Goal: Task Accomplishment & Management: Use online tool/utility

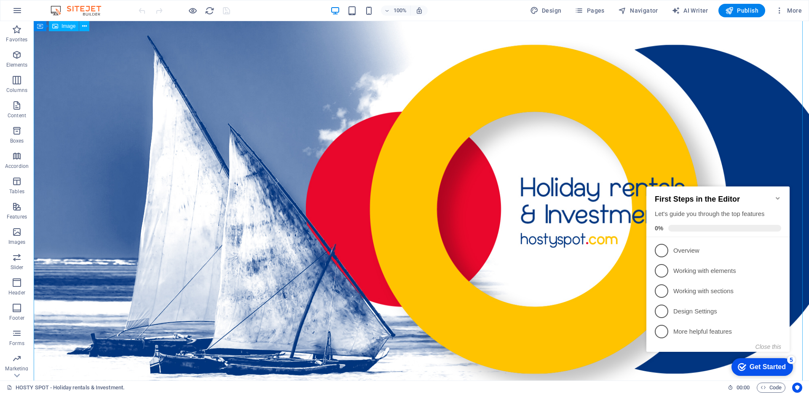
scroll to position [30, 0]
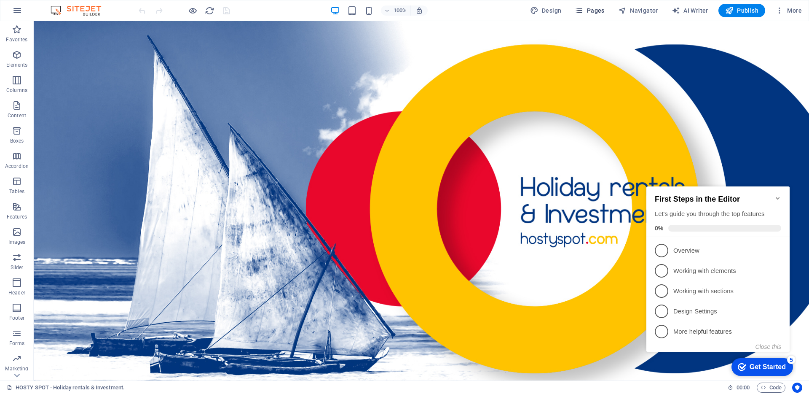
click at [586, 9] on span "Pages" at bounding box center [589, 10] width 29 height 8
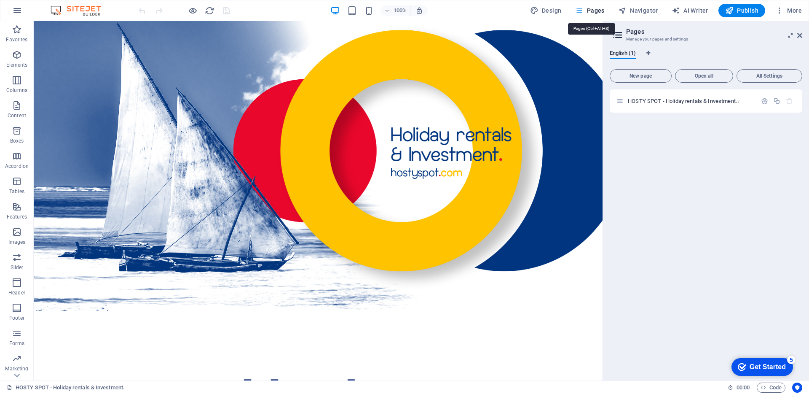
click at [597, 11] on span "Pages" at bounding box center [589, 10] width 29 height 8
click at [800, 37] on icon at bounding box center [799, 35] width 5 height 7
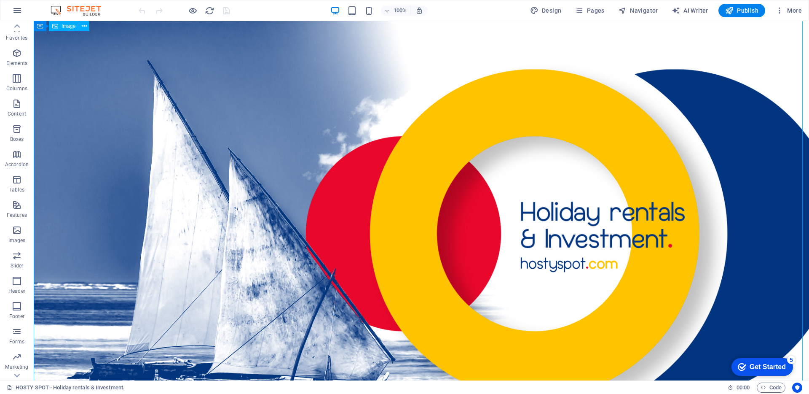
scroll to position [0, 0]
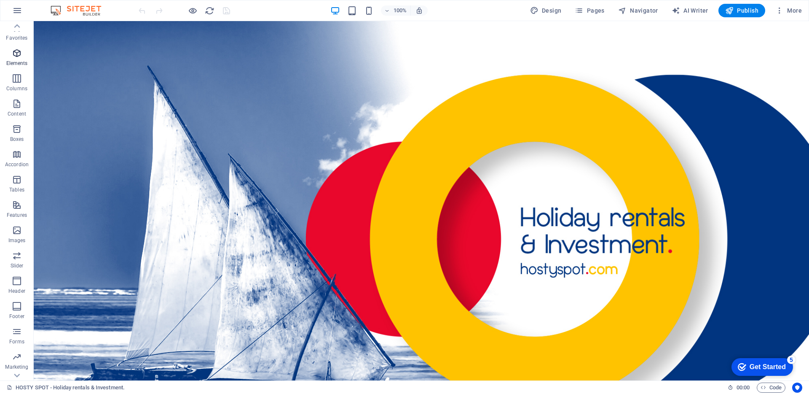
click at [27, 56] on span "Elements" at bounding box center [17, 58] width 34 height 20
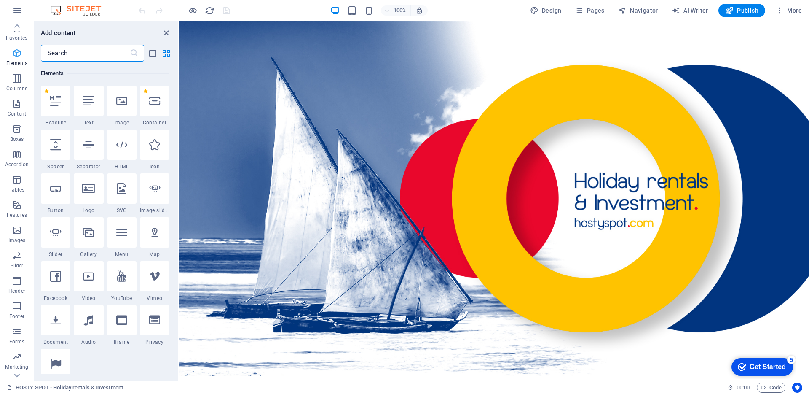
scroll to position [90, 0]
click at [23, 85] on p "Columns" at bounding box center [16, 88] width 21 height 7
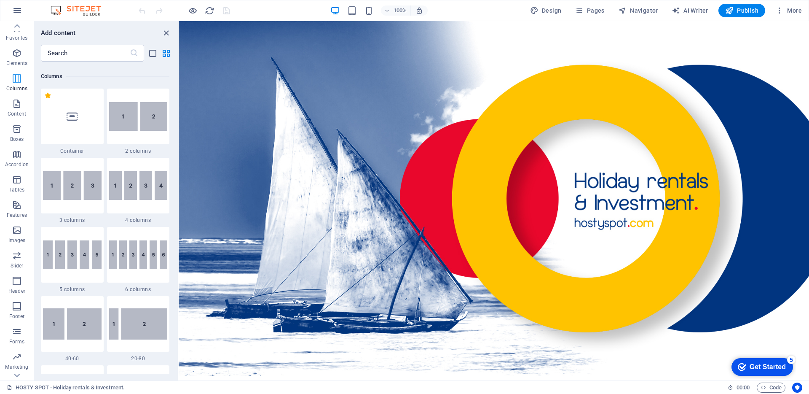
scroll to position [417, 0]
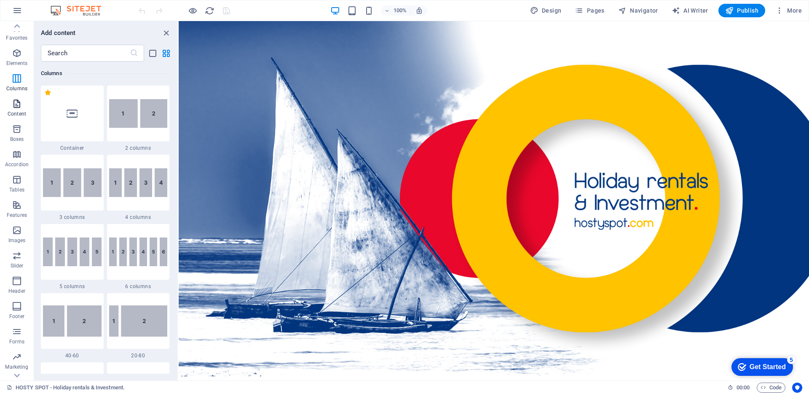
click at [16, 113] on p "Content" at bounding box center [17, 113] width 19 height 7
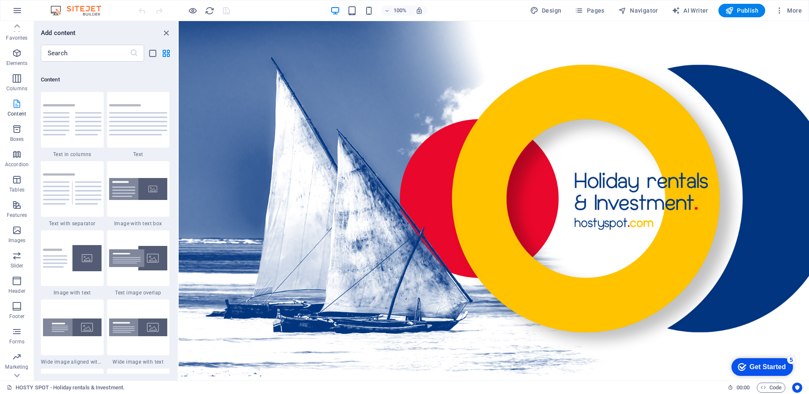
scroll to position [1474, 0]
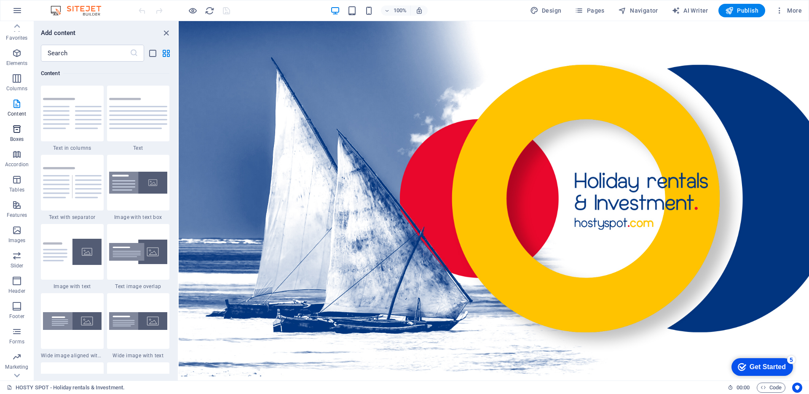
click at [19, 130] on icon "button" at bounding box center [17, 129] width 10 height 10
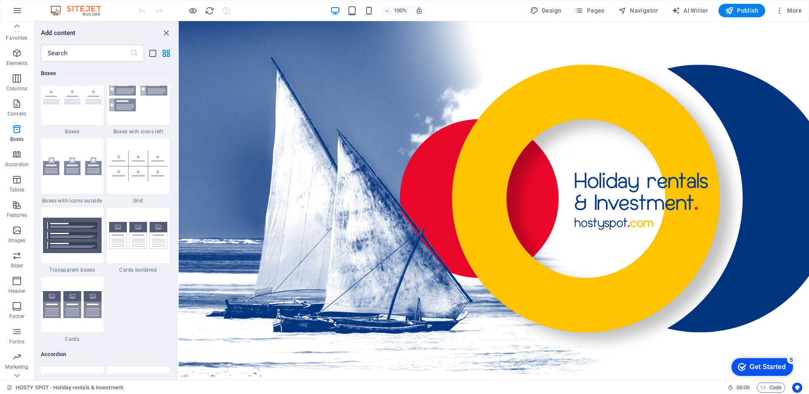
scroll to position [2434, 0]
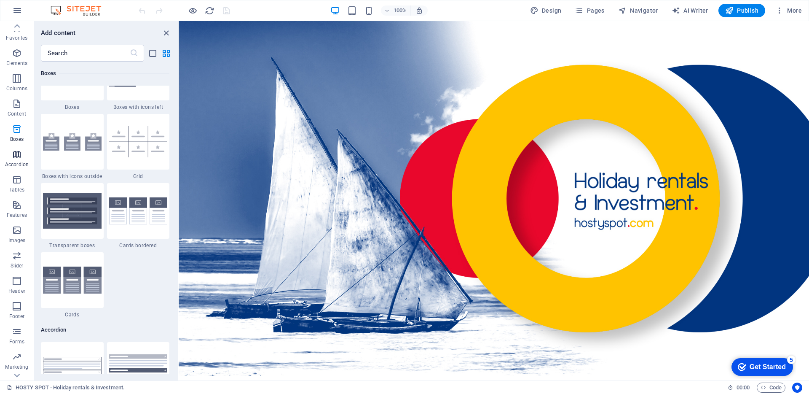
click at [19, 158] on icon "button" at bounding box center [17, 154] width 10 height 10
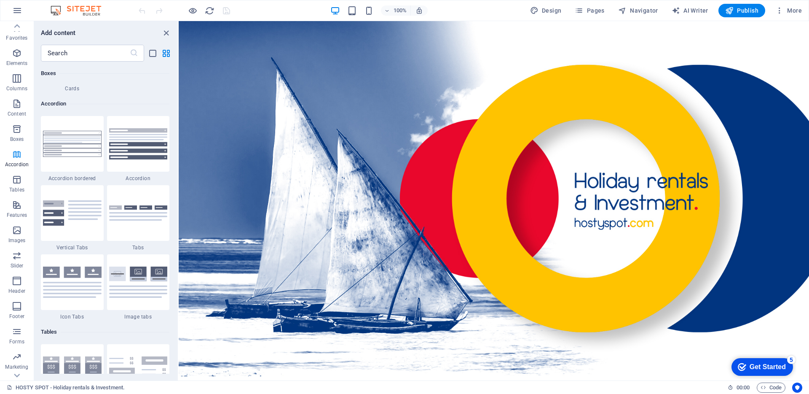
scroll to position [2690, 0]
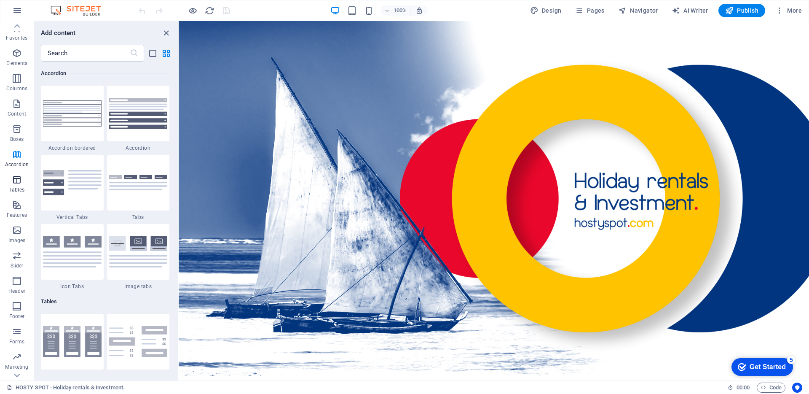
click at [12, 187] on p "Tables" at bounding box center [16, 189] width 15 height 7
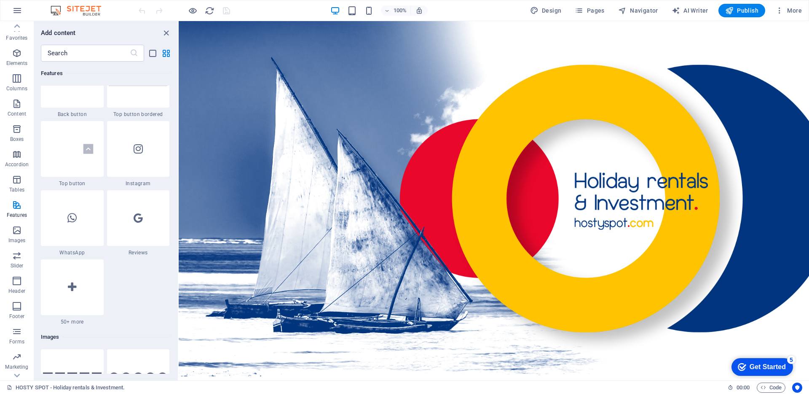
scroll to position [4033, 0]
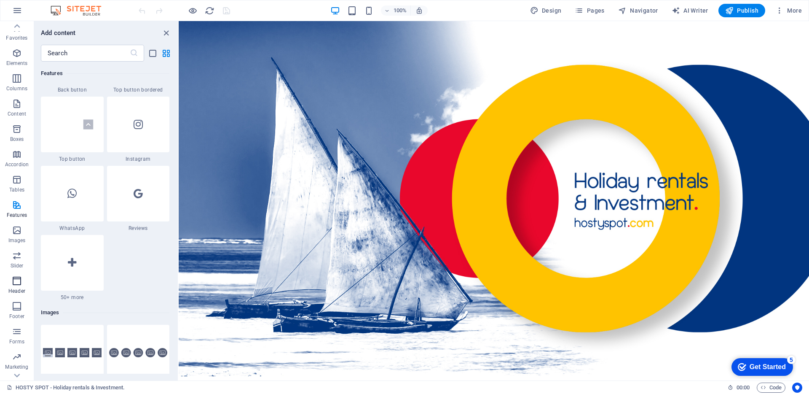
click at [22, 285] on span "Header" at bounding box center [17, 286] width 34 height 20
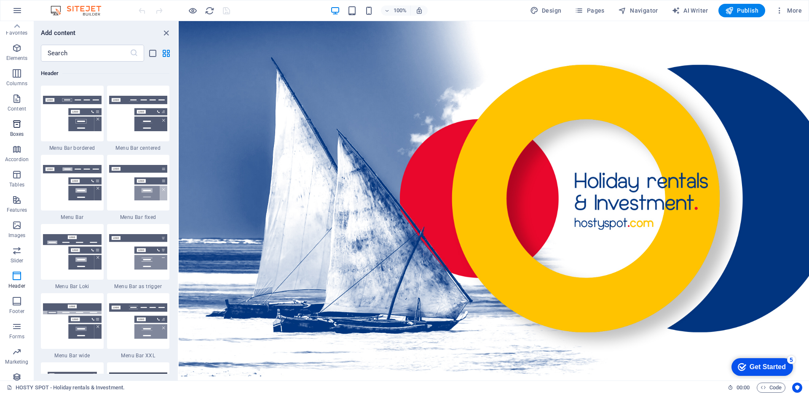
scroll to position [5, 0]
click at [11, 122] on span "Boxes" at bounding box center [17, 131] width 34 height 20
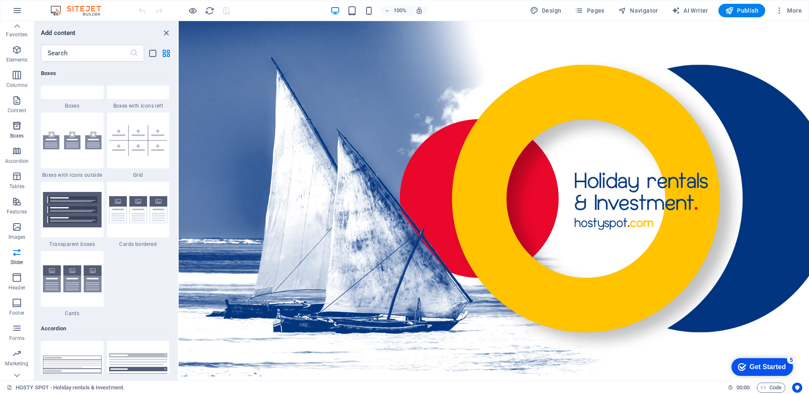
scroll to position [2324, 0]
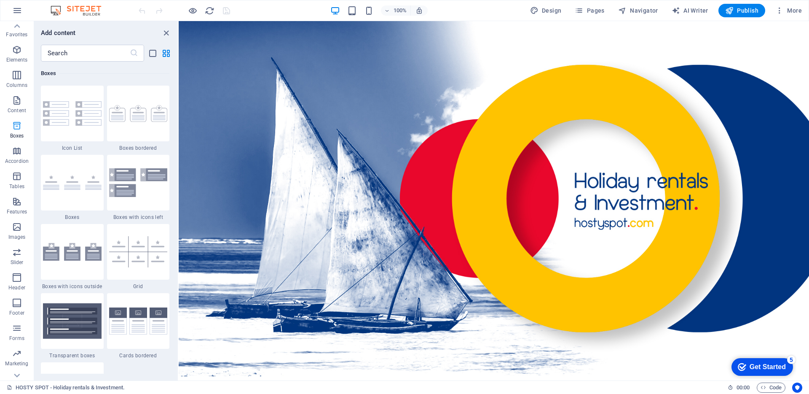
click at [13, 130] on icon "button" at bounding box center [17, 126] width 10 height 10
click at [16, 115] on button "Content" at bounding box center [17, 104] width 34 height 25
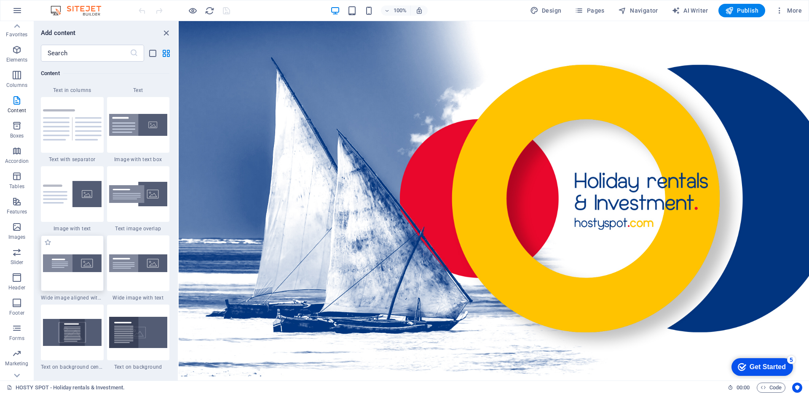
scroll to position [1554, 0]
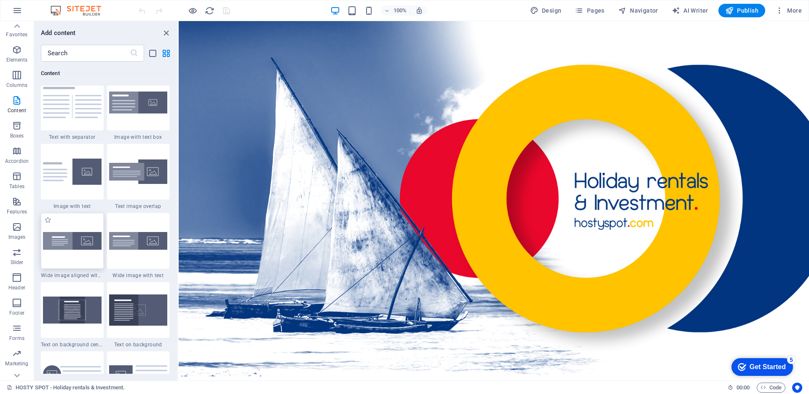
click at [74, 243] on img at bounding box center [72, 241] width 59 height 18
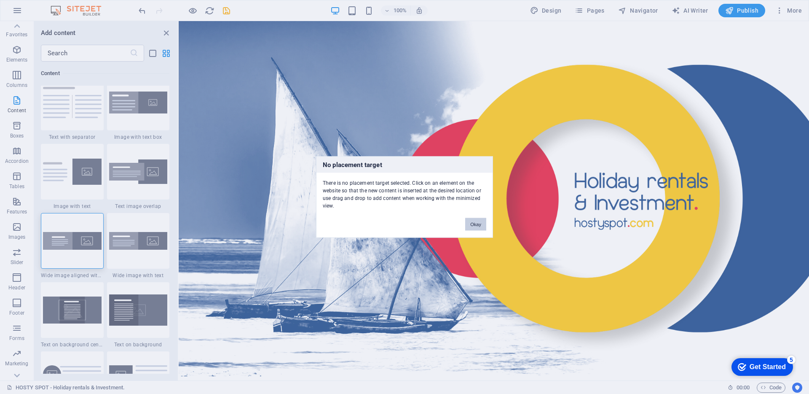
click at [474, 223] on button "Okay" at bounding box center [475, 224] width 21 height 13
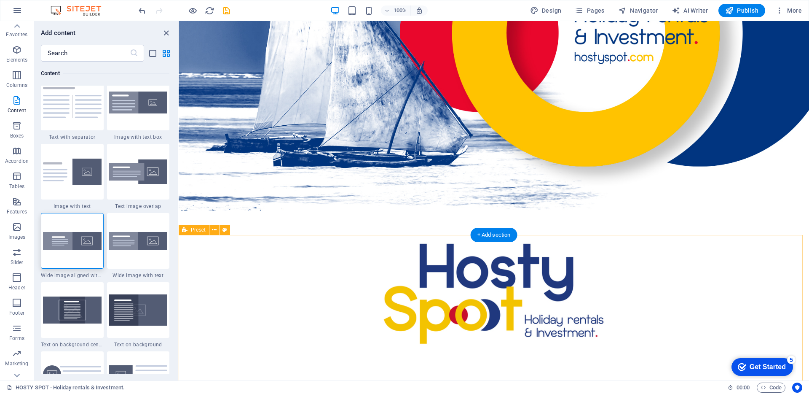
scroll to position [228, 0]
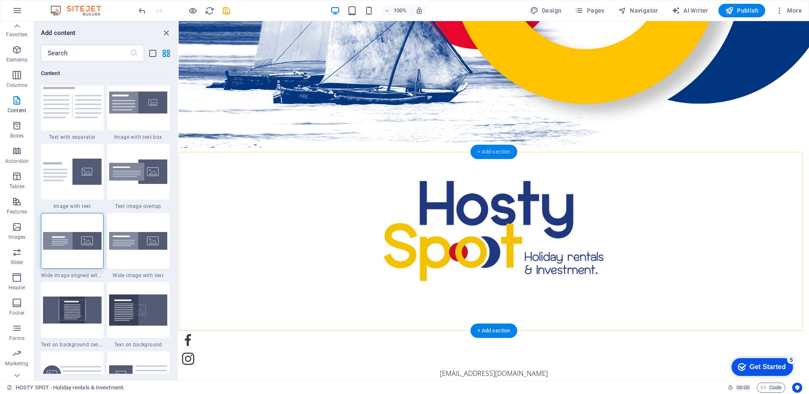
click at [487, 152] on div "+ Add section" at bounding box center [494, 152] width 47 height 14
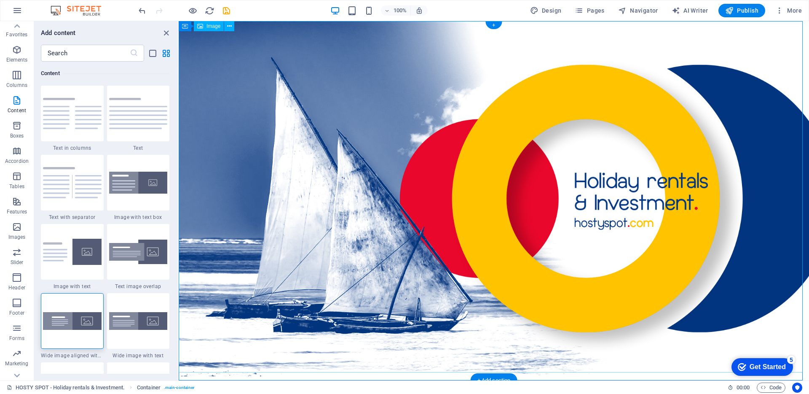
scroll to position [136, 0]
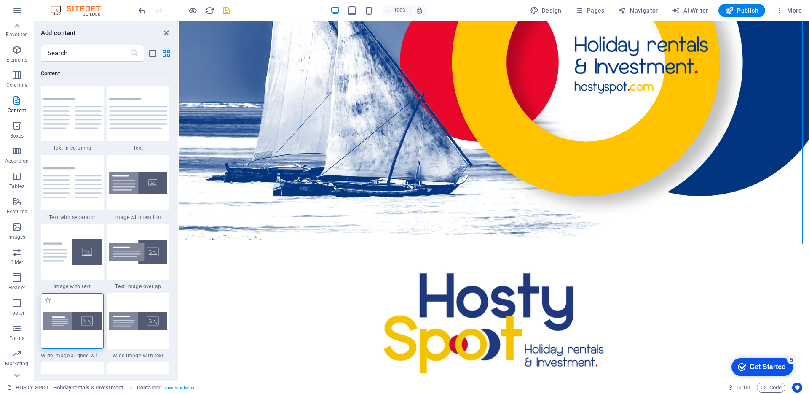
click at [70, 330] on div at bounding box center [72, 321] width 63 height 56
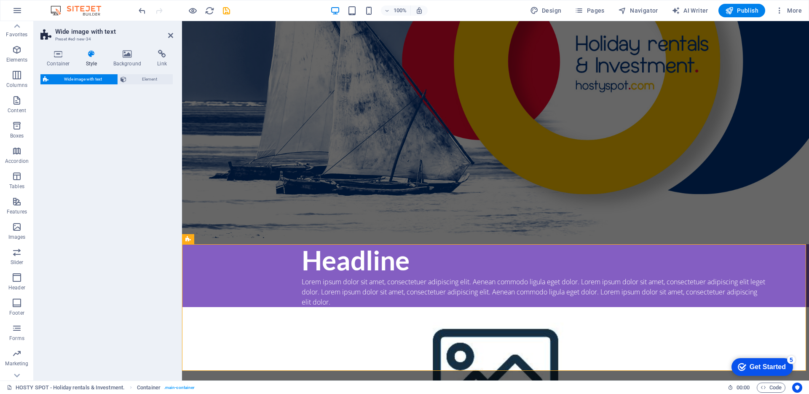
select select "%"
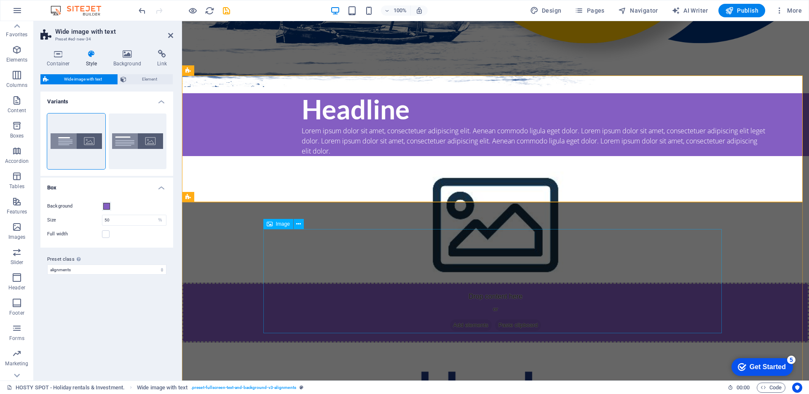
scroll to position [305, 0]
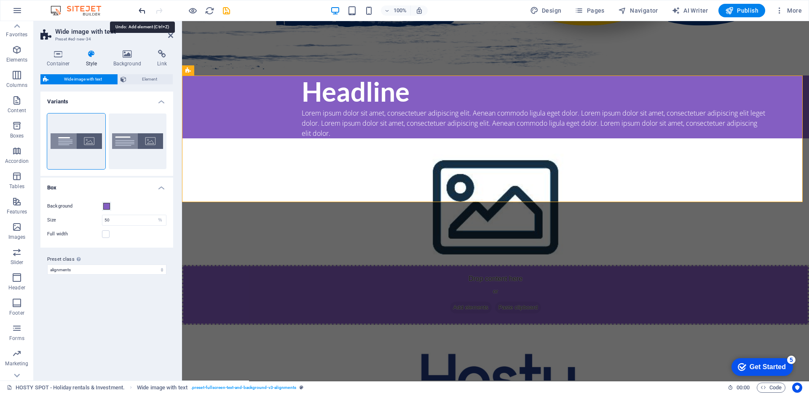
click at [143, 8] on icon "undo" at bounding box center [142, 11] width 10 height 10
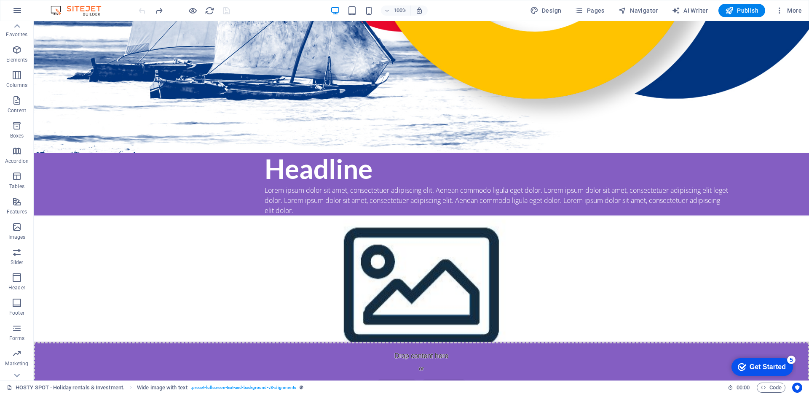
scroll to position [302, 0]
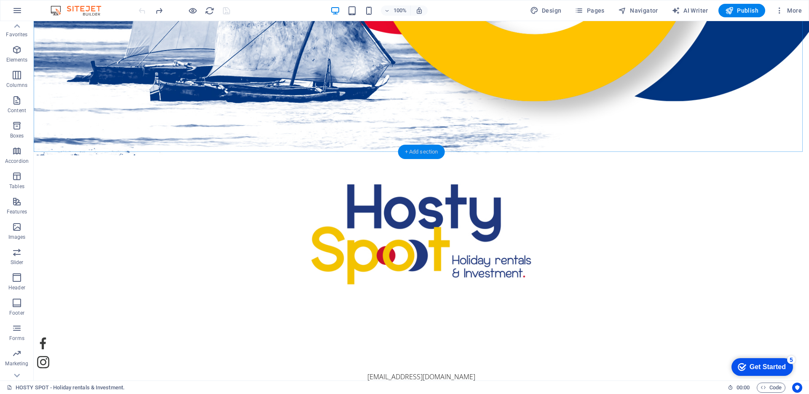
click at [436, 150] on div "+ Add section" at bounding box center [421, 152] width 47 height 14
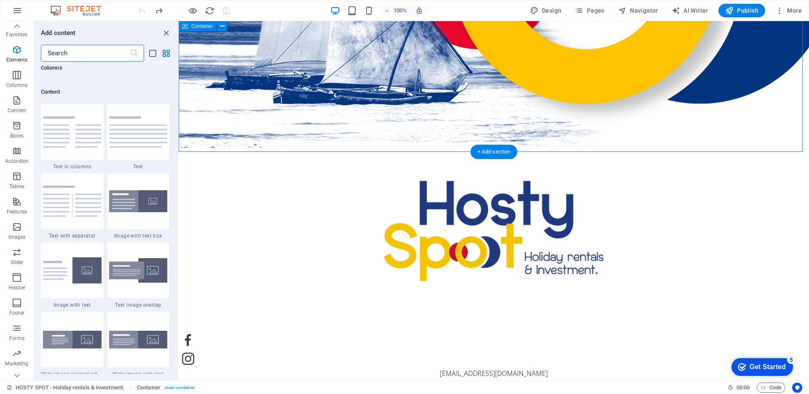
scroll to position [1474, 0]
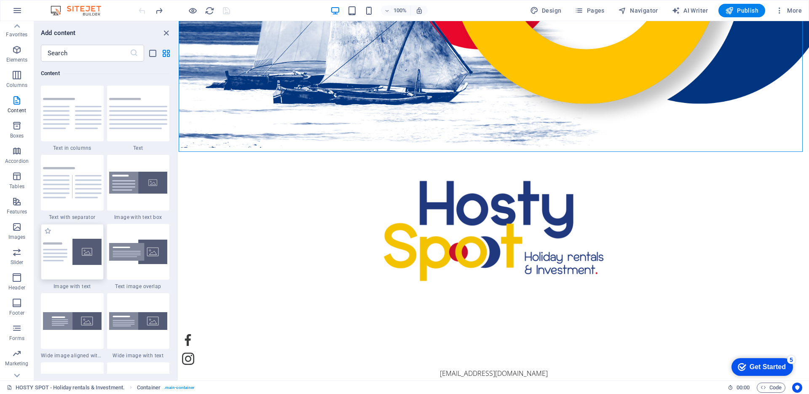
click at [76, 259] on img at bounding box center [72, 251] width 59 height 26
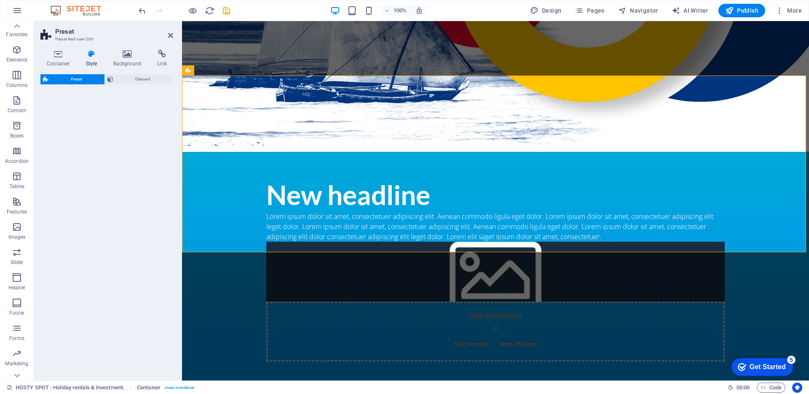
select select "rem"
select select "px"
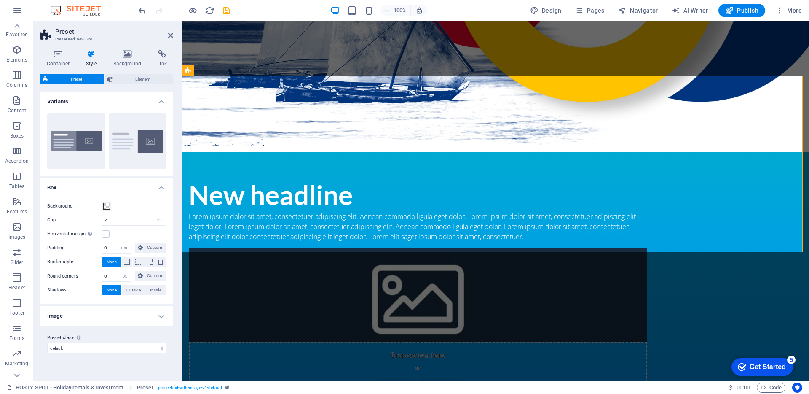
scroll to position [305, 0]
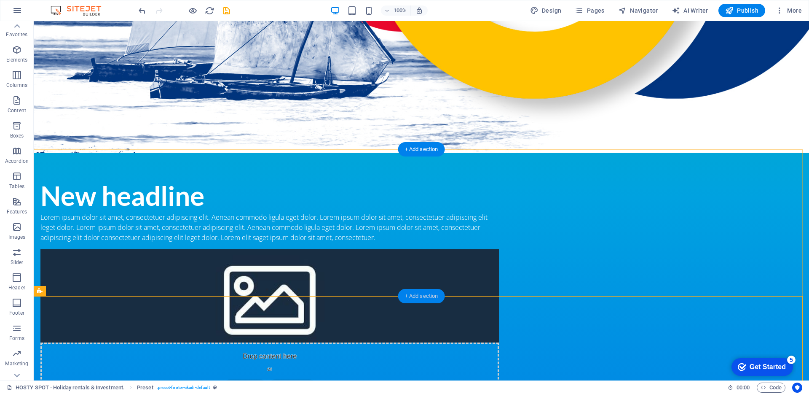
click at [413, 299] on div "+ Add section" at bounding box center [421, 296] width 47 height 14
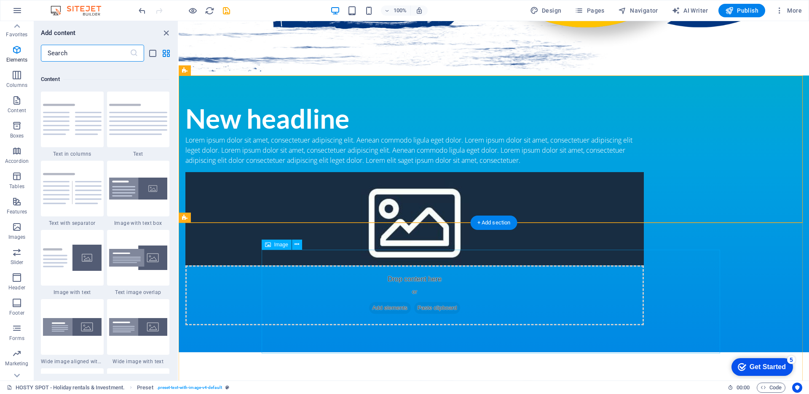
scroll to position [1474, 0]
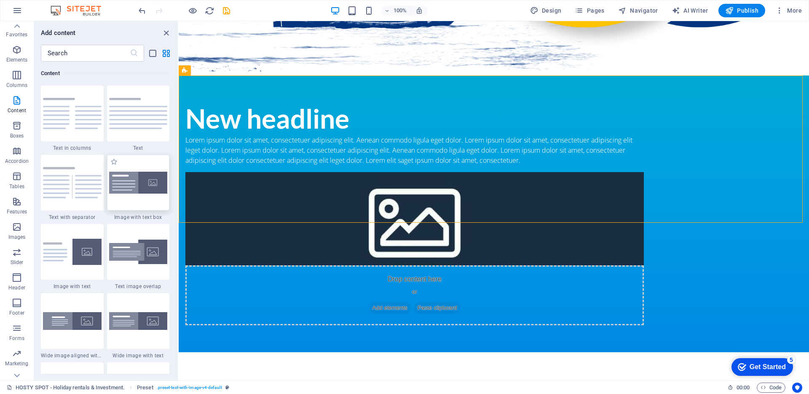
click at [121, 188] on img at bounding box center [138, 182] width 59 height 22
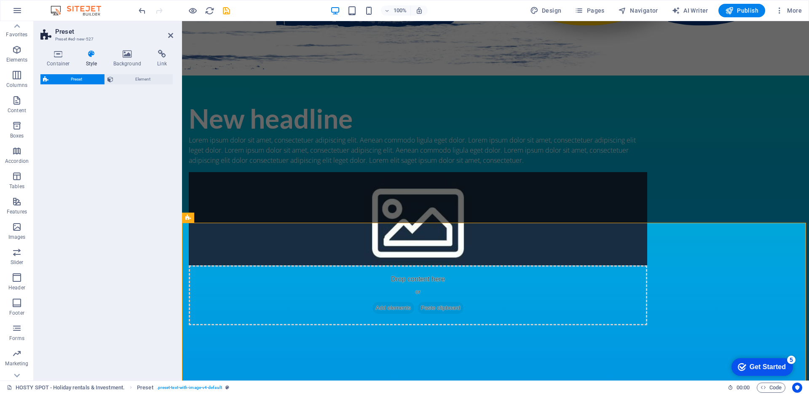
select select "rem"
select select "px"
select select "preset-text-with-image-v4-boxed"
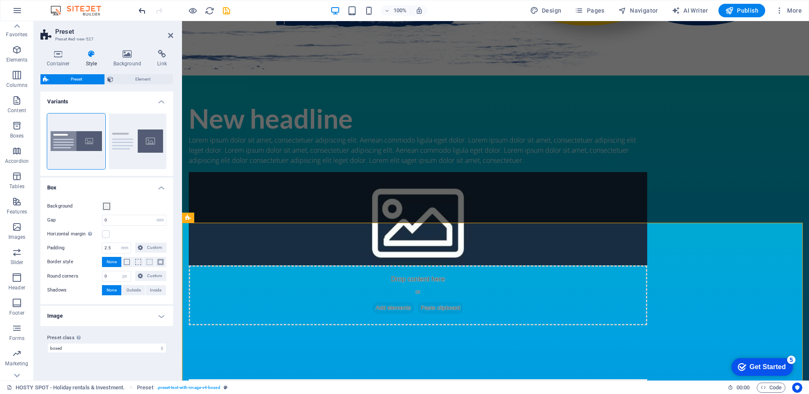
click at [146, 13] on icon "undo" at bounding box center [142, 11] width 10 height 10
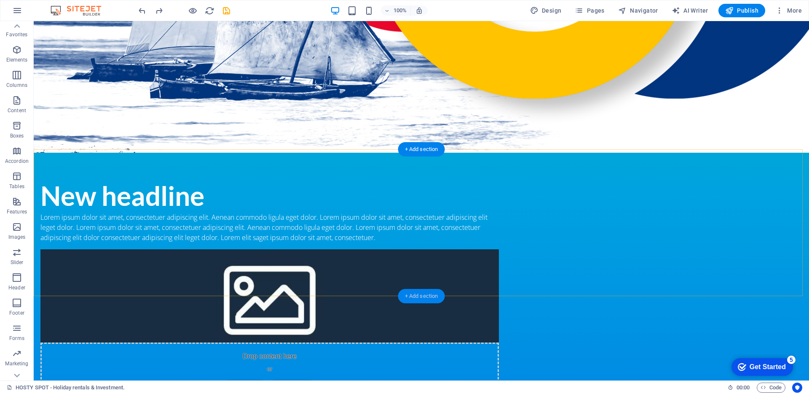
click at [416, 296] on div "+ Add section" at bounding box center [421, 296] width 47 height 14
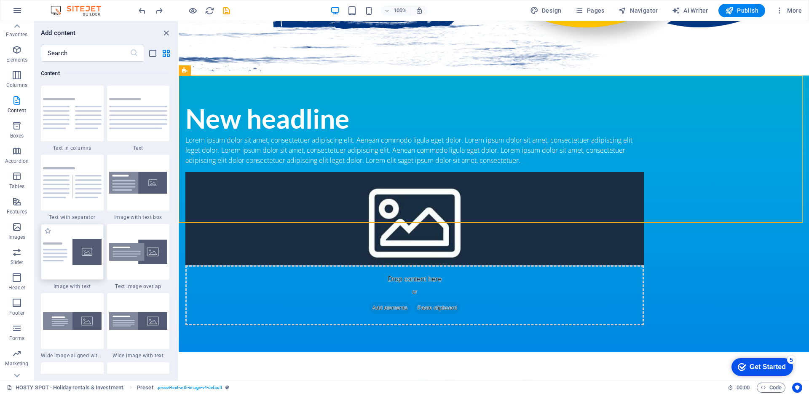
click at [66, 254] on img at bounding box center [72, 251] width 59 height 26
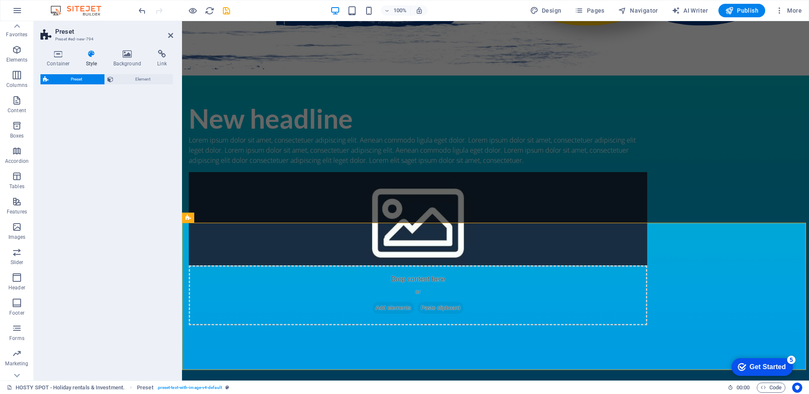
select select "rem"
select select "px"
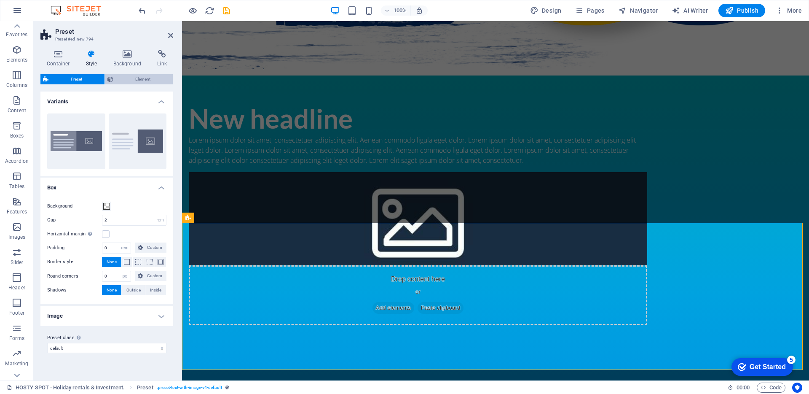
click at [137, 80] on span "Element" at bounding box center [143, 79] width 55 height 10
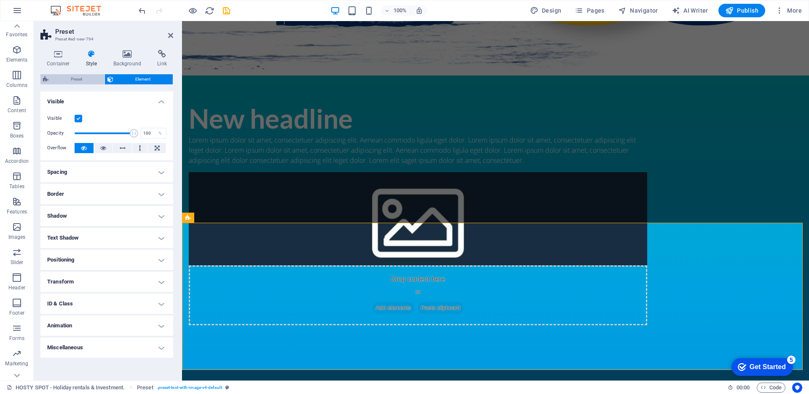
click at [67, 80] on span "Preset" at bounding box center [76, 79] width 51 height 10
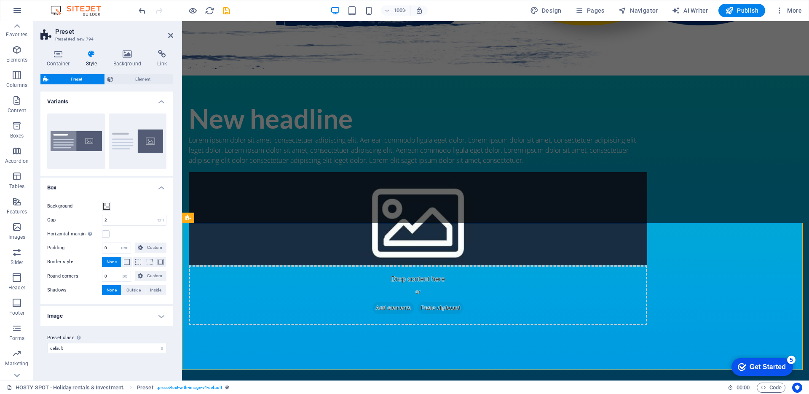
click at [138, 326] on div "Preset class Above chosen variant and settings affect all elements which carry …" at bounding box center [106, 343] width 133 height 34
click at [141, 319] on h4 "Image" at bounding box center [106, 315] width 133 height 20
click at [141, 313] on h4 "Image" at bounding box center [106, 312] width 133 height 15
click at [54, 63] on h4 "Container" at bounding box center [59, 59] width 39 height 18
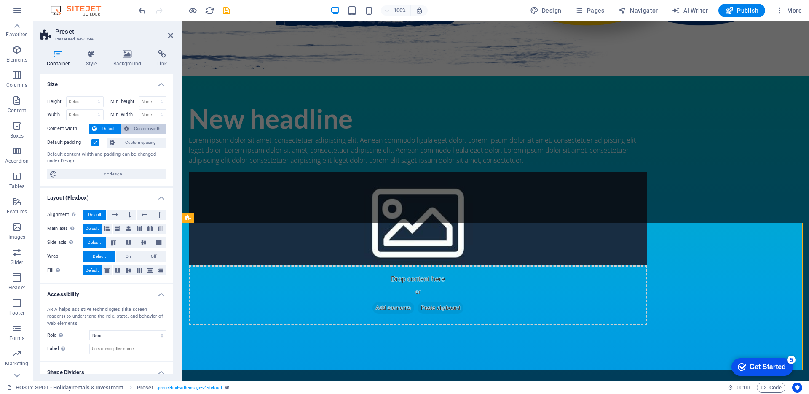
click at [146, 130] on span "Custom width" at bounding box center [147, 128] width 32 height 10
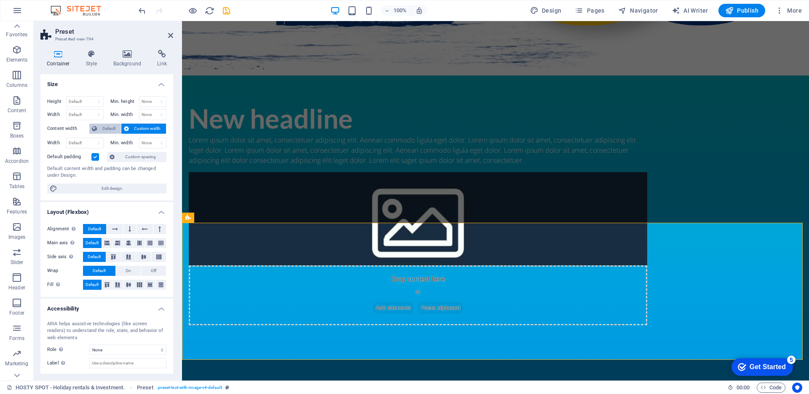
click at [105, 130] on span "Default" at bounding box center [108, 128] width 19 height 10
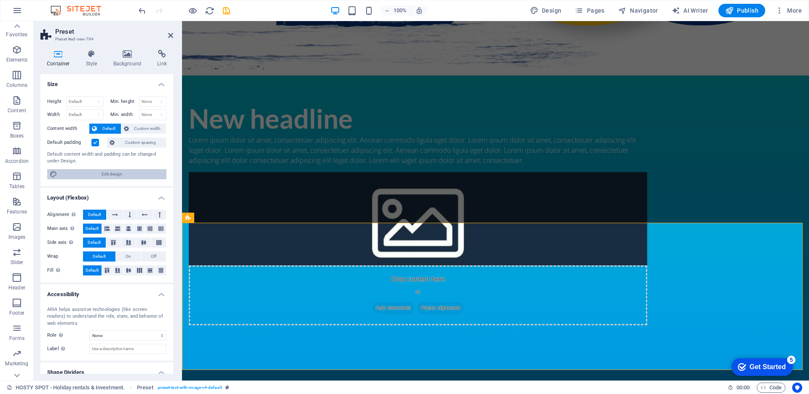
click at [120, 172] on span "Edit design" at bounding box center [112, 174] width 104 height 10
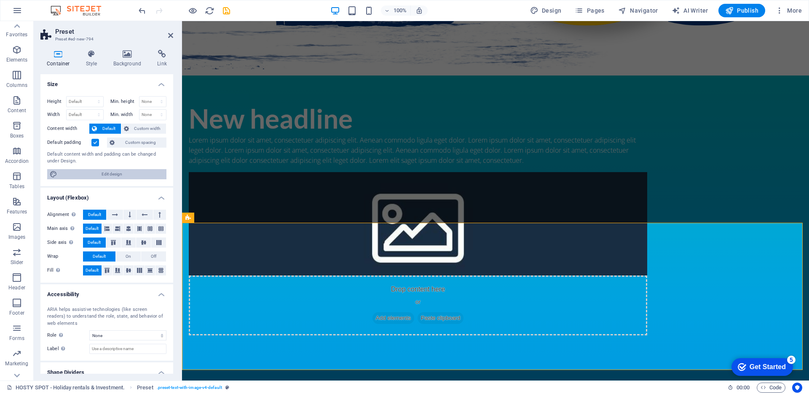
select select "px"
select select "300"
select select "px"
select select "rem"
select select "ease-in-out"
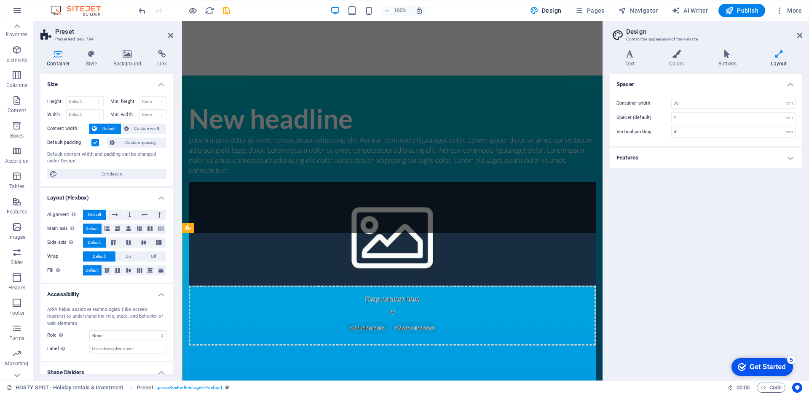
click at [668, 153] on h4 "Features" at bounding box center [706, 157] width 193 height 20
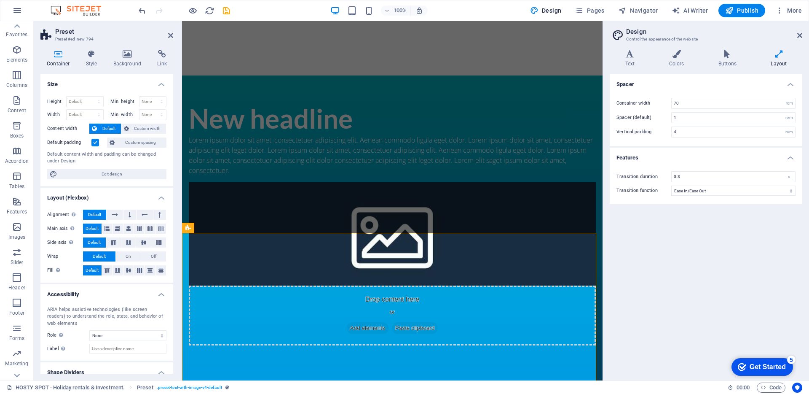
click at [668, 153] on h4 "Features" at bounding box center [706, 154] width 193 height 15
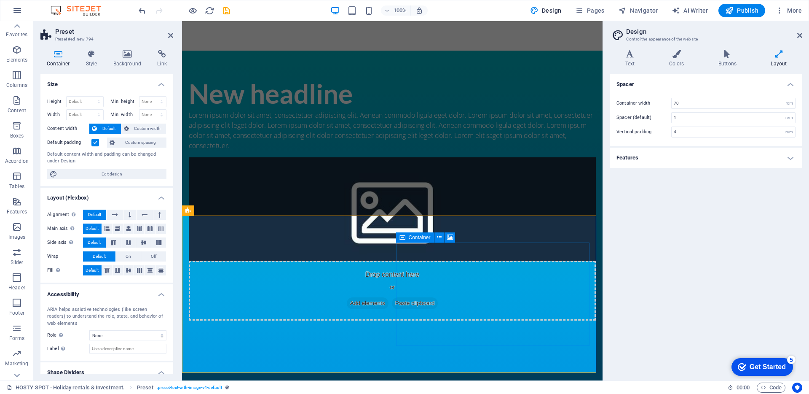
scroll to position [330, 0]
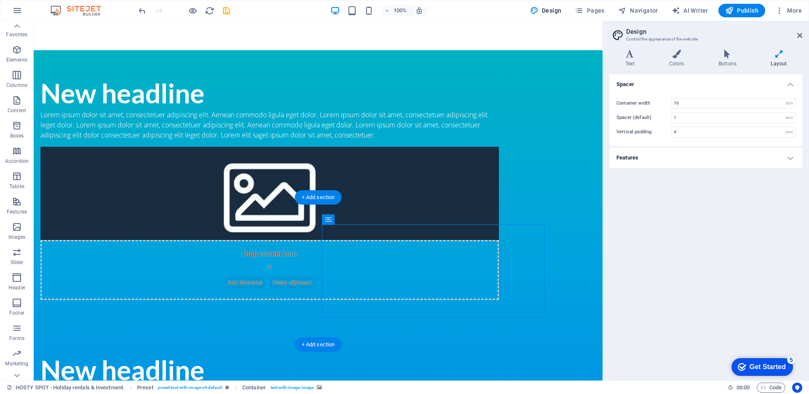
drag, startPoint x: 361, startPoint y: 209, endPoint x: 332, endPoint y: 214, distance: 28.7
click at [332, 214] on div "Container" at bounding box center [328, 219] width 13 height 10
drag, startPoint x: 357, startPoint y: 239, endPoint x: 320, endPoint y: 216, distance: 44.1
drag, startPoint x: 353, startPoint y: 221, endPoint x: 328, endPoint y: 220, distance: 24.4
click at [328, 220] on div "Container" at bounding box center [328, 219] width 13 height 10
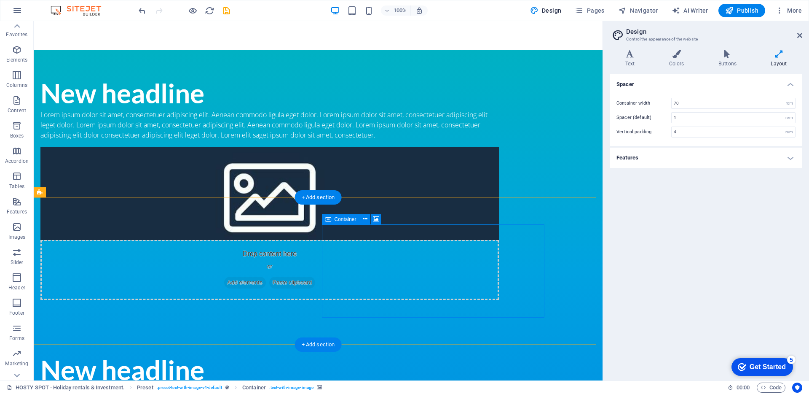
click at [208, 354] on div "New headline" at bounding box center [269, 370] width 458 height 32
click at [112, 386] on div "Lorem ipsum dolor sit amet, consectetuer adipiscing elit. Aenean commodo ligula…" at bounding box center [269, 401] width 458 height 30
click at [69, 193] on icon at bounding box center [69, 191] width 5 height 9
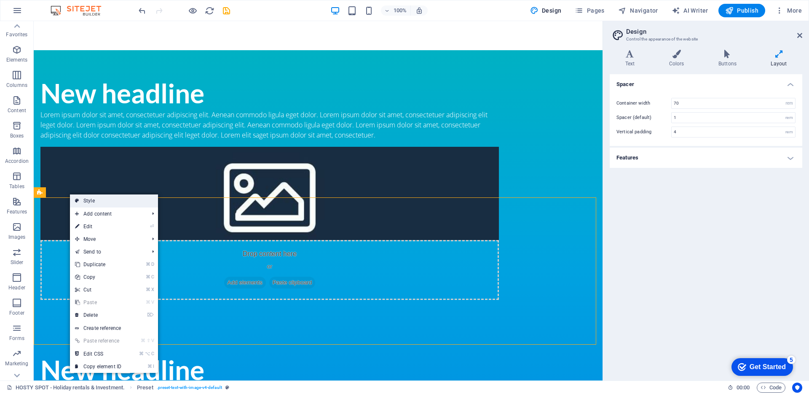
click at [96, 198] on link "Style" at bounding box center [114, 200] width 88 height 13
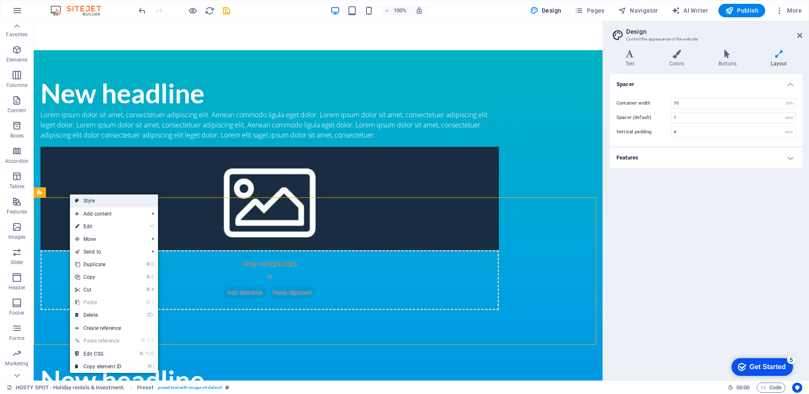
select select "rem"
select select "px"
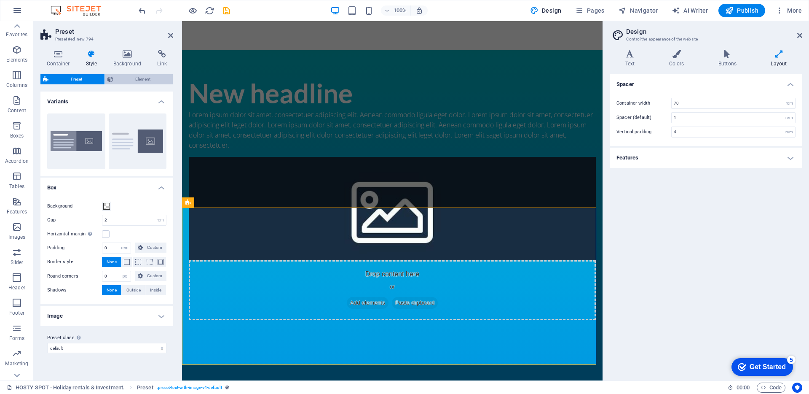
click at [129, 82] on span "Element" at bounding box center [143, 79] width 55 height 10
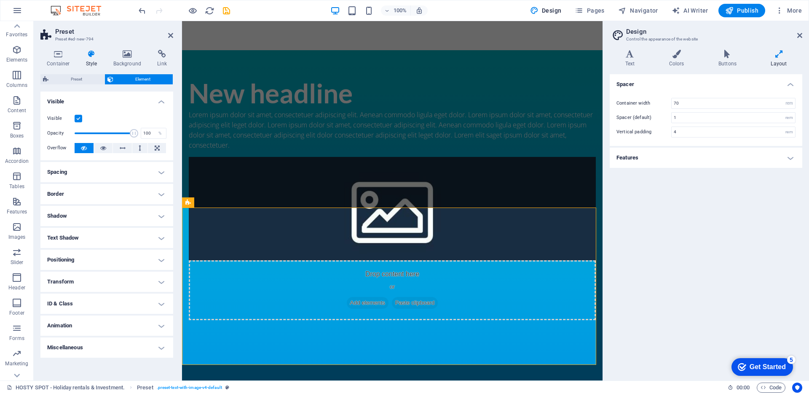
click at [79, 119] on label at bounding box center [79, 119] width 8 height 8
click at [0, 0] on input "Visible" at bounding box center [0, 0] width 0 height 0
click at [79, 119] on label at bounding box center [79, 119] width 8 height 8
click at [0, 0] on input "Visible" at bounding box center [0, 0] width 0 height 0
click at [94, 261] on h4 "Positioning" at bounding box center [106, 259] width 133 height 20
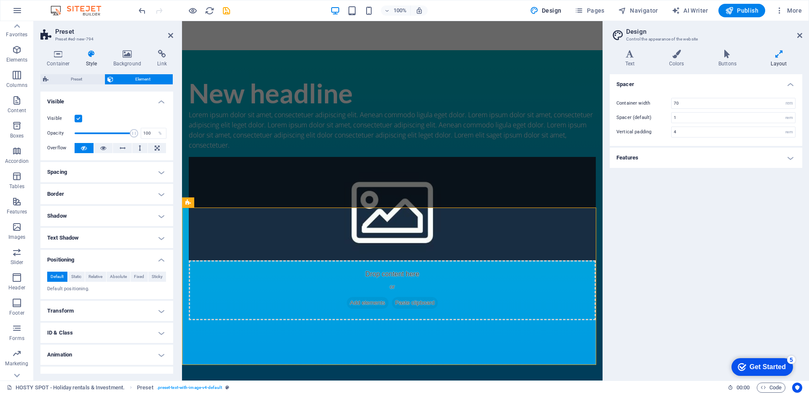
click at [96, 254] on h4 "Positioning" at bounding box center [106, 256] width 133 height 15
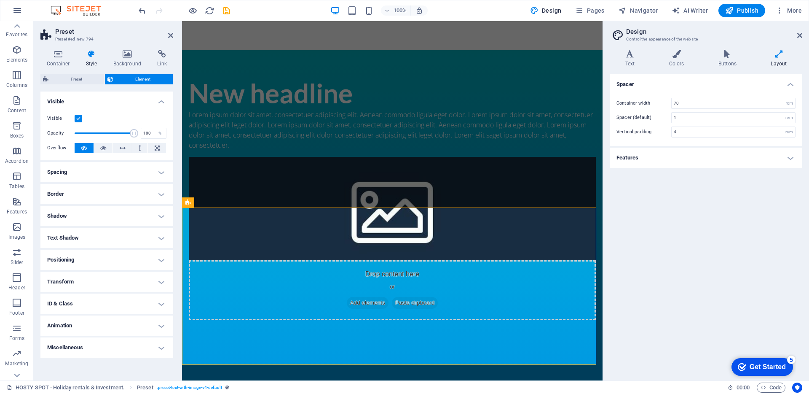
click at [88, 351] on h4 "Miscellaneous" at bounding box center [106, 347] width 133 height 20
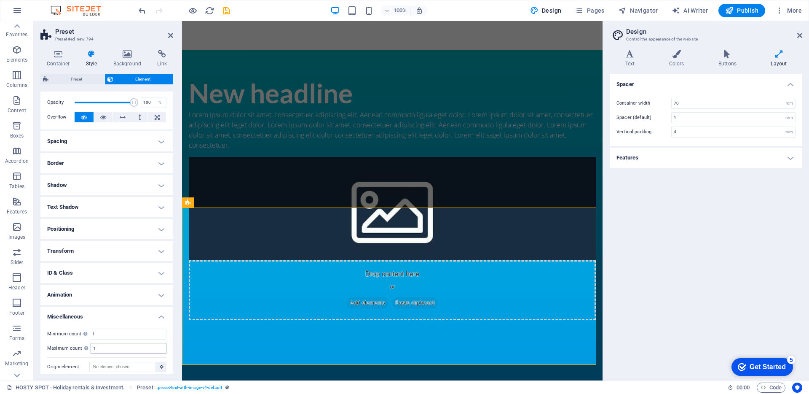
scroll to position [36, 0]
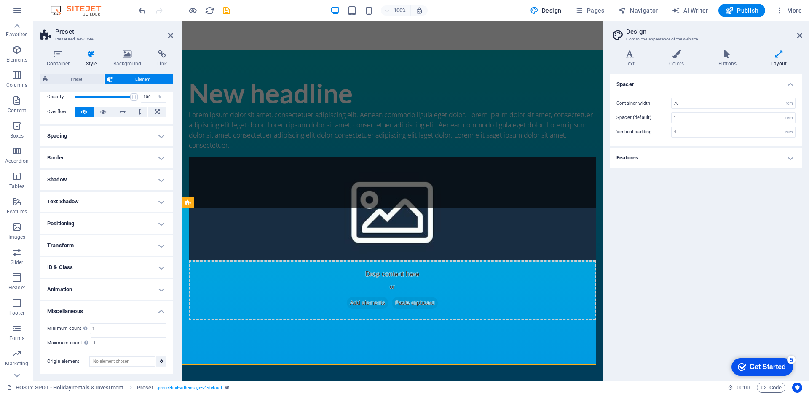
click at [97, 314] on h4 "Miscellaneous" at bounding box center [106, 308] width 133 height 15
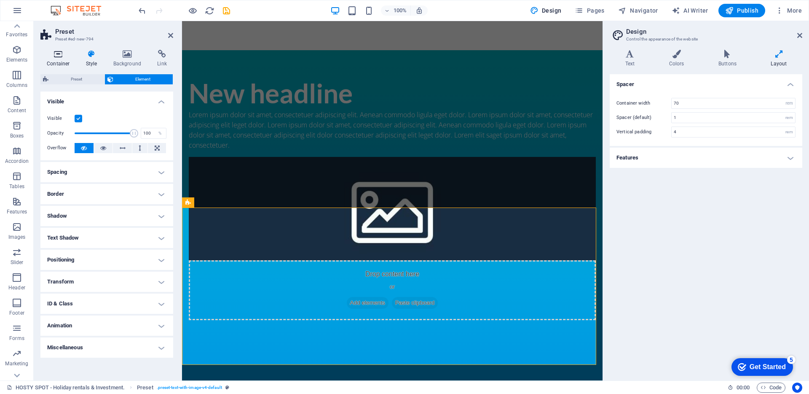
click at [66, 58] on h4 "Container" at bounding box center [59, 59] width 39 height 18
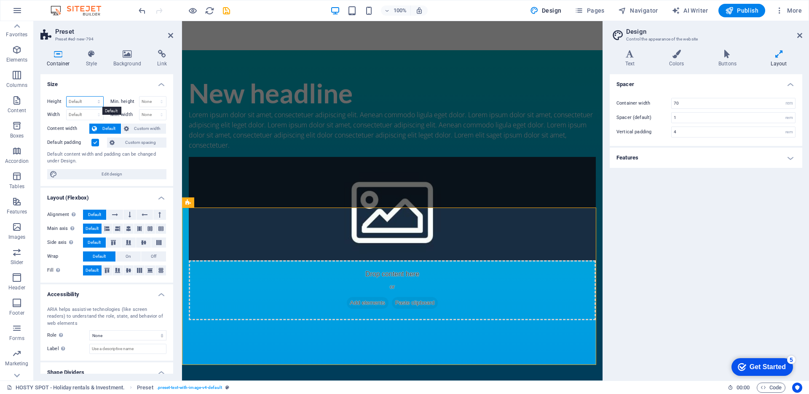
click at [81, 105] on select "Default px rem % vh vw" at bounding box center [85, 101] width 37 height 10
click at [106, 174] on span "Edit design" at bounding box center [112, 174] width 104 height 10
click at [627, 56] on icon at bounding box center [630, 54] width 40 height 8
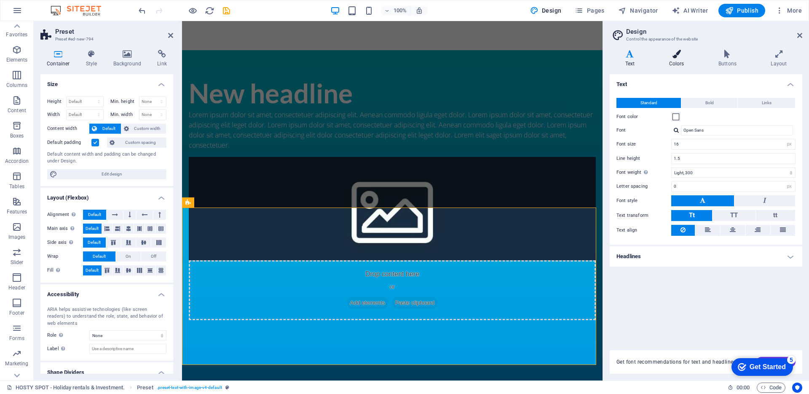
click at [681, 57] on icon at bounding box center [676, 54] width 46 height 8
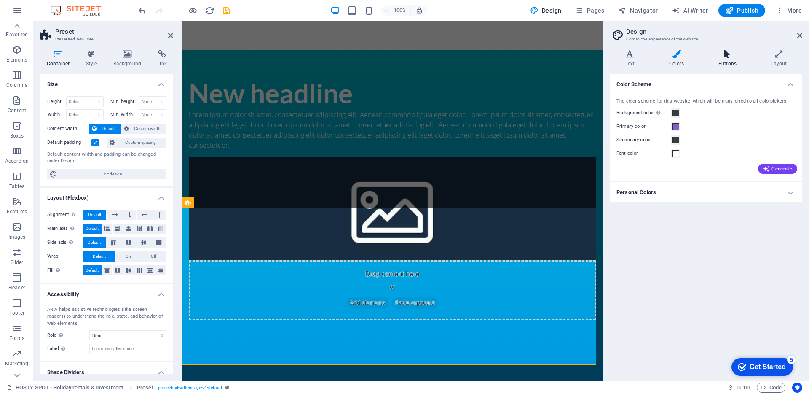
click at [725, 58] on h4 "Buttons" at bounding box center [729, 59] width 52 height 18
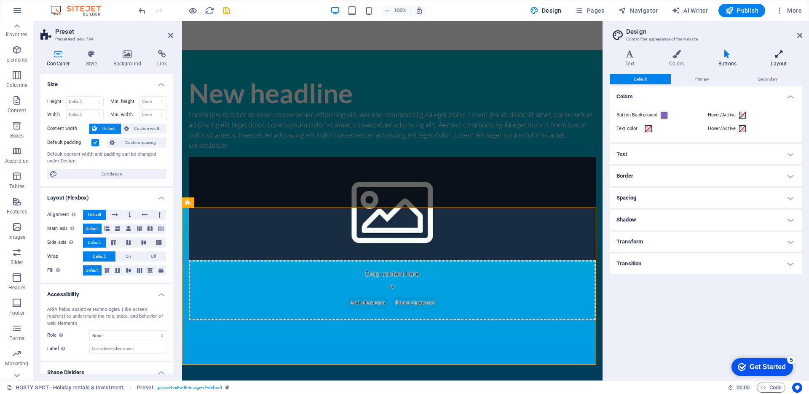
click at [782, 58] on h4 "Layout" at bounding box center [778, 59] width 47 height 18
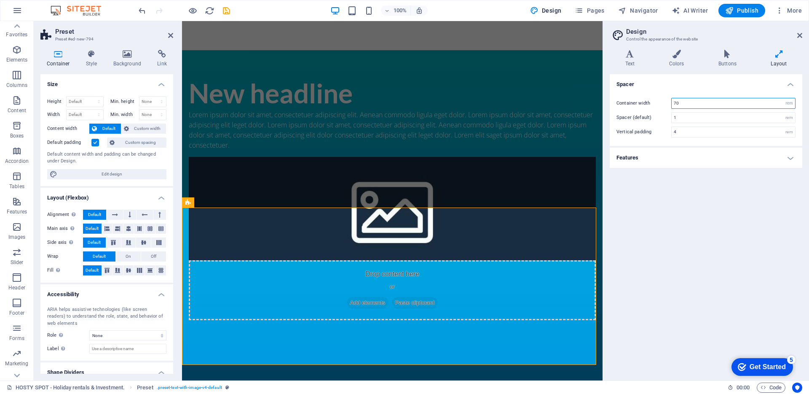
click at [700, 102] on input "70" at bounding box center [733, 103] width 123 height 10
click at [698, 120] on input "1" at bounding box center [733, 117] width 123 height 10
click at [737, 133] on input "4" at bounding box center [733, 132] width 123 height 10
click at [662, 155] on h4 "Features" at bounding box center [706, 157] width 193 height 20
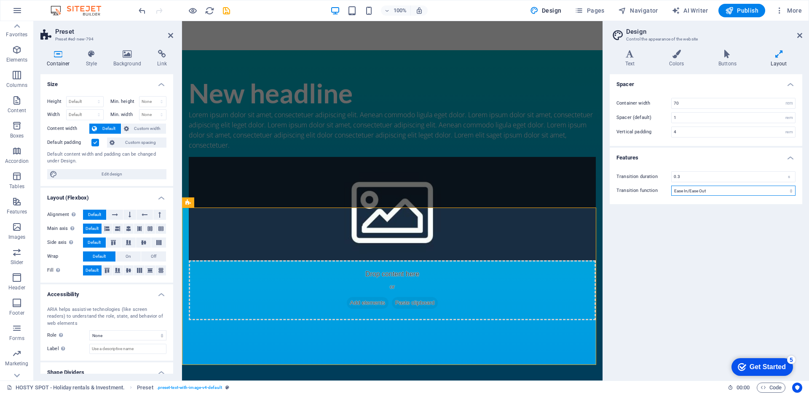
click at [699, 190] on select "Ease Ease In Ease Out Ease In/Ease Out Linear" at bounding box center [733, 190] width 124 height 10
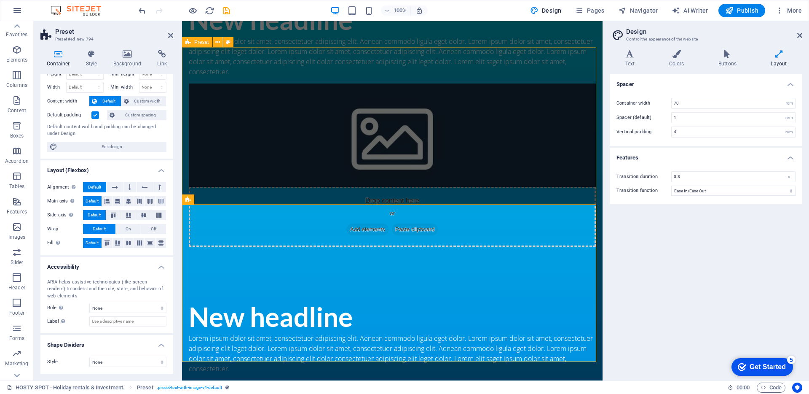
scroll to position [418, 0]
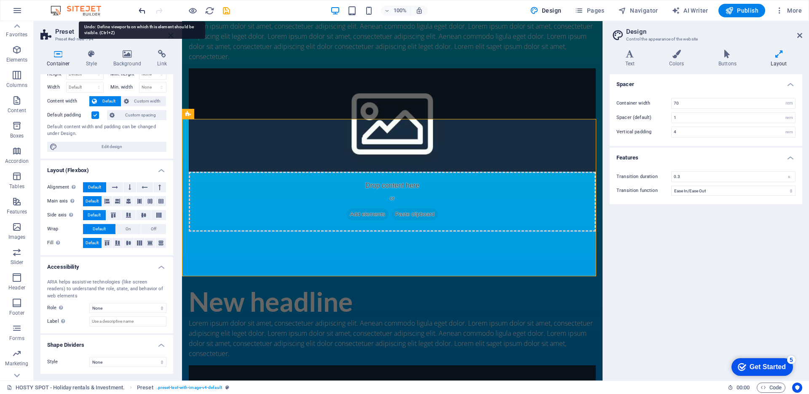
click at [141, 9] on icon "undo" at bounding box center [142, 11] width 10 height 10
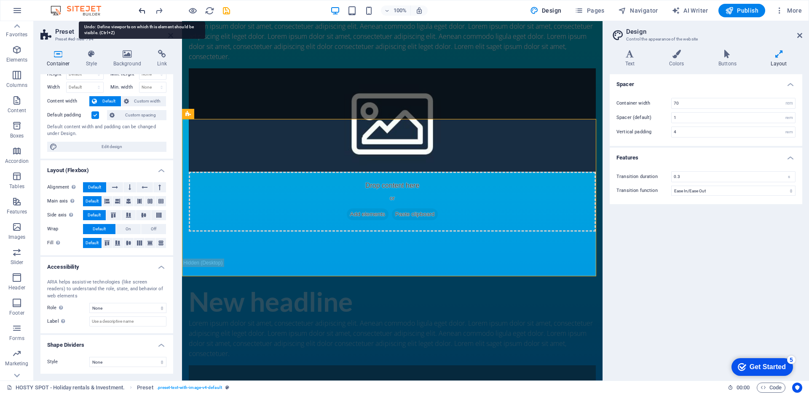
click at [141, 10] on icon "undo" at bounding box center [142, 11] width 10 height 10
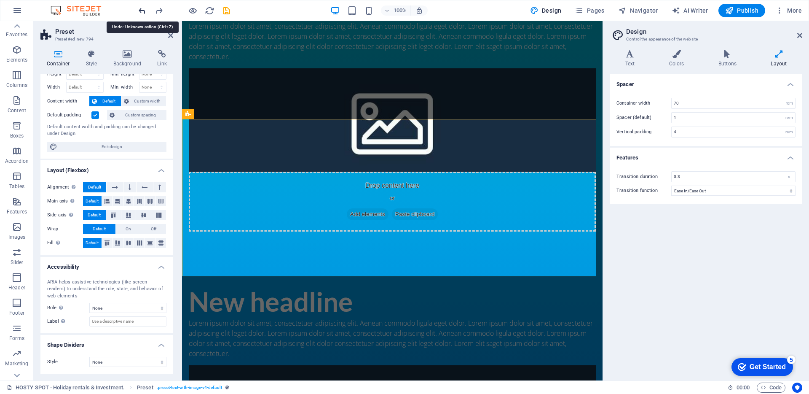
click at [141, 10] on icon "undo" at bounding box center [142, 11] width 10 height 10
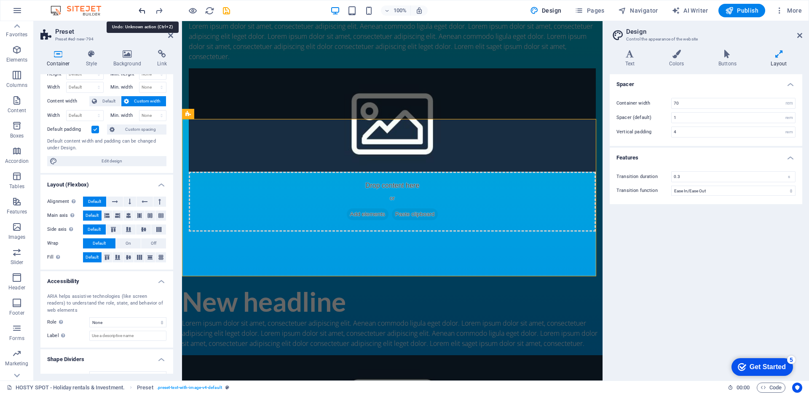
click at [141, 11] on icon "undo" at bounding box center [142, 11] width 10 height 10
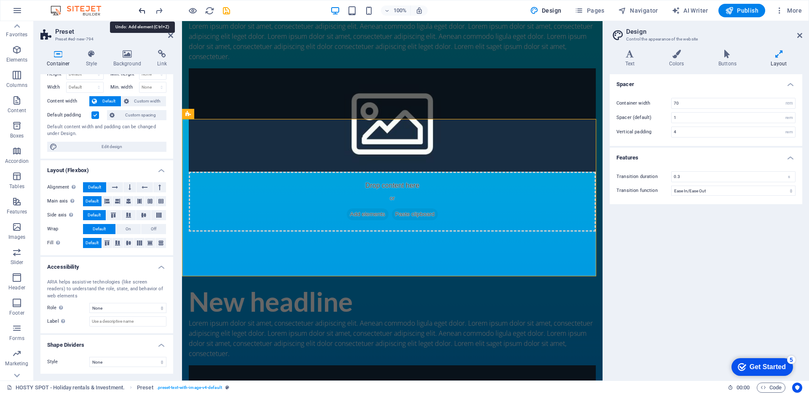
click at [141, 11] on icon "undo" at bounding box center [142, 11] width 10 height 10
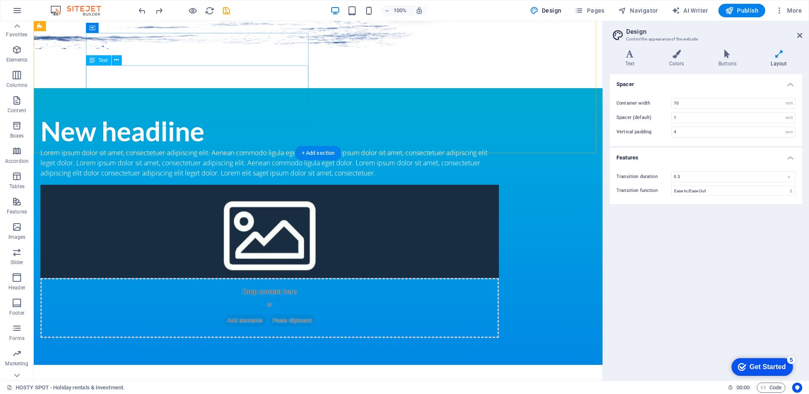
scroll to position [275, 0]
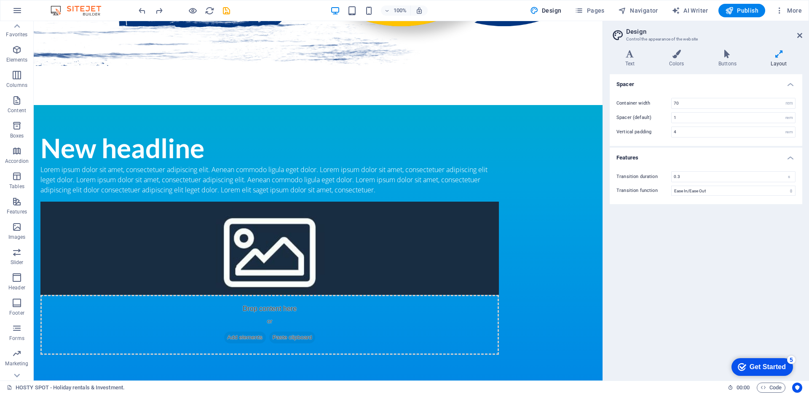
click at [136, 11] on div "100% Design Pages Navigator AI Writer Publish More" at bounding box center [404, 10] width 808 height 20
click at [138, 11] on icon "undo" at bounding box center [142, 11] width 10 height 10
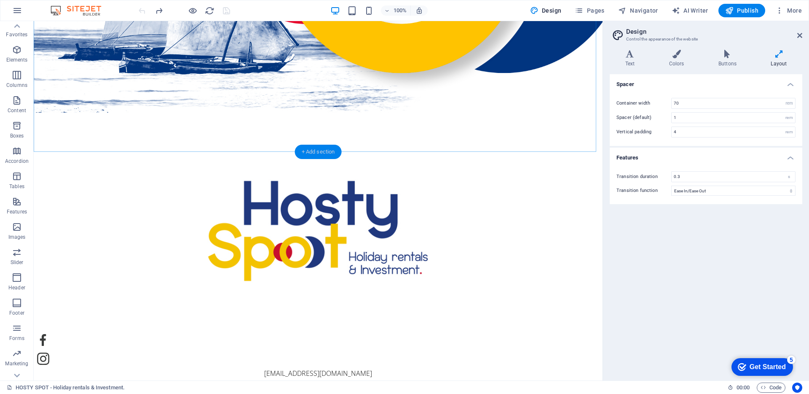
click at [318, 151] on div "+ Add section" at bounding box center [318, 152] width 47 height 14
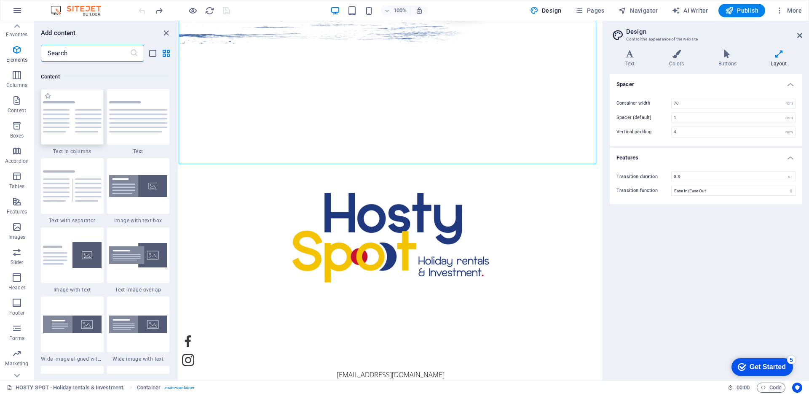
scroll to position [1474, 0]
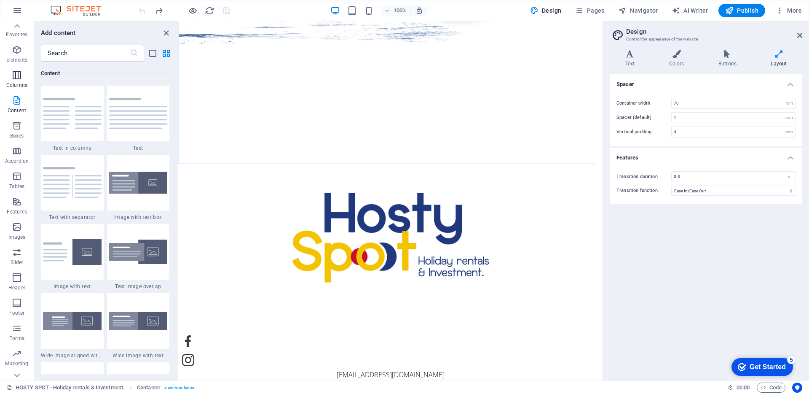
click at [14, 78] on icon "button" at bounding box center [17, 75] width 10 height 10
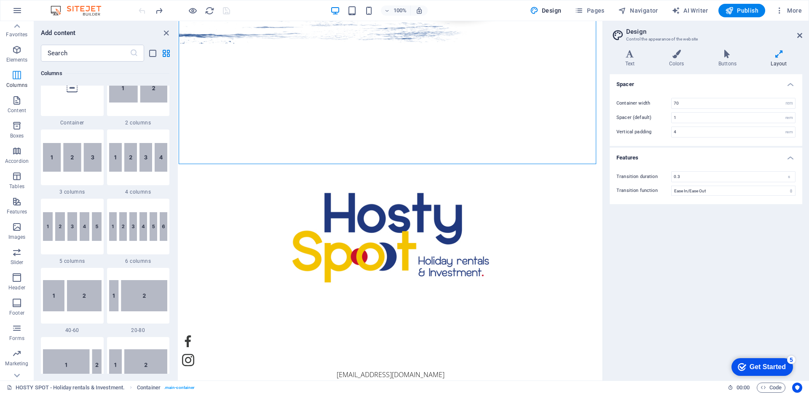
scroll to position [417, 0]
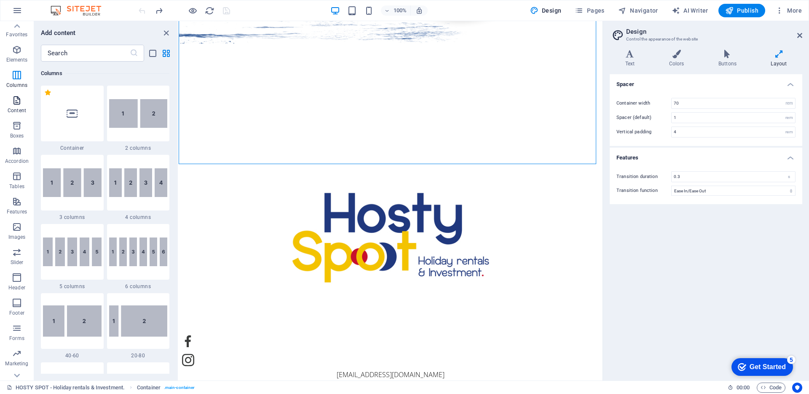
click at [19, 102] on icon "button" at bounding box center [17, 100] width 10 height 10
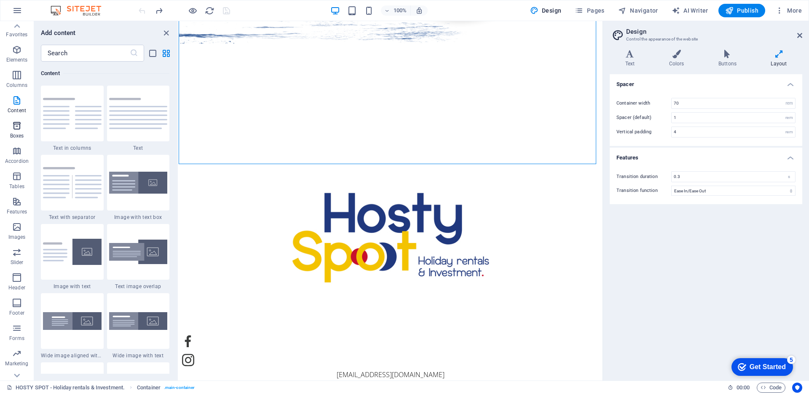
click at [20, 129] on icon "button" at bounding box center [17, 126] width 10 height 10
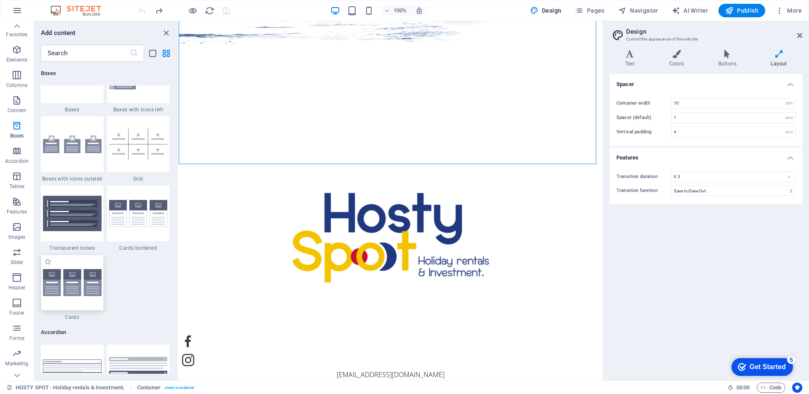
scroll to position [2468, 0]
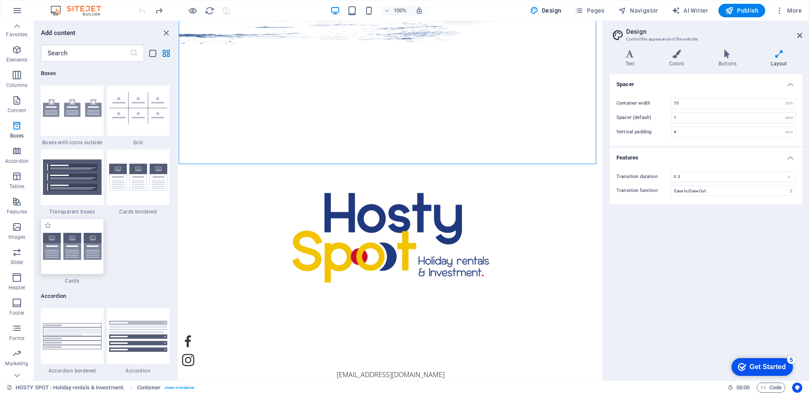
click at [80, 245] on img at bounding box center [72, 246] width 59 height 27
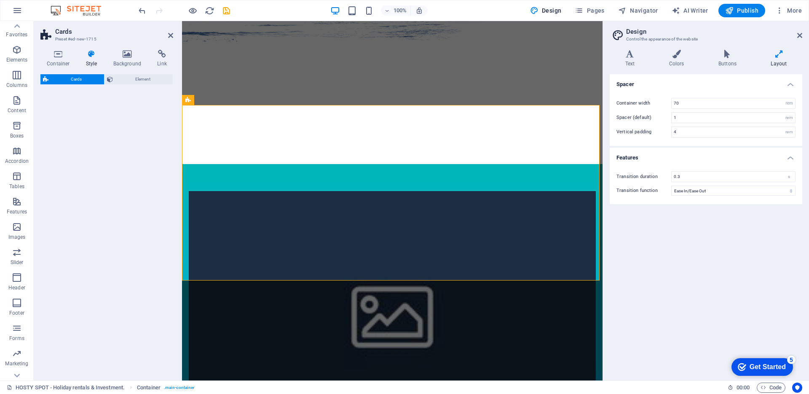
select select "rem"
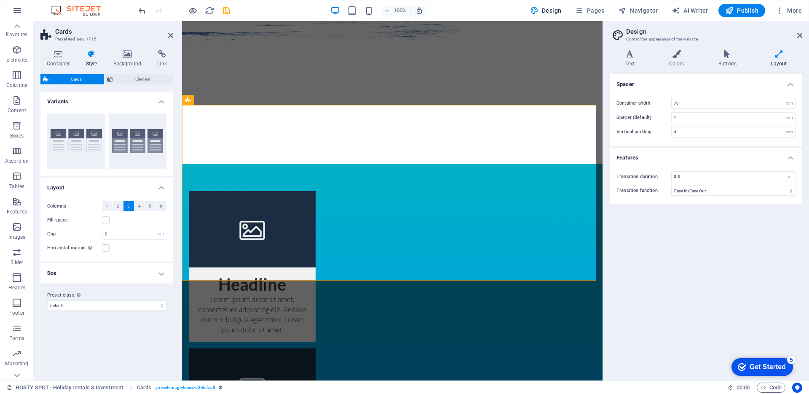
scroll to position [275, 0]
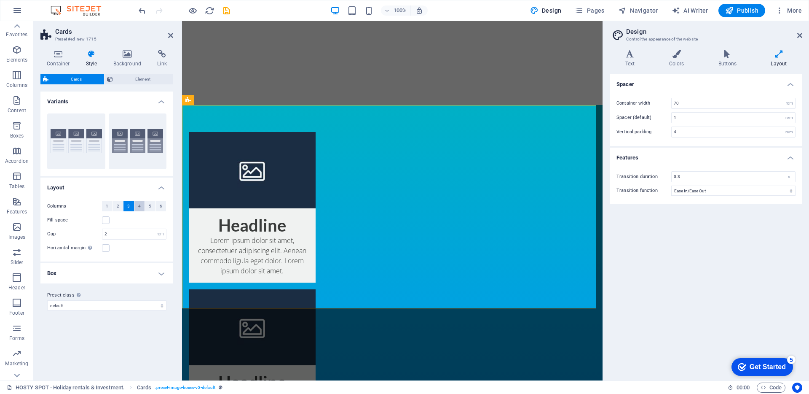
click at [140, 207] on button "4" at bounding box center [139, 206] width 11 height 10
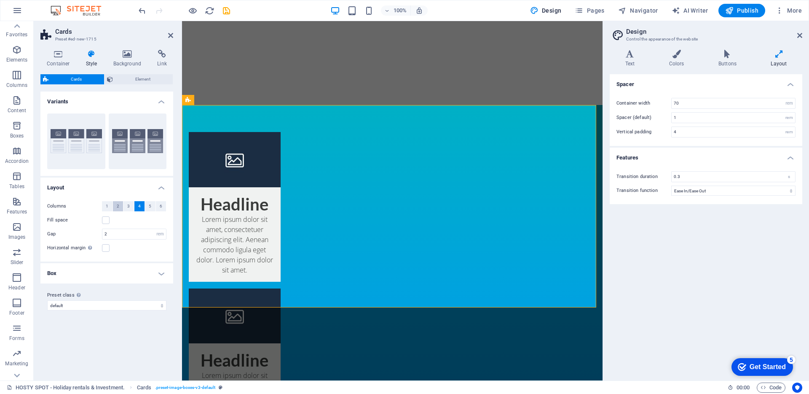
click at [118, 204] on span "2" at bounding box center [118, 206] width 3 height 10
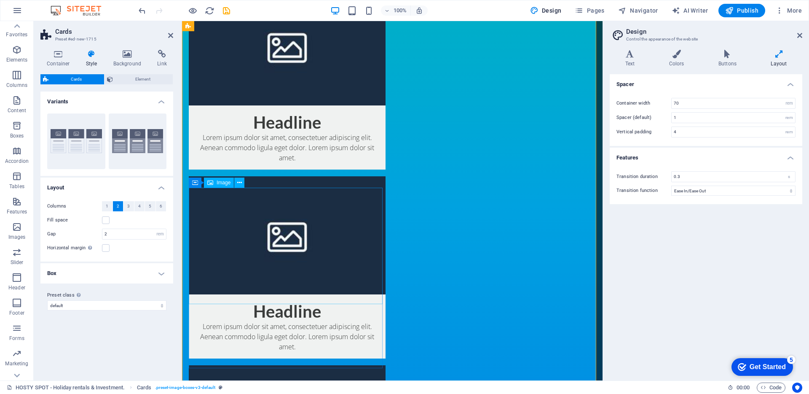
scroll to position [423, 0]
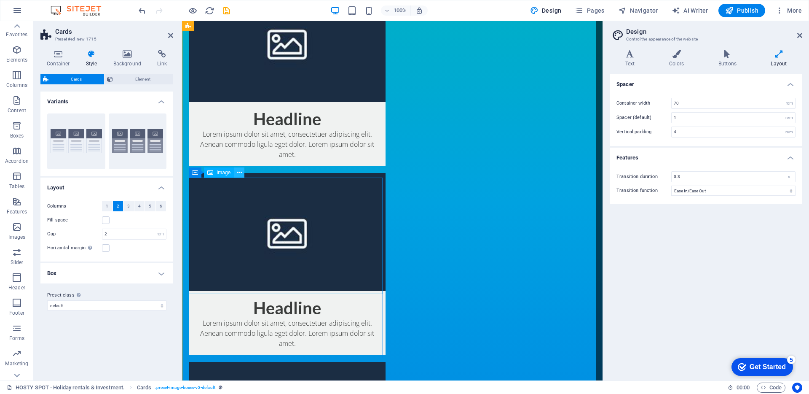
click at [238, 172] on icon at bounding box center [239, 172] width 5 height 9
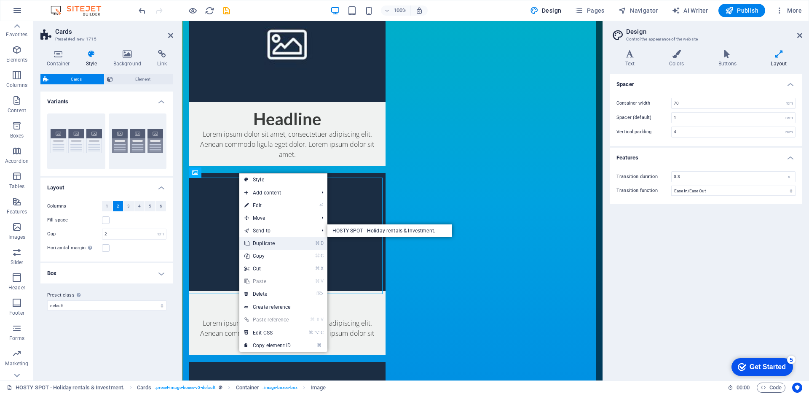
click at [270, 241] on link "⌘ D Duplicate" at bounding box center [267, 243] width 56 height 13
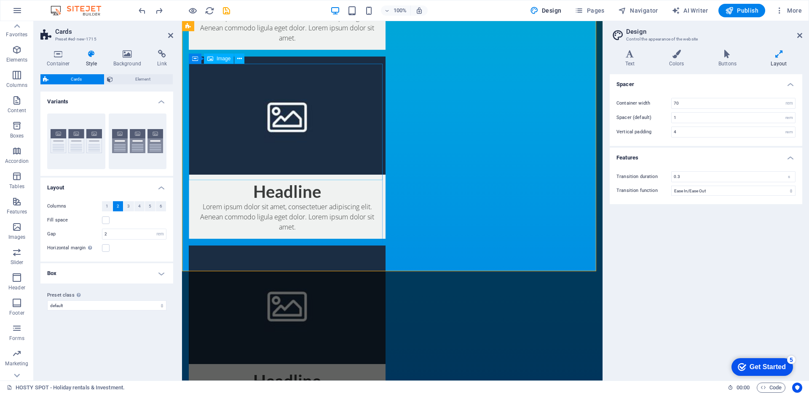
scroll to position [536, 0]
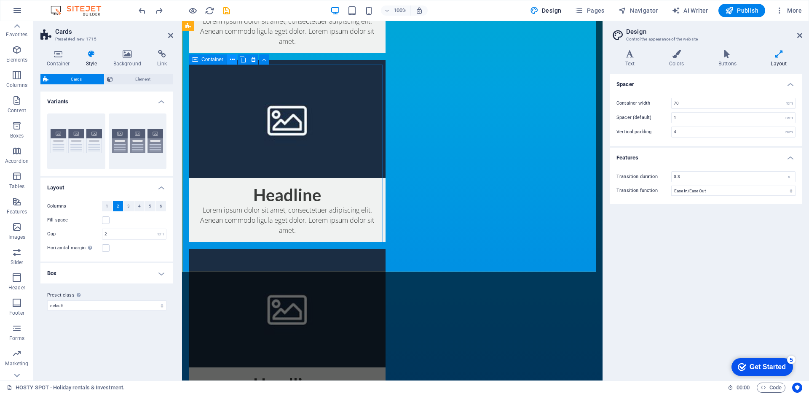
click at [232, 59] on icon at bounding box center [232, 59] width 5 height 9
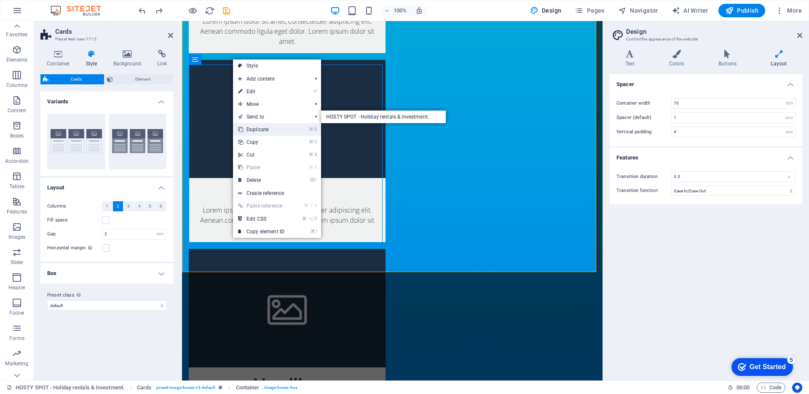
click at [267, 125] on link "⌘ D Duplicate" at bounding box center [261, 129] width 56 height 13
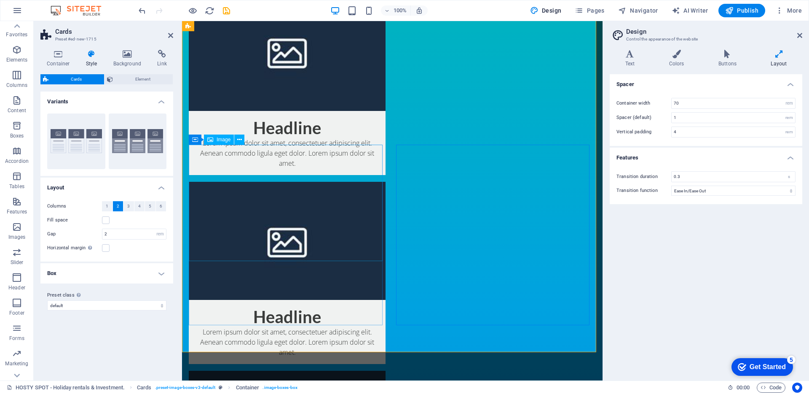
scroll to position [386, 0]
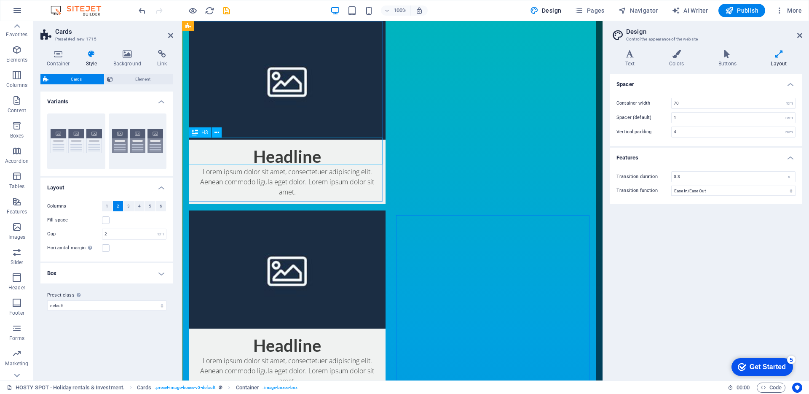
click at [285, 156] on div "Headline" at bounding box center [287, 152] width 197 height 27
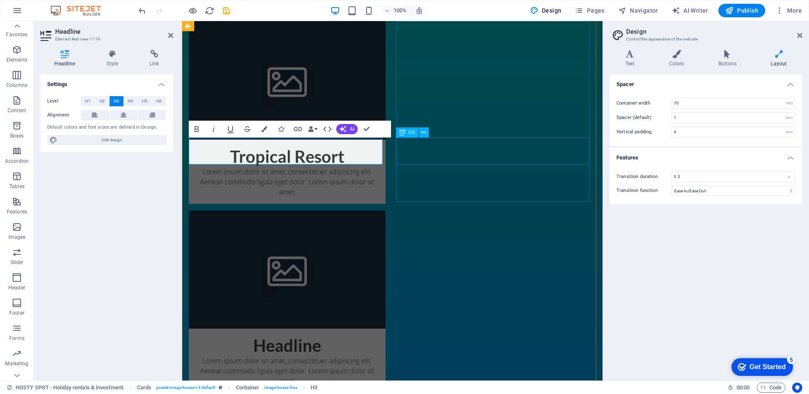
click at [386, 328] on div "Headline" at bounding box center [287, 341] width 197 height 27
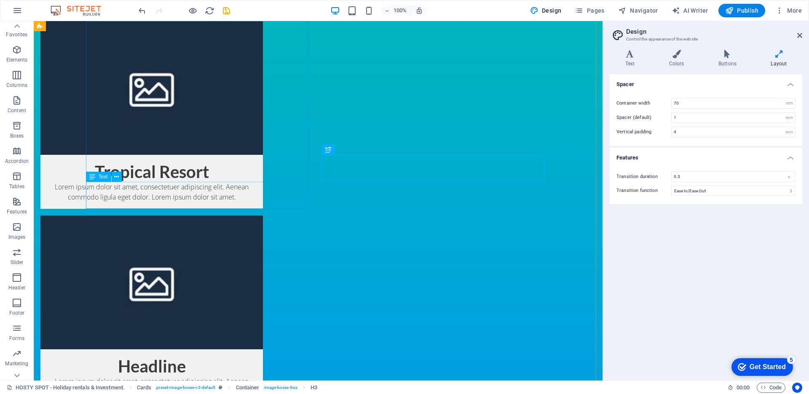
click at [247, 194] on div "Lorem ipsum dolor sit amet, consectetuer adipiscing elit. Aenean commodo ligula…" at bounding box center [151, 195] width 222 height 27
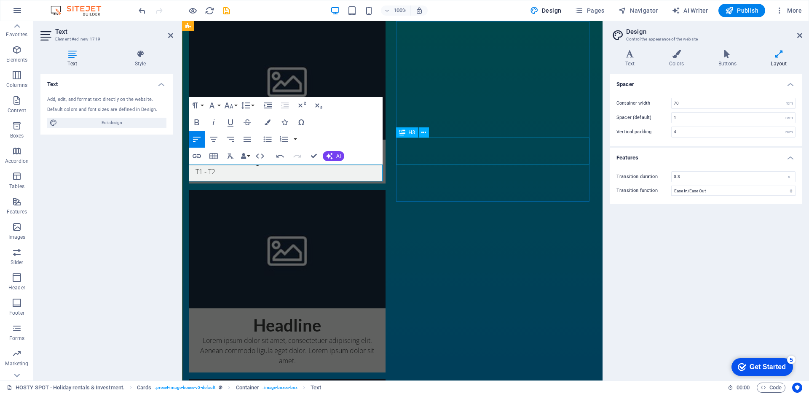
click at [386, 308] on div "Headline" at bounding box center [287, 321] width 197 height 27
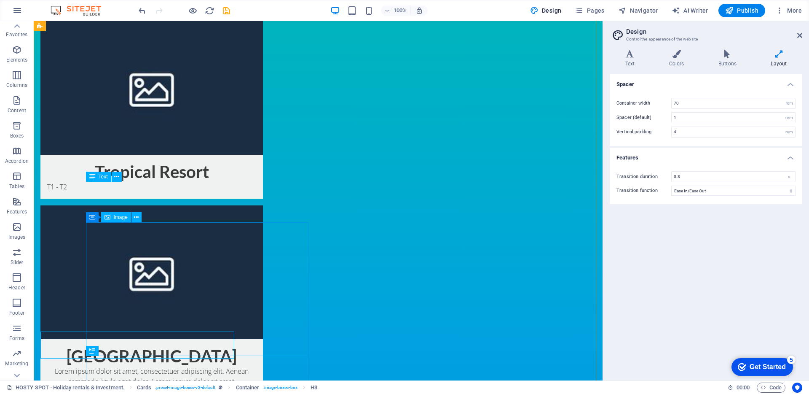
select select "%"
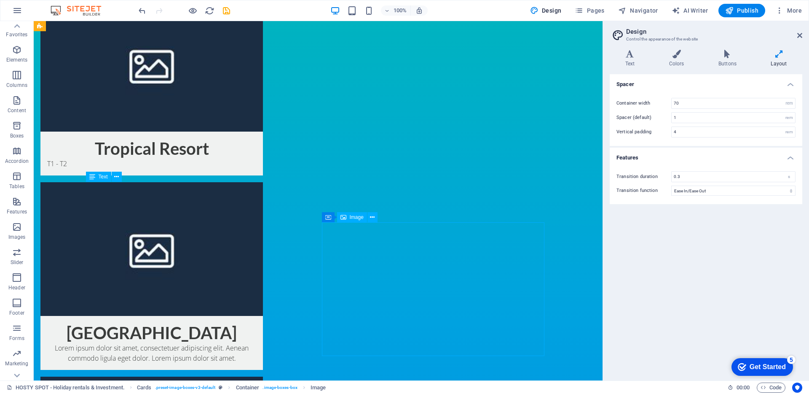
scroll to position [500, 0]
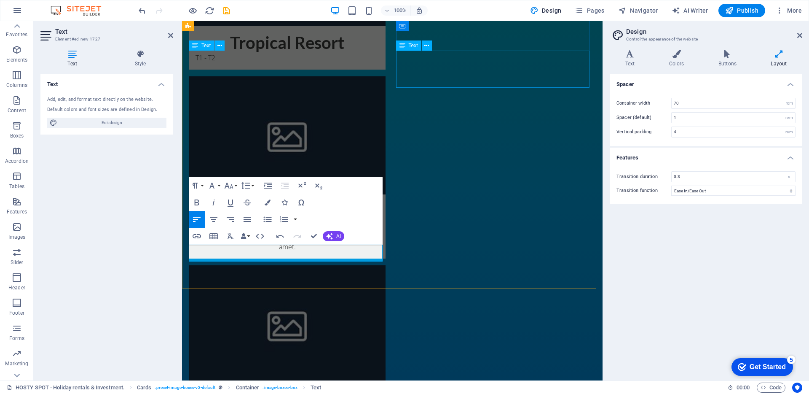
click at [386, 221] on div "Lorem ipsum dolor sit amet, consectetuer adipiscing elit. Aenean commodo ligula…" at bounding box center [287, 239] width 197 height 37
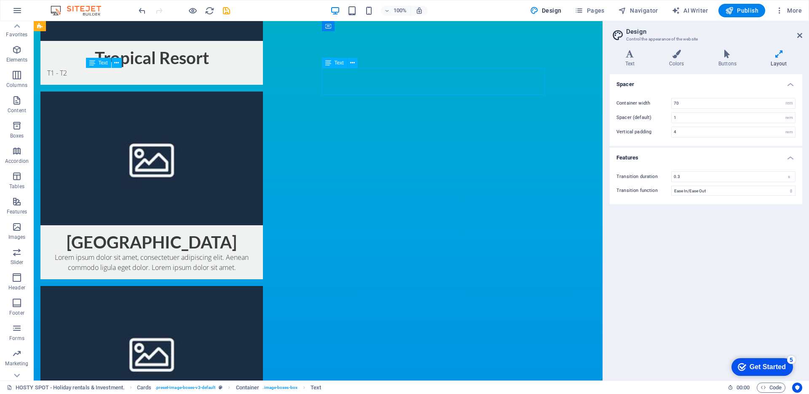
click at [263, 252] on div "Lorem ipsum dolor sit amet, consectetuer adipiscing elit. Aenean commodo ligula…" at bounding box center [151, 265] width 222 height 27
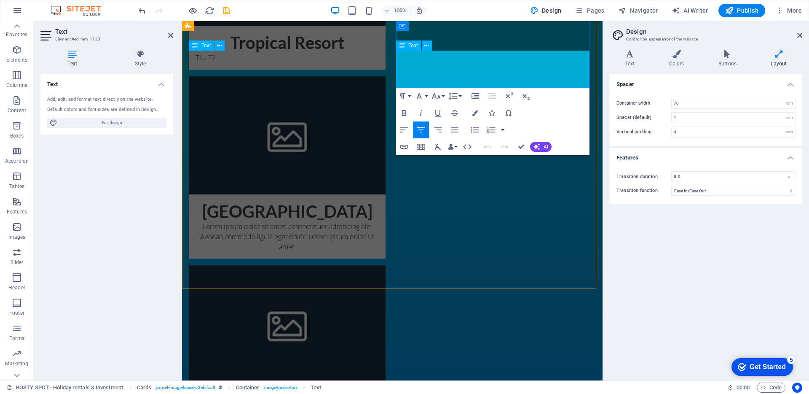
click at [379, 221] on p "Lorem ipsum dolor sit amet, consectetuer adipiscing elit. Aenean commodo ligula…" at bounding box center [287, 236] width 183 height 30
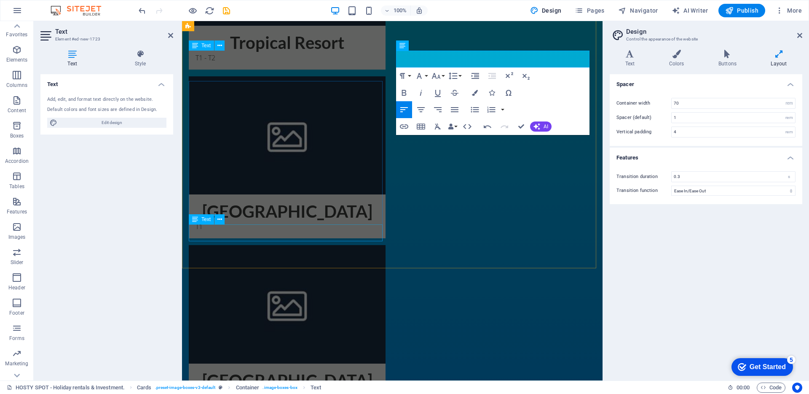
click at [343, 390] on div "T1" at bounding box center [287, 398] width 197 height 17
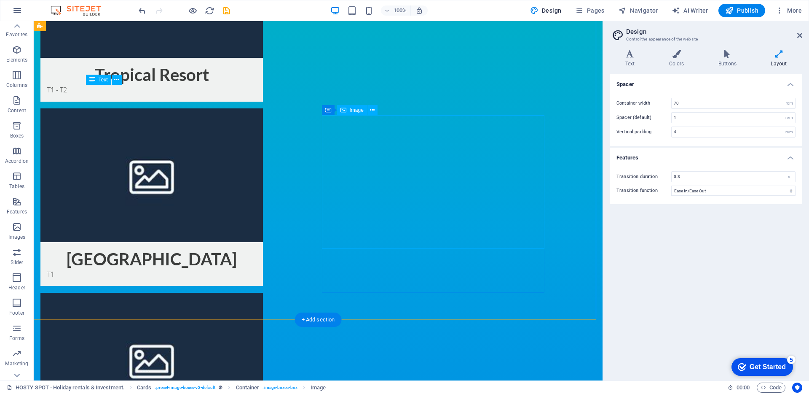
scroll to position [481, 0]
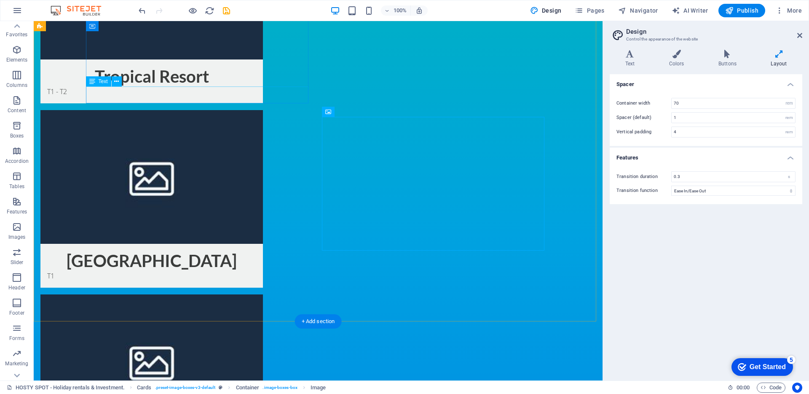
click at [171, 91] on div "T1 - T2" at bounding box center [151, 94] width 222 height 17
click at [629, 60] on h4 "Text" at bounding box center [632, 59] width 44 height 18
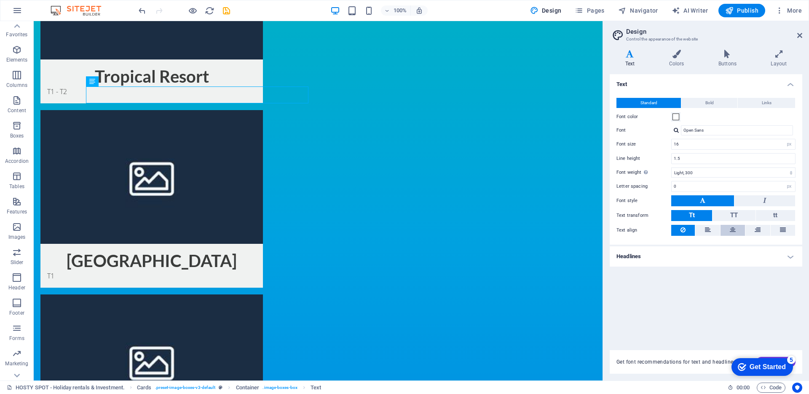
click at [738, 232] on button at bounding box center [732, 230] width 24 height 11
click at [263, 271] on div "T1" at bounding box center [151, 279] width 222 height 17
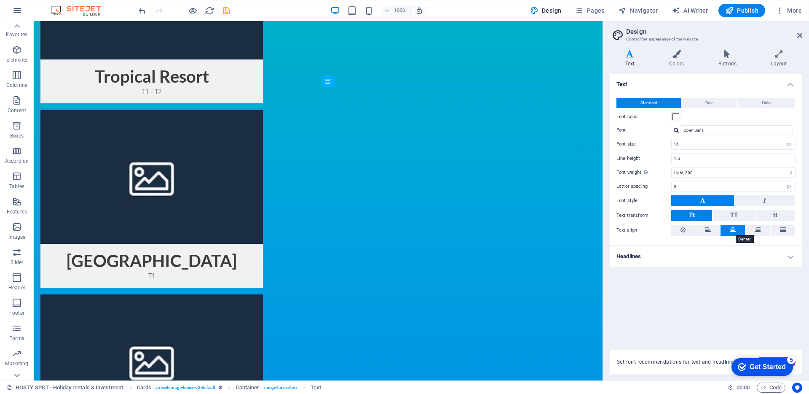
click at [731, 229] on icon at bounding box center [733, 230] width 6 height 10
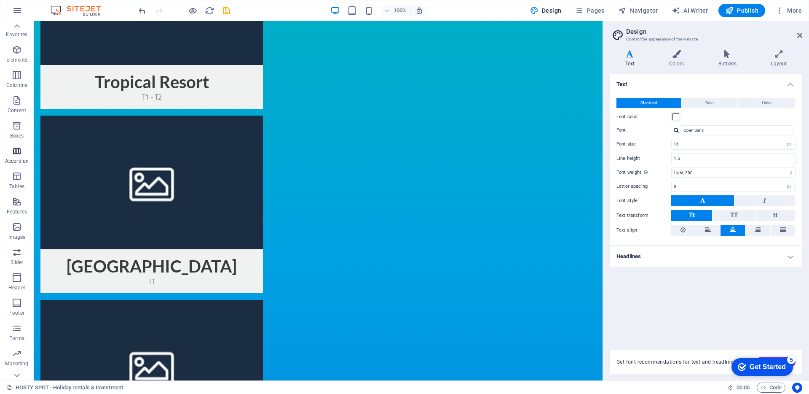
scroll to position [431, 0]
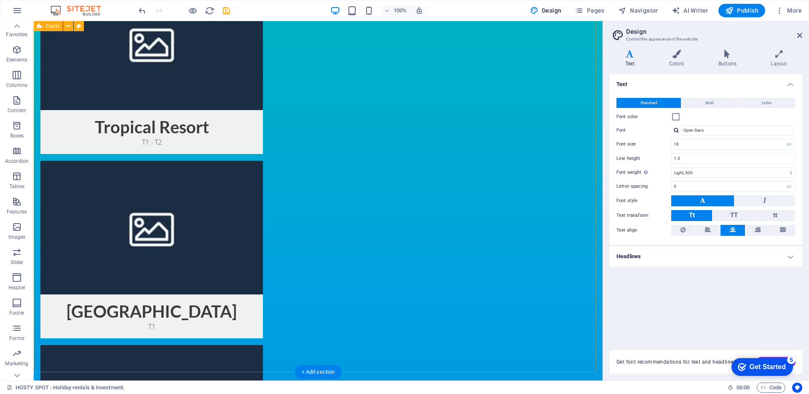
click at [582, 88] on div "Tropical Resort T1 - T2 Vila Verde Resort T1 Meliá Resort T1 Sal e Luz T1" at bounding box center [318, 341] width 569 height 784
click at [669, 61] on h4 "Colors" at bounding box center [677, 59] width 49 height 18
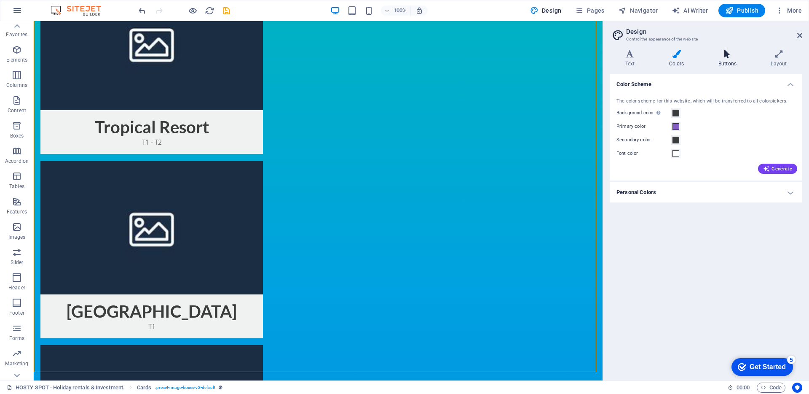
click at [725, 62] on h4 "Buttons" at bounding box center [729, 59] width 52 height 18
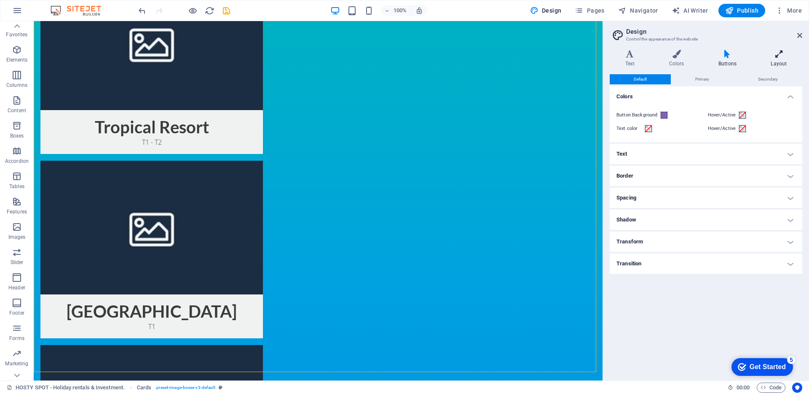
click at [774, 62] on h4 "Layout" at bounding box center [778, 59] width 47 height 18
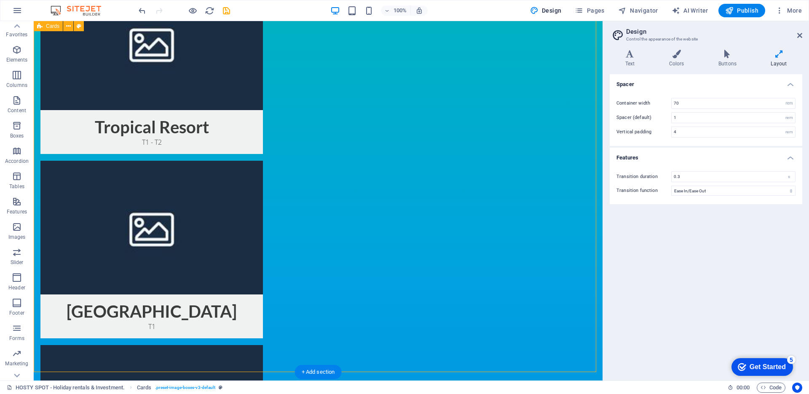
click at [52, 116] on div "Tropical Resort T1 - T2 Vila Verde Resort T1 Meliá Resort T1 Sal e Luz T1" at bounding box center [318, 341] width 569 height 784
click at [78, 26] on icon at bounding box center [79, 26] width 5 height 9
select select "rem"
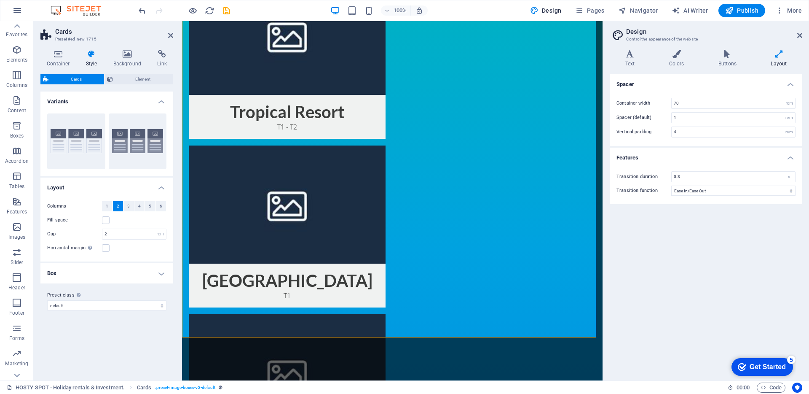
click at [171, 271] on h4 "Box" at bounding box center [106, 273] width 133 height 20
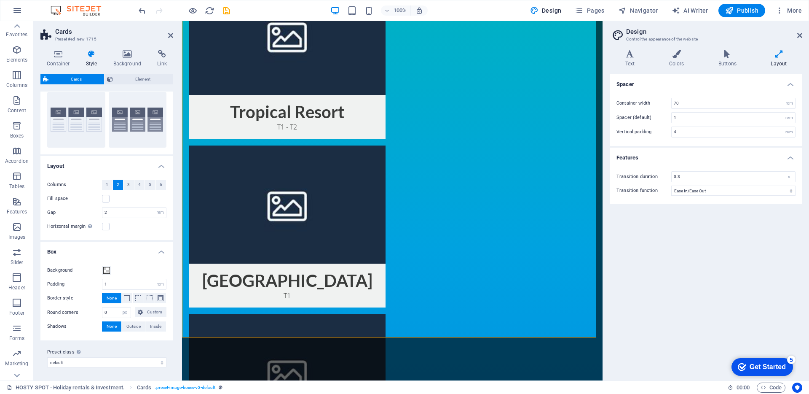
scroll to position [22, 0]
click at [109, 268] on span at bounding box center [106, 269] width 7 height 7
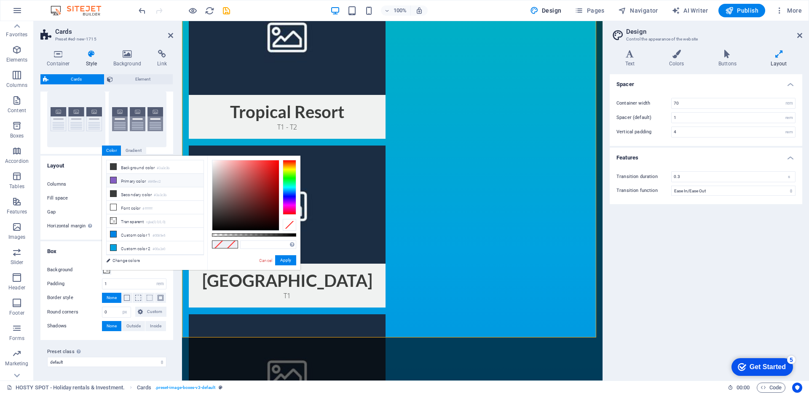
click at [113, 178] on icon at bounding box center [113, 180] width 6 height 6
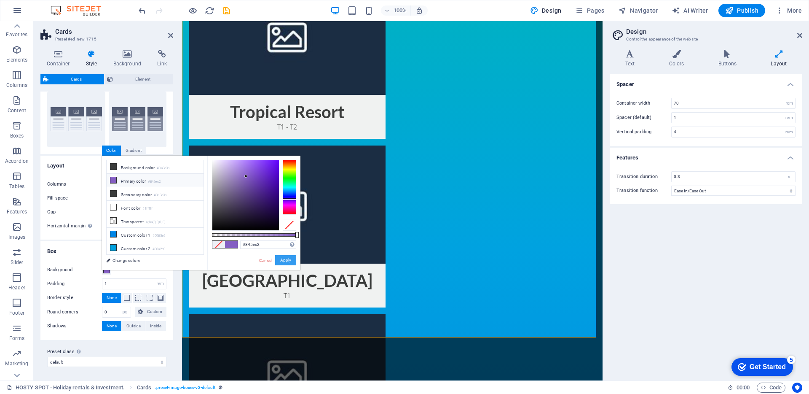
click at [285, 257] on button "Apply" at bounding box center [285, 260] width 21 height 10
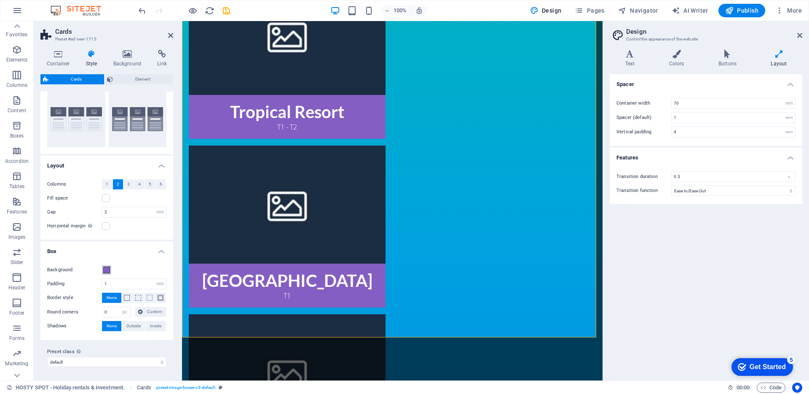
click at [108, 270] on span at bounding box center [106, 269] width 7 height 7
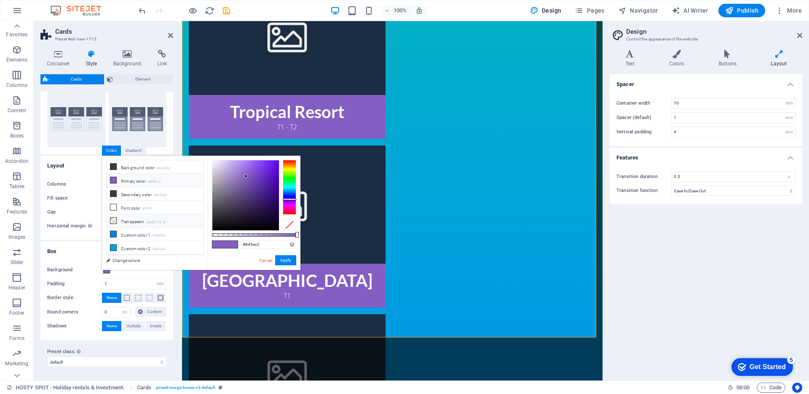
click at [121, 225] on li "Transparent rgba(0,0,0,.0)" at bounding box center [155, 220] width 97 height 13
type input "rgba(0, 0, 0, 0)"
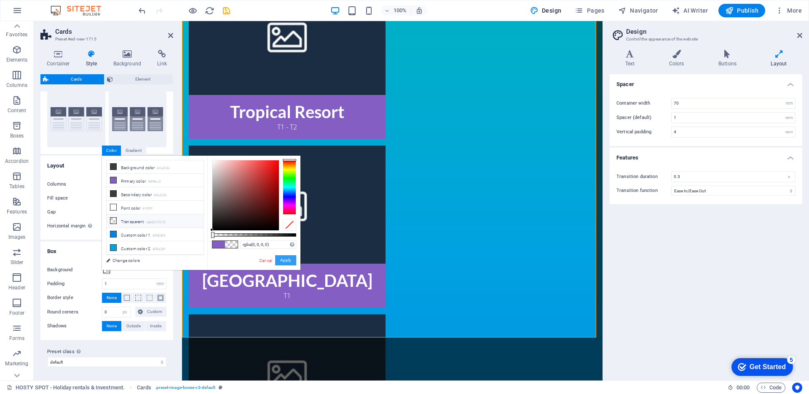
click at [292, 260] on button "Apply" at bounding box center [285, 260] width 21 height 10
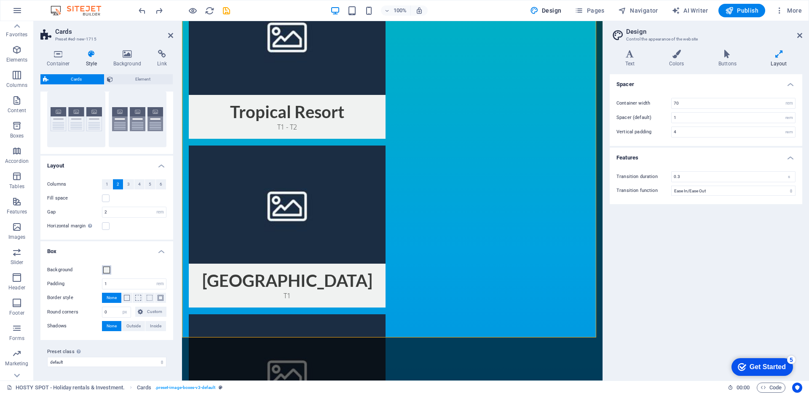
click at [107, 267] on span at bounding box center [106, 269] width 7 height 7
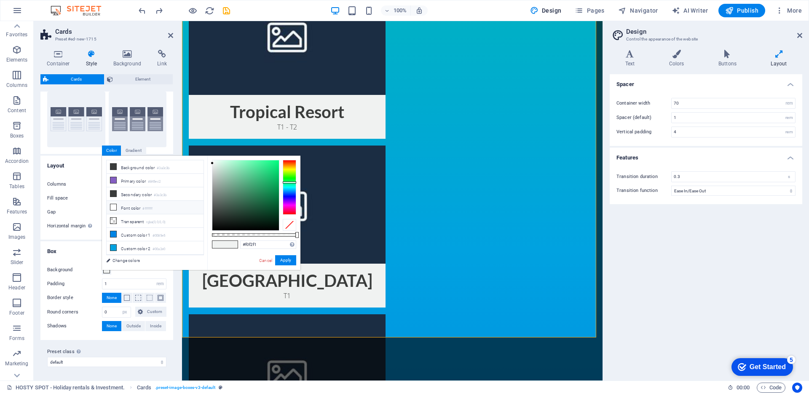
click at [115, 207] on icon at bounding box center [113, 207] width 6 height 6
type input "#ffffff"
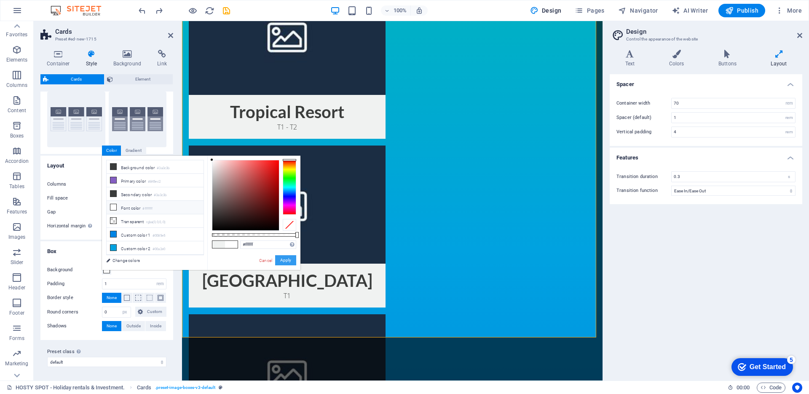
click at [286, 258] on button "Apply" at bounding box center [285, 260] width 21 height 10
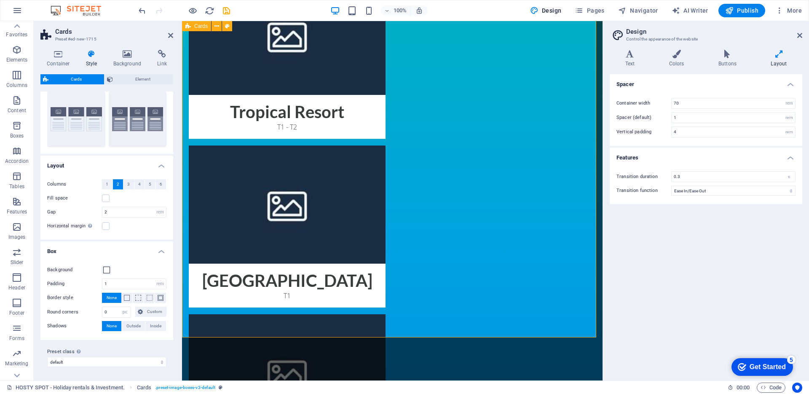
click at [198, 326] on div "Tropical Resort T1 - T2 Vila Verde Resort T1 Meliá Resort T1 Sal e Luz T1" at bounding box center [392, 310] width 420 height 722
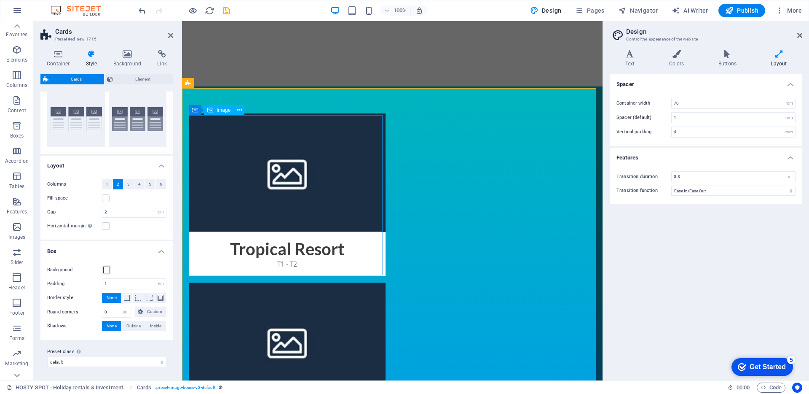
scroll to position [292, 0]
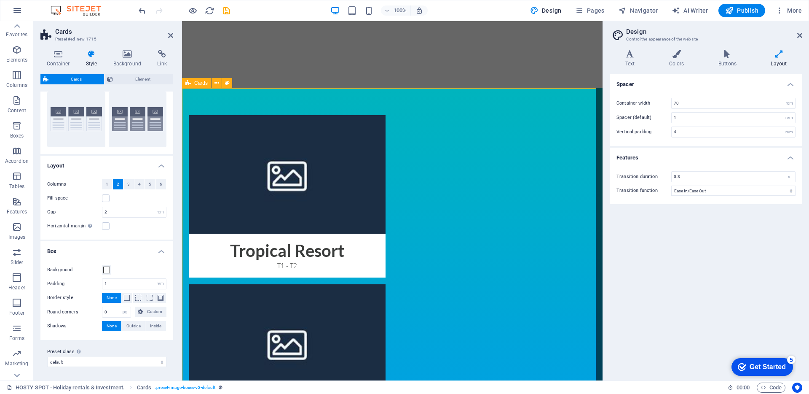
click at [229, 83] on button at bounding box center [227, 83] width 10 height 10
click at [161, 165] on h4 "Layout" at bounding box center [106, 162] width 133 height 15
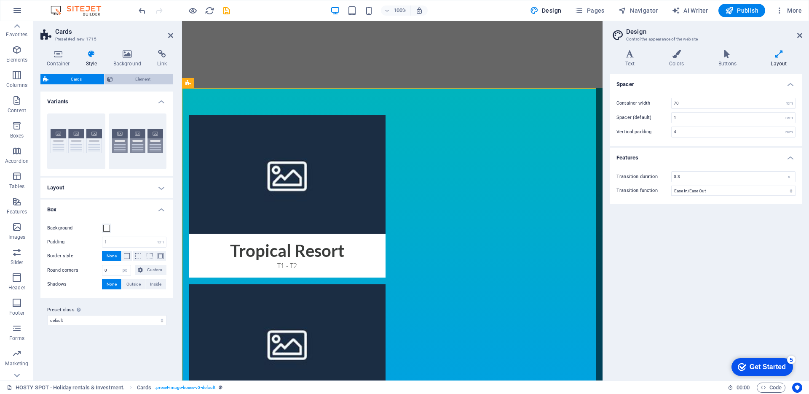
click at [135, 79] on span "Element" at bounding box center [142, 79] width 55 height 10
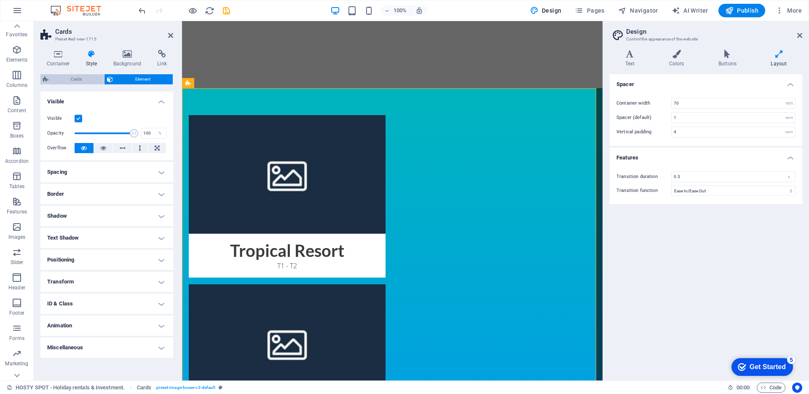
click at [68, 79] on span "Cards" at bounding box center [76, 79] width 51 height 10
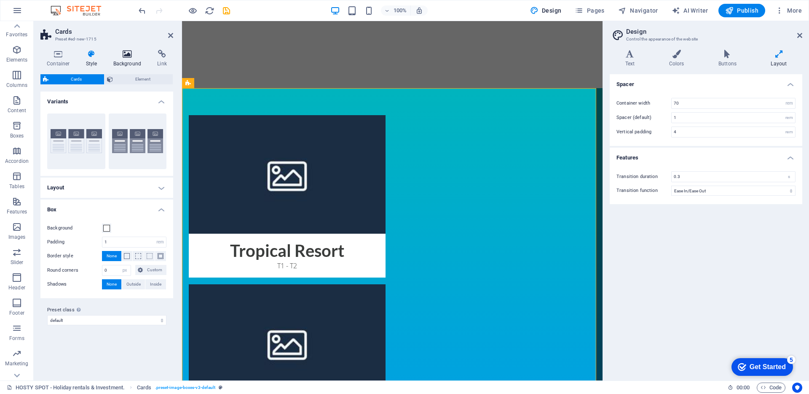
click at [127, 60] on h4 "Background" at bounding box center [129, 59] width 44 height 18
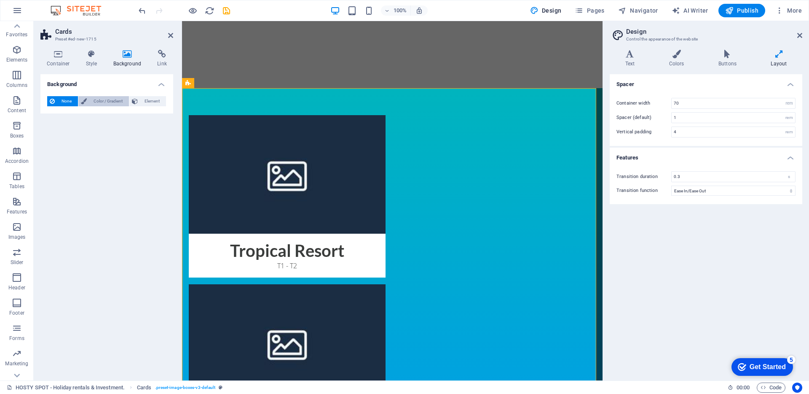
click at [107, 98] on span "Color / Gradient" at bounding box center [107, 101] width 37 height 10
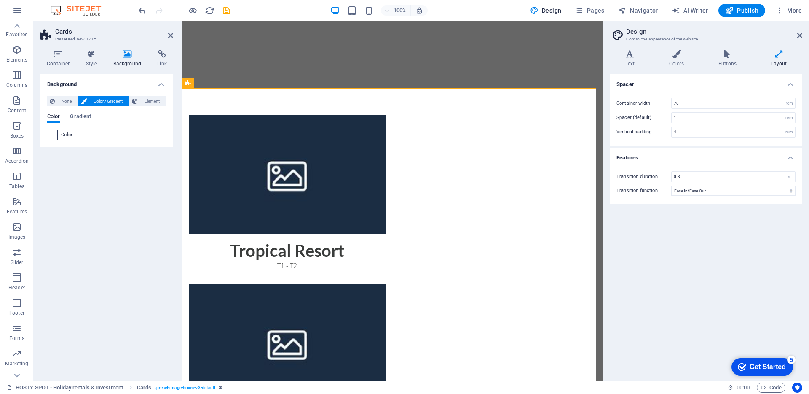
click at [57, 134] on span at bounding box center [52, 134] width 9 height 9
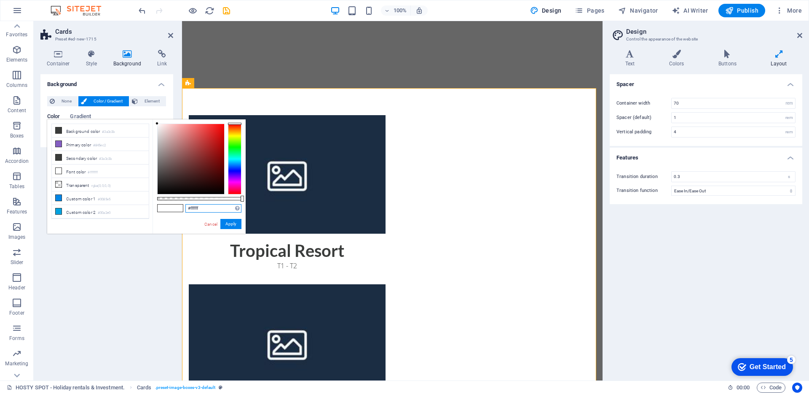
click at [203, 209] on input "#ffffff" at bounding box center [213, 208] width 56 height 8
drag, startPoint x: 203, startPoint y: 208, endPoint x: 190, endPoint y: 209, distance: 12.6
click at [190, 209] on input "#ffffff" at bounding box center [213, 208] width 56 height 8
paste input "2e3e73"
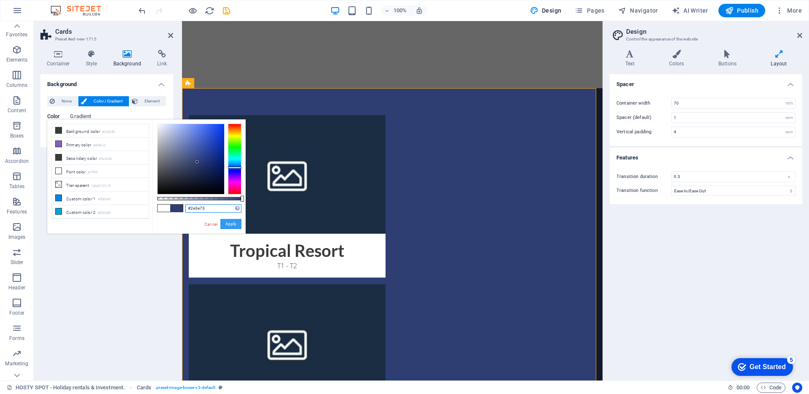
type input "#2e3e73"
click at [228, 223] on button "Apply" at bounding box center [230, 224] width 21 height 10
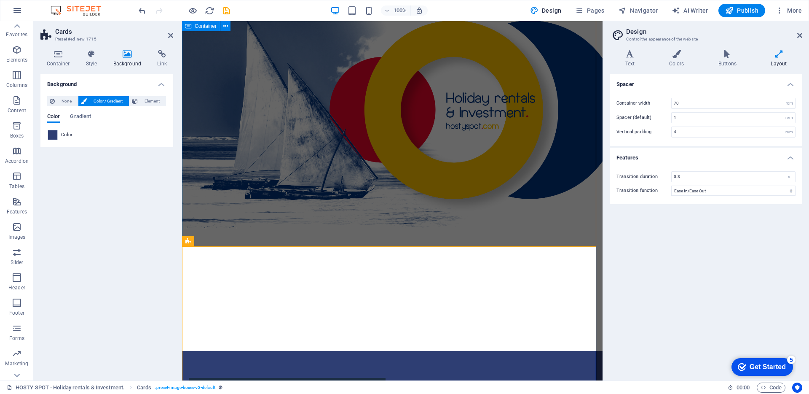
scroll to position [25, 0]
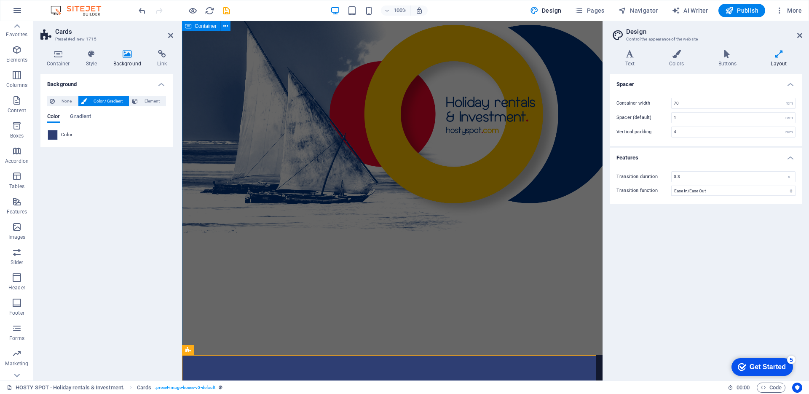
click at [269, 260] on div at bounding box center [392, 175] width 420 height 359
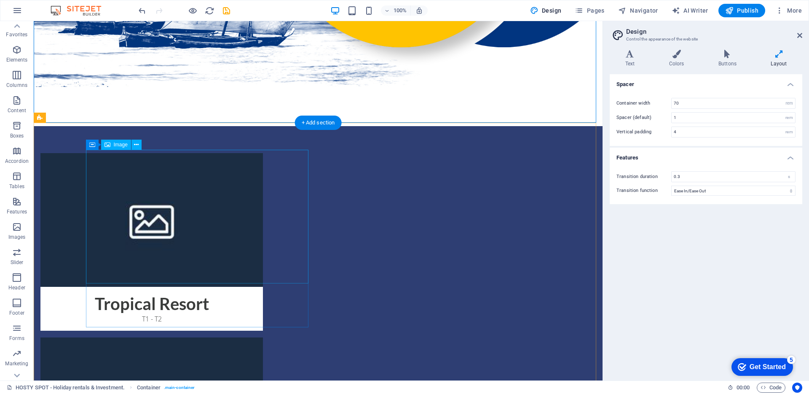
scroll to position [257, 0]
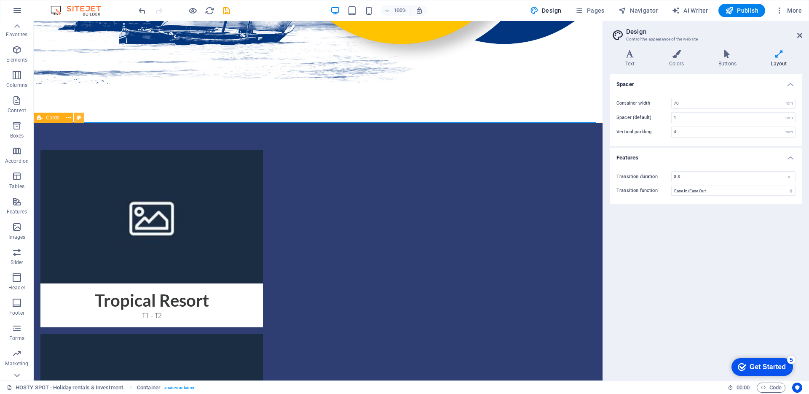
click at [77, 118] on icon at bounding box center [79, 117] width 5 height 9
select select "rem"
select select "px"
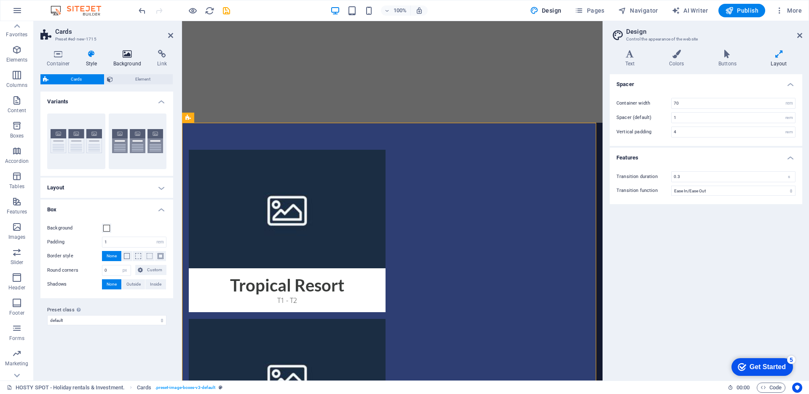
click at [119, 61] on h4 "Background" at bounding box center [129, 59] width 44 height 18
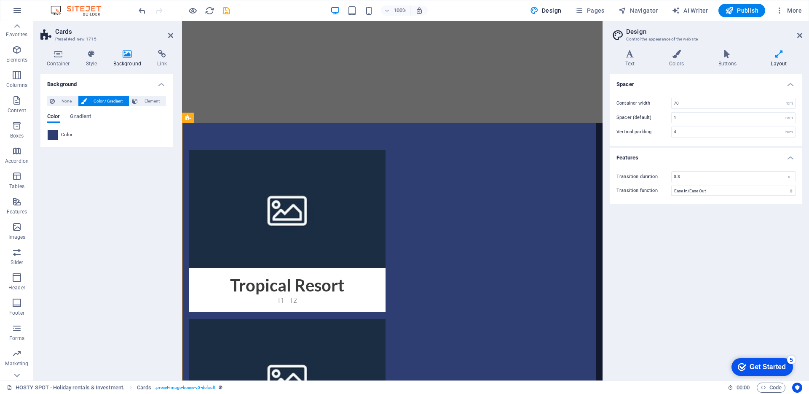
click at [53, 137] on span at bounding box center [52, 134] width 9 height 9
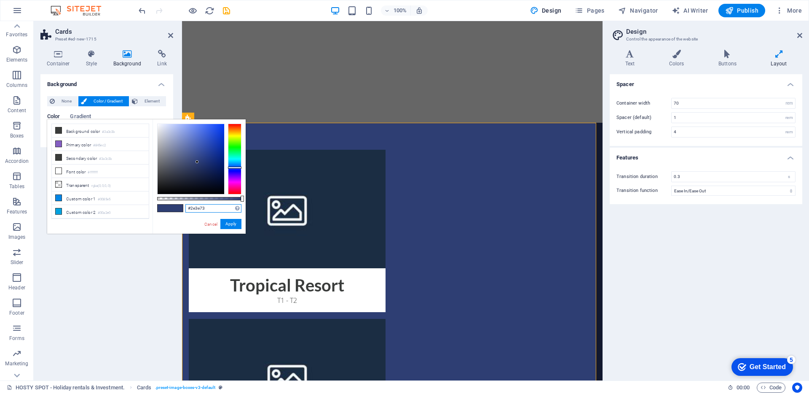
drag, startPoint x: 191, startPoint y: 208, endPoint x: 217, endPoint y: 211, distance: 26.7
click at [217, 211] on input "#2e3e73" at bounding box center [213, 208] width 56 height 8
paste input "eec11c"
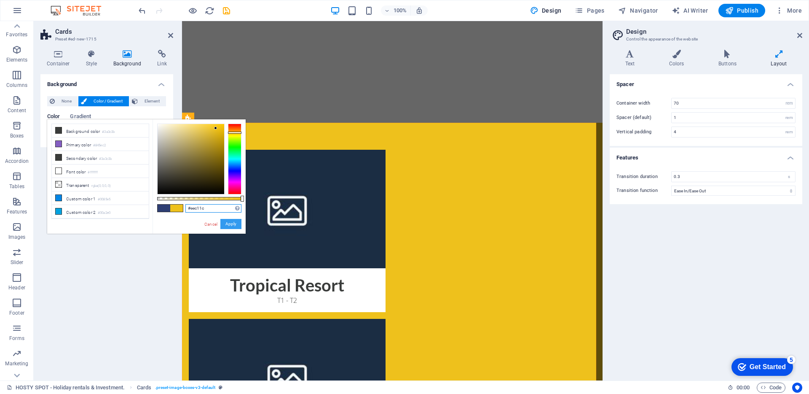
type input "#eec11c"
click at [225, 221] on button "Apply" at bounding box center [230, 224] width 21 height 10
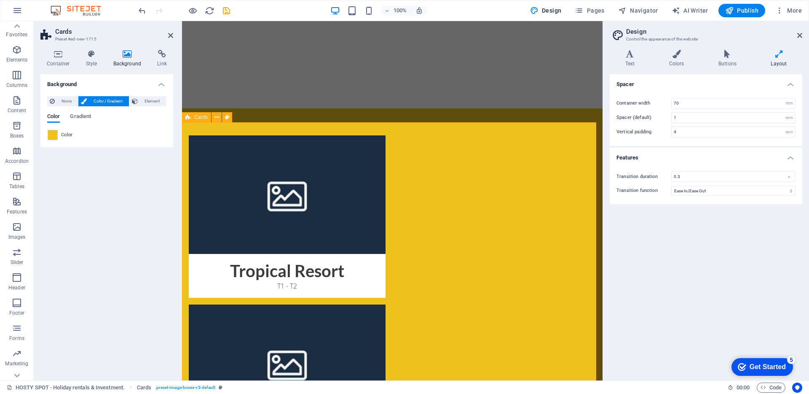
scroll to position [0, 0]
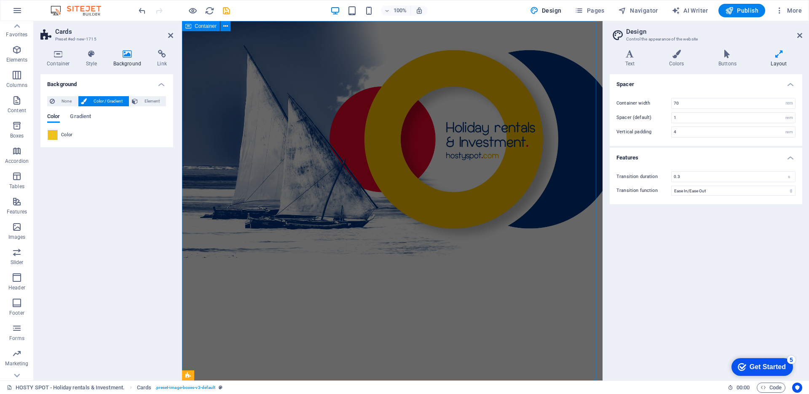
click at [322, 268] on div at bounding box center [392, 200] width 420 height 359
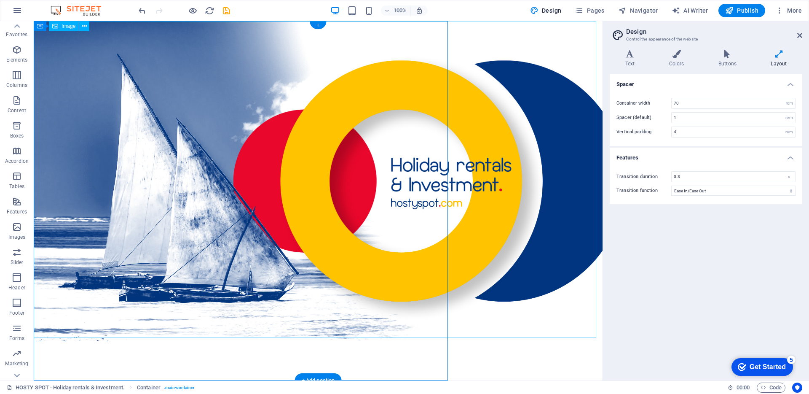
click at [345, 299] on figure at bounding box center [318, 181] width 569 height 320
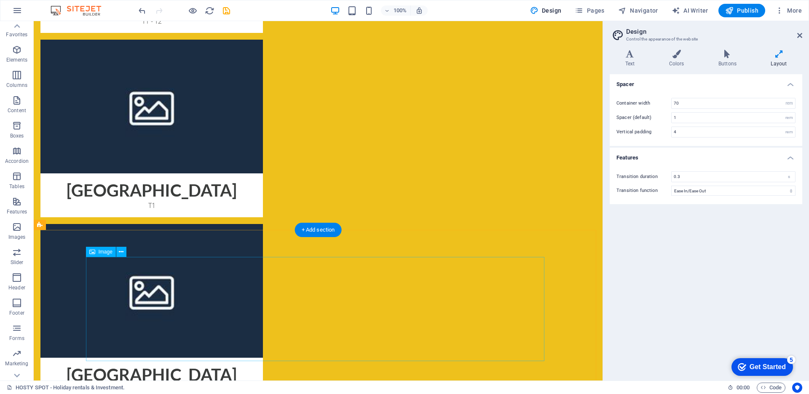
scroll to position [550, 0]
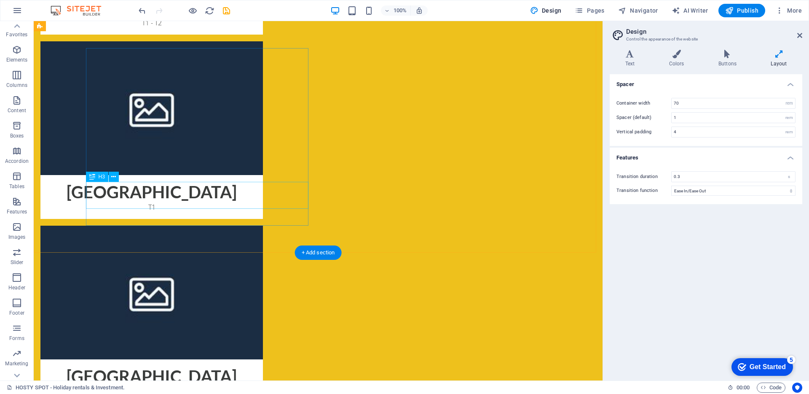
click at [213, 359] on div "[GEOGRAPHIC_DATA]" at bounding box center [151, 372] width 222 height 27
click at [239, 386] on div "T1" at bounding box center [151, 394] width 222 height 17
click at [204, 359] on div "[GEOGRAPHIC_DATA]" at bounding box center [151, 372] width 222 height 27
click at [635, 56] on icon at bounding box center [630, 54] width 40 height 8
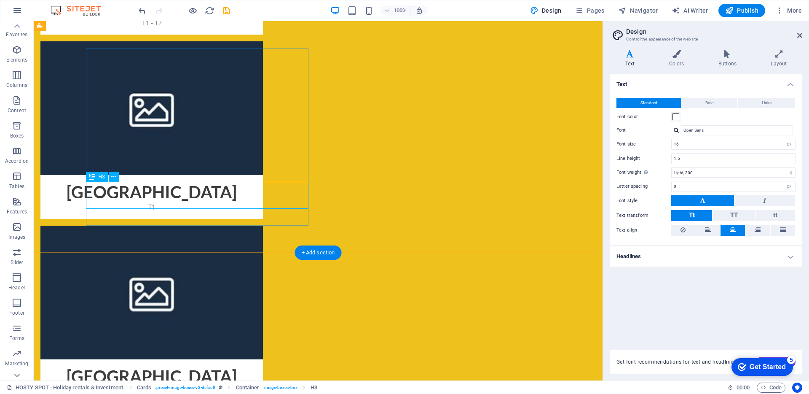
click at [225, 359] on div "[GEOGRAPHIC_DATA]" at bounding box center [151, 372] width 222 height 27
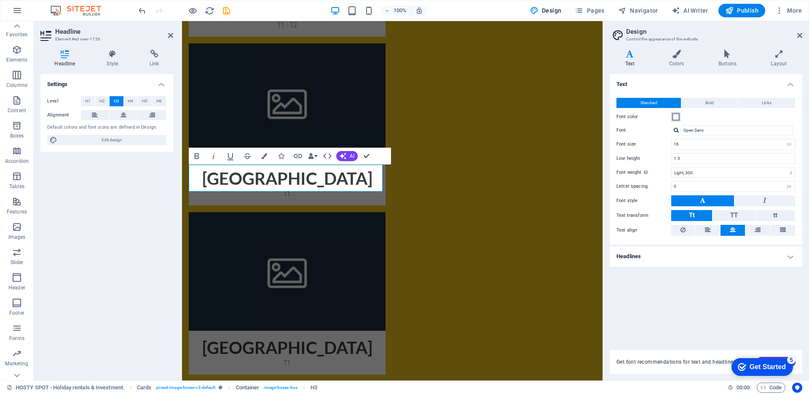
click at [675, 116] on span at bounding box center [675, 116] width 7 height 7
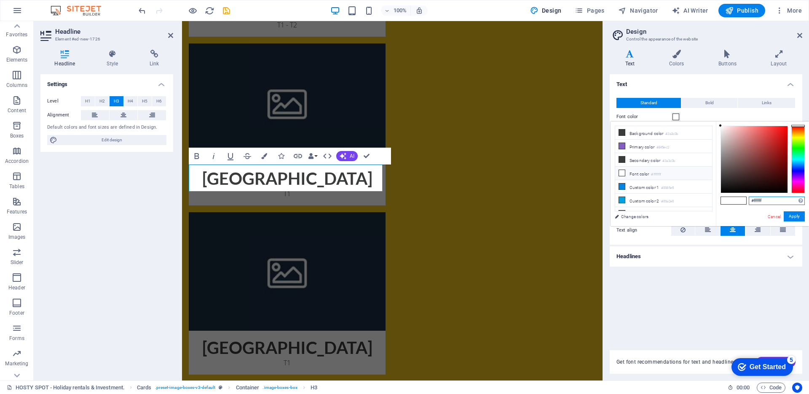
drag, startPoint x: 754, startPoint y: 201, endPoint x: 787, endPoint y: 203, distance: 33.8
click at [787, 203] on input "#ffffff" at bounding box center [777, 200] width 56 height 8
paste input "2e3e73"
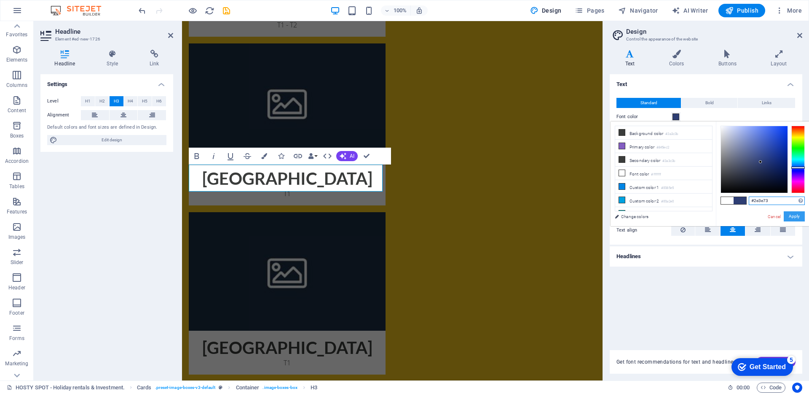
type input "#2e3e73"
click at [792, 215] on button "Apply" at bounding box center [794, 216] width 21 height 10
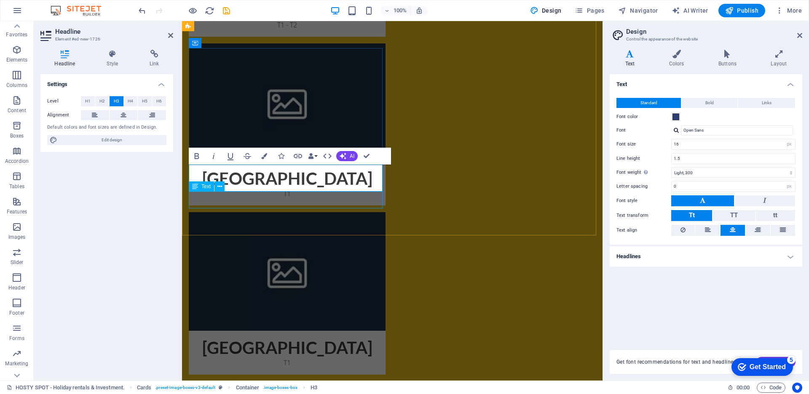
click at [360, 357] on div "T1" at bounding box center [287, 365] width 197 height 17
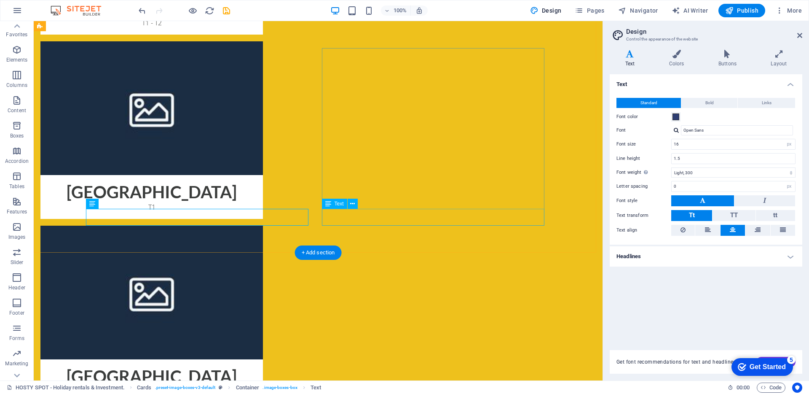
click at [223, 359] on div "[GEOGRAPHIC_DATA]" at bounding box center [151, 372] width 222 height 27
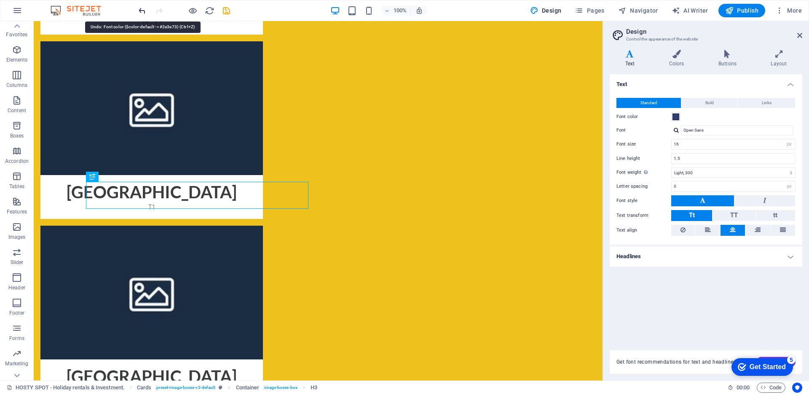
click at [144, 10] on icon "undo" at bounding box center [142, 11] width 10 height 10
click at [664, 60] on h4 "Colors" at bounding box center [677, 59] width 49 height 18
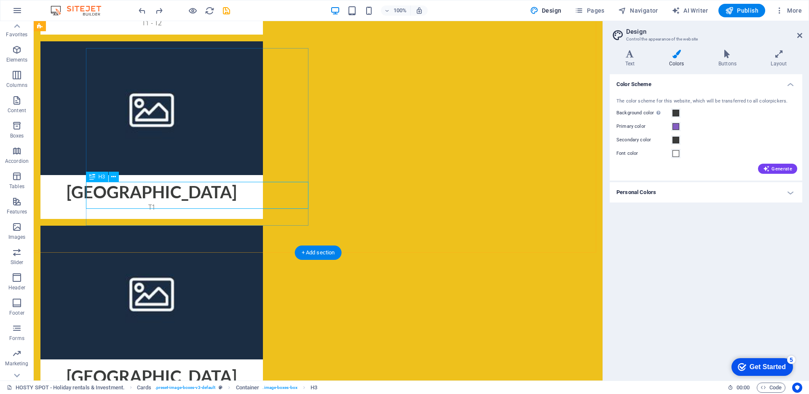
click at [178, 359] on div "[GEOGRAPHIC_DATA]" at bounding box center [151, 372] width 222 height 27
click at [104, 177] on span "H3" at bounding box center [102, 176] width 6 height 5
click at [111, 176] on button at bounding box center [114, 176] width 10 height 10
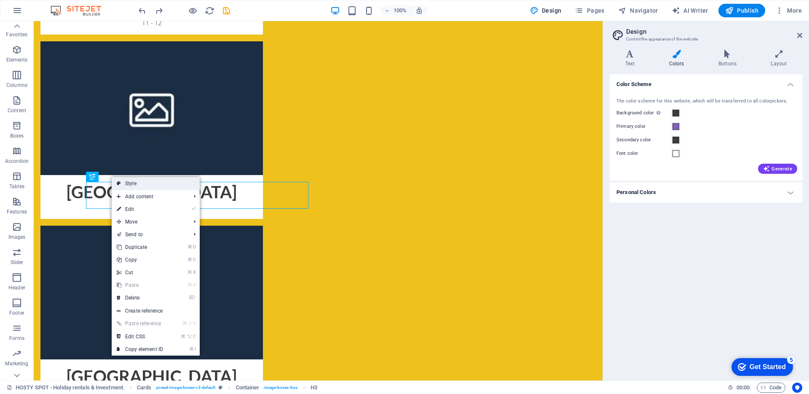
click at [134, 181] on link "Style" at bounding box center [156, 183] width 88 height 13
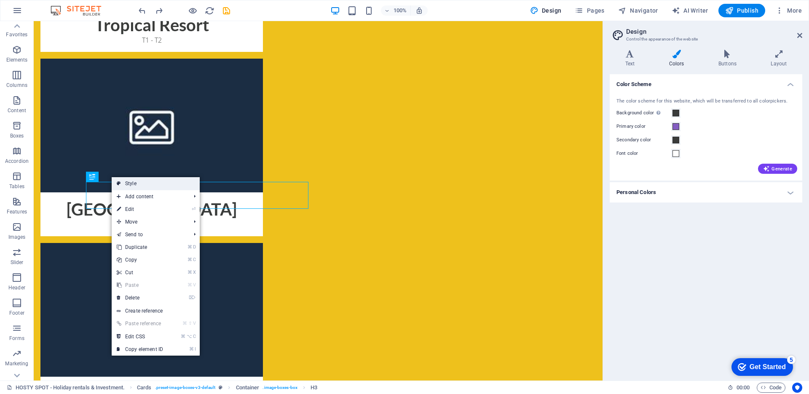
select select "rem"
select select "px"
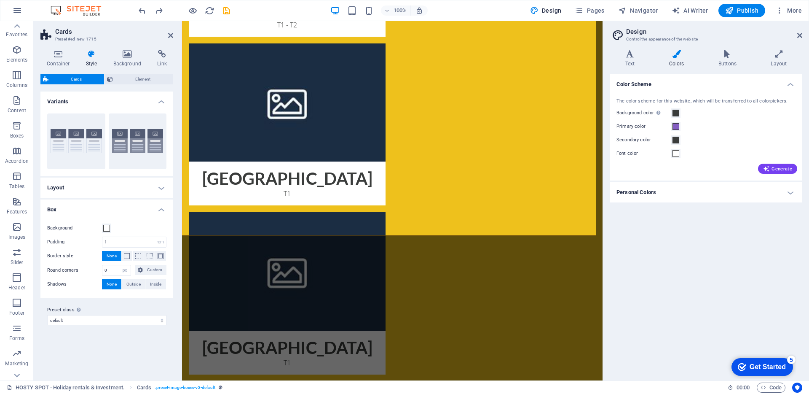
click at [142, 189] on h4 "Layout" at bounding box center [106, 187] width 133 height 20
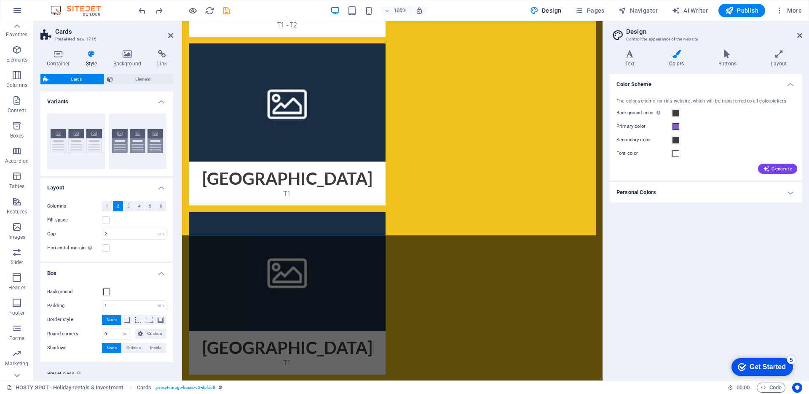
click at [142, 189] on h4 "Layout" at bounding box center [106, 184] width 133 height 15
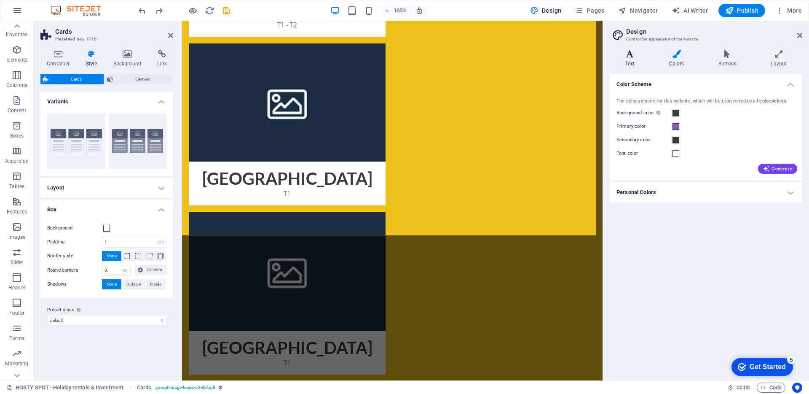
click at [632, 56] on icon at bounding box center [630, 54] width 40 height 8
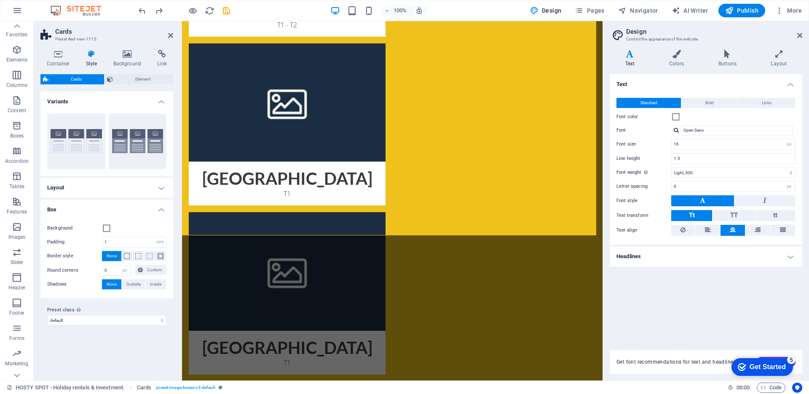
click at [659, 264] on h4 "Headlines" at bounding box center [706, 256] width 193 height 20
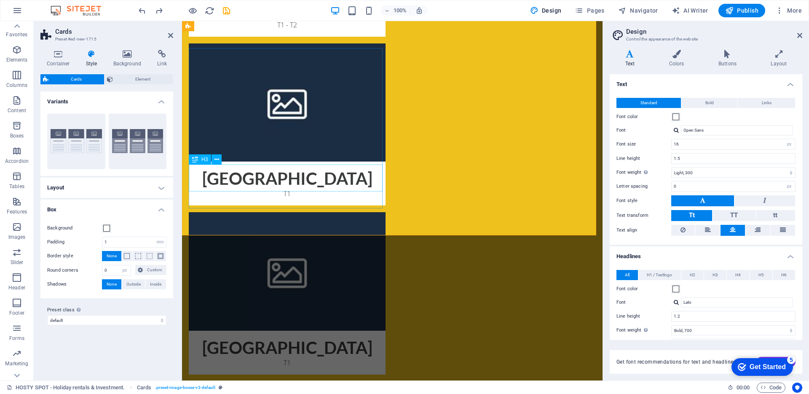
click at [258, 330] on div "[GEOGRAPHIC_DATA]" at bounding box center [287, 343] width 197 height 27
click at [262, 330] on div "[GEOGRAPHIC_DATA]" at bounding box center [287, 343] width 197 height 27
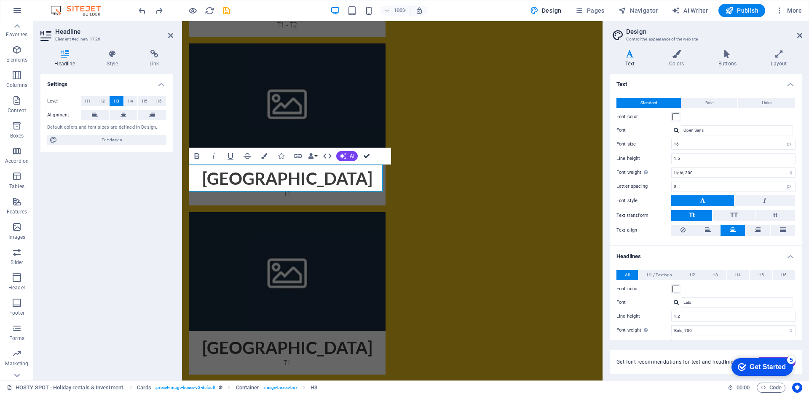
scroll to position [567, 0]
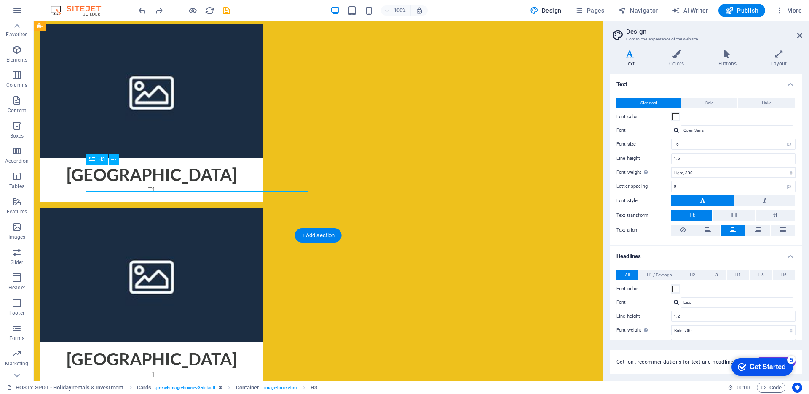
click at [219, 342] on div "[GEOGRAPHIC_DATA]" at bounding box center [151, 355] width 222 height 27
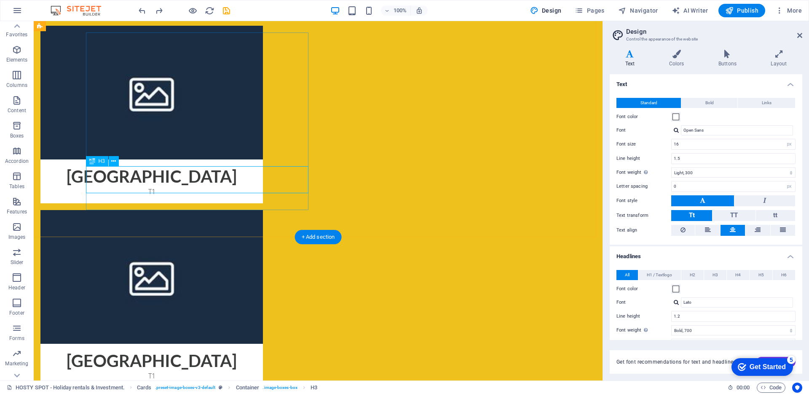
click at [206, 343] on div "[GEOGRAPHIC_DATA]" at bounding box center [151, 356] width 222 height 27
click at [209, 343] on div "[GEOGRAPHIC_DATA]" at bounding box center [151, 356] width 222 height 27
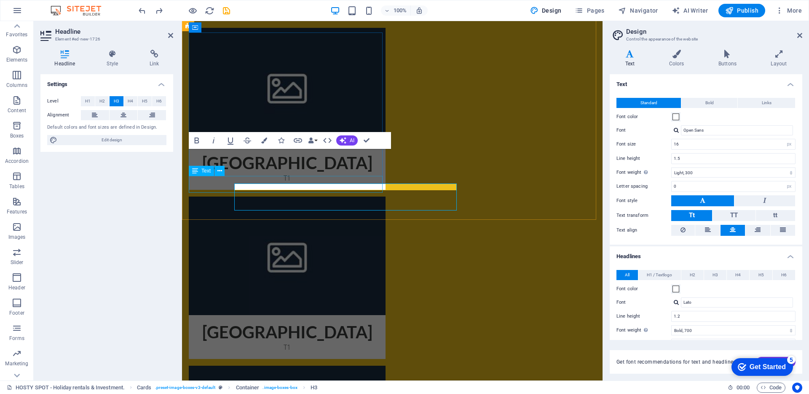
click at [209, 342] on div "T1" at bounding box center [287, 350] width 197 height 17
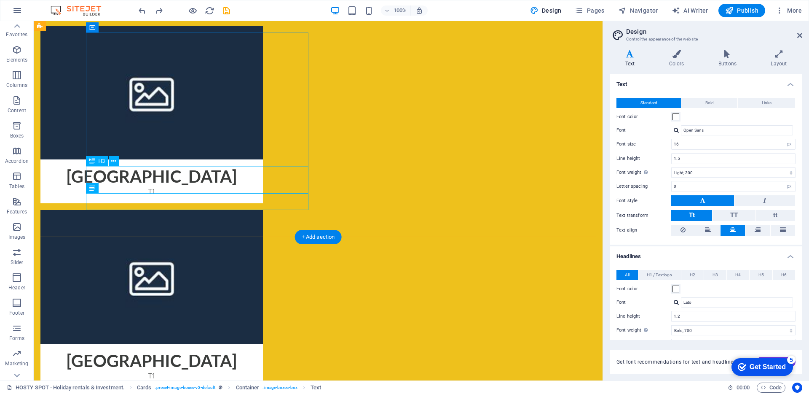
click at [209, 343] on div "[GEOGRAPHIC_DATA]" at bounding box center [151, 356] width 222 height 27
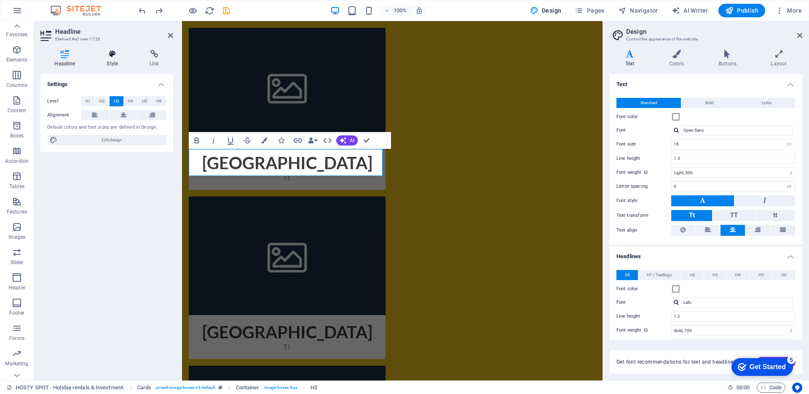
click at [114, 57] on icon at bounding box center [113, 54] width 40 height 8
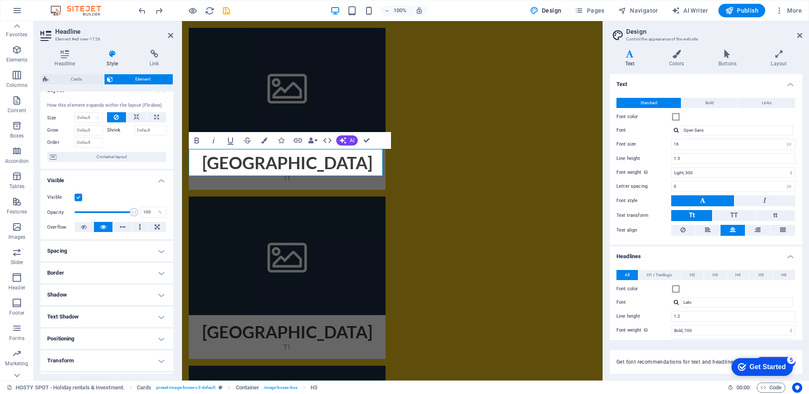
scroll to position [0, 0]
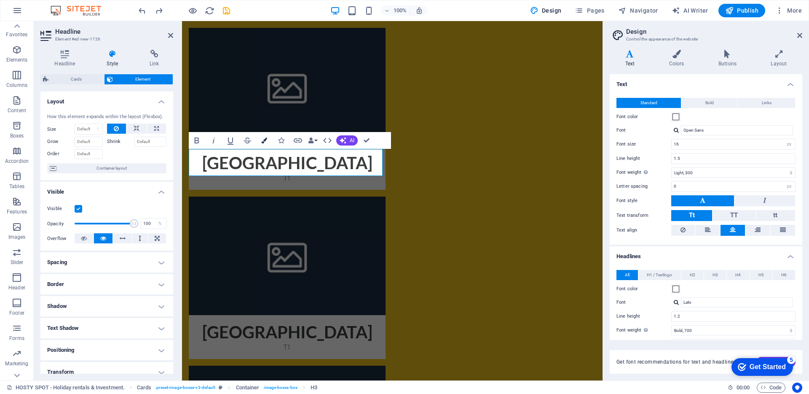
click at [265, 140] on icon "button" at bounding box center [264, 140] width 6 height 6
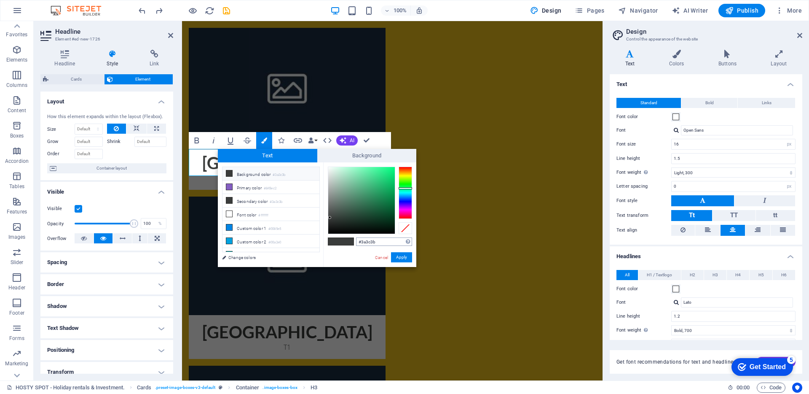
drag, startPoint x: 376, startPoint y: 241, endPoint x: 362, endPoint y: 242, distance: 14.3
click at [362, 242] on input "#3a3c3b" at bounding box center [384, 241] width 56 height 8
type input "#2e3e73"
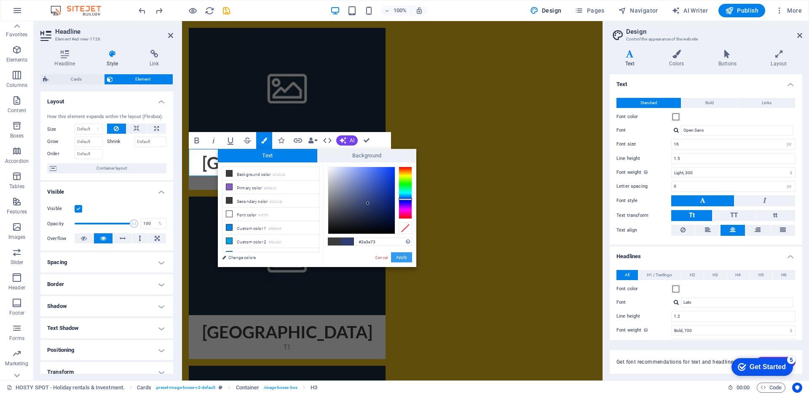
click at [407, 257] on button "Apply" at bounding box center [401, 257] width 21 height 10
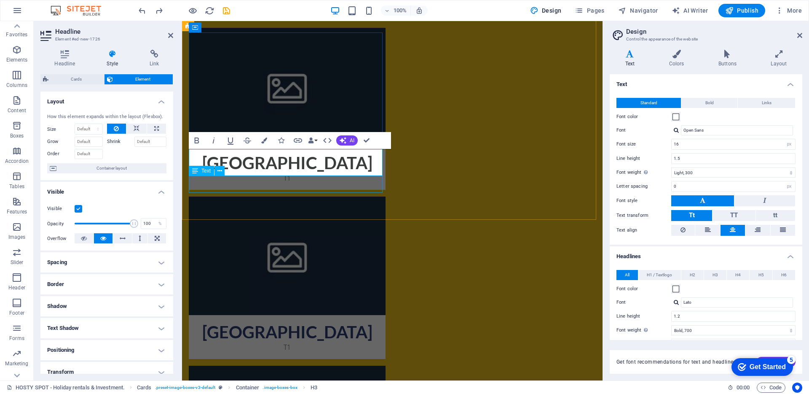
click at [284, 342] on div "T1" at bounding box center [287, 350] width 197 height 17
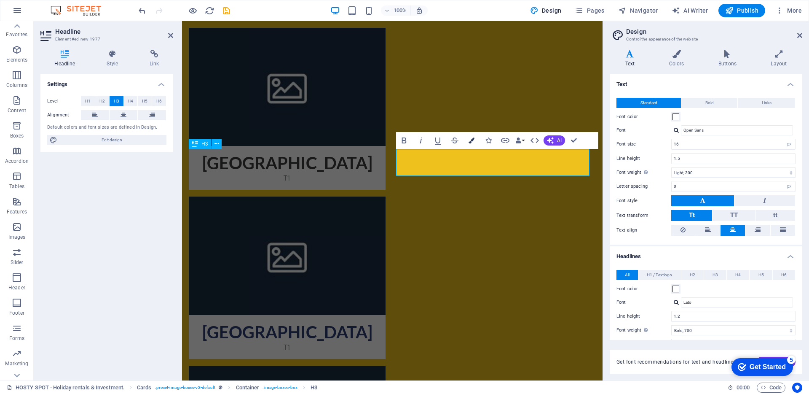
click at [472, 140] on icon "button" at bounding box center [472, 140] width 6 height 6
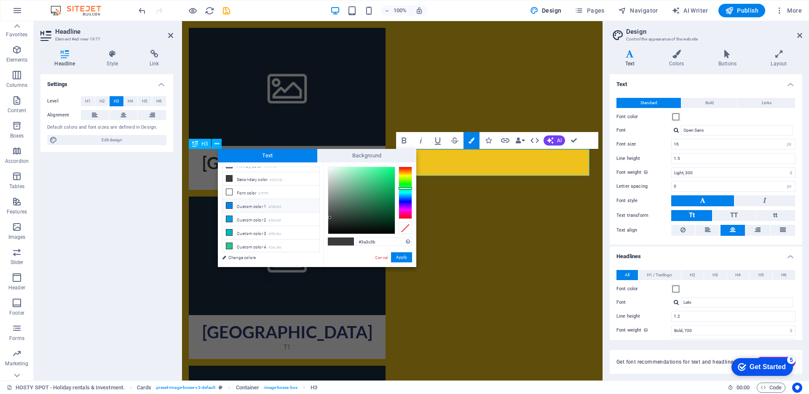
scroll to position [23, 0]
drag, startPoint x: 380, startPoint y: 241, endPoint x: 362, endPoint y: 242, distance: 18.6
click at [362, 242] on input "#3a3c3b" at bounding box center [384, 241] width 56 height 8
type input "#2e3e73"
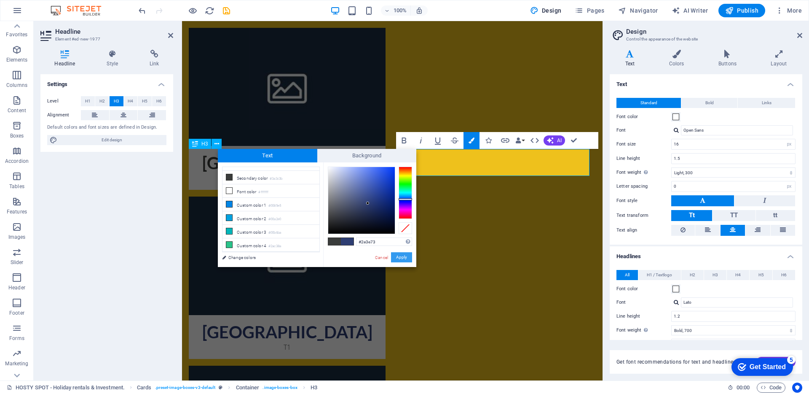
click at [402, 256] on button "Apply" at bounding box center [401, 257] width 21 height 10
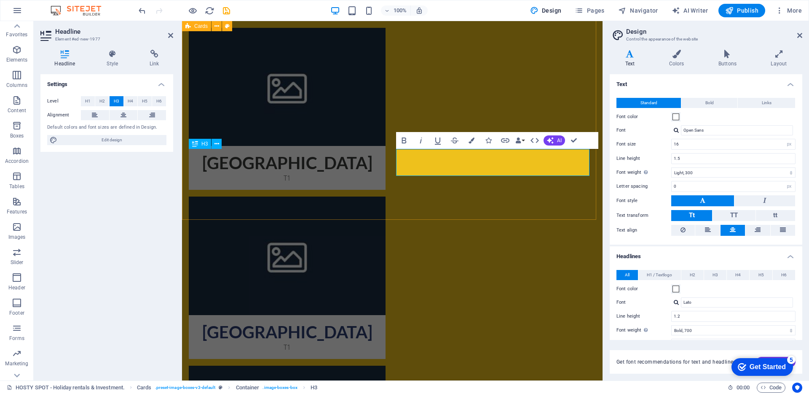
click at [380, 216] on div "Tropical Resort T1 - T2 Vila Verde Resort T1 Meliá Resort T1 Sal e Luz T1" at bounding box center [392, 193] width 420 height 722
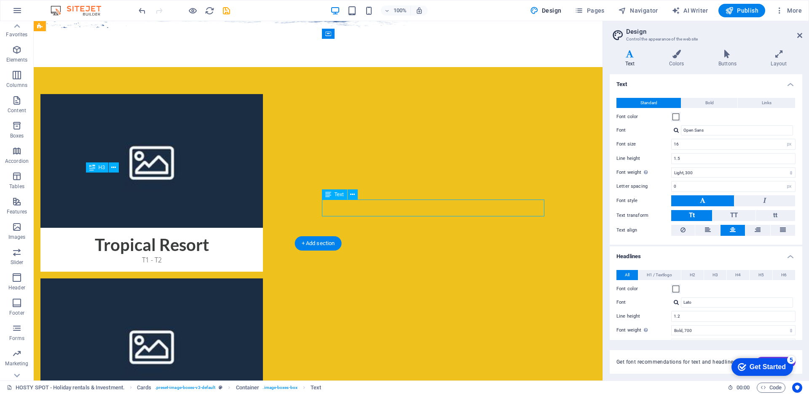
scroll to position [305, 0]
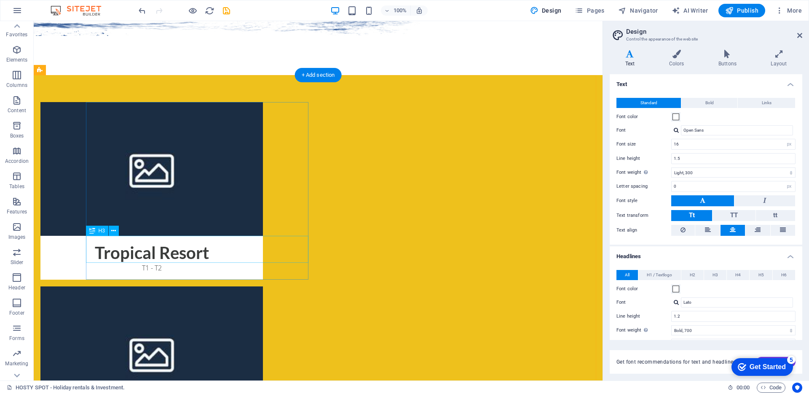
click at [227, 248] on div "Tropical Resort" at bounding box center [151, 249] width 222 height 27
click at [78, 262] on div "T1 - T2" at bounding box center [151, 270] width 222 height 17
click at [228, 255] on div "Tropical Resort" at bounding box center [151, 249] width 222 height 27
click at [226, 252] on div "Tropical Resort" at bounding box center [151, 249] width 222 height 27
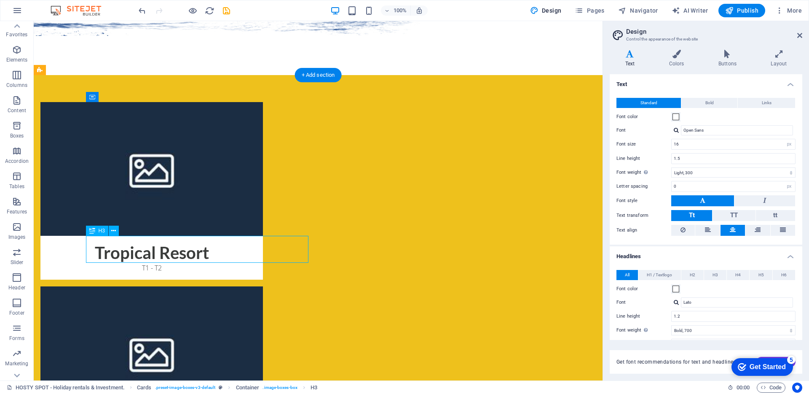
click at [226, 252] on div "Tropical Resort" at bounding box center [151, 249] width 222 height 27
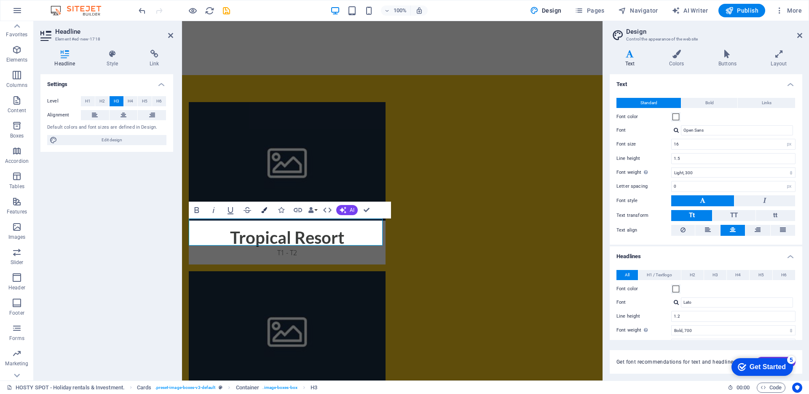
click at [265, 210] on icon "button" at bounding box center [264, 210] width 6 height 6
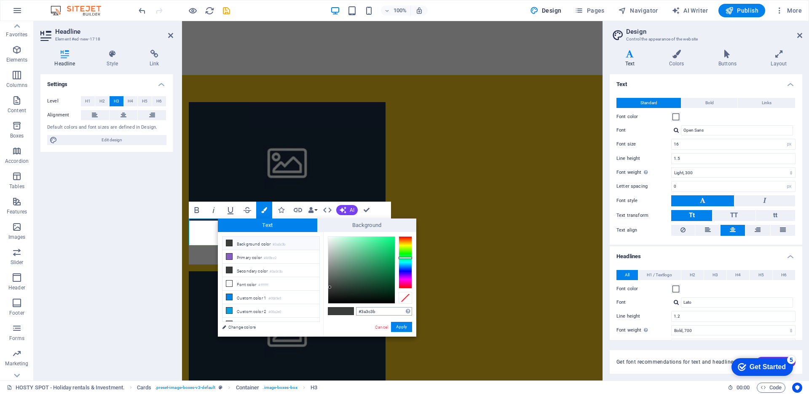
drag, startPoint x: 375, startPoint y: 310, endPoint x: 362, endPoint y: 312, distance: 12.4
click at [362, 312] on input "#3a3c3b" at bounding box center [384, 311] width 56 height 8
click at [383, 311] on input "#3a3c3b" at bounding box center [384, 311] width 56 height 8
drag, startPoint x: 376, startPoint y: 312, endPoint x: 362, endPoint y: 311, distance: 14.8
click at [362, 311] on input "#3a3c3b" at bounding box center [384, 311] width 56 height 8
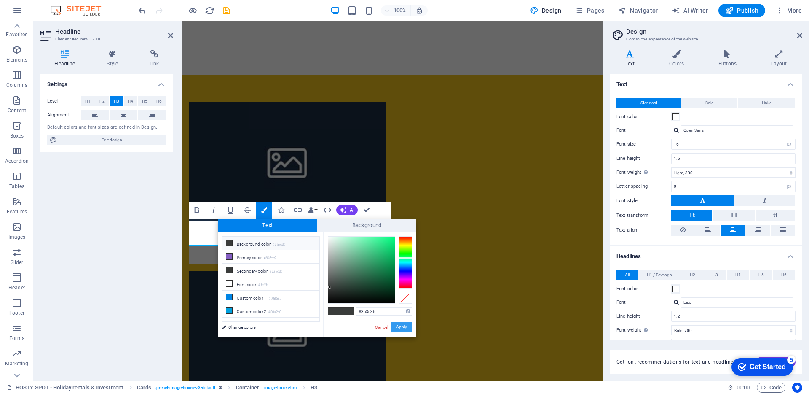
type input "#2e3e73"
drag, startPoint x: 408, startPoint y: 327, endPoint x: 226, endPoint y: 306, distance: 183.2
click at [408, 327] on button "Apply" at bounding box center [401, 326] width 21 height 10
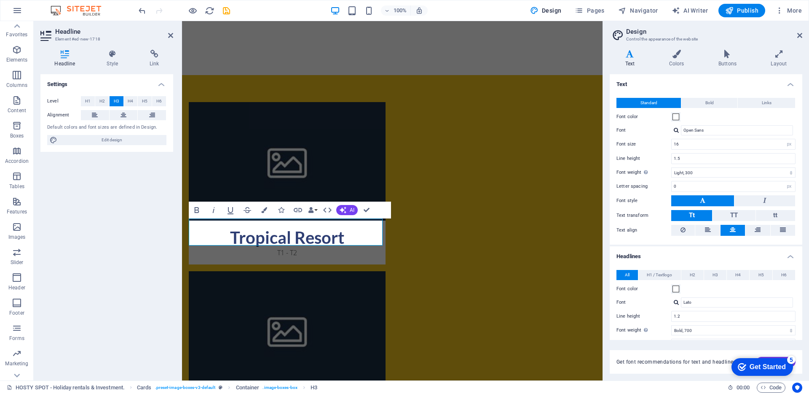
click at [631, 67] on div "Text Colors Buttons Layout Text Standard Bold Links Font color Font Open Sans F…" at bounding box center [706, 212] width 193 height 324
click at [633, 58] on h4 "Text" at bounding box center [632, 59] width 44 height 18
click at [674, 56] on icon at bounding box center [676, 54] width 46 height 8
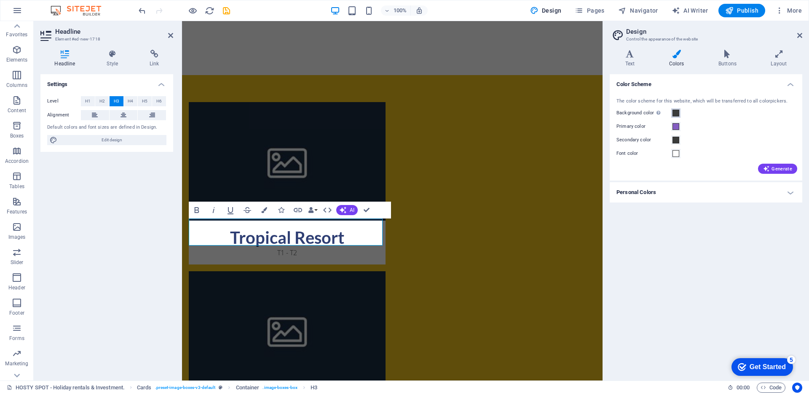
click at [673, 117] on button "Background color Only visible if it is not covered by other backgrounds." at bounding box center [675, 112] width 9 height 9
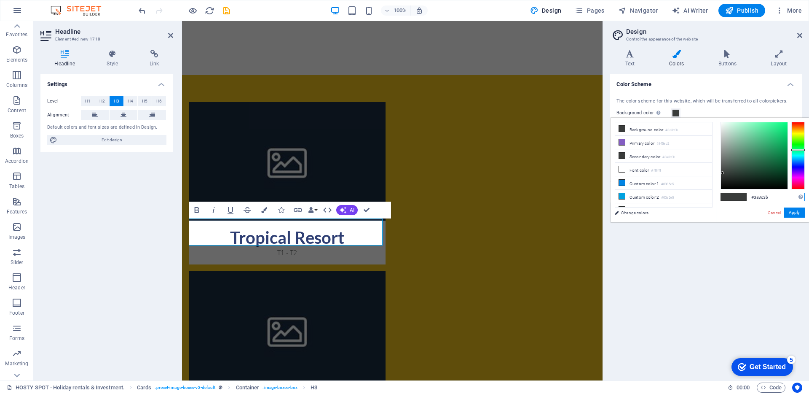
drag, startPoint x: 771, startPoint y: 196, endPoint x: 754, endPoint y: 196, distance: 17.7
click at [754, 196] on input "#3a3c3b" at bounding box center [777, 197] width 56 height 8
paste input "2e3e73"
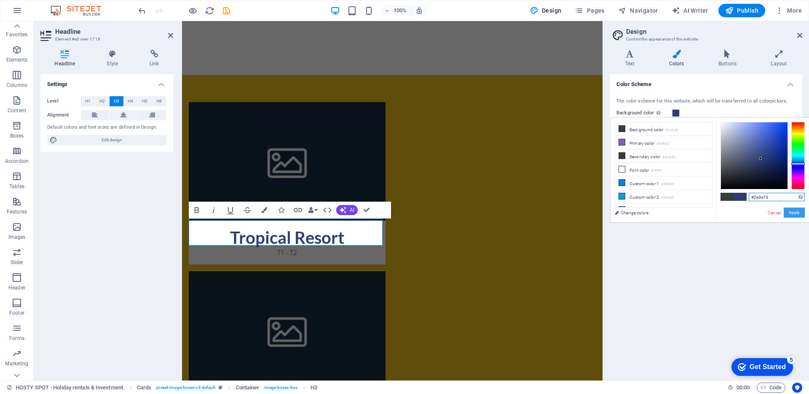
type input "#2e3e73"
click at [793, 211] on button "Apply" at bounding box center [794, 212] width 21 height 10
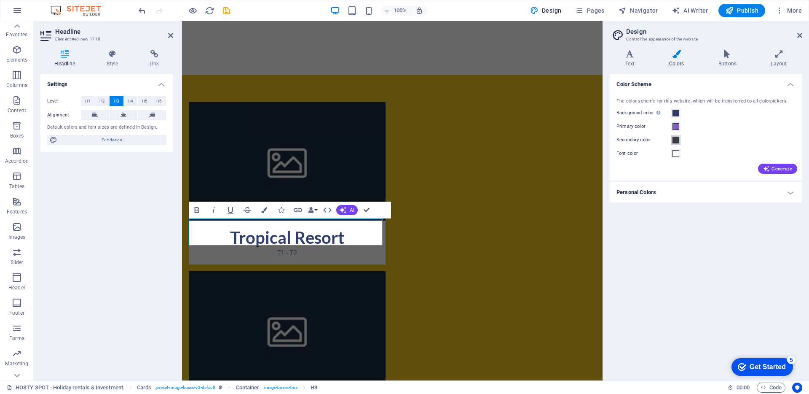
click at [675, 141] on span at bounding box center [675, 140] width 7 height 7
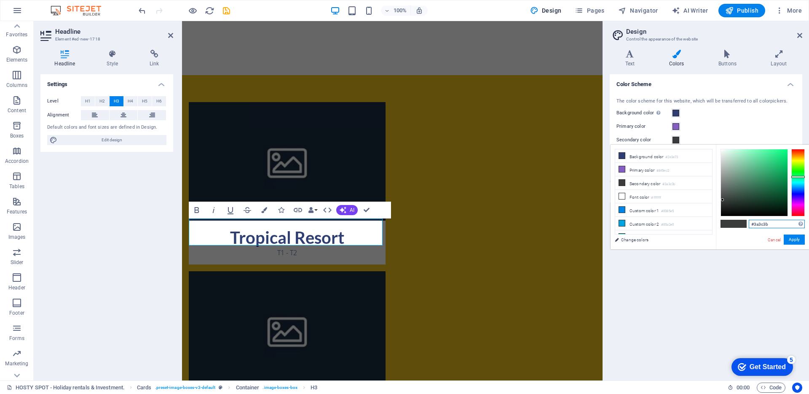
drag, startPoint x: 777, startPoint y: 227, endPoint x: 755, endPoint y: 225, distance: 22.4
click at [755, 225] on input "#3a3c3b" at bounding box center [777, 224] width 56 height 8
paste input "2e3e73"
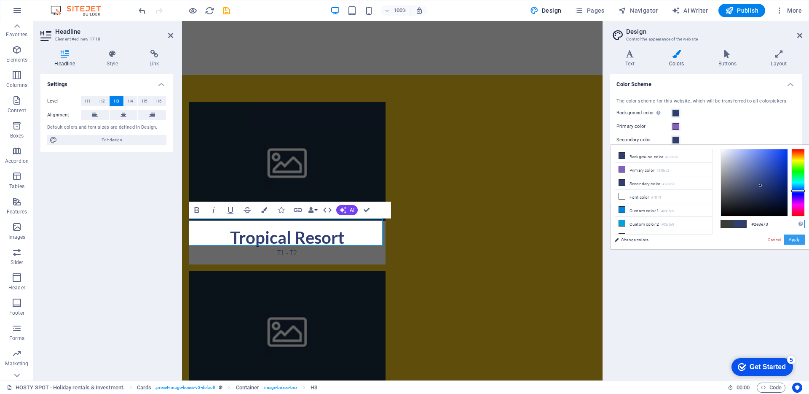
type input "#2e3e73"
click at [793, 240] on button "Apply" at bounding box center [794, 239] width 21 height 10
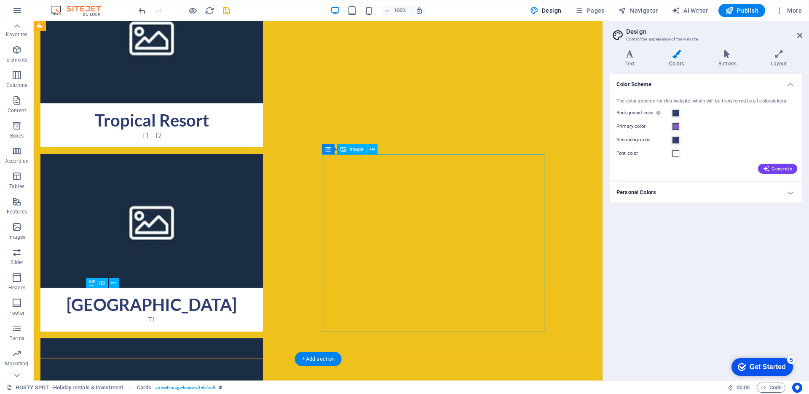
scroll to position [423, 0]
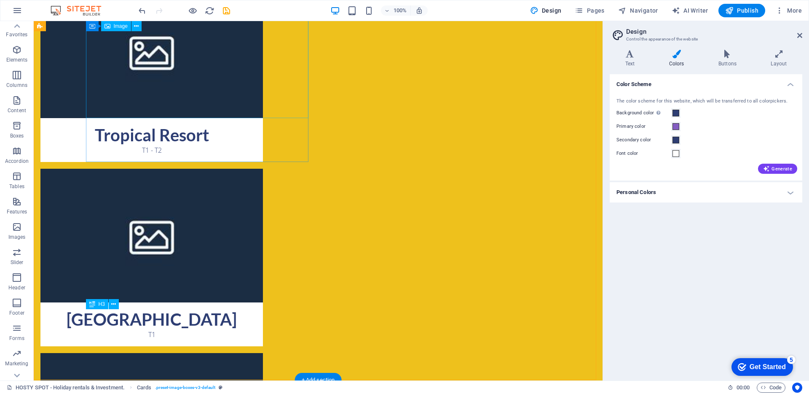
click at [197, 59] on figure at bounding box center [151, 51] width 222 height 134
click at [137, 83] on figure at bounding box center [151, 51] width 222 height 134
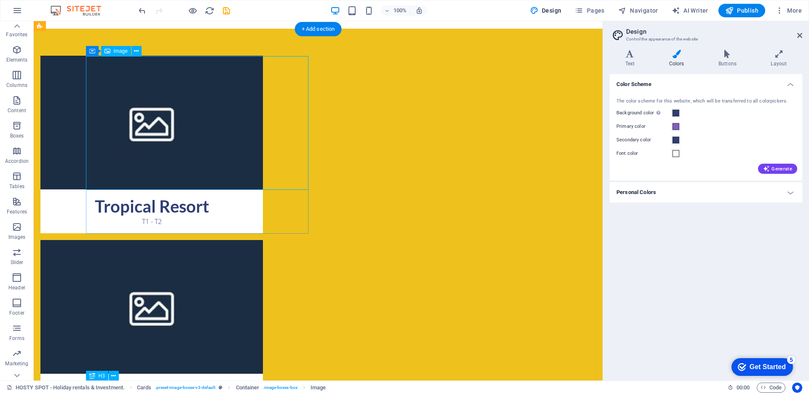
scroll to position [349, 0]
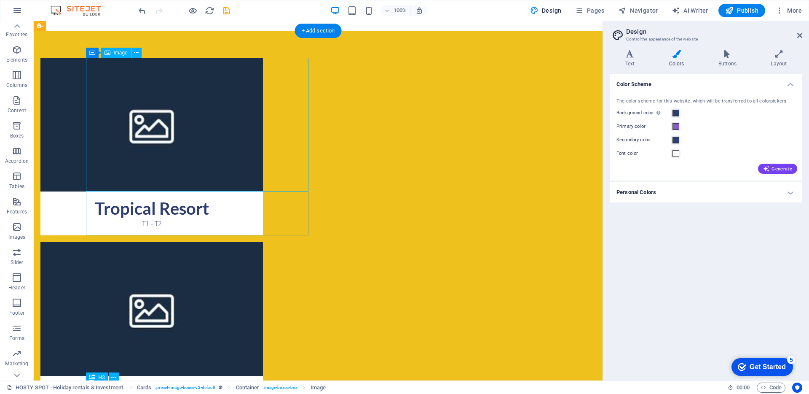
click at [123, 56] on div "Image" at bounding box center [116, 53] width 30 height 10
click at [121, 53] on span "Image" at bounding box center [121, 52] width 14 height 5
click at [115, 55] on span "Image" at bounding box center [121, 52] width 14 height 5
click at [116, 51] on span "Image" at bounding box center [121, 52] width 14 height 5
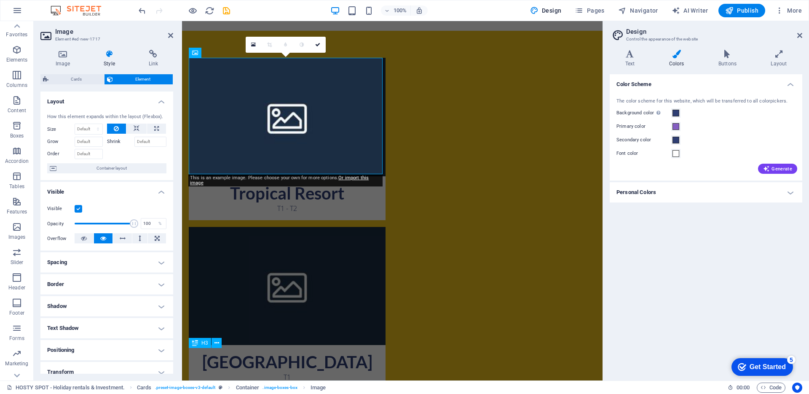
click at [37, 60] on div "Image Style Link Image Drag files here, click to choose files or select files f…" at bounding box center [107, 211] width 146 height 337
click at [75, 51] on icon at bounding box center [62, 54] width 45 height 8
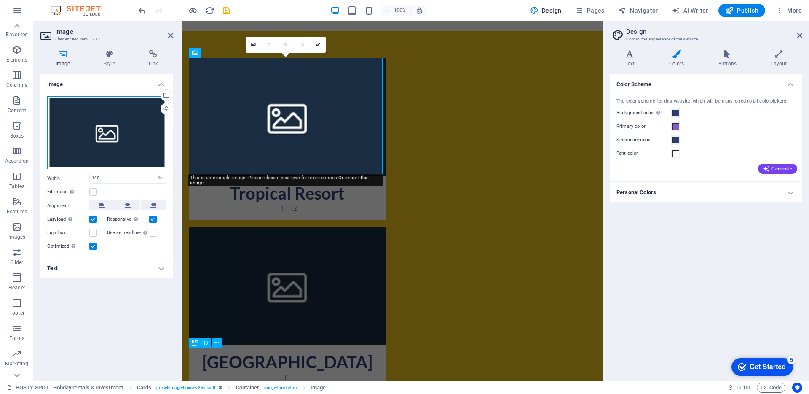
click at [111, 137] on div "Drag files here, click to choose files or select files from Files or our free s…" at bounding box center [106, 132] width 119 height 73
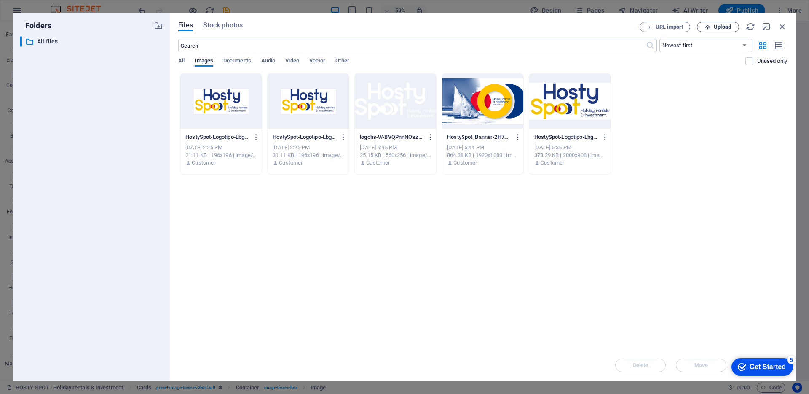
click at [714, 27] on span "Upload" at bounding box center [722, 26] width 17 height 5
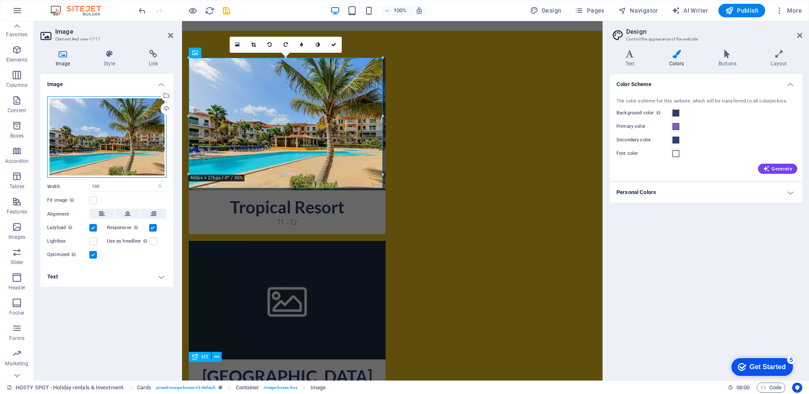
click at [118, 140] on div "Drag files here, click to choose files or select files from Files or our free s…" at bounding box center [106, 137] width 119 height 82
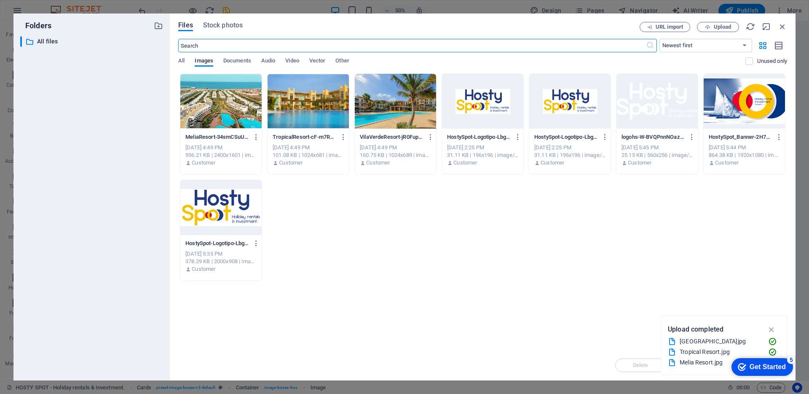
click at [314, 116] on div at bounding box center [308, 101] width 81 height 55
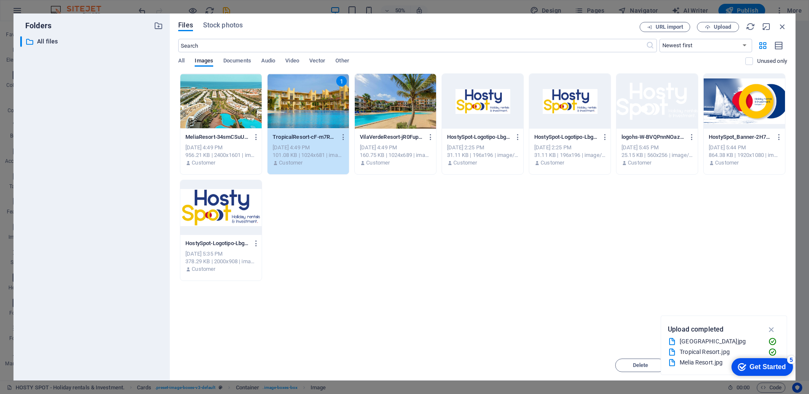
click at [758, 369] on div "Get Started" at bounding box center [768, 367] width 36 height 8
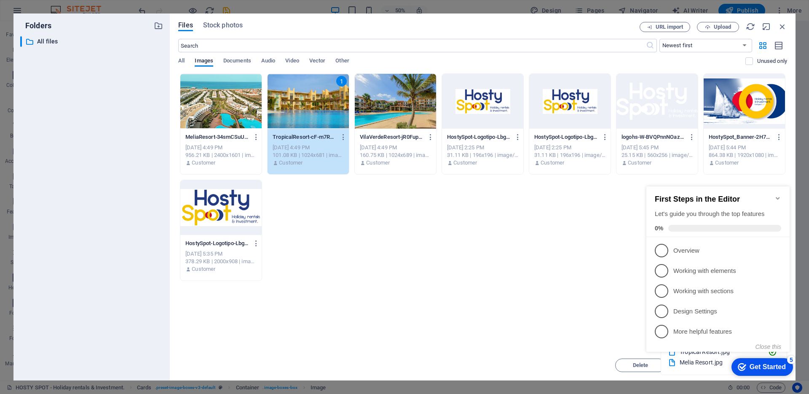
click at [571, 279] on div "MeliaResort-34smCSuUFNaUcKRt1mibcQ.jpg MeliaResort-34smCSuUFNaUcKRt1mibcQ.jpg S…" at bounding box center [482, 176] width 609 height 207
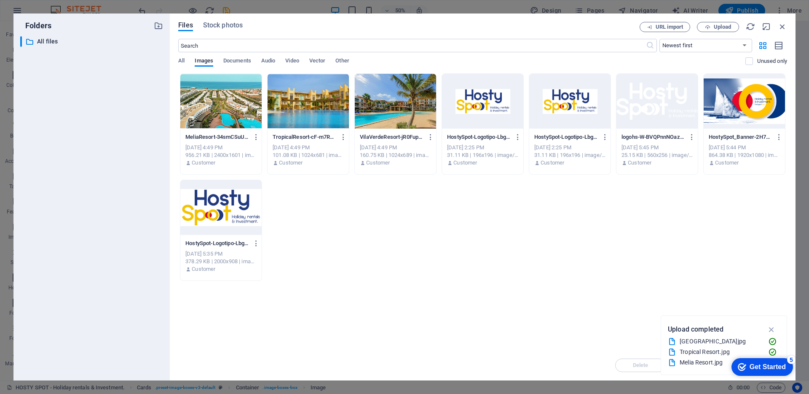
click at [567, 297] on div "Drop files here to upload them instantly MeliaResort-34smCSuUFNaUcKRt1mibcQ.jpg…" at bounding box center [482, 211] width 609 height 276
click at [643, 297] on div "Drop files here to upload them instantly MeliaResort-34smCSuUFNaUcKRt1mibcQ.jpg…" at bounding box center [482, 211] width 609 height 276
click at [307, 104] on div at bounding box center [308, 101] width 81 height 55
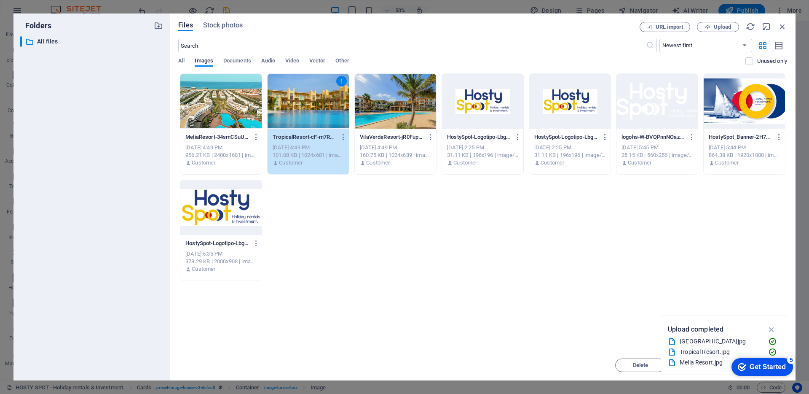
click at [307, 104] on div "1" at bounding box center [308, 101] width 81 height 55
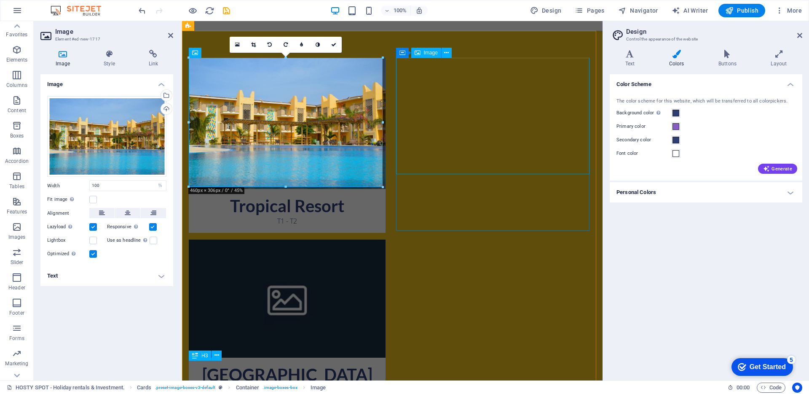
click at [386, 239] on figure at bounding box center [287, 298] width 197 height 118
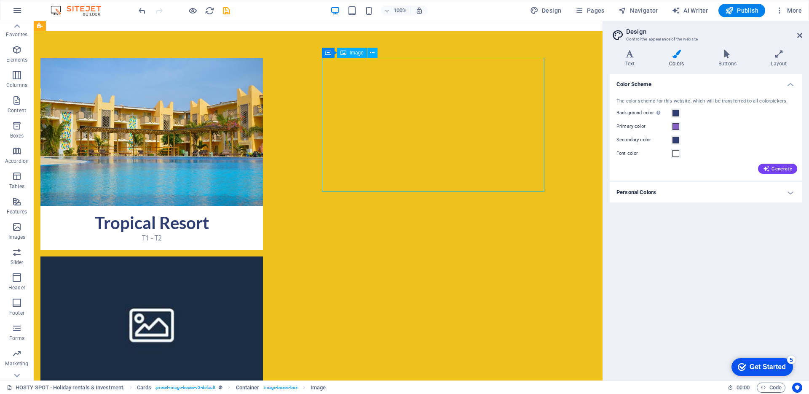
click at [263, 256] on figure at bounding box center [151, 323] width 222 height 134
select select "%"
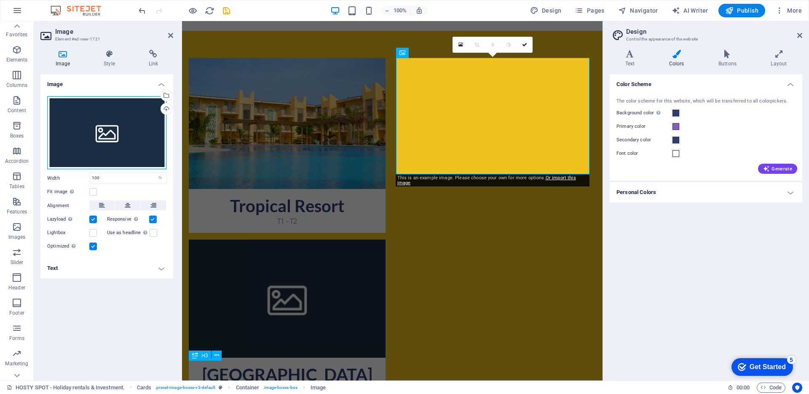
click at [130, 150] on div "Drag files here, click to choose files or select files from Files or our free s…" at bounding box center [106, 132] width 119 height 73
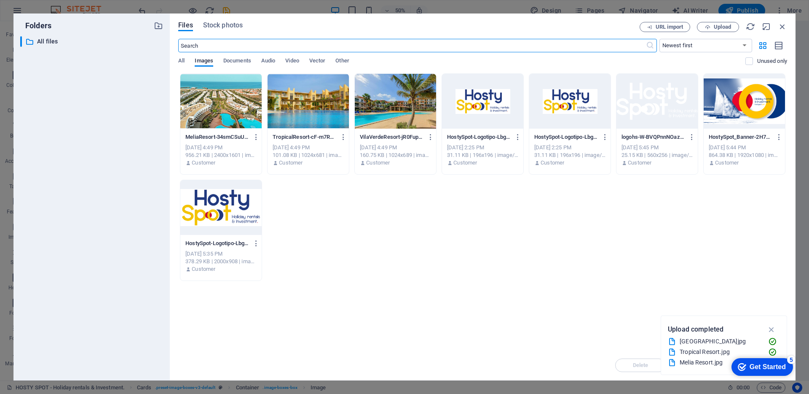
click at [369, 111] on div at bounding box center [395, 101] width 81 height 55
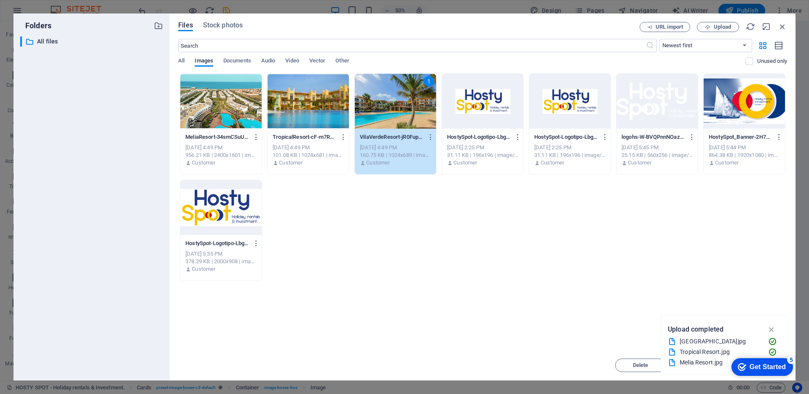
click at [369, 111] on div "1" at bounding box center [395, 101] width 81 height 55
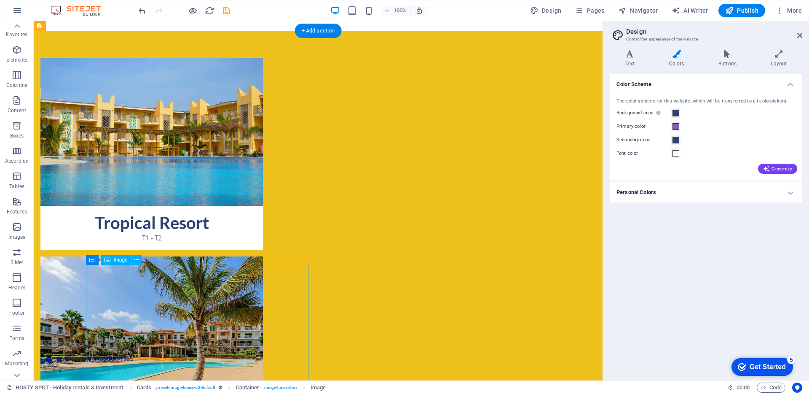
select select "%"
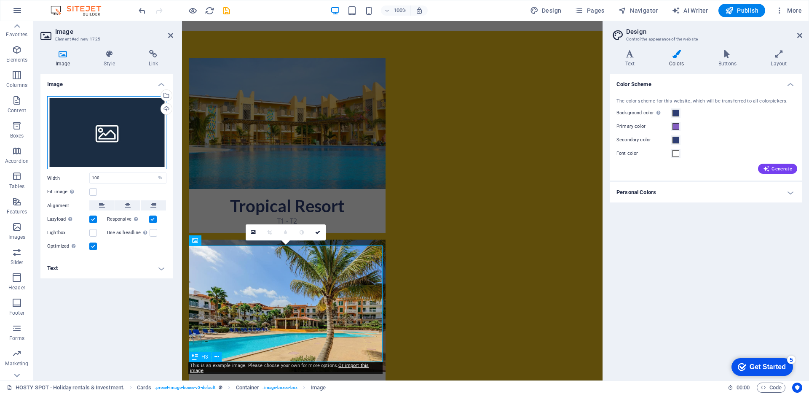
click at [130, 136] on div "Drag files here, click to choose files or select files from Files or our free s…" at bounding box center [106, 132] width 119 height 73
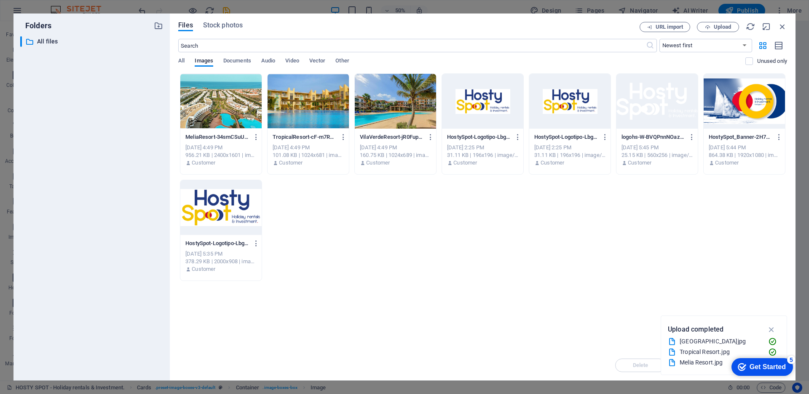
click at [254, 117] on div at bounding box center [220, 101] width 81 height 55
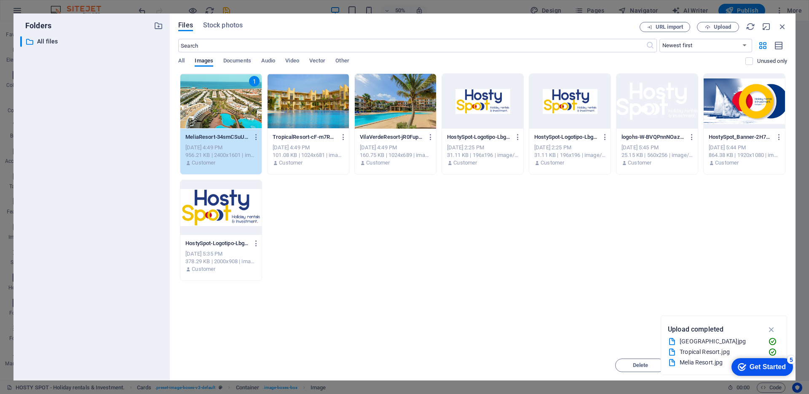
click at [254, 117] on div "1" at bounding box center [220, 101] width 81 height 55
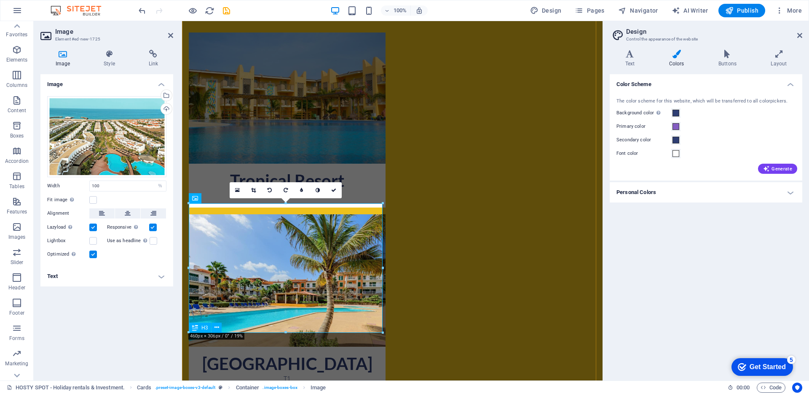
scroll to position [399, 0]
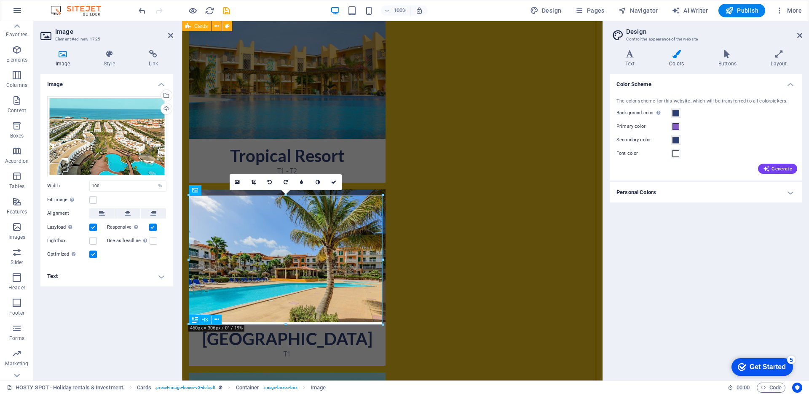
click at [392, 261] on div "Tropical Resort T1 - T2 Vila Verde Resort T1 Meliá Resort T1 Sal e Luz T1" at bounding box center [392, 362] width 420 height 762
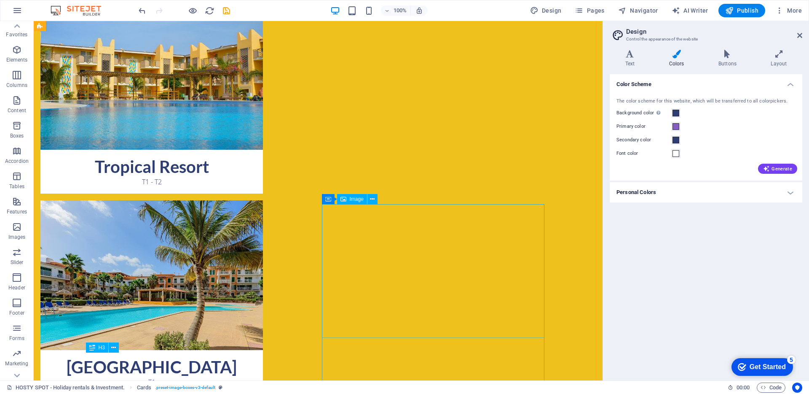
scroll to position [403, 0]
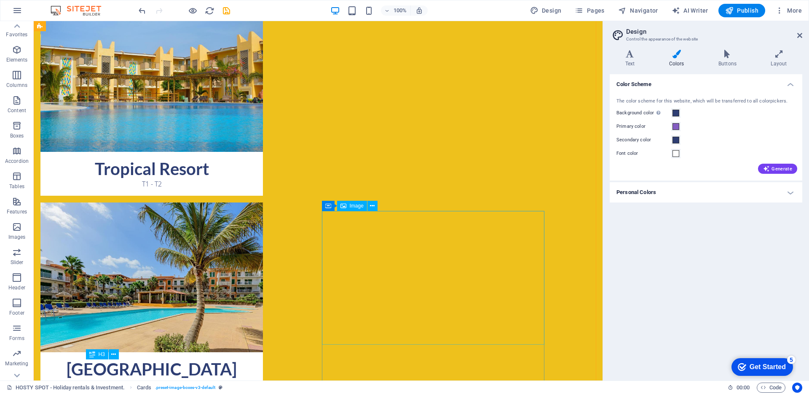
select select "%"
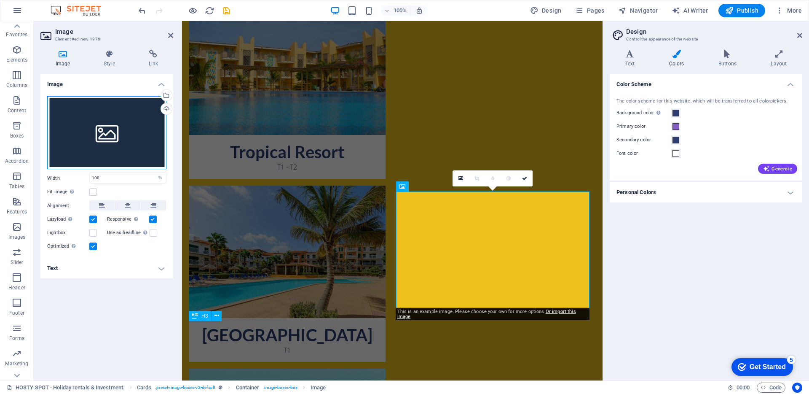
click at [139, 121] on div "Drag files here, click to choose files or select files from Files or our free s…" at bounding box center [106, 132] width 119 height 73
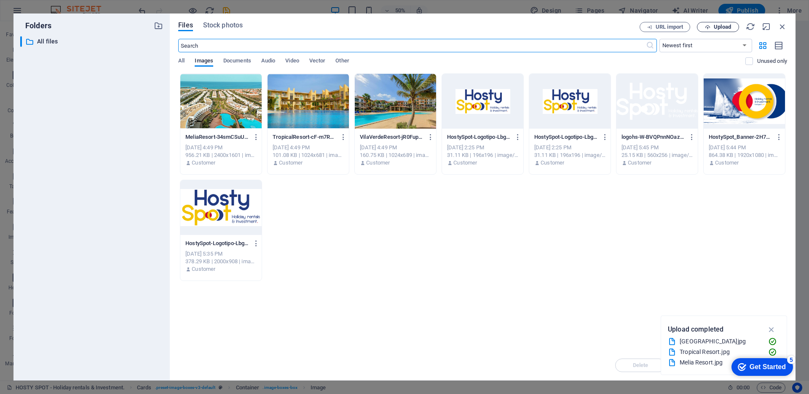
click at [708, 29] on icon "button" at bounding box center [707, 26] width 5 height 5
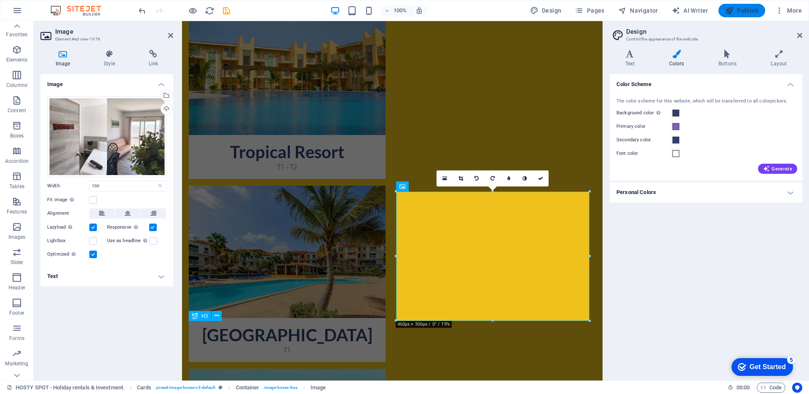
click at [743, 8] on span "Publish" at bounding box center [741, 10] width 33 height 8
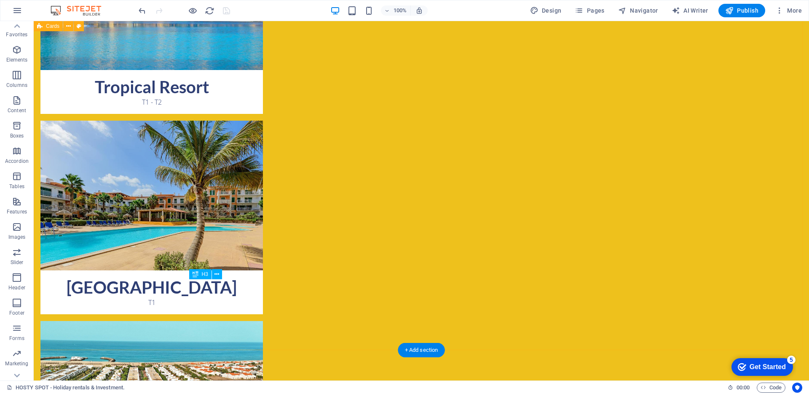
scroll to position [570, 0]
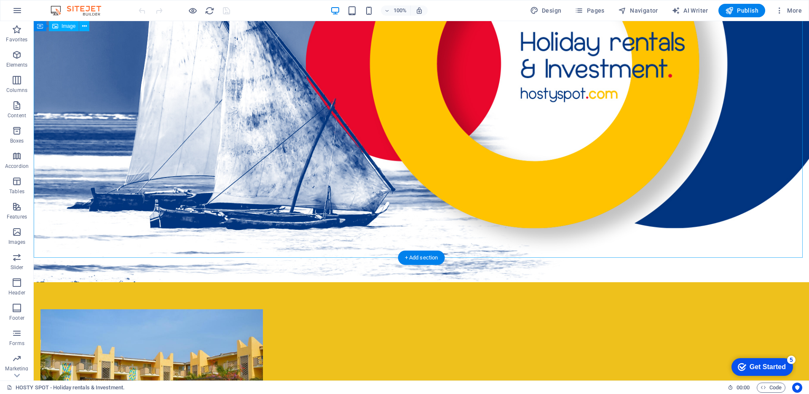
scroll to position [204, 0]
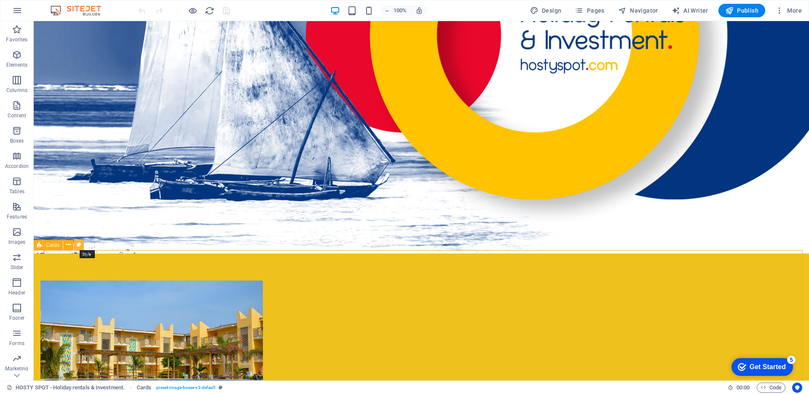
click at [79, 245] on icon at bounding box center [79, 244] width 5 height 9
select select "rem"
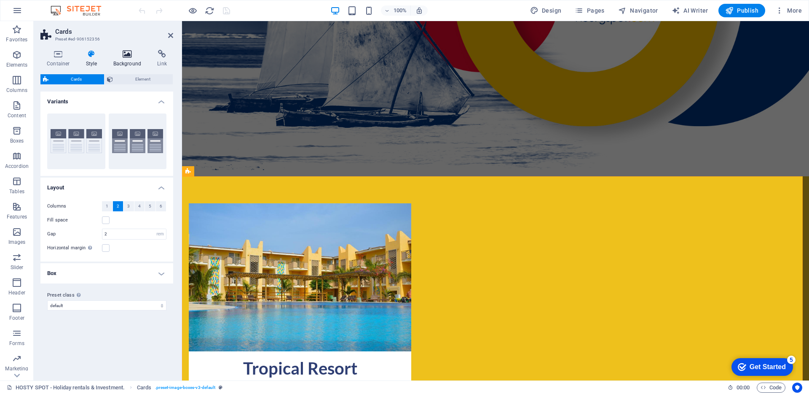
click at [129, 52] on icon at bounding box center [127, 54] width 41 height 8
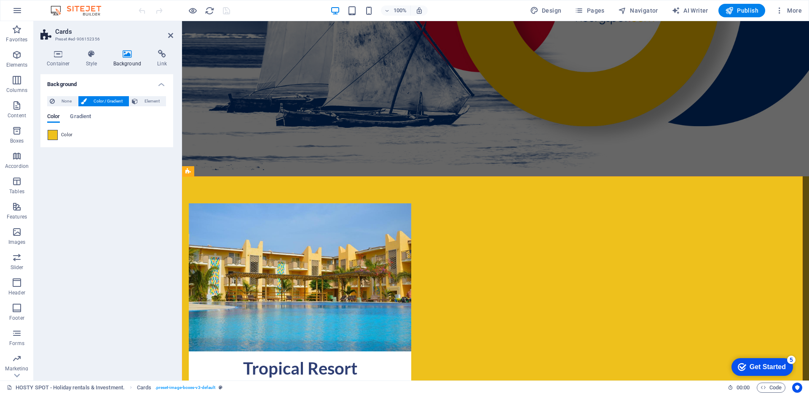
click at [51, 137] on span at bounding box center [52, 134] width 9 height 9
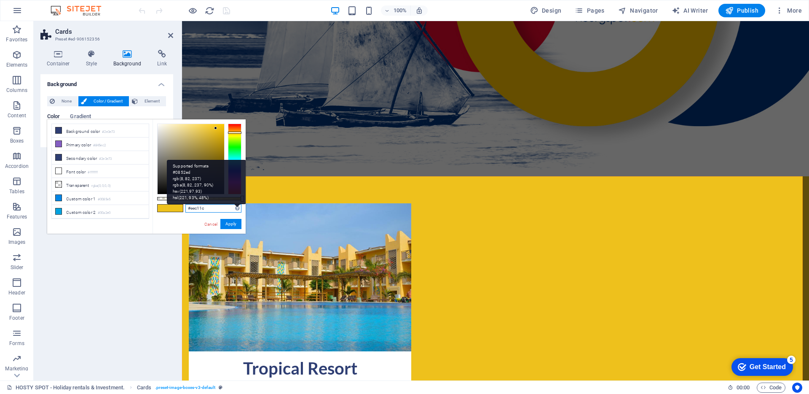
drag, startPoint x: 191, startPoint y: 208, endPoint x: 236, endPoint y: 208, distance: 44.7
click at [236, 208] on div "#eec11c Supported formats #0852ed rgb(8, 82, 237) rgba(8, 82, 237, 90%) hsv(221…" at bounding box center [213, 208] width 56 height 9
paste input "ffbb30"
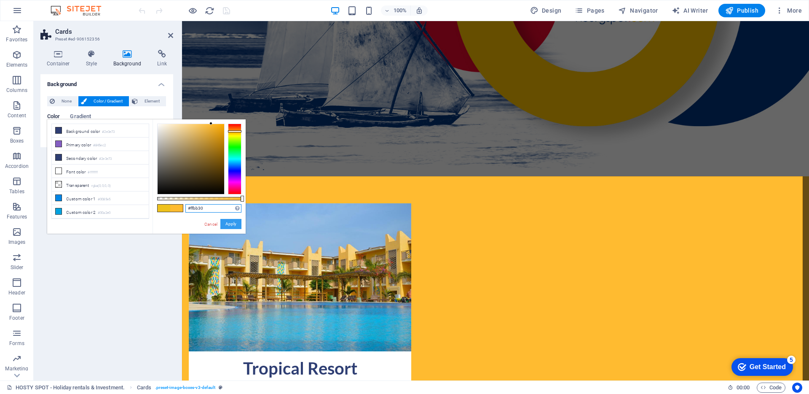
type input "#ffbb30"
drag, startPoint x: 233, startPoint y: 222, endPoint x: 51, endPoint y: 201, distance: 183.2
click at [233, 222] on button "Apply" at bounding box center [230, 224] width 21 height 10
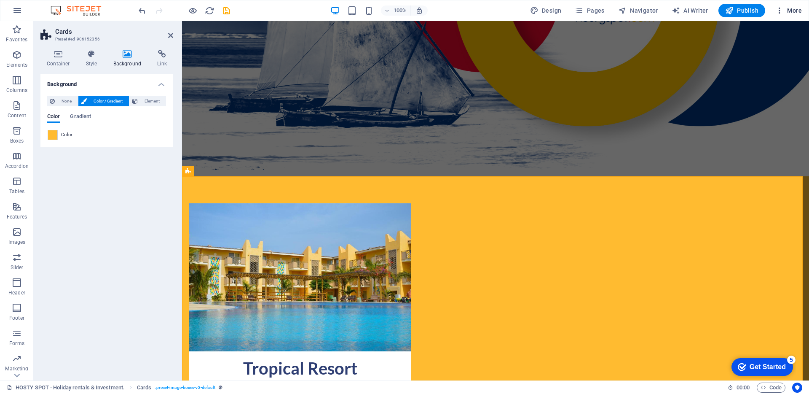
click at [778, 10] on icon "button" at bounding box center [779, 10] width 8 height 8
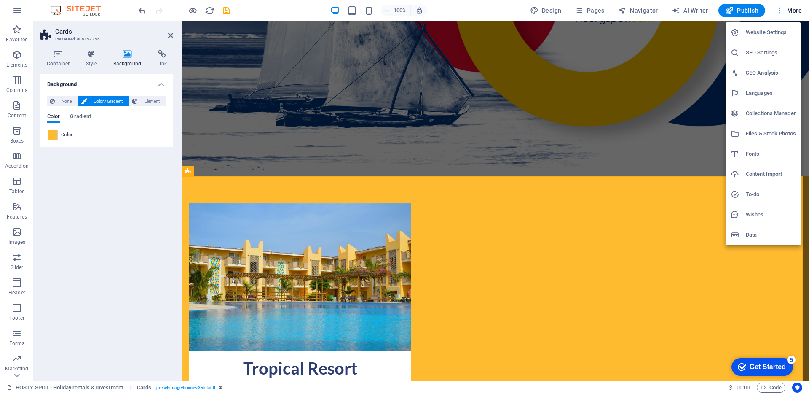
click at [778, 10] on div at bounding box center [404, 197] width 809 height 394
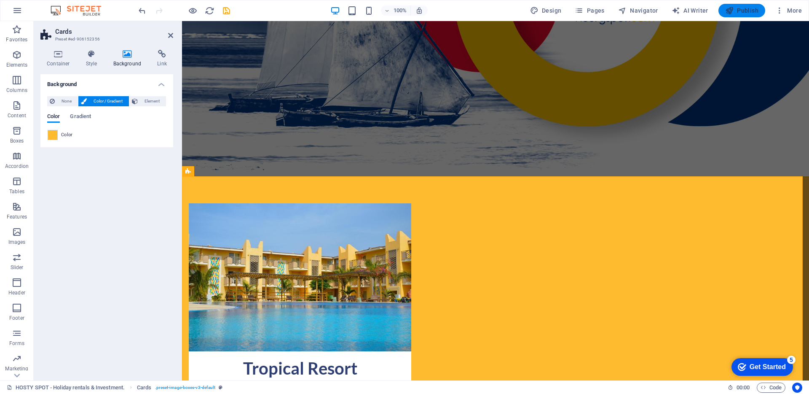
click at [735, 12] on span "Publish" at bounding box center [741, 10] width 33 height 8
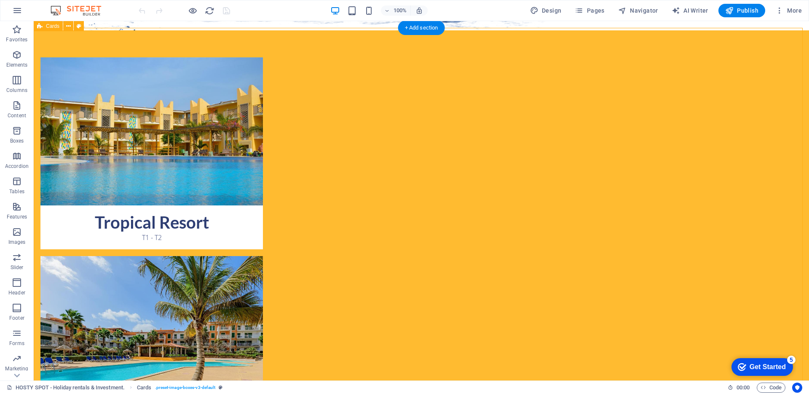
scroll to position [426, 0]
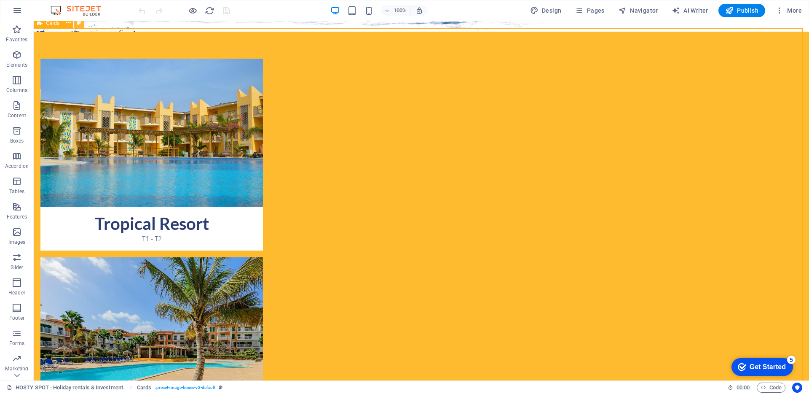
click at [81, 27] on button at bounding box center [79, 23] width 10 height 10
select select "rem"
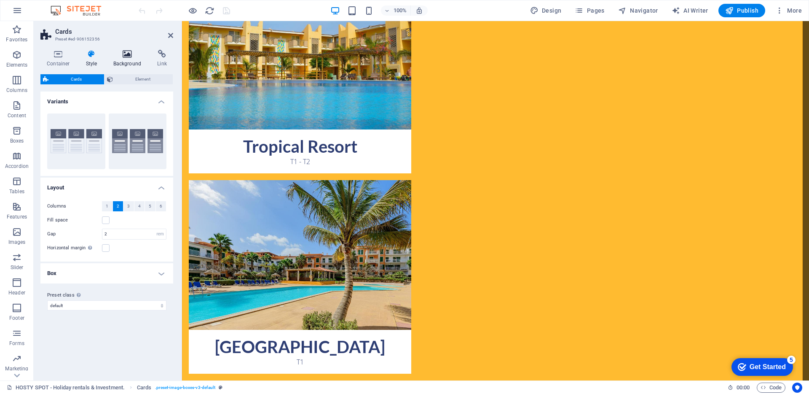
click at [119, 58] on icon at bounding box center [127, 54] width 41 height 8
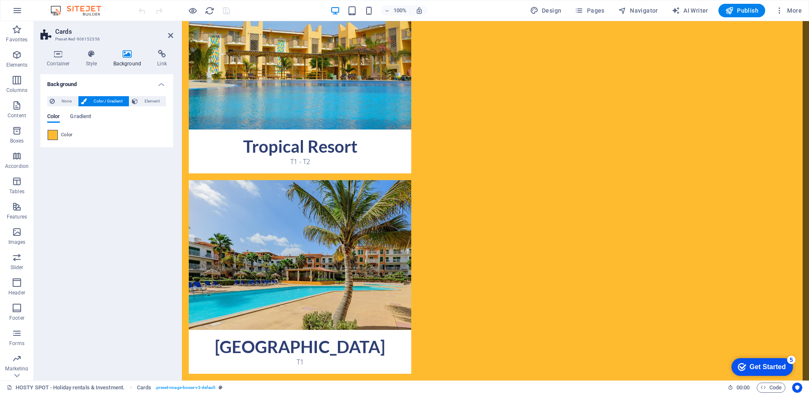
click at [50, 137] on span at bounding box center [52, 134] width 9 height 9
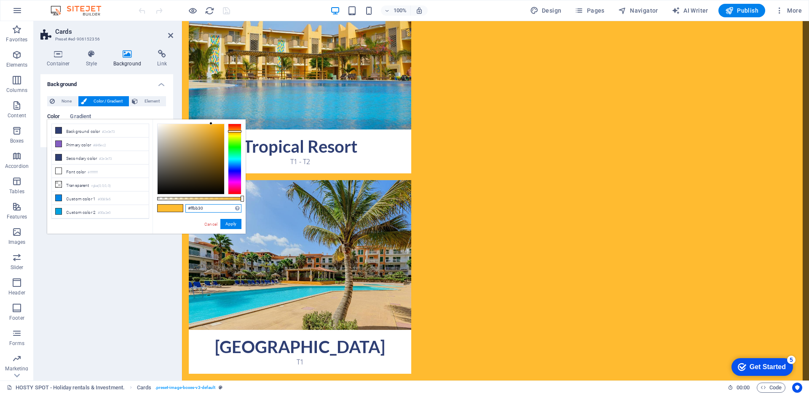
drag, startPoint x: 206, startPoint y: 208, endPoint x: 190, endPoint y: 209, distance: 15.7
click at [190, 209] on input "#ffbb30" at bounding box center [213, 208] width 56 height 8
paste input "c30"
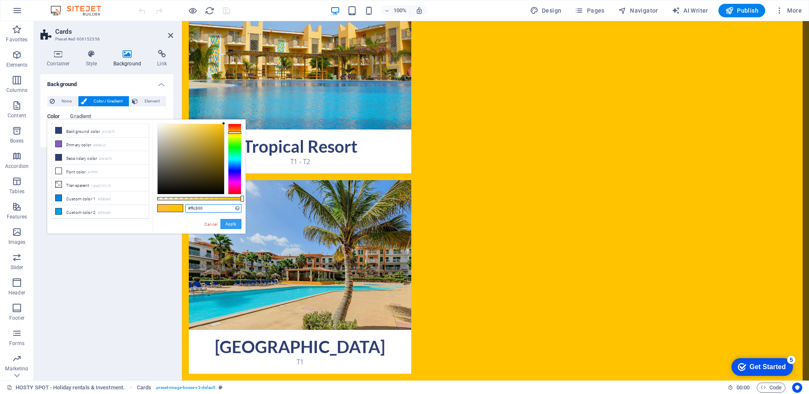
type input "#ffc300"
click at [229, 224] on button "Apply" at bounding box center [230, 224] width 21 height 10
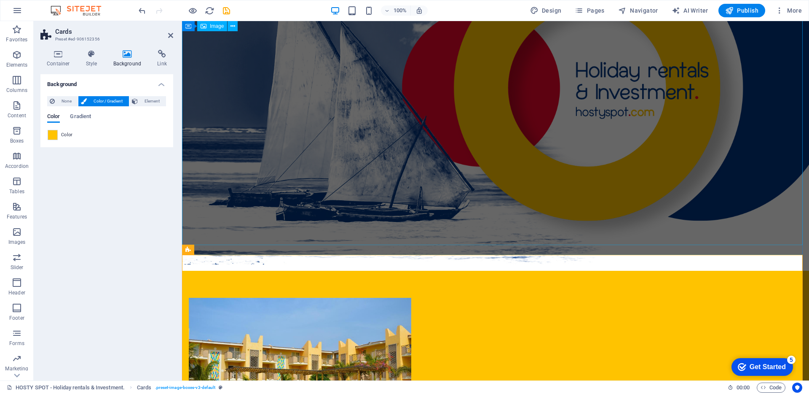
scroll to position [104, 0]
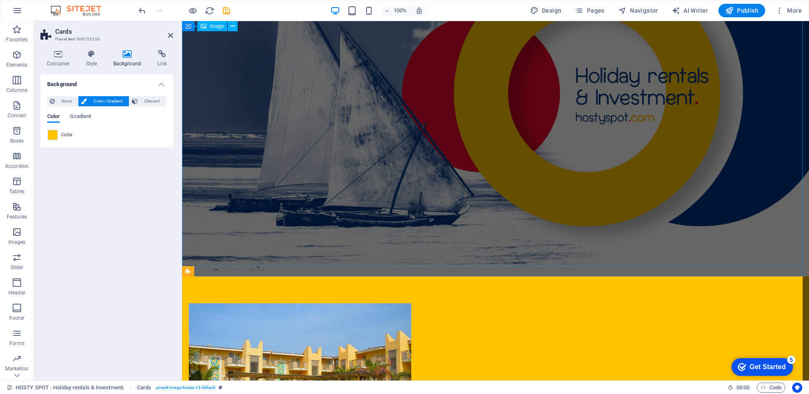
click at [752, 181] on figure at bounding box center [495, 93] width 627 height 353
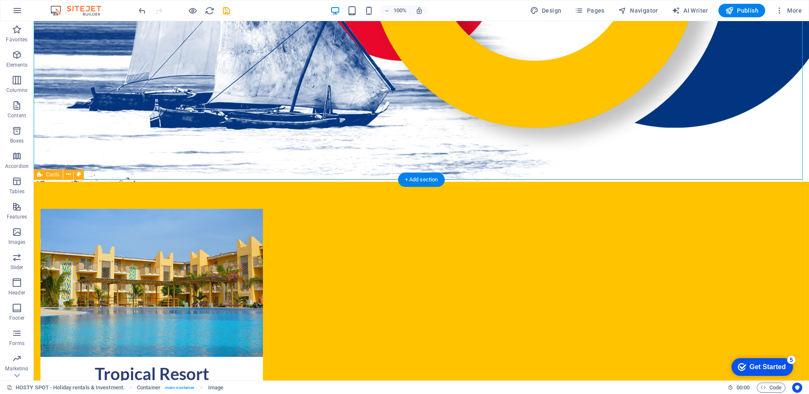
scroll to position [277, 0]
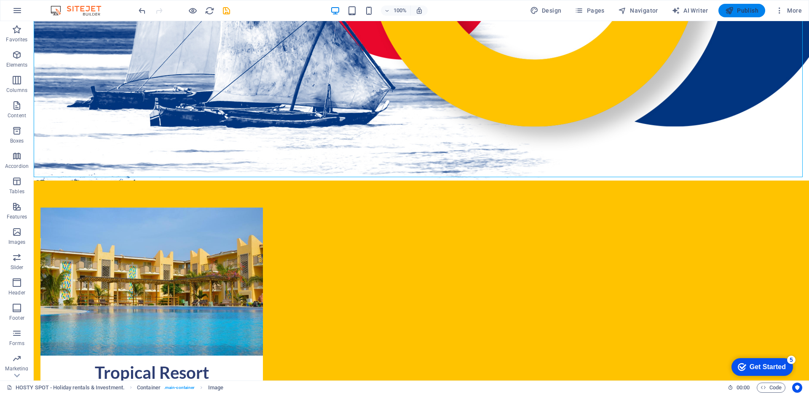
click at [743, 12] on span "Publish" at bounding box center [741, 10] width 33 height 8
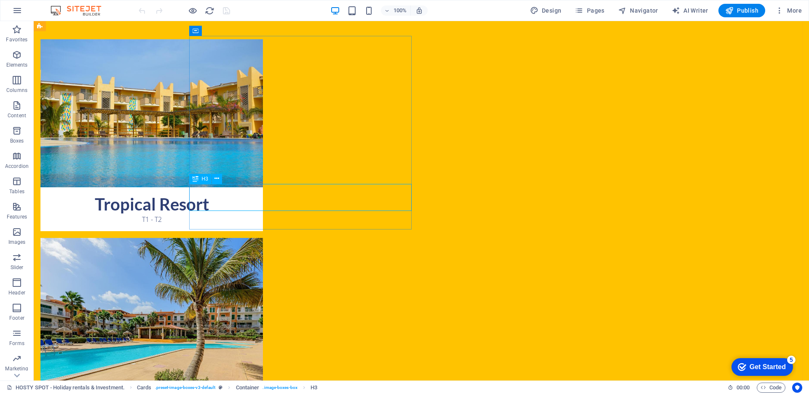
click at [263, 200] on div "Tropical Resort" at bounding box center [151, 200] width 222 height 27
click at [263, 224] on div "T1 - T2" at bounding box center [151, 222] width 222 height 17
click at [263, 215] on div "T1 - T2" at bounding box center [151, 222] width 222 height 17
click at [198, 33] on icon at bounding box center [196, 31] width 6 height 10
click at [207, 30] on span "Container" at bounding box center [213, 30] width 22 height 5
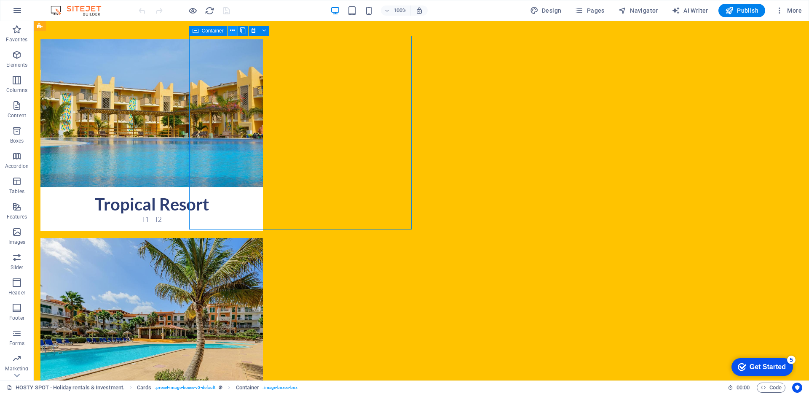
click at [233, 31] on icon at bounding box center [232, 30] width 5 height 9
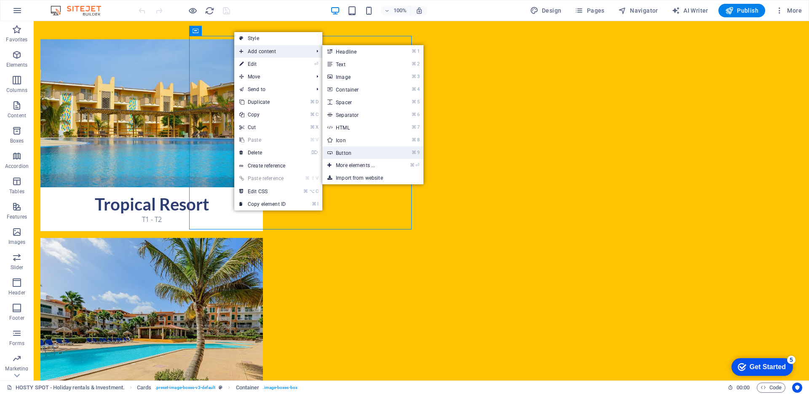
click at [351, 155] on link "⌘ 9 Button" at bounding box center [357, 152] width 70 height 13
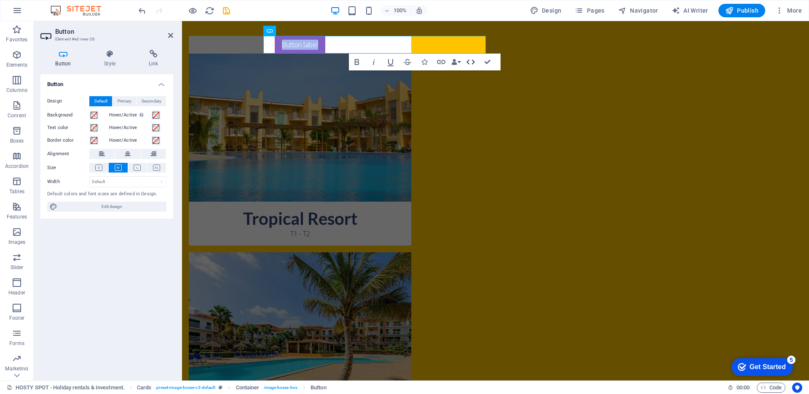
click at [473, 63] on icon "button" at bounding box center [470, 61] width 8 height 5
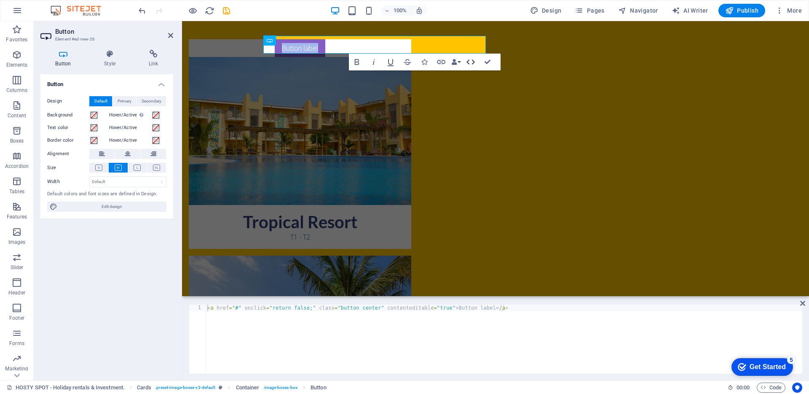
click at [468, 62] on icon "button" at bounding box center [470, 61] width 8 height 5
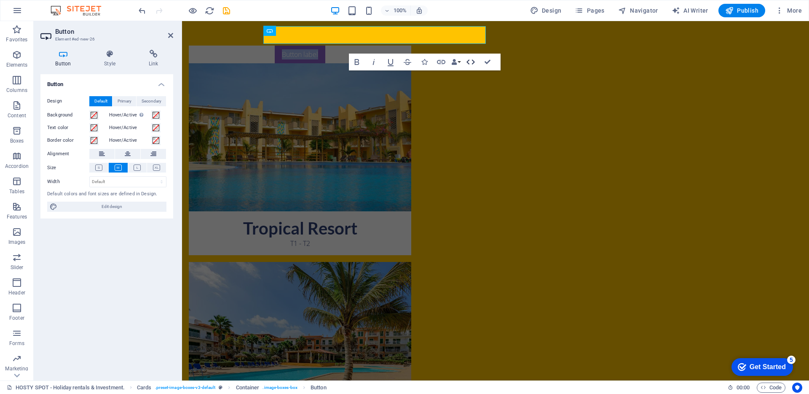
scroll to position [371, 0]
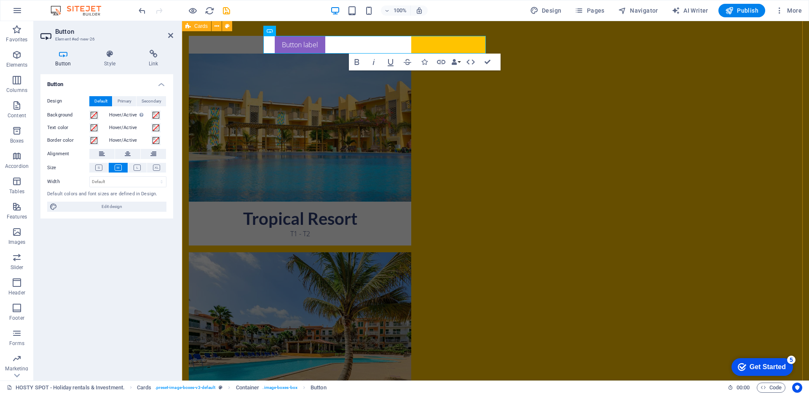
drag, startPoint x: 313, startPoint y: 42, endPoint x: 303, endPoint y: 33, distance: 12.8
click at [314, 31] on icon at bounding box center [314, 31] width 5 height 9
click at [317, 29] on button at bounding box center [314, 31] width 10 height 10
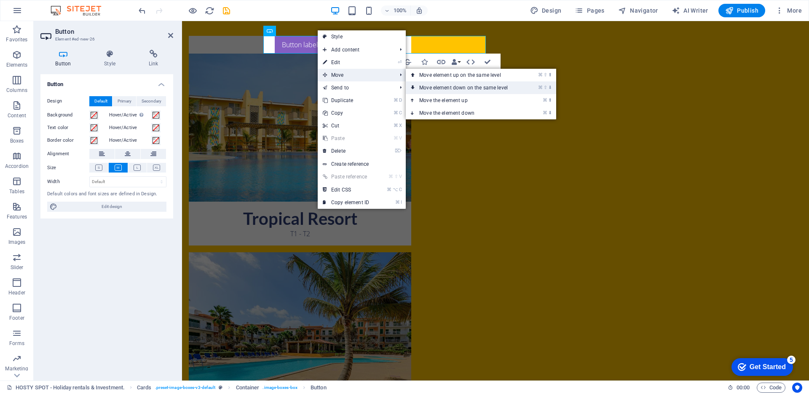
click at [455, 89] on link "⌘ ⇧ ⬇ Move element down on the same level" at bounding box center [465, 87] width 119 height 13
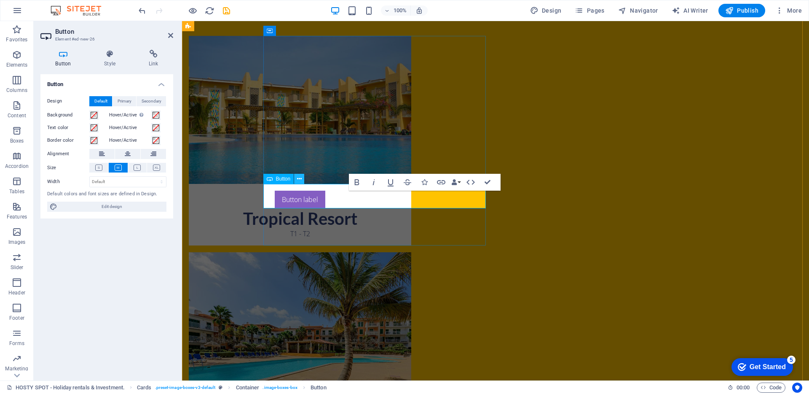
click at [302, 179] on button at bounding box center [299, 179] width 10 height 10
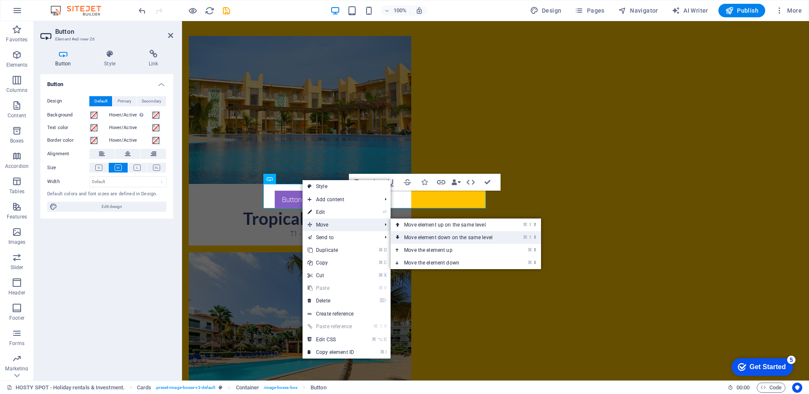
click at [453, 236] on link "⌘ ⇧ ⬇ Move element down on the same level" at bounding box center [450, 237] width 119 height 13
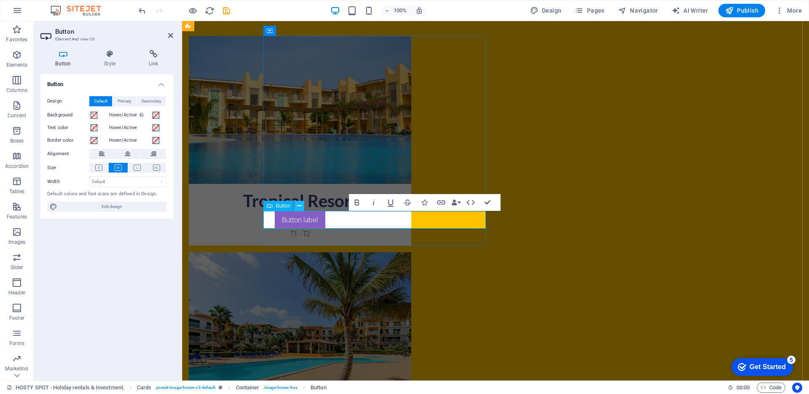
click at [301, 207] on icon at bounding box center [299, 205] width 5 height 9
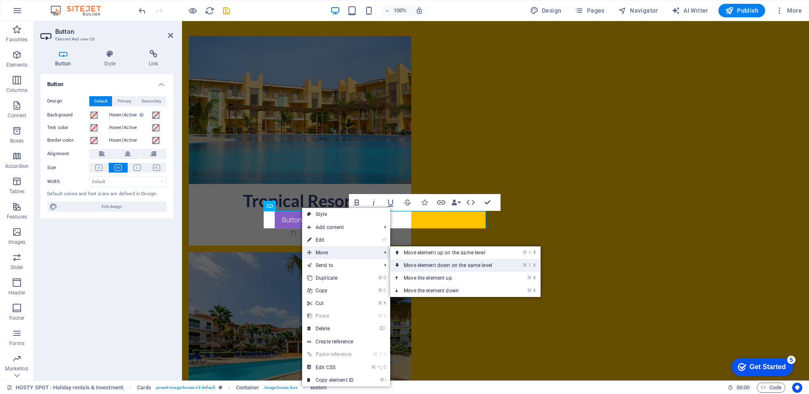
click at [434, 260] on link "⌘ ⇧ ⬇ Move element down on the same level" at bounding box center [449, 265] width 119 height 13
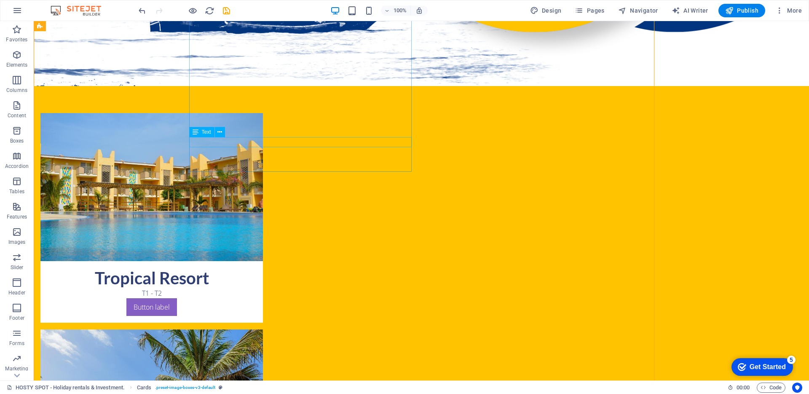
scroll to position [445, 0]
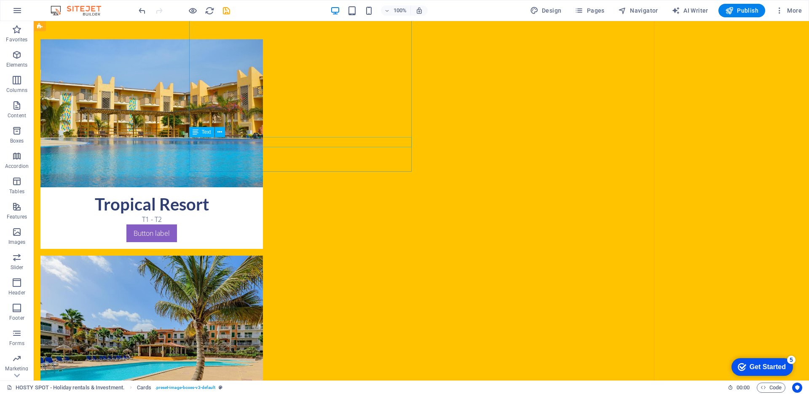
click at [250, 224] on div "Button label" at bounding box center [151, 236] width 222 height 24
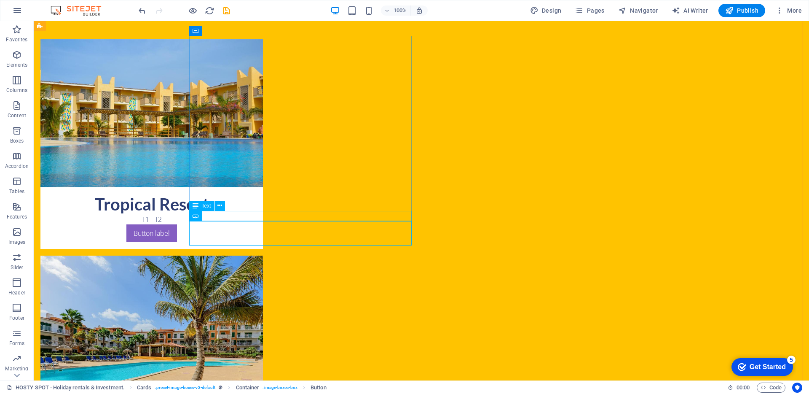
click at [263, 214] on div "T1 - T2" at bounding box center [151, 219] width 222 height 10
click at [263, 215] on div "T1 - T2" at bounding box center [151, 219] width 222 height 10
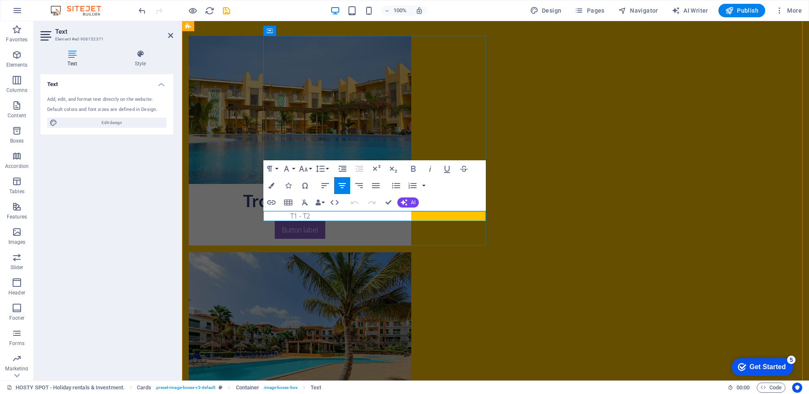
click at [404, 217] on p "T1 - T2" at bounding box center [300, 216] width 209 height 10
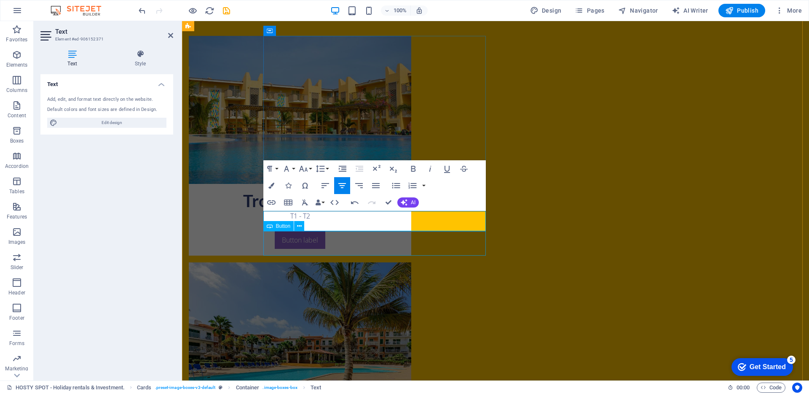
click at [411, 234] on div "Button label" at bounding box center [300, 243] width 222 height 24
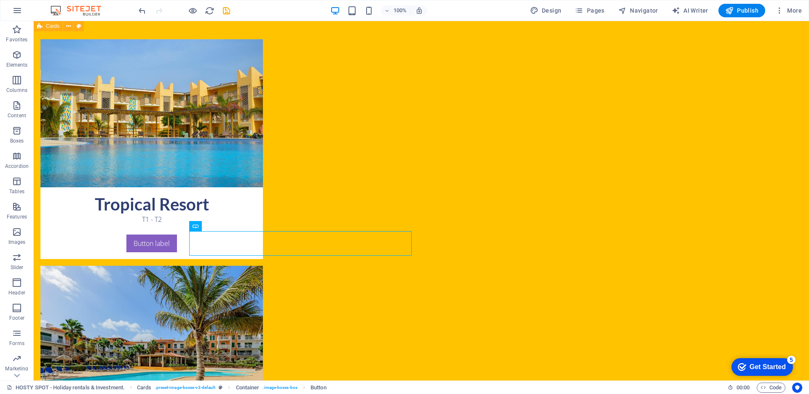
drag, startPoint x: 267, startPoint y: 240, endPoint x: 415, endPoint y: 240, distance: 148.3
click at [263, 241] on div "Button label" at bounding box center [151, 246] width 222 height 24
click at [263, 234] on div "Button label" at bounding box center [151, 246] width 222 height 24
click at [219, 241] on div "Button label" at bounding box center [151, 246] width 222 height 24
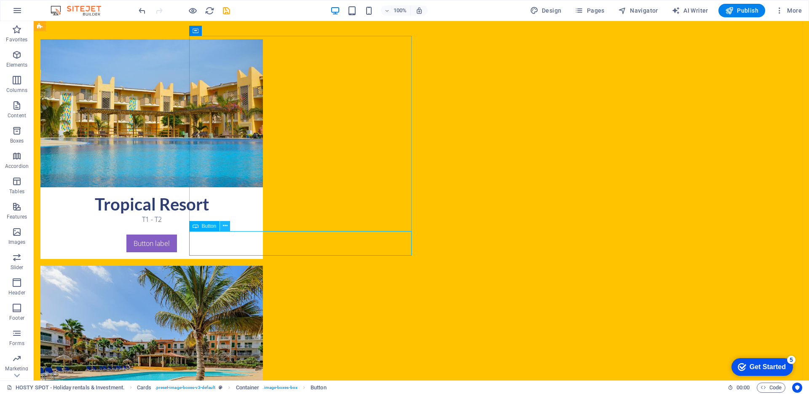
click at [228, 227] on button at bounding box center [225, 226] width 10 height 10
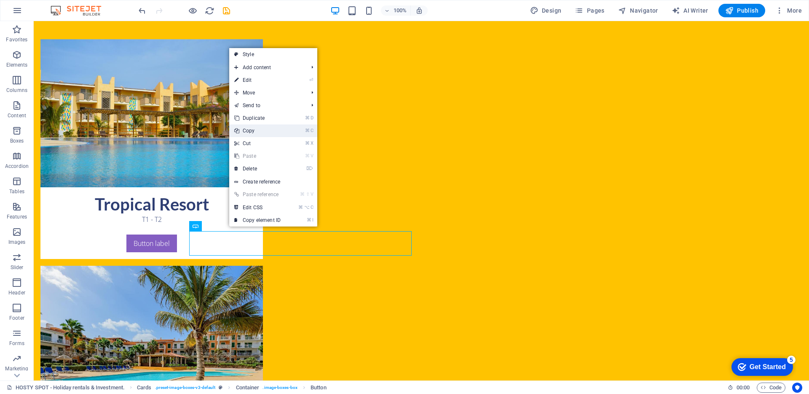
drag, startPoint x: 255, startPoint y: 134, endPoint x: 292, endPoint y: 142, distance: 37.8
click at [255, 134] on link "⌘ C Copy" at bounding box center [257, 130] width 56 height 13
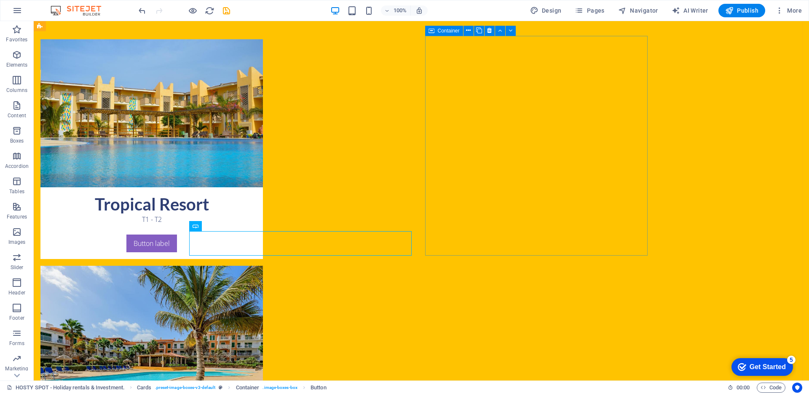
click at [263, 265] on div "Vila Verde Resort T1" at bounding box center [151, 361] width 222 height 193
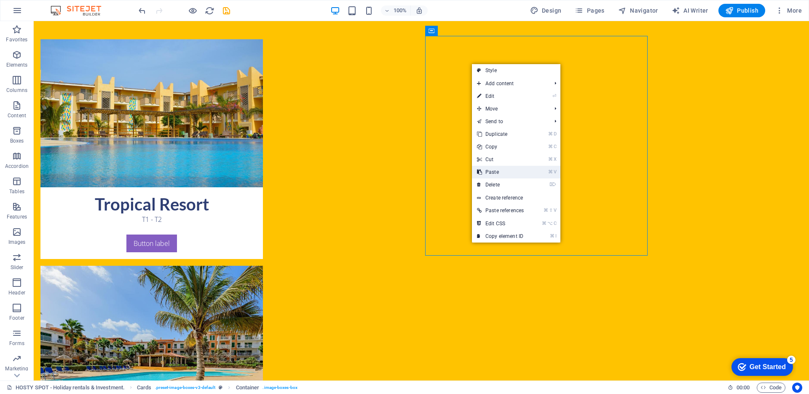
click at [500, 169] on link "⌘ V Paste" at bounding box center [500, 172] width 57 height 13
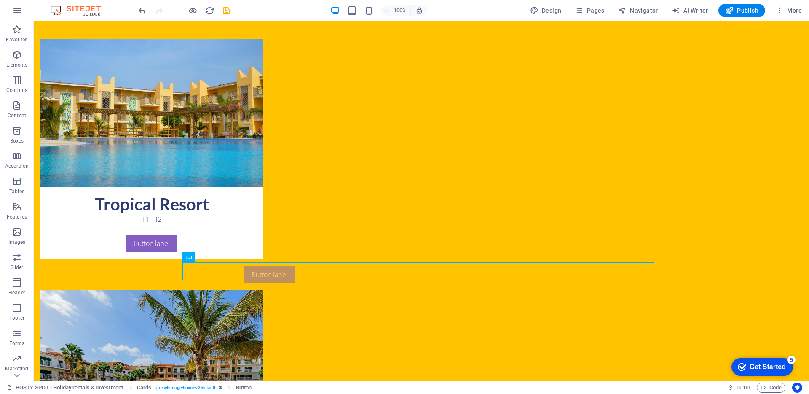
drag, startPoint x: 419, startPoint y: 274, endPoint x: 485, endPoint y: 250, distance: 69.6
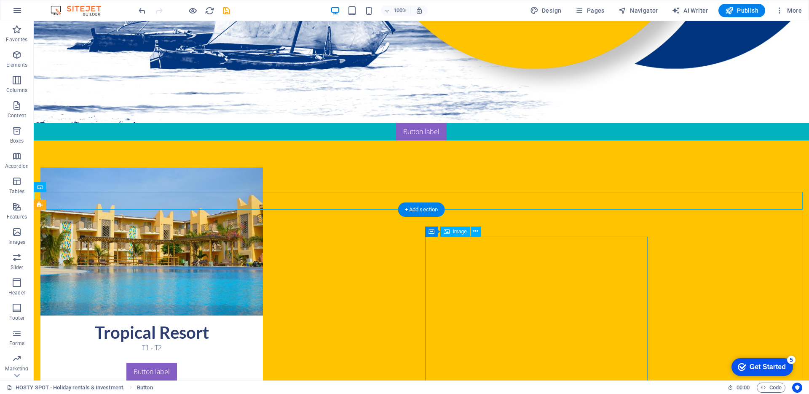
scroll to position [383, 0]
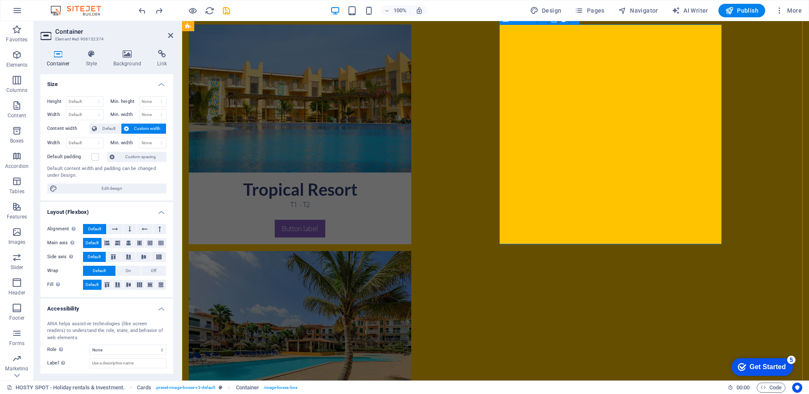
click at [411, 251] on div "Vila Verde Resort T1" at bounding box center [300, 347] width 222 height 193
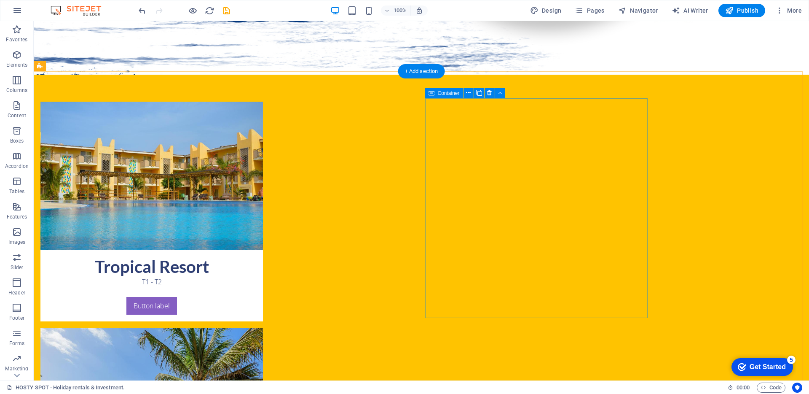
click at [263, 299] on div "Button label" at bounding box center [151, 309] width 222 height 24
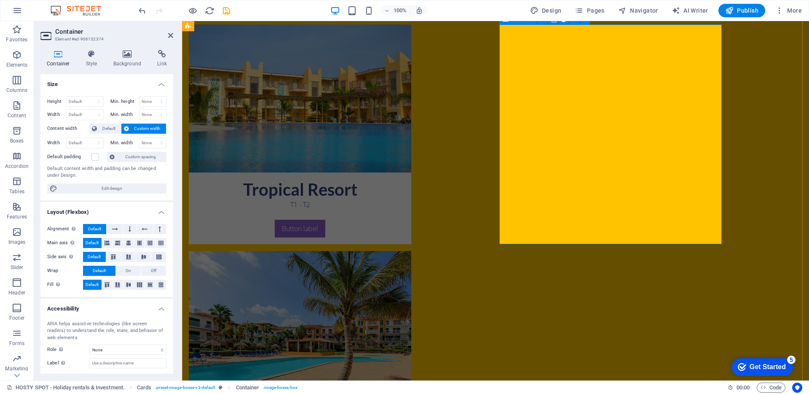
click at [411, 251] on div "Vila Verde Resort T1" at bounding box center [300, 347] width 222 height 193
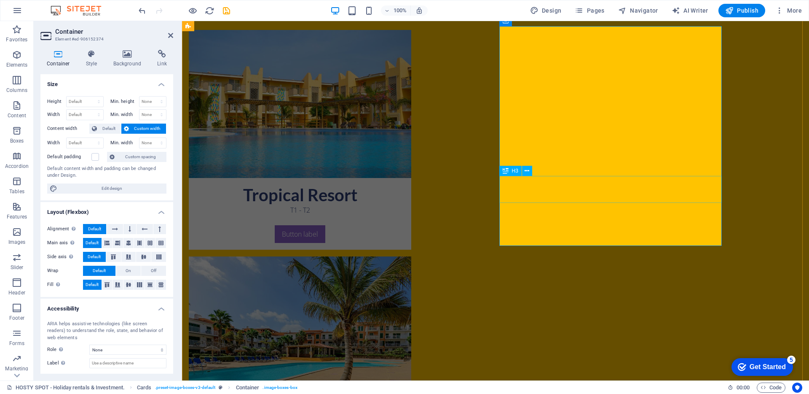
scroll to position [354, 0]
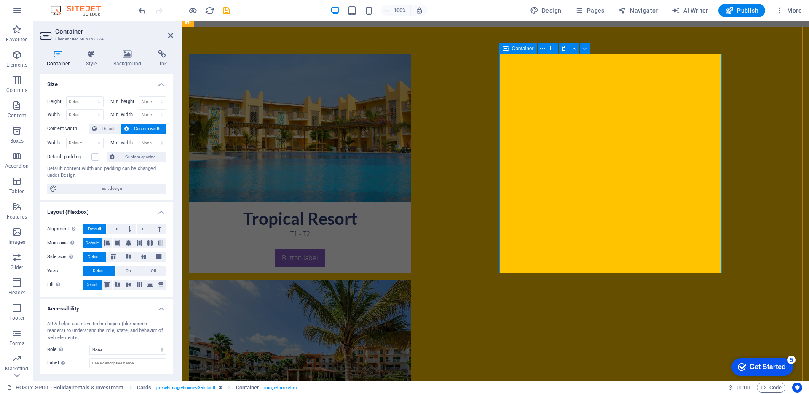
click at [411, 280] on div "Vila Verde Resort T1" at bounding box center [300, 376] width 222 height 193
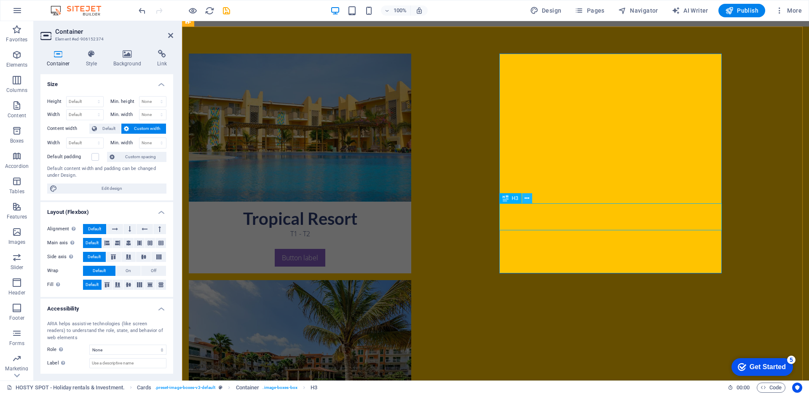
click at [528, 197] on icon at bounding box center [527, 198] width 5 height 9
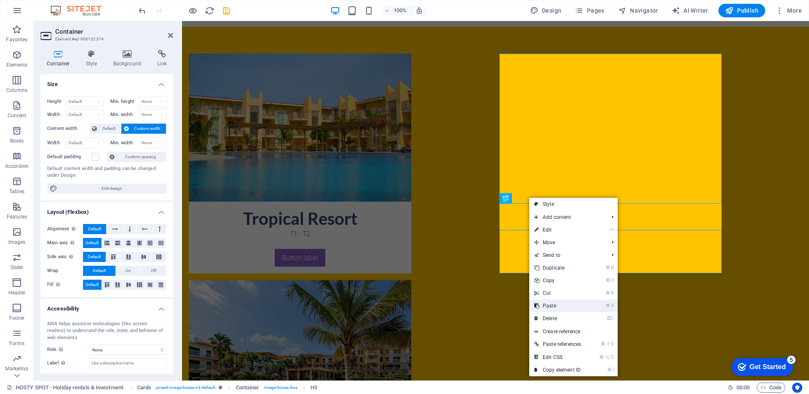
click at [557, 302] on link "⌘ V Paste" at bounding box center [557, 305] width 57 height 13
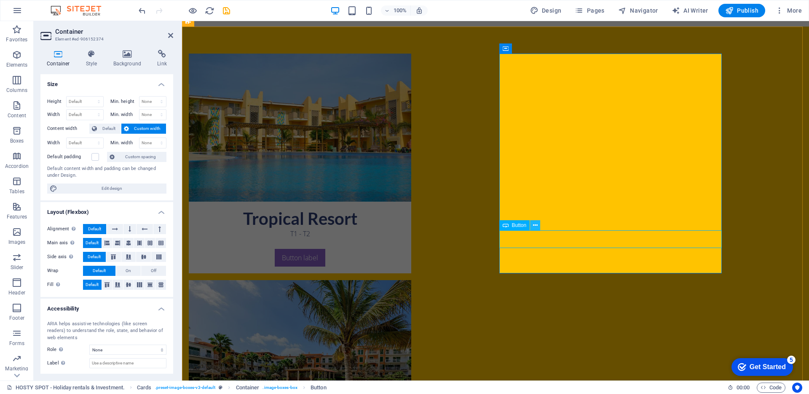
click at [535, 227] on icon at bounding box center [535, 225] width 5 height 9
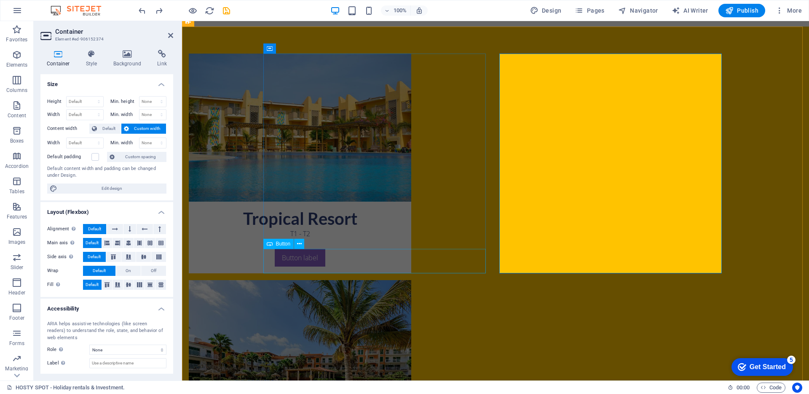
click at [351, 259] on div "Button label" at bounding box center [300, 261] width 222 height 24
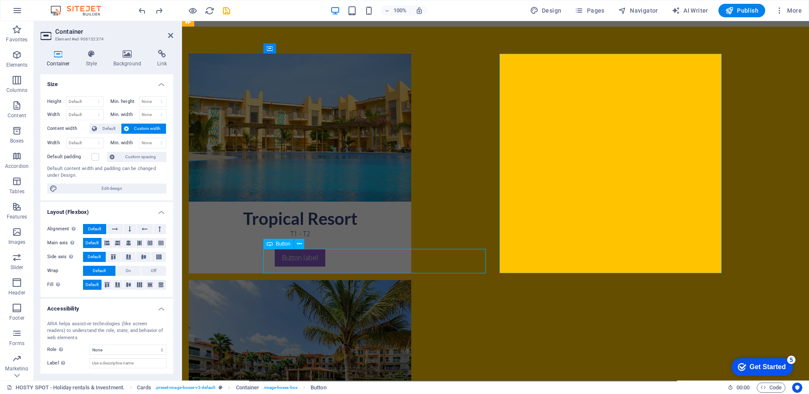
click at [411, 259] on div "Tropical Resort T1 - T2 Button label" at bounding box center [300, 164] width 222 height 220
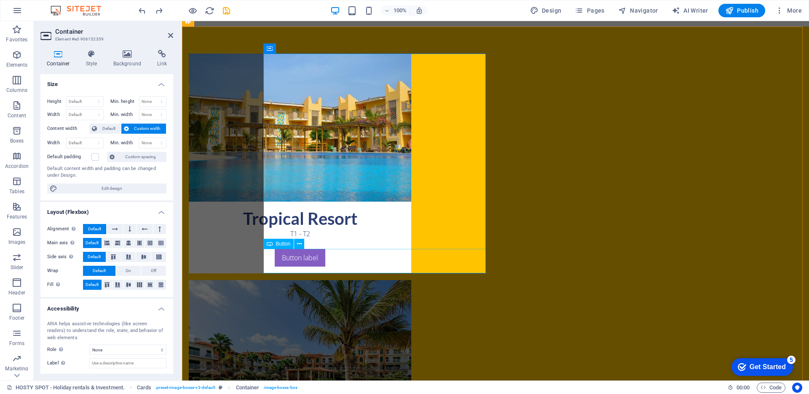
click at [388, 252] on div "Button label" at bounding box center [300, 261] width 222 height 24
click at [389, 258] on div "Button label" at bounding box center [300, 261] width 222 height 24
click at [389, 261] on div "Button label" at bounding box center [300, 261] width 222 height 24
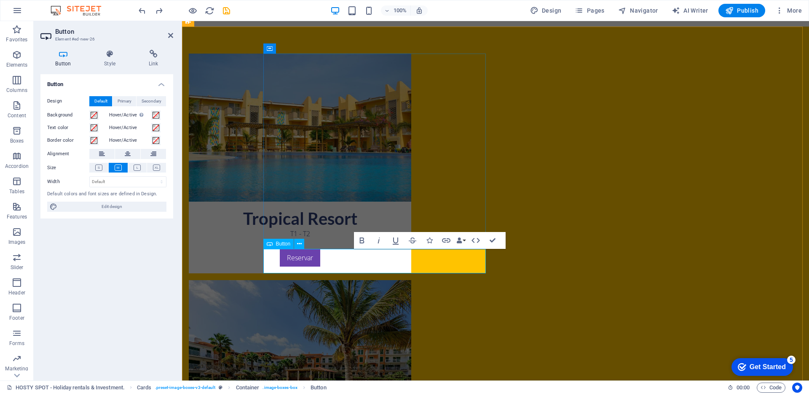
click at [320, 261] on link "Reservar" at bounding box center [300, 258] width 40 height 18
click at [316, 258] on link "BOOK" at bounding box center [300, 258] width 32 height 18
click at [316, 261] on link "BOOK" at bounding box center [300, 258] width 32 height 18
click at [289, 245] on span "Button" at bounding box center [283, 243] width 15 height 5
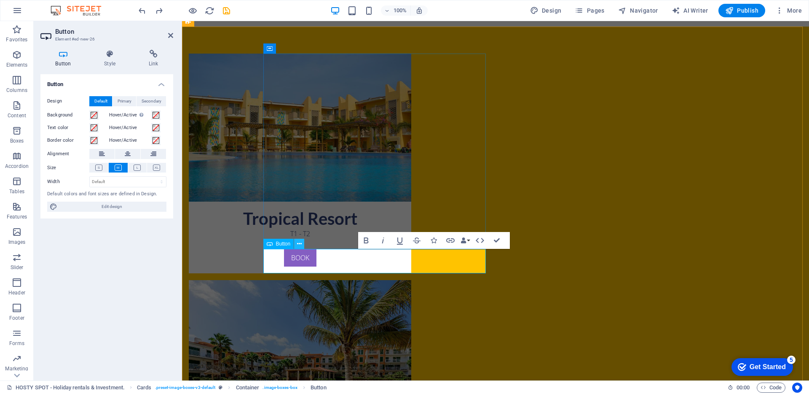
click at [297, 244] on icon at bounding box center [299, 243] width 5 height 9
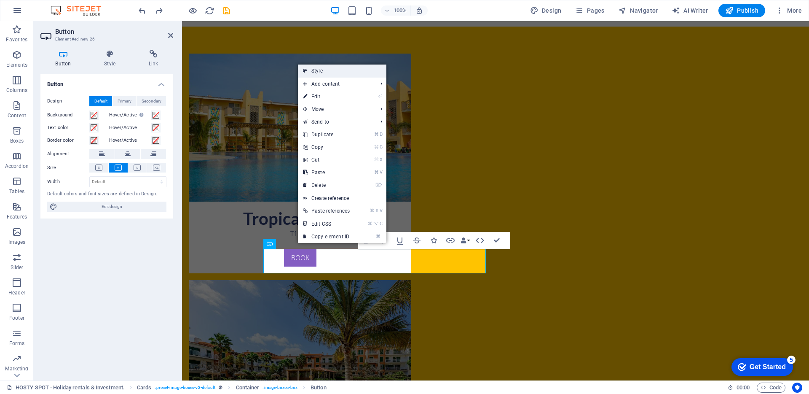
click at [327, 74] on link "Style" at bounding box center [342, 70] width 88 height 13
select select "rem"
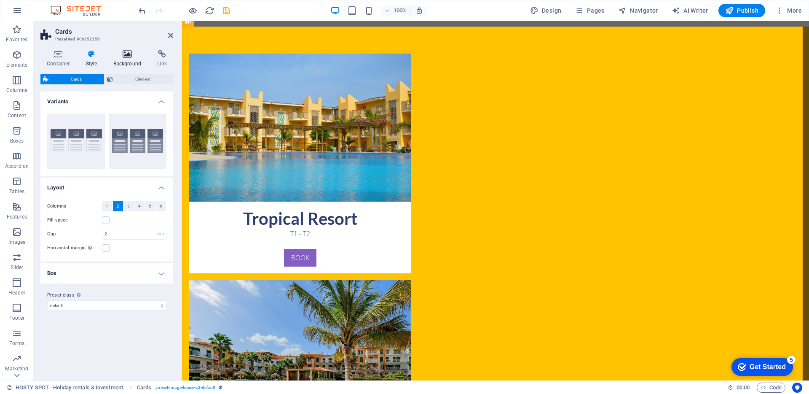
click at [140, 56] on icon at bounding box center [127, 54] width 41 height 8
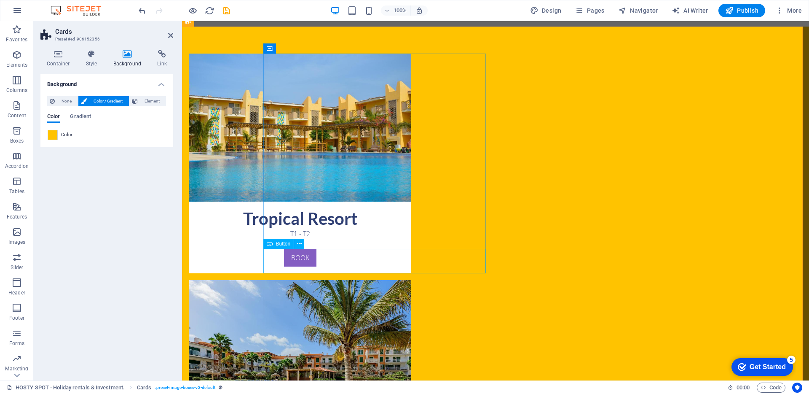
click at [386, 258] on div "BOOK" at bounding box center [300, 261] width 222 height 24
click at [296, 244] on button at bounding box center [299, 243] width 10 height 10
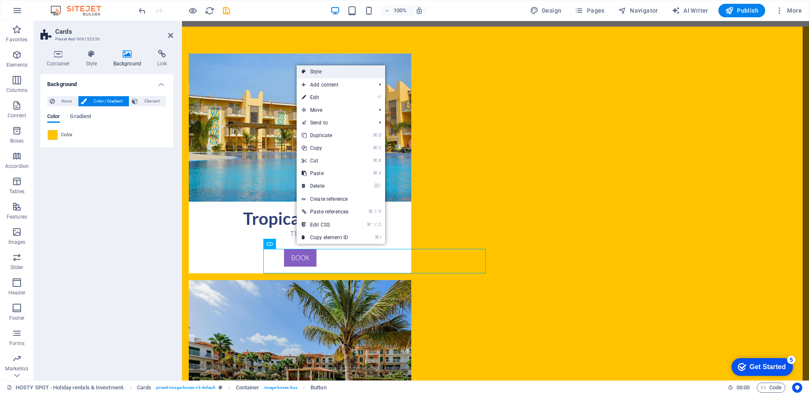
click at [320, 74] on link "Style" at bounding box center [341, 71] width 88 height 13
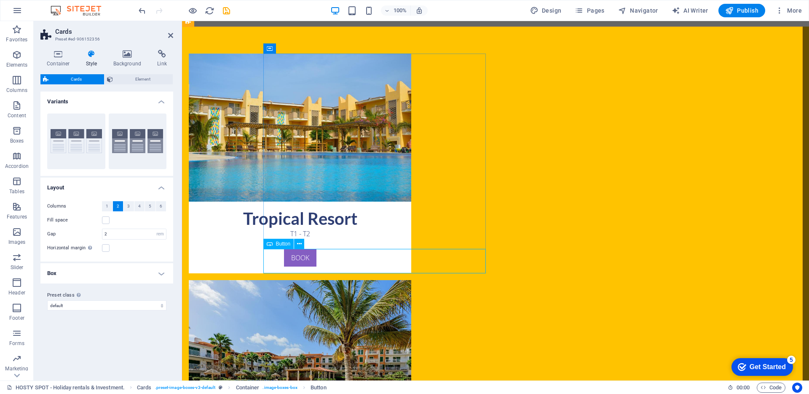
click at [369, 260] on div "BOOK" at bounding box center [300, 261] width 222 height 24
click at [301, 247] on icon at bounding box center [299, 243] width 5 height 9
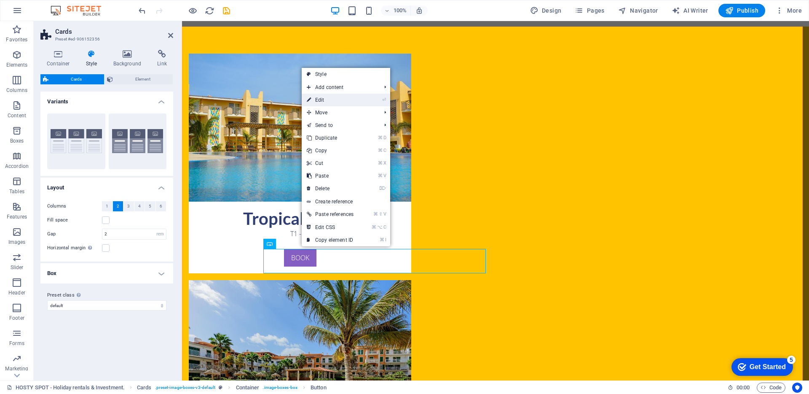
click at [329, 104] on link "⏎ Edit" at bounding box center [330, 100] width 57 height 13
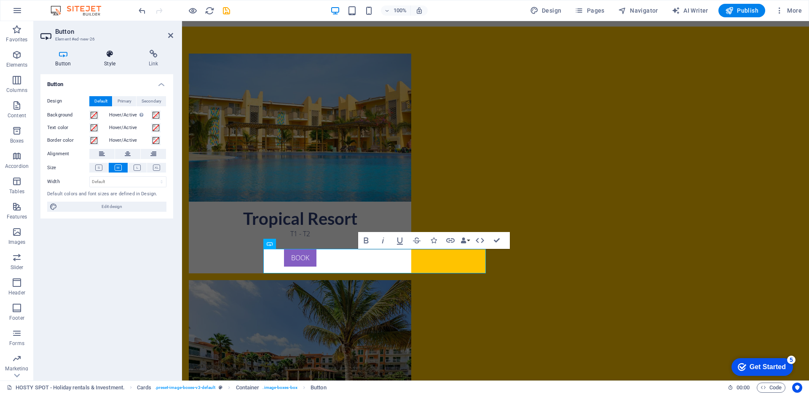
click at [105, 53] on icon at bounding box center [109, 54] width 41 height 8
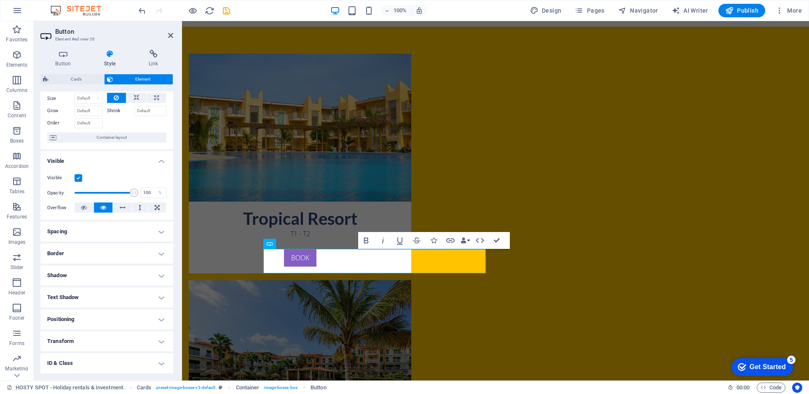
scroll to position [42, 0]
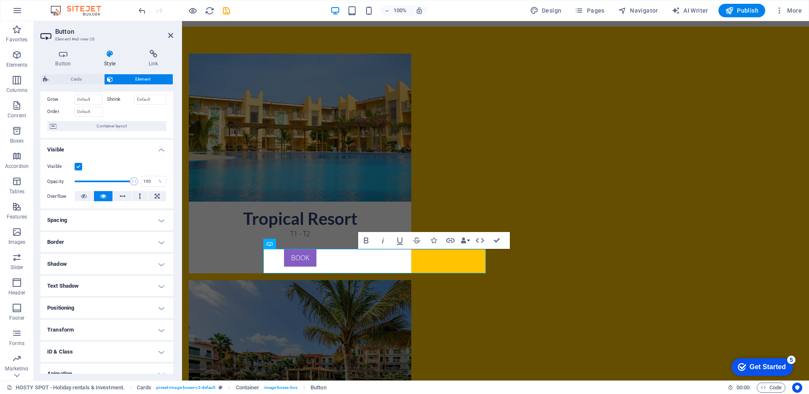
click at [159, 45] on div "Button Style Link Button Design Default Primary Secondary Background Hover/Acti…" at bounding box center [107, 211] width 146 height 337
click at [109, 62] on h4 "Style" at bounding box center [111, 59] width 45 height 18
click at [67, 61] on h4 "Button" at bounding box center [64, 59] width 49 height 18
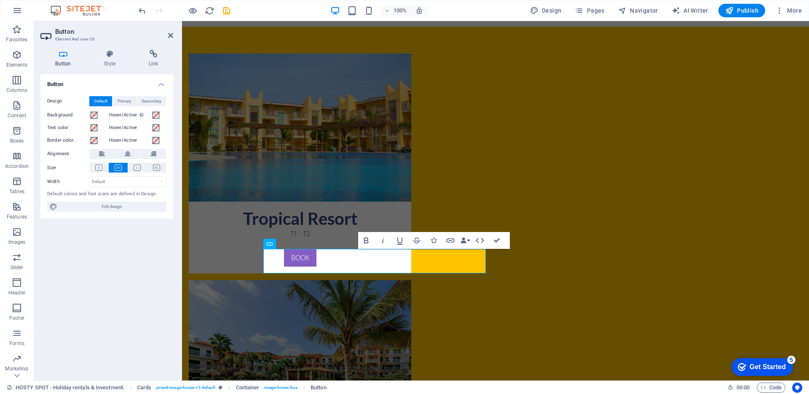
click at [67, 61] on h4 "Button" at bounding box center [64, 59] width 49 height 18
click at [120, 102] on span "Primary" at bounding box center [125, 101] width 14 height 10
click at [156, 102] on span "Secondary" at bounding box center [152, 101] width 20 height 10
click at [110, 104] on button "Default" at bounding box center [100, 101] width 23 height 10
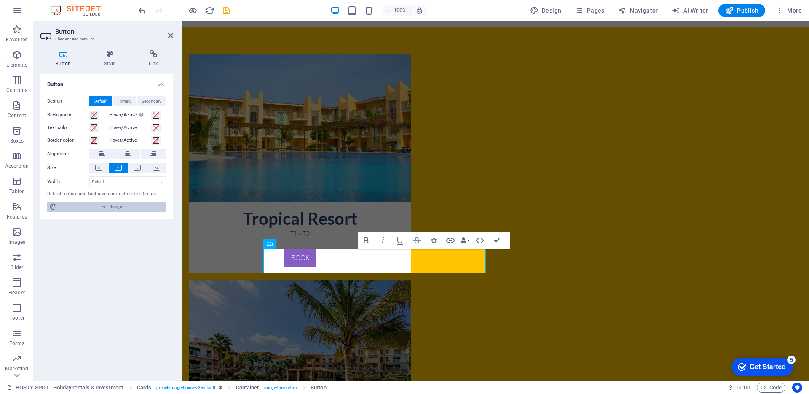
click at [106, 208] on span "Edit design" at bounding box center [112, 206] width 104 height 10
select select "px"
select select "300"
select select "px"
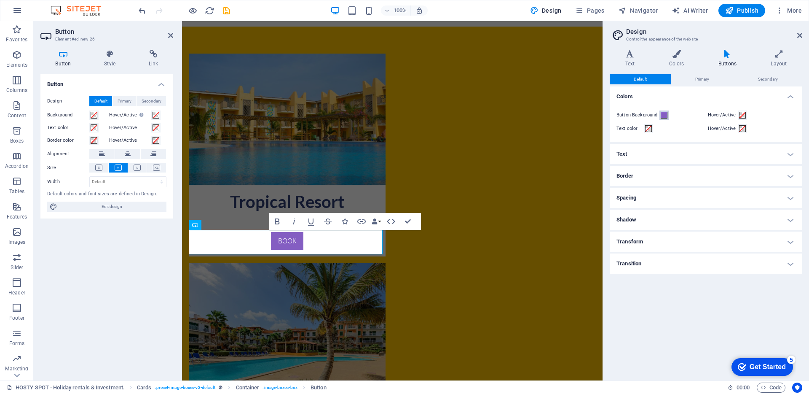
click at [664, 113] on span at bounding box center [664, 115] width 7 height 7
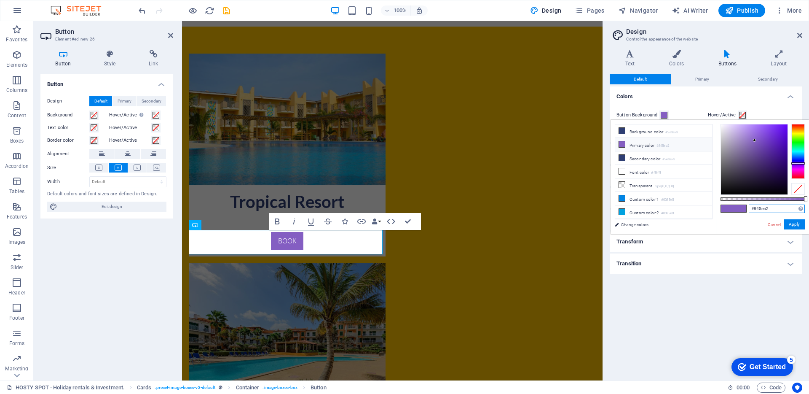
drag, startPoint x: 769, startPoint y: 207, endPoint x: 754, endPoint y: 209, distance: 15.2
click at [754, 209] on input "#845ec2" at bounding box center [777, 208] width 56 height 8
paste input "00bc39"
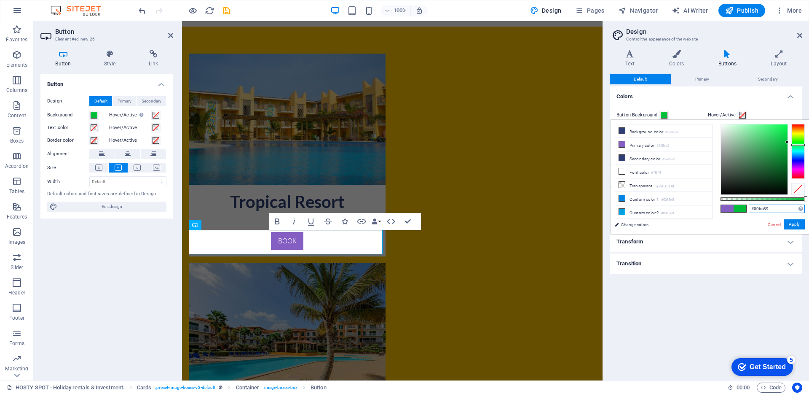
type input "#00bc39"
click at [795, 222] on button "Apply" at bounding box center [794, 224] width 21 height 10
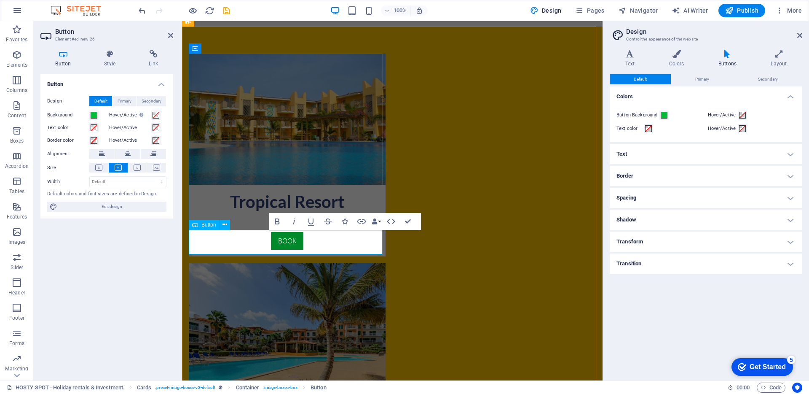
click at [276, 238] on link "BOOK" at bounding box center [287, 241] width 32 height 18
click at [283, 240] on link "BOOK" at bounding box center [287, 241] width 32 height 18
click at [276, 240] on link "BOOK" at bounding box center [287, 241] width 32 height 18
click at [662, 155] on h4 "Text" at bounding box center [706, 154] width 193 height 20
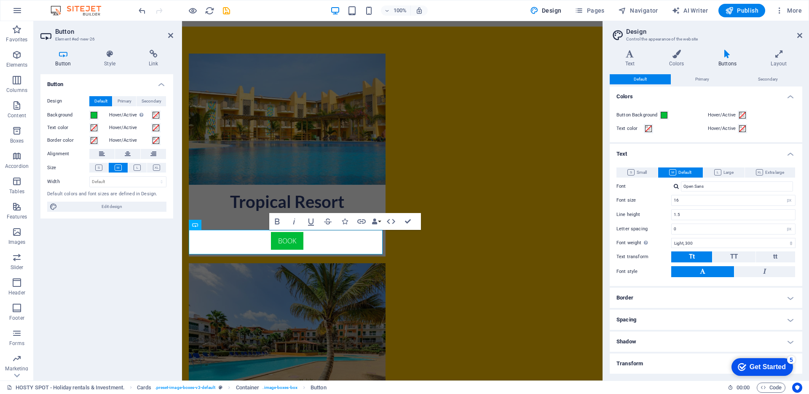
click at [662, 155] on h4 "Text" at bounding box center [706, 151] width 193 height 15
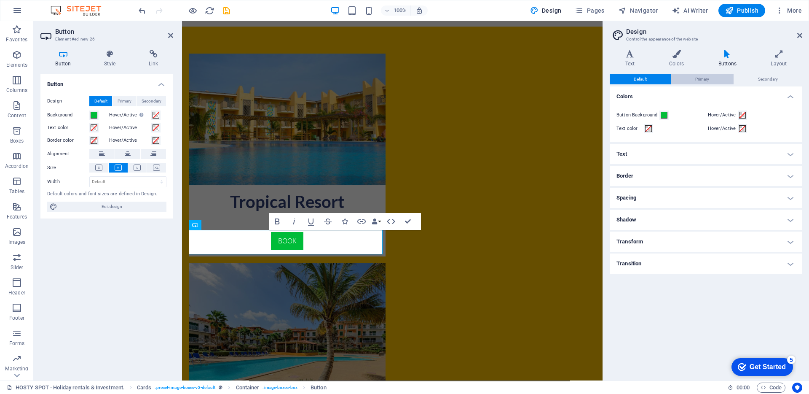
click at [698, 80] on span "Primary" at bounding box center [702, 79] width 14 height 10
click at [782, 81] on button "Secondary" at bounding box center [768, 79] width 68 height 10
click at [640, 82] on span "Default" at bounding box center [640, 79] width 13 height 10
click at [634, 60] on h4 "Text" at bounding box center [632, 59] width 44 height 18
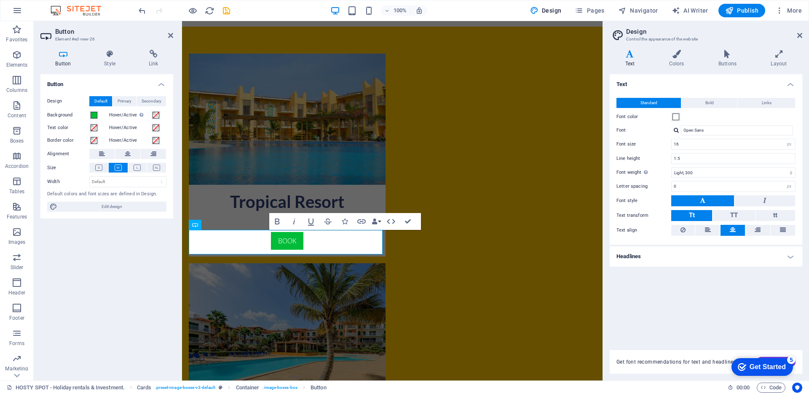
click at [663, 254] on h4 "Headlines" at bounding box center [706, 256] width 193 height 20
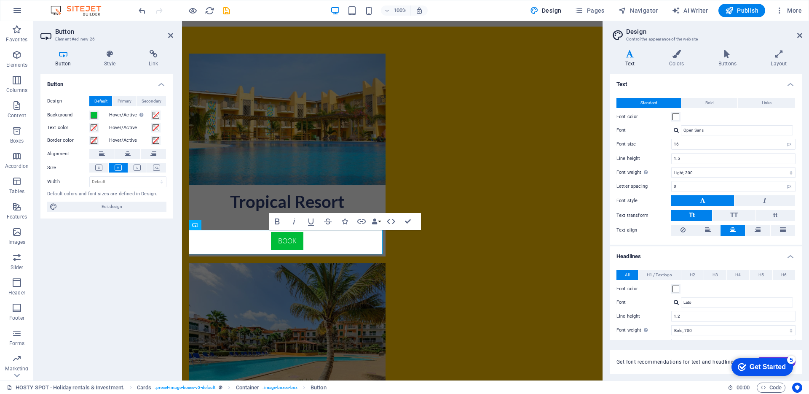
click at [663, 254] on h4 "Headlines" at bounding box center [706, 253] width 193 height 15
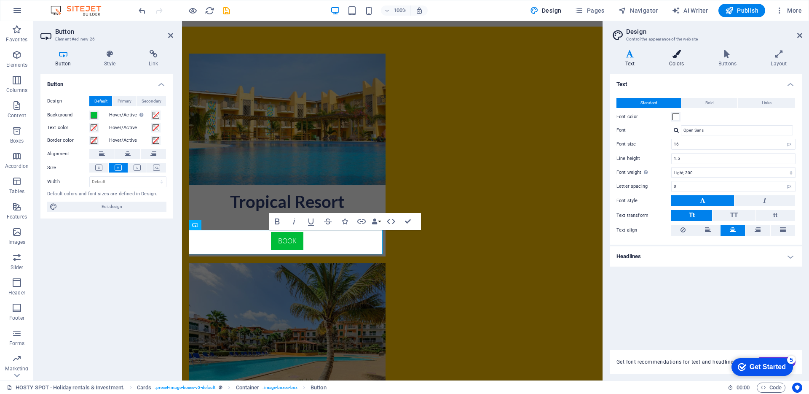
click at [682, 60] on h4 "Colors" at bounding box center [677, 59] width 49 height 18
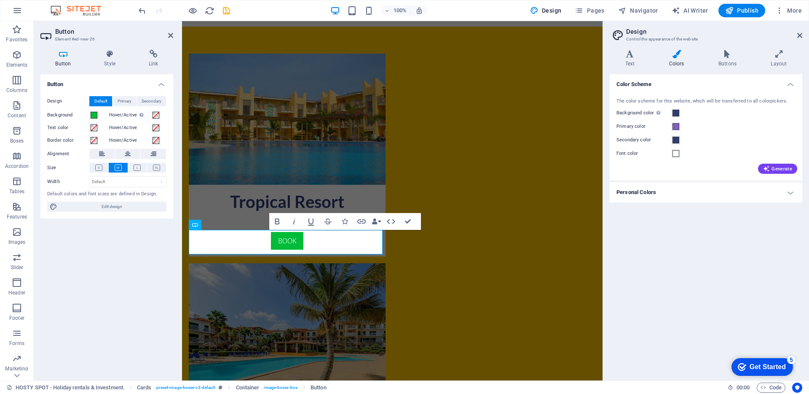
click at [692, 191] on h4 "Personal Colors" at bounding box center [706, 192] width 193 height 20
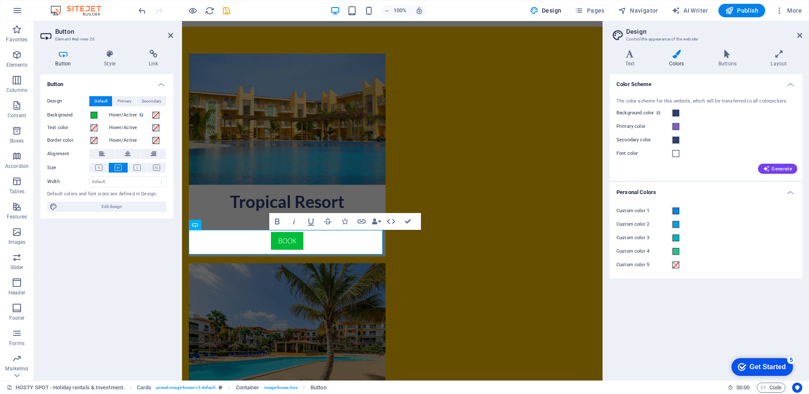
click at [692, 191] on h4 "Personal Colors" at bounding box center [706, 189] width 193 height 15
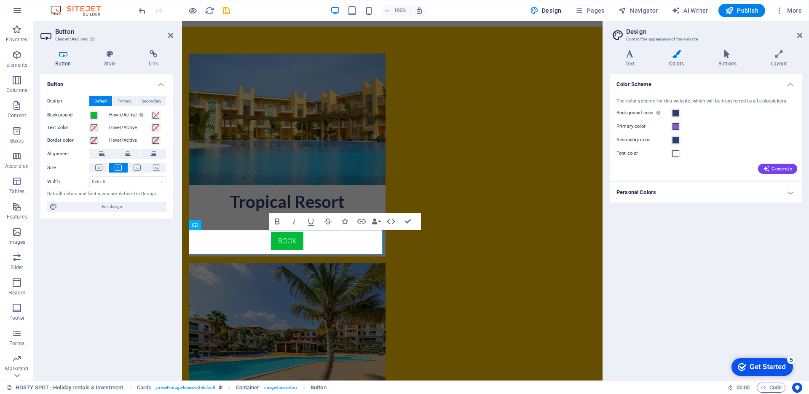
click at [730, 48] on div "Variants Text Colors Buttons Layout Text Standard Bold Links Font color Font Op…" at bounding box center [706, 211] width 206 height 337
click at [731, 64] on h4 "Buttons" at bounding box center [729, 59] width 52 height 18
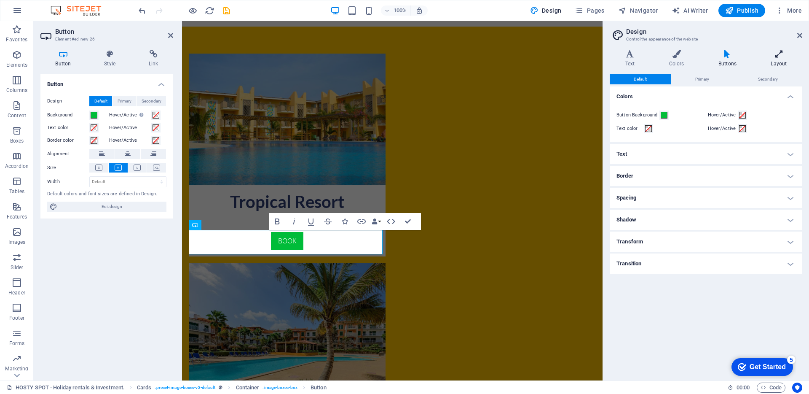
click at [783, 59] on h4 "Layout" at bounding box center [778, 59] width 47 height 18
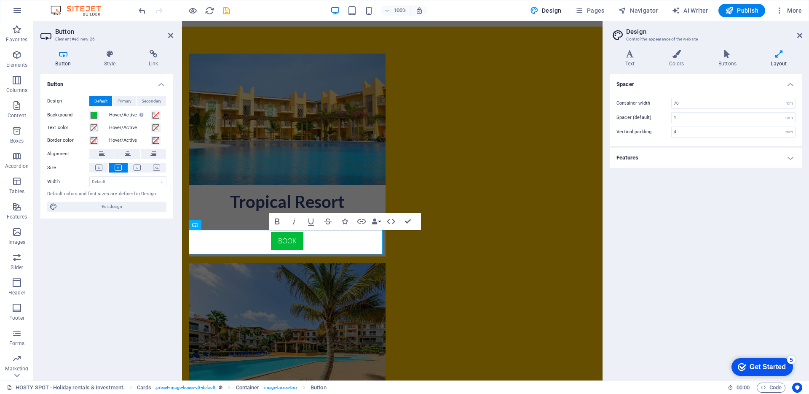
click at [669, 151] on h4 "Features" at bounding box center [706, 157] width 193 height 20
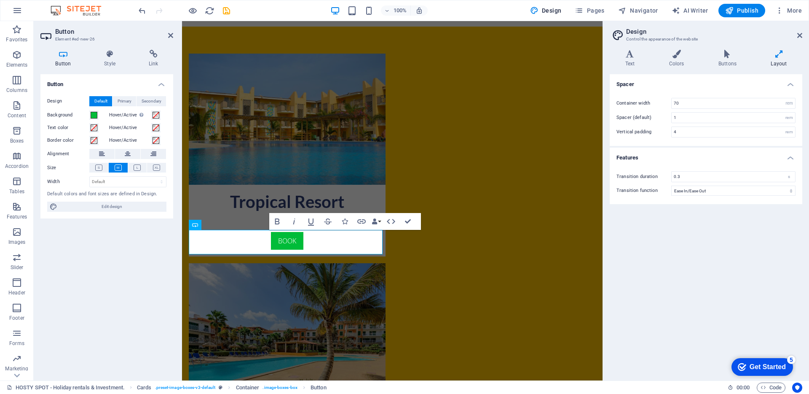
click at [671, 157] on h4 "Features" at bounding box center [706, 154] width 193 height 15
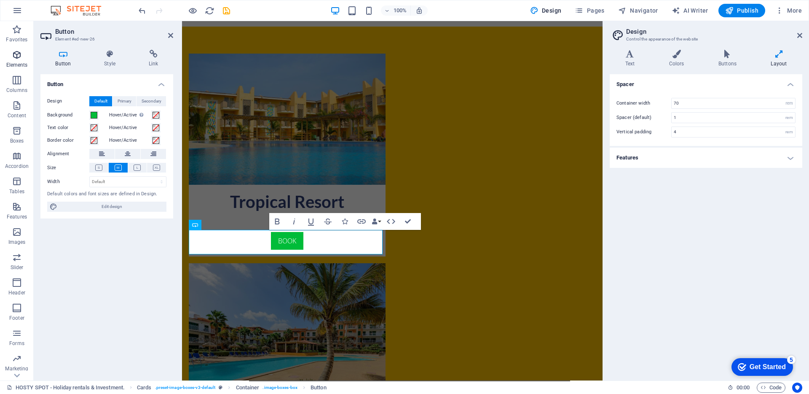
click at [13, 58] on icon "button" at bounding box center [17, 55] width 10 height 10
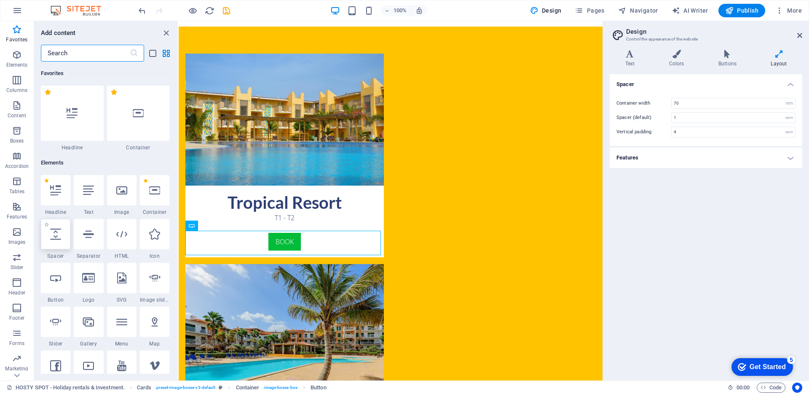
scroll to position [0, 0]
click at [55, 274] on icon at bounding box center [55, 278] width 11 height 11
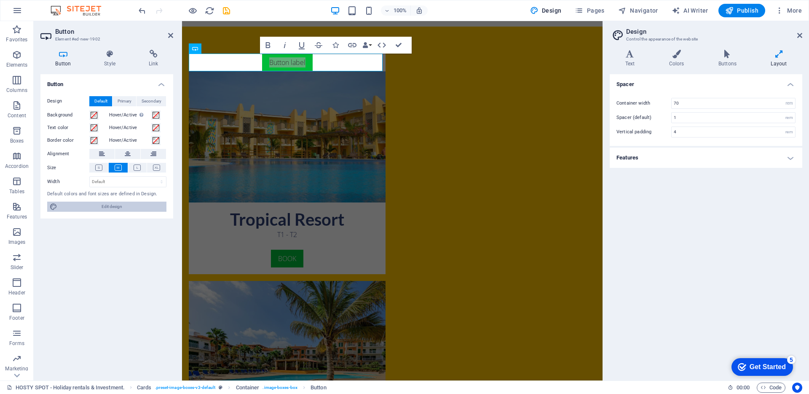
click at [110, 204] on span "Edit design" at bounding box center [112, 206] width 104 height 10
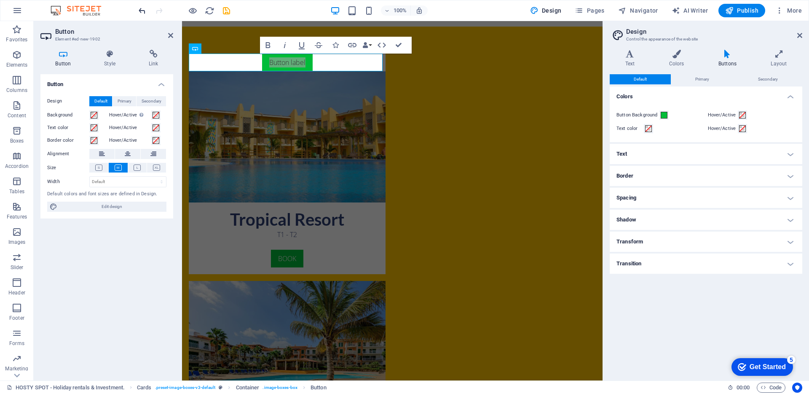
click at [145, 15] on icon "undo" at bounding box center [142, 11] width 10 height 10
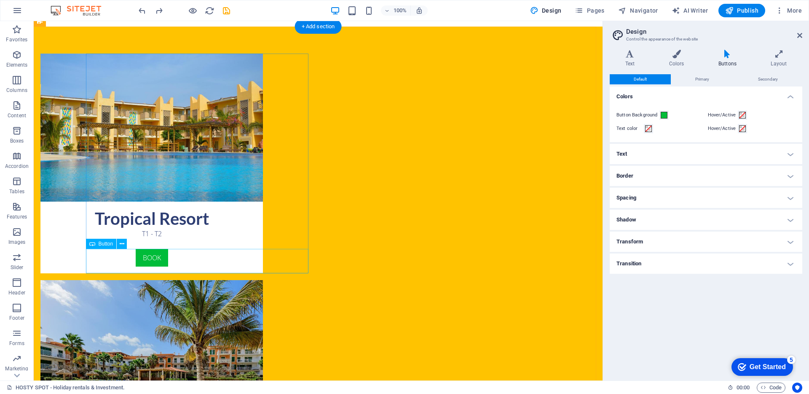
click at [205, 261] on div "BOOK" at bounding box center [151, 261] width 222 height 24
click at [202, 258] on div "BOOK" at bounding box center [151, 261] width 222 height 24
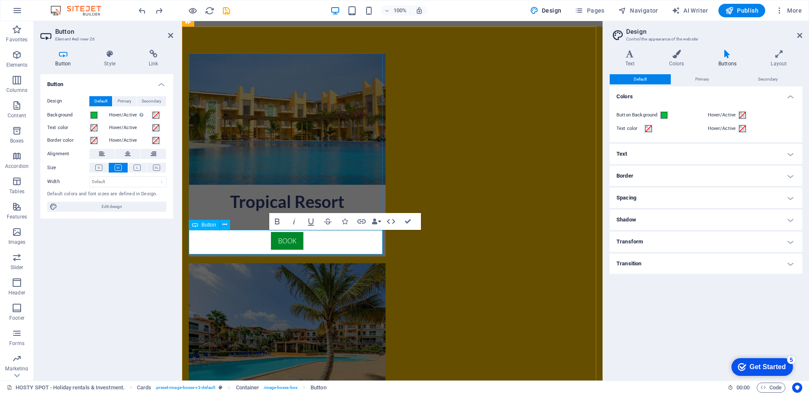
click at [276, 240] on link "BOOK" at bounding box center [287, 241] width 32 height 18
drag, startPoint x: 261, startPoint y: 239, endPoint x: 262, endPoint y: 244, distance: 5.2
click at [261, 239] on link "Whatsapp BOOK" at bounding box center [287, 241] width 64 height 18
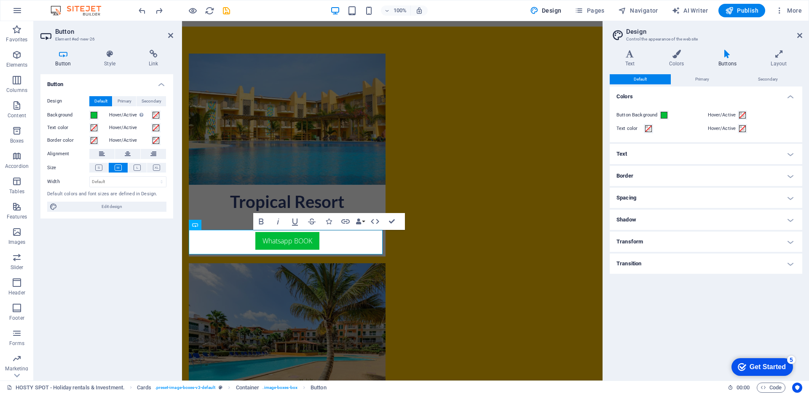
click at [124, 265] on div "Button Design Default Primary Secondary Background Hover/Active Switch to previ…" at bounding box center [106, 223] width 133 height 299
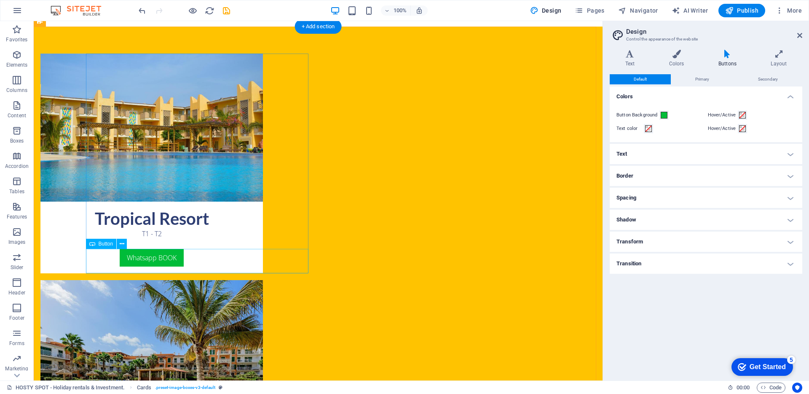
click at [187, 262] on div "Whatsapp BOOK" at bounding box center [151, 261] width 222 height 24
click at [206, 258] on div "Whatsapp BOOK" at bounding box center [151, 261] width 222 height 24
click at [193, 257] on div "Whatsapp BOOK" at bounding box center [151, 261] width 222 height 24
click at [121, 244] on icon at bounding box center [122, 243] width 5 height 9
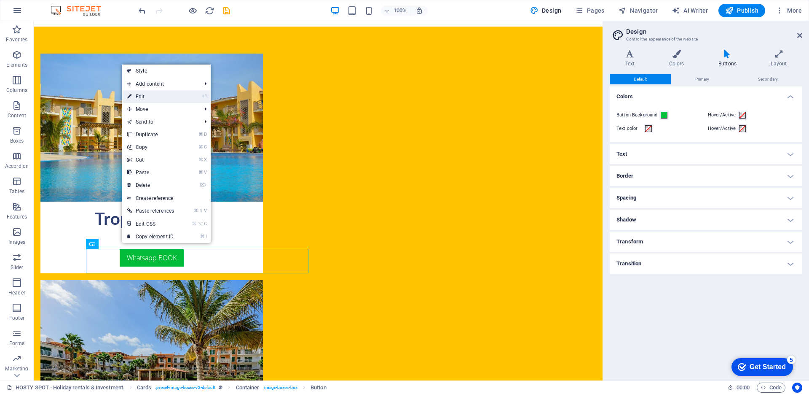
click at [153, 96] on link "⏎ Edit" at bounding box center [150, 96] width 57 height 13
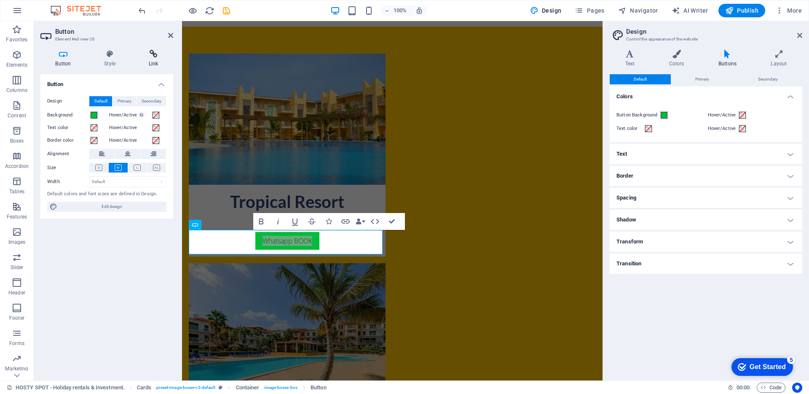
click at [147, 58] on icon at bounding box center [154, 54] width 40 height 8
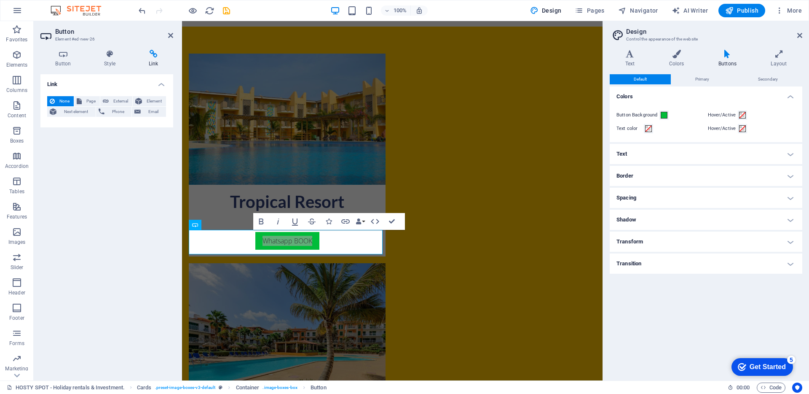
click at [61, 102] on span "None" at bounding box center [64, 101] width 14 height 10
click at [63, 105] on span "None" at bounding box center [64, 101] width 14 height 10
click at [63, 103] on span "None" at bounding box center [64, 101] width 14 height 10
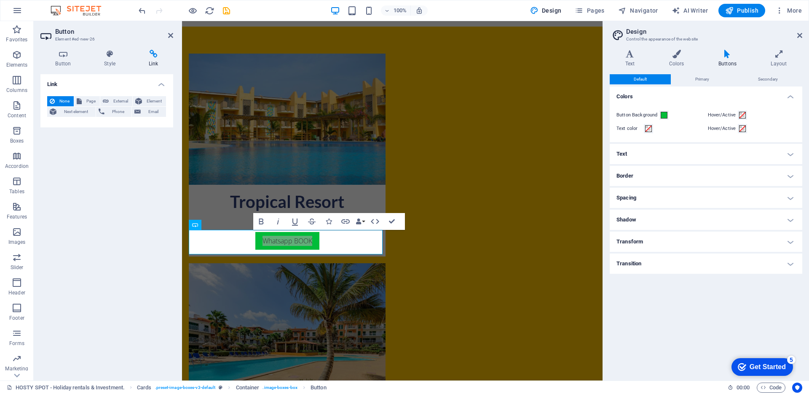
click at [63, 103] on span "None" at bounding box center [64, 101] width 14 height 10
click at [350, 221] on icon "button" at bounding box center [345, 221] width 10 height 10
click at [348, 222] on icon "button" at bounding box center [345, 221] width 8 height 4
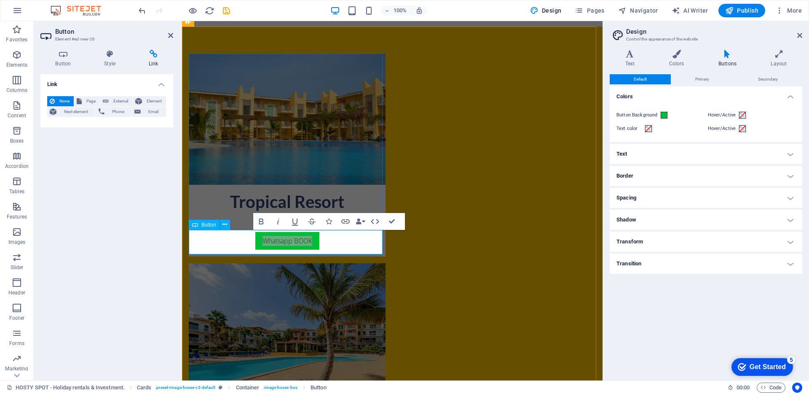
click at [210, 225] on span "Button" at bounding box center [208, 224] width 15 height 5
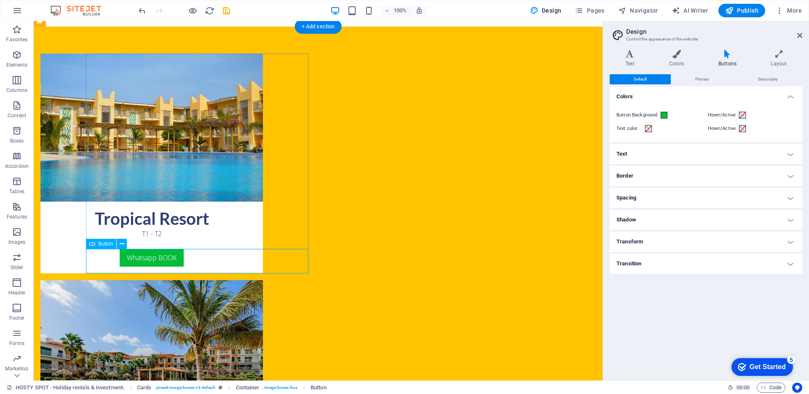
click at [205, 260] on div "Whatsapp BOOK" at bounding box center [151, 261] width 222 height 24
click at [120, 243] on icon at bounding box center [122, 243] width 5 height 9
click at [194, 265] on div "Whatsapp BOOK" at bounding box center [151, 261] width 222 height 24
click at [199, 253] on div "Whatsapp BOOK" at bounding box center [151, 261] width 222 height 24
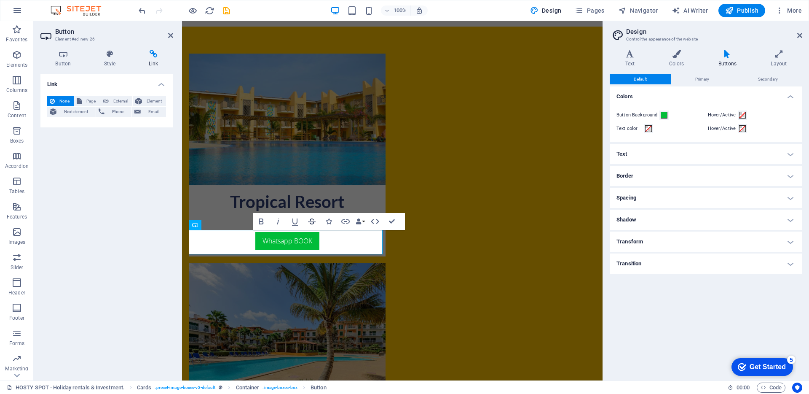
click at [319, 221] on button "Strikethrough" at bounding box center [312, 221] width 16 height 17
click at [317, 222] on button "Strikethrough" at bounding box center [312, 221] width 16 height 17
click at [343, 221] on icon "button" at bounding box center [345, 221] width 10 height 10
click at [59, 112] on span "Next element" at bounding box center [76, 112] width 34 height 10
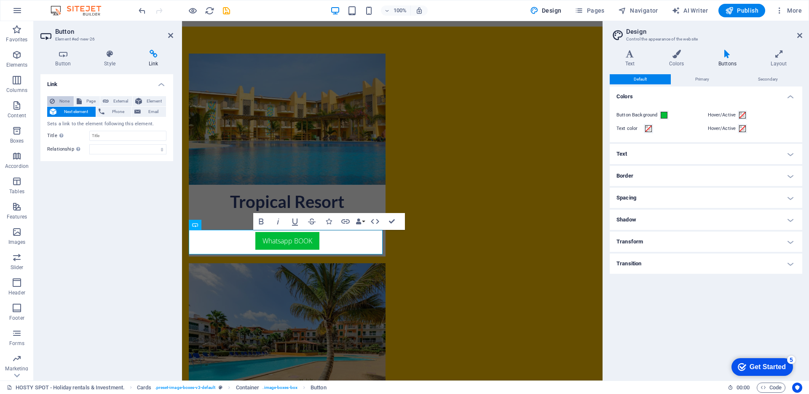
click at [57, 102] on span "None" at bounding box center [64, 101] width 14 height 10
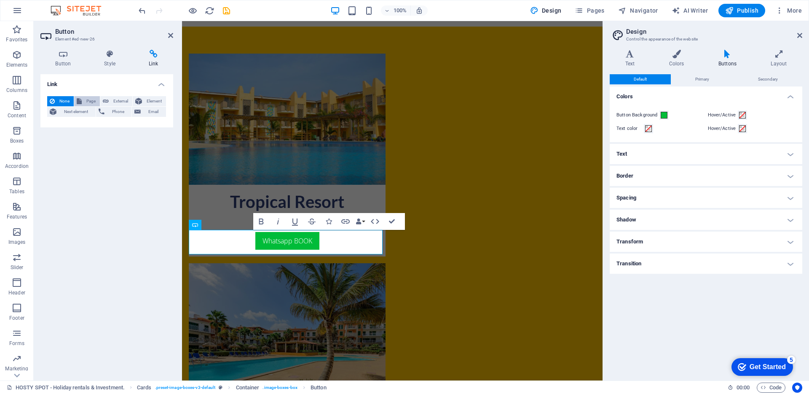
click at [91, 102] on span "Page" at bounding box center [90, 101] width 13 height 10
select select
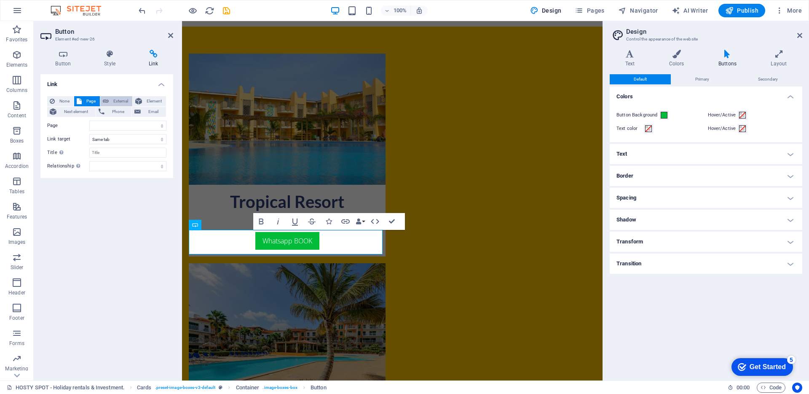
click at [123, 102] on span "External" at bounding box center [120, 101] width 19 height 10
select select "blank"
click at [148, 102] on span "Element" at bounding box center [154, 101] width 19 height 10
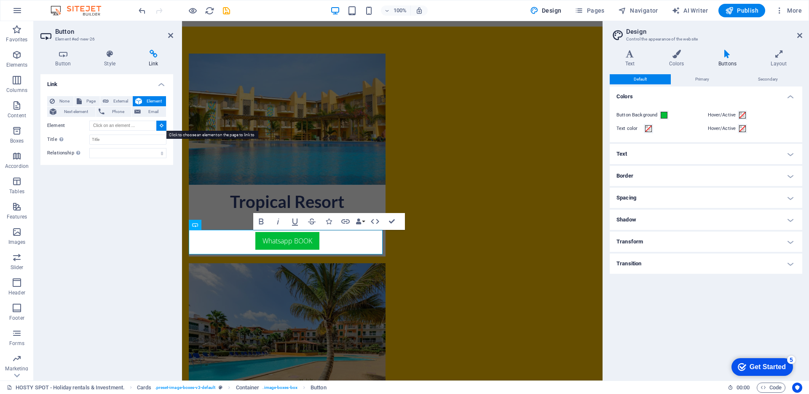
click at [161, 126] on icon at bounding box center [162, 125] width 4 height 4
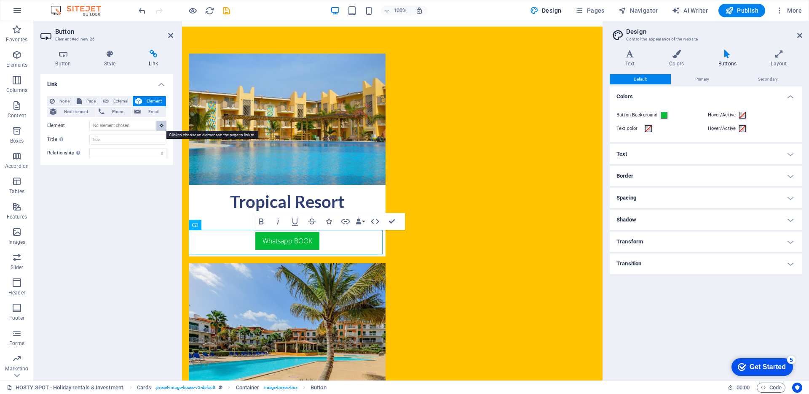
click at [161, 126] on icon at bounding box center [162, 125] width 4 height 4
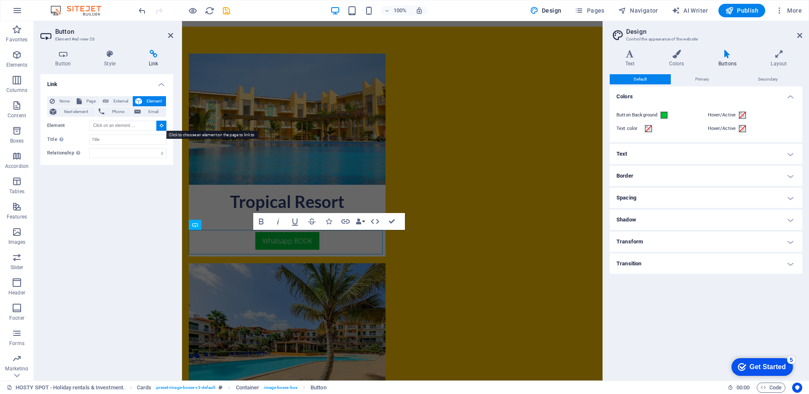
click at [161, 126] on icon at bounding box center [162, 125] width 4 height 4
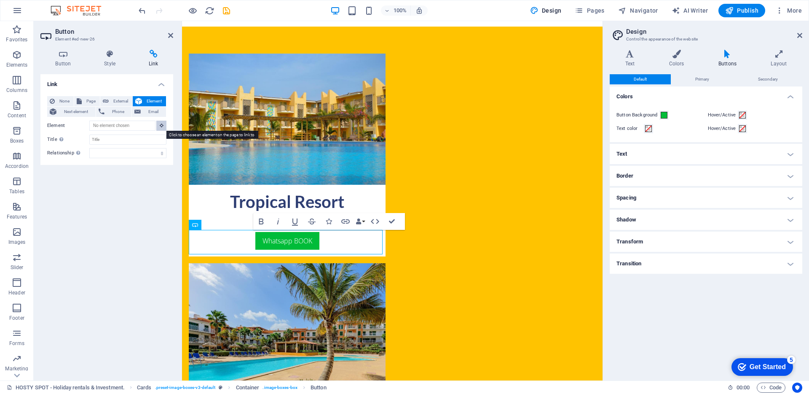
click at [161, 126] on icon at bounding box center [162, 125] width 4 height 4
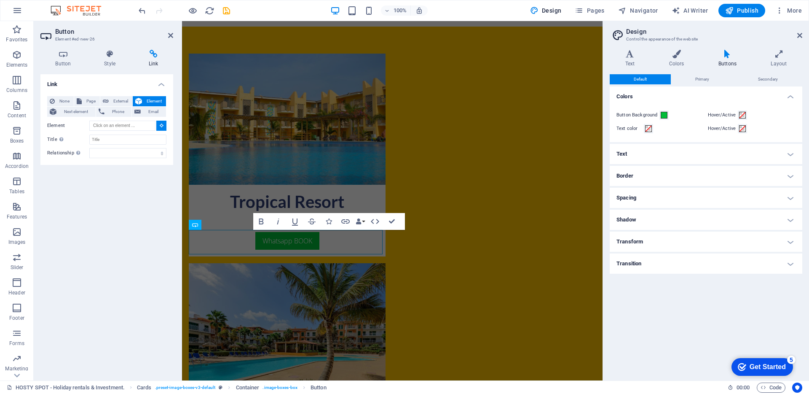
click at [161, 126] on icon at bounding box center [162, 125] width 4 height 4
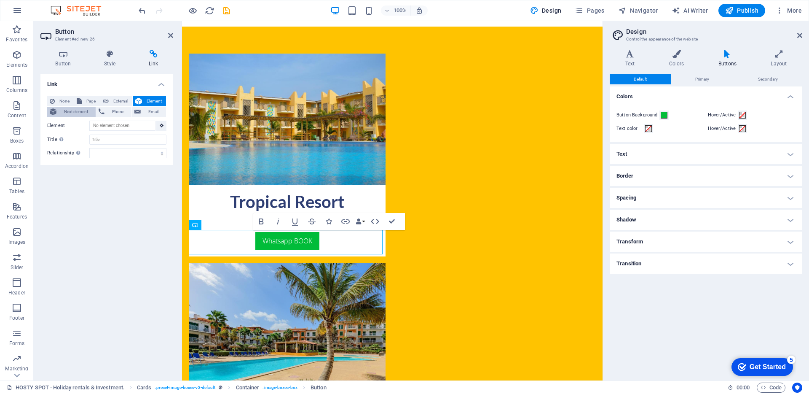
click at [82, 114] on span "Next element" at bounding box center [76, 112] width 34 height 10
click at [115, 114] on span "Phone" at bounding box center [118, 112] width 22 height 10
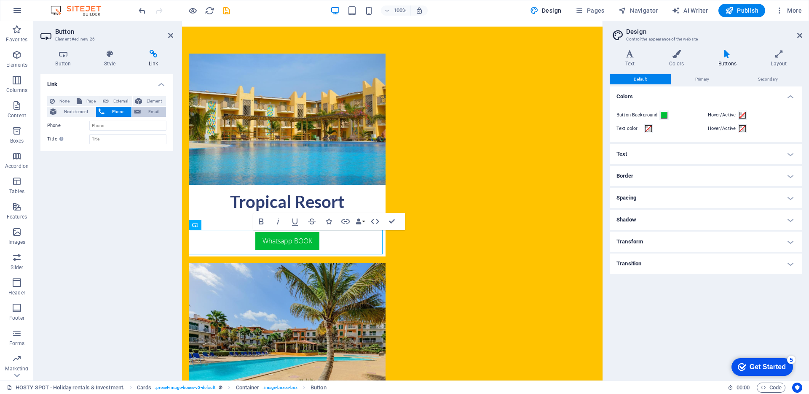
click at [147, 115] on span "Email" at bounding box center [153, 112] width 20 height 10
click at [82, 101] on button "Page" at bounding box center [87, 101] width 26 height 10
select select
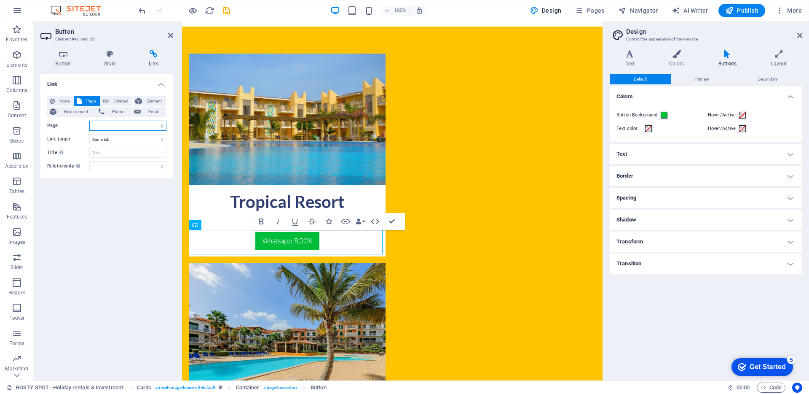
click at [111, 127] on select "HOSTY SPOT - Holiday rentals &amp; Investment." at bounding box center [127, 126] width 77 height 10
click at [113, 107] on span "Phone" at bounding box center [118, 112] width 22 height 10
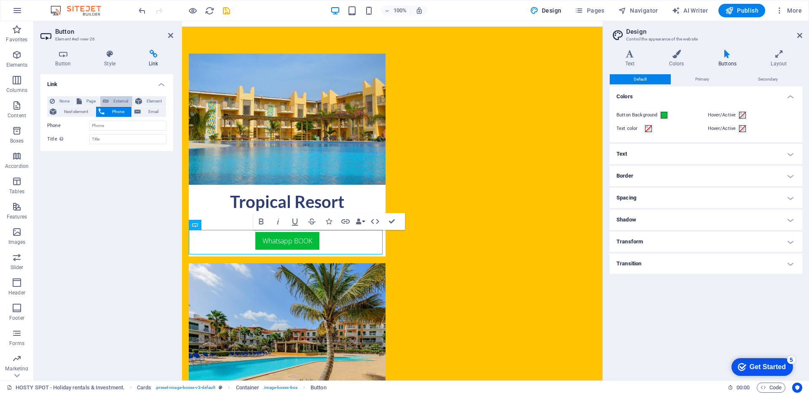
click at [113, 104] on span "External" at bounding box center [120, 101] width 19 height 10
select select "blank"
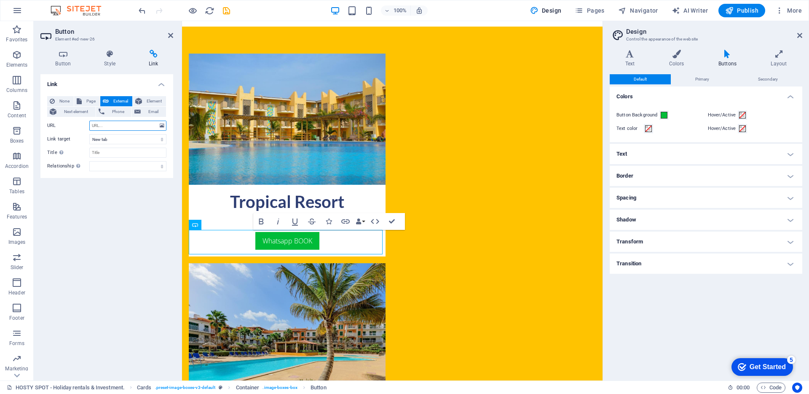
paste input "https://wa.me/2385981262?text="
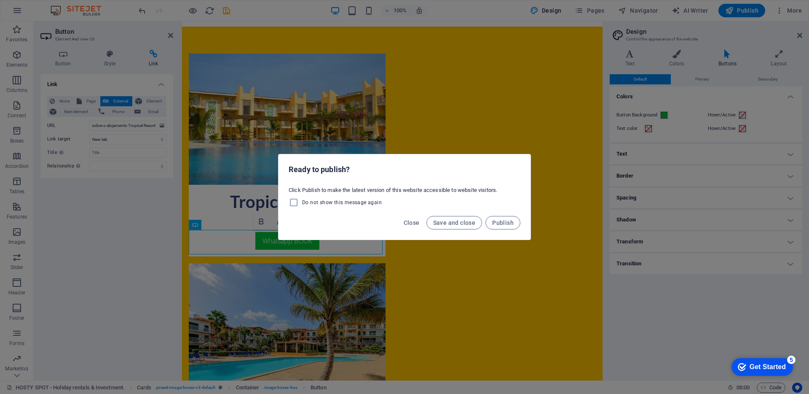
scroll to position [0, 0]
click at [412, 225] on span "Close" at bounding box center [412, 222] width 16 height 7
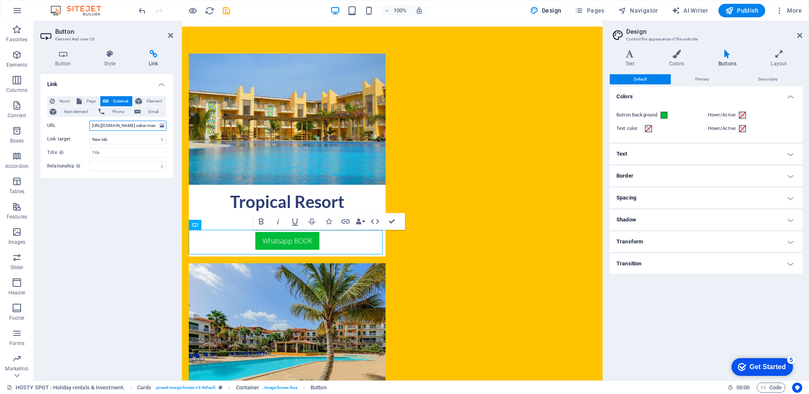
click at [115, 125] on input "https://wa.me/2385981262?text=Olá,Pretendia saber mais sobre o alojamento Tropi…" at bounding box center [127, 126] width 77 height 10
click at [117, 125] on input "https://wa.me/2385981262?text=Olá,Pretendia saber mais sobre o alojamento Tropi…" at bounding box center [127, 126] width 77 height 10
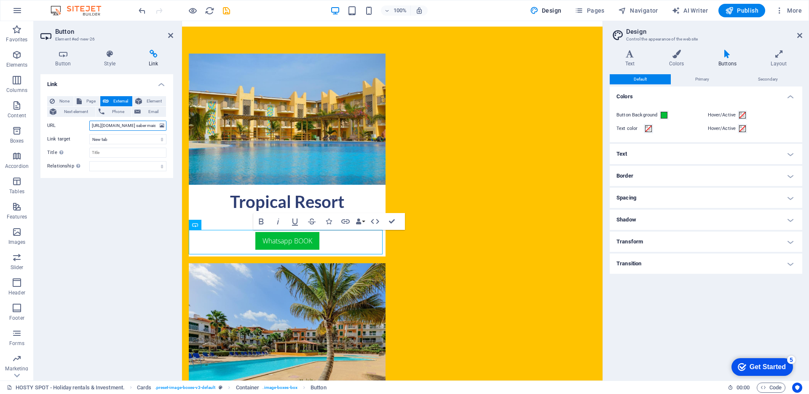
click at [117, 125] on input "https://wa.me/2385981262?text=Olá,Pretendia saber mais sobre o alojamento Tropi…" at bounding box center [127, 126] width 77 height 10
click at [110, 129] on input "https://wa.me/2385981262?text=Olá,Pretendia saber mais sobre o alojamento Tropi…" at bounding box center [127, 126] width 77 height 10
paste input "%C3%A1,%20Pretendia%20saber%20mais%20sobre%20o%20alojamento%20Tropical%20Resort."
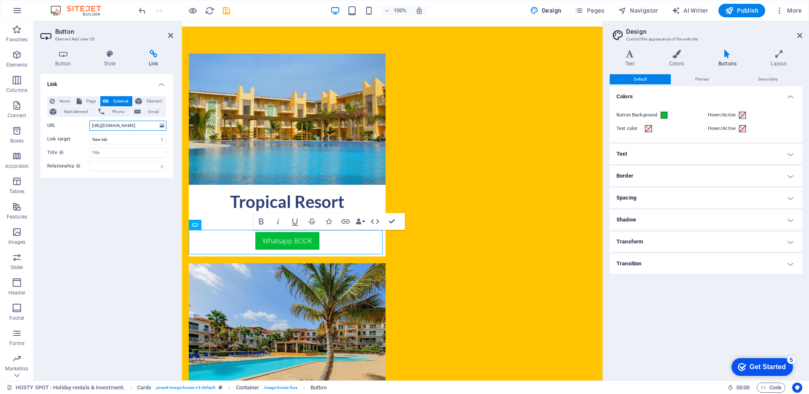
click at [115, 126] on input "https://wa.me/2385981262?text=Ol%C3%A1,%20Pretendia%20saber%20mais%20sobre%20o%…" at bounding box center [127, 126] width 77 height 10
paste input "á, Pretendia saber mais sobre o alojamento Tropical"
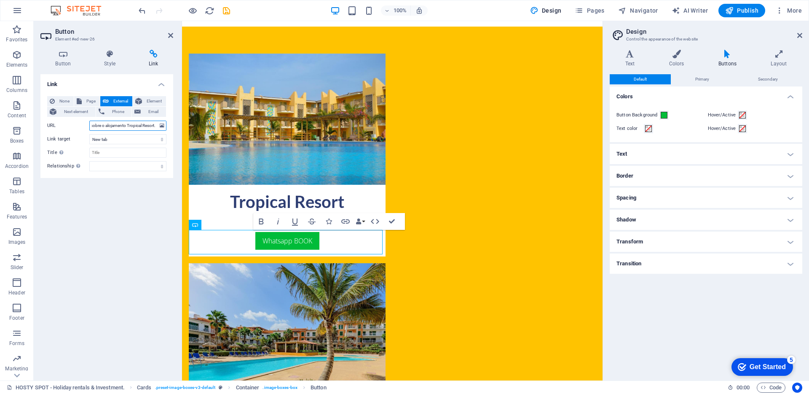
type input "https://wa.me/2385981262?text=Olá, Pretendia saber mais sobre o alojamento Trop…"
click at [139, 224] on div "Link None Page External Element Next element Phone Email Page HOSTY SPOT - Holi…" at bounding box center [106, 223] width 133 height 299
click at [330, 242] on div "Whatsapp BOOK" at bounding box center [287, 241] width 183 height 18
click at [318, 241] on link "Whatsapp BOOK" at bounding box center [287, 241] width 64 height 18
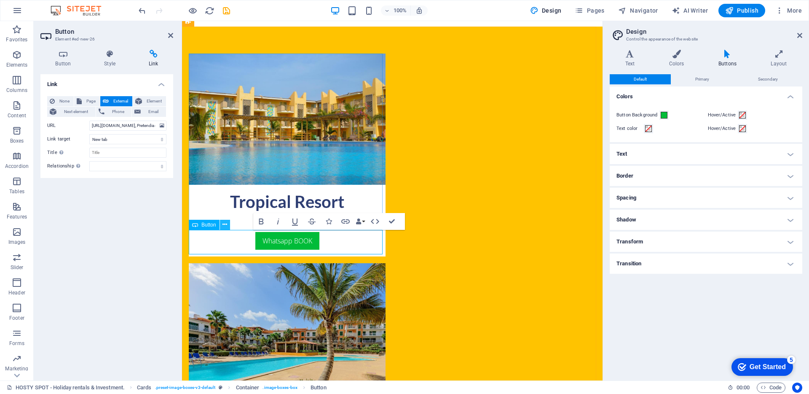
click at [229, 226] on button at bounding box center [225, 225] width 10 height 10
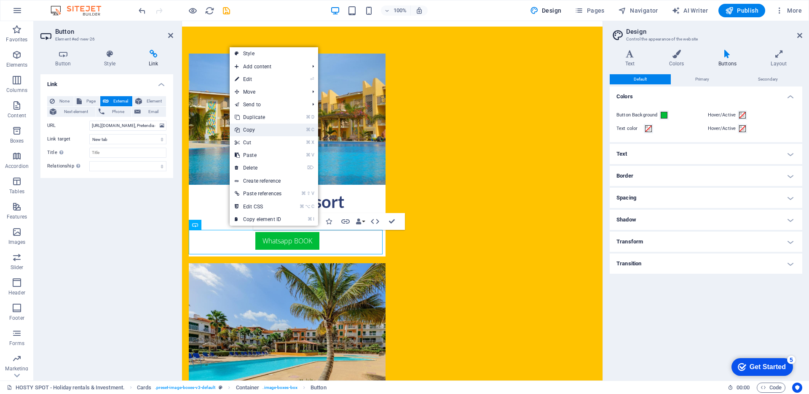
click at [257, 132] on link "⌘ C Copy" at bounding box center [258, 129] width 57 height 13
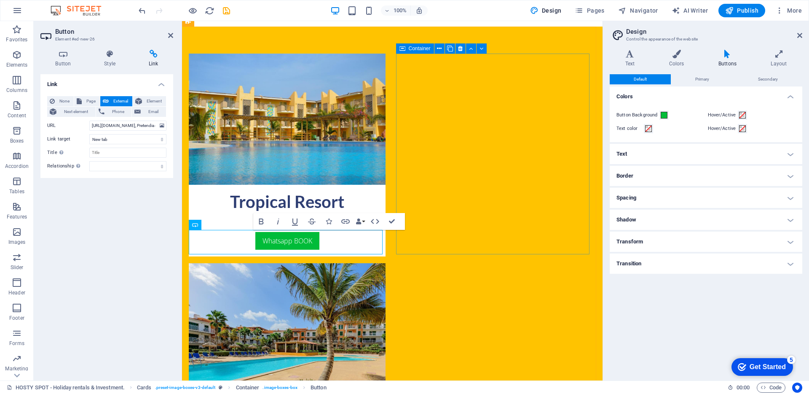
click at [386, 263] on div "Vila Verde Resort T1" at bounding box center [287, 351] width 197 height 176
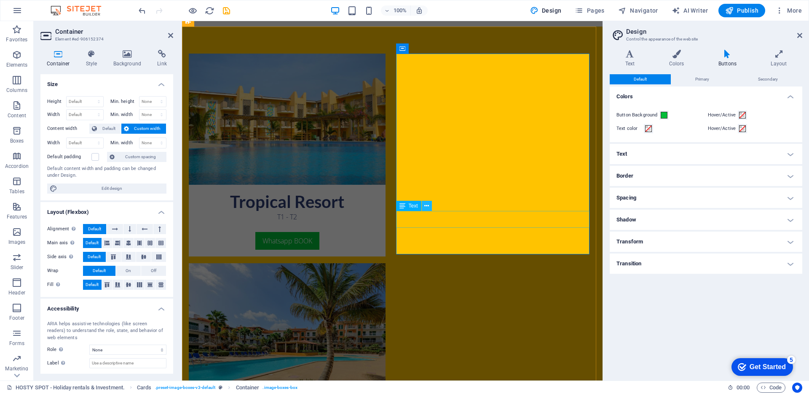
click at [430, 207] on button at bounding box center [427, 206] width 10 height 10
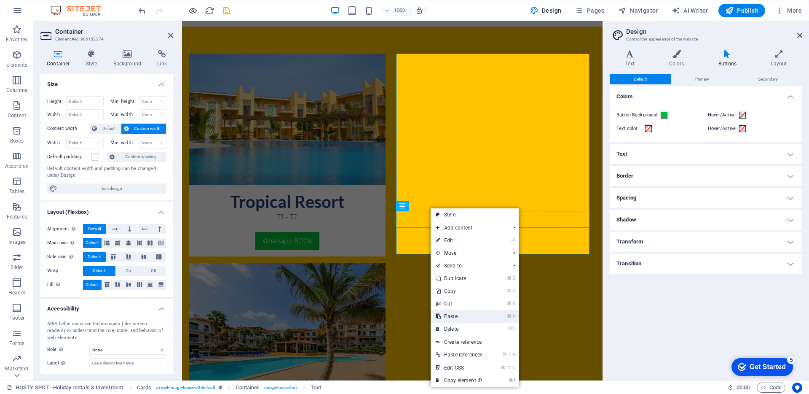
click at [455, 317] on link "⌘ V Paste" at bounding box center [459, 316] width 57 height 13
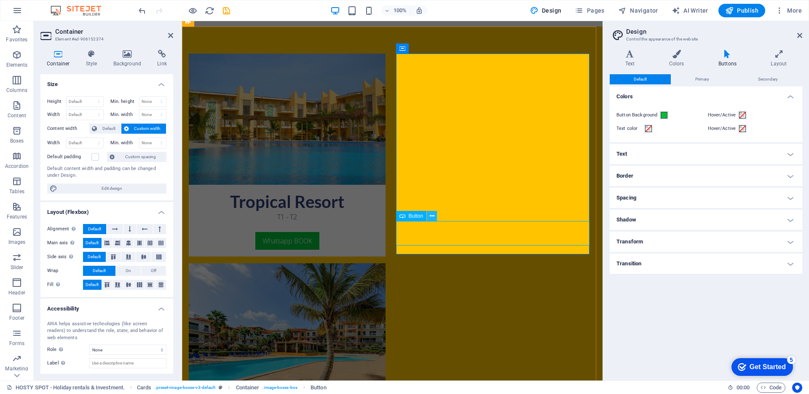
click at [434, 214] on icon at bounding box center [432, 216] width 5 height 9
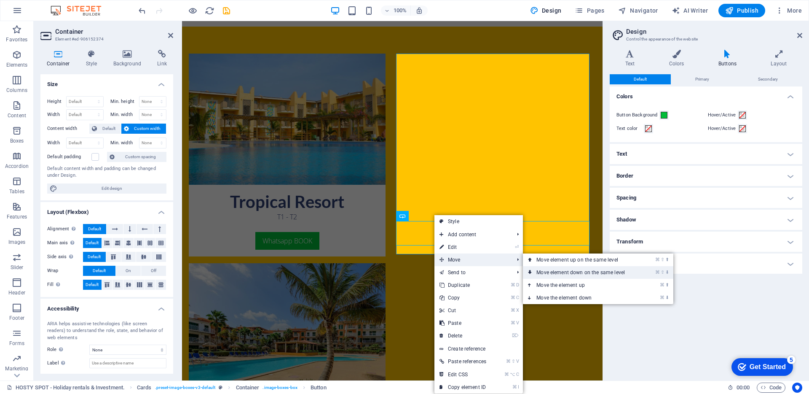
click at [581, 267] on link "⌘ ⇧ ⬇ Move element down on the same level" at bounding box center [582, 272] width 119 height 13
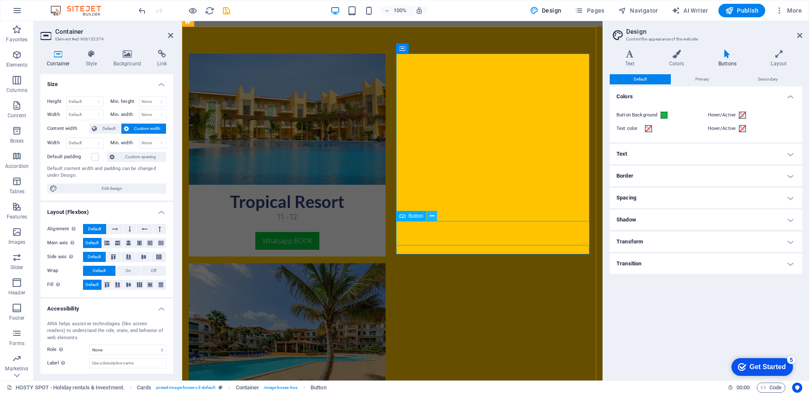
click at [434, 217] on button at bounding box center [432, 216] width 10 height 10
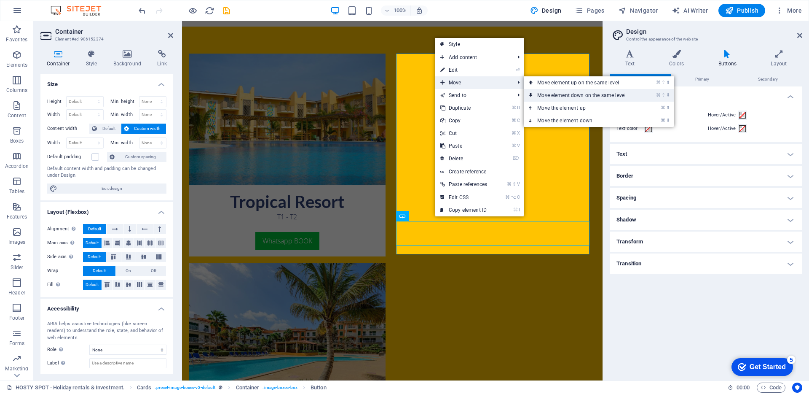
click at [565, 96] on link "⌘ ⇧ ⬇ Move element down on the same level" at bounding box center [583, 95] width 119 height 13
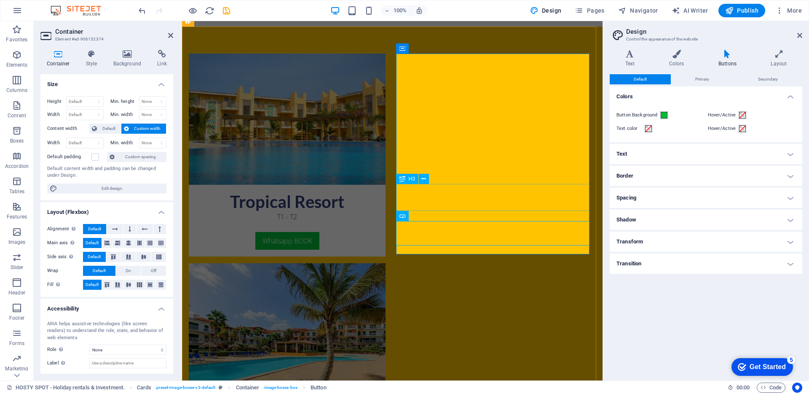
click at [415, 184] on div "H3" at bounding box center [415, 179] width 38 height 11
click at [386, 263] on div "Vila Verde Resort T1 Whatsapp BOOK" at bounding box center [287, 360] width 197 height 194
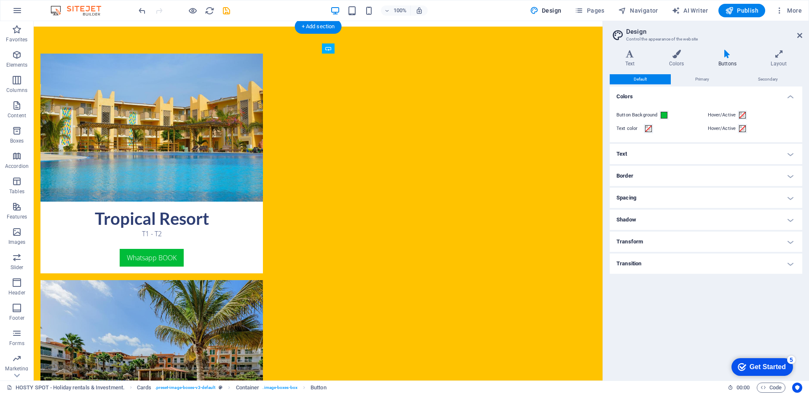
drag, startPoint x: 391, startPoint y: 230, endPoint x: 539, endPoint y: 244, distance: 148.5
drag, startPoint x: 474, startPoint y: 236, endPoint x: 429, endPoint y: 254, distance: 49.0
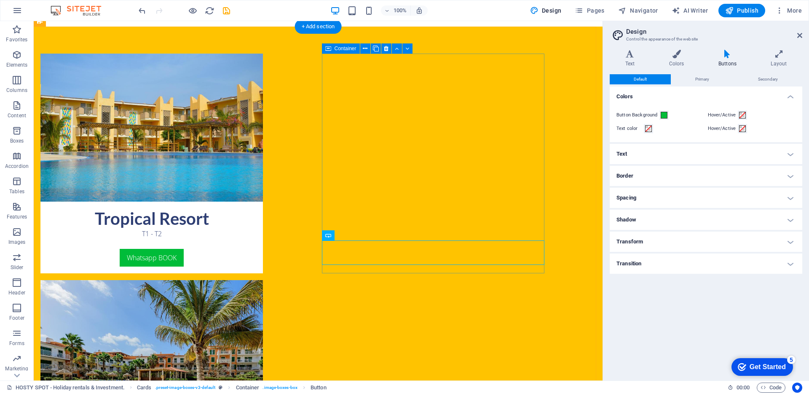
click at [263, 280] on div "Vila Verde Resort T1 Whatsapp BOOK" at bounding box center [151, 385] width 222 height 211
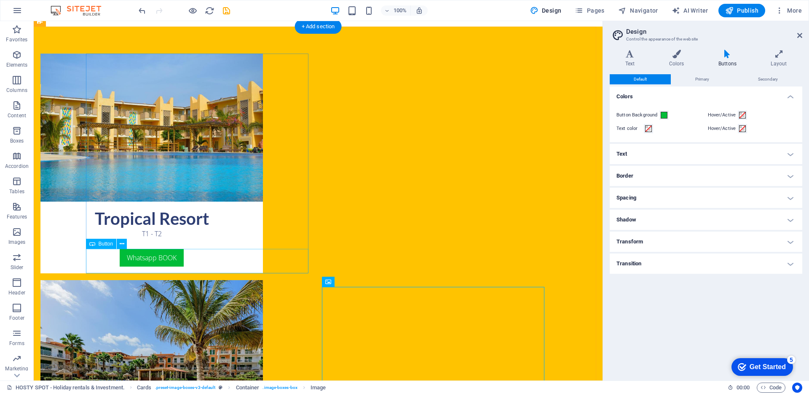
click at [254, 264] on div "Whatsapp BOOK" at bounding box center [151, 261] width 222 height 24
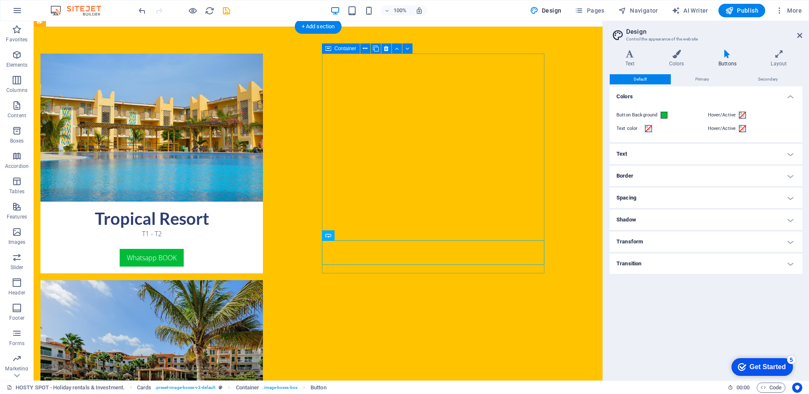
click at [263, 280] on div "Vila Verde Resort T1 Whatsapp BOOK" at bounding box center [151, 385] width 222 height 211
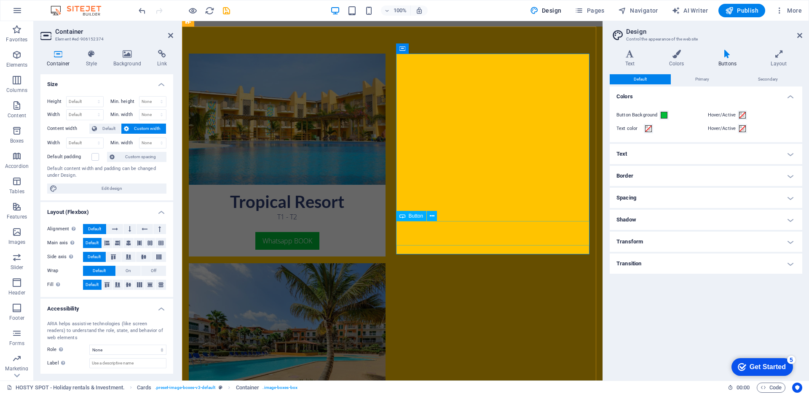
drag, startPoint x: 485, startPoint y: 241, endPoint x: 634, endPoint y: 241, distance: 148.7
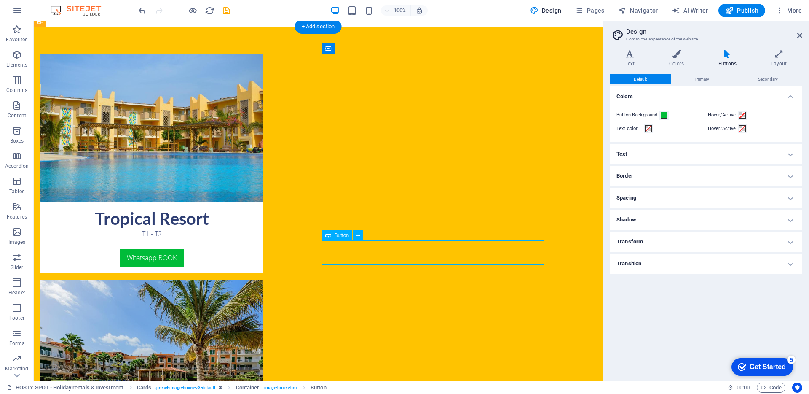
drag, startPoint x: 374, startPoint y: 247, endPoint x: 374, endPoint y: 259, distance: 11.4
click at [258, 257] on div "Whatsapp BOOK" at bounding box center [151, 261] width 222 height 24
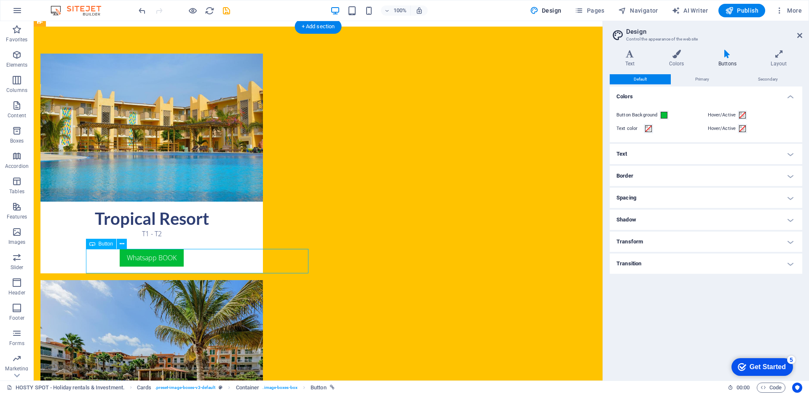
click at [258, 257] on div "Whatsapp BOOK" at bounding box center [151, 261] width 222 height 24
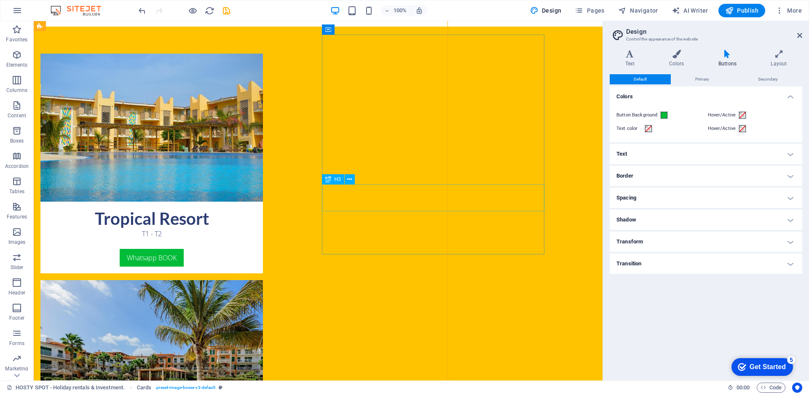
scroll to position [372, 0]
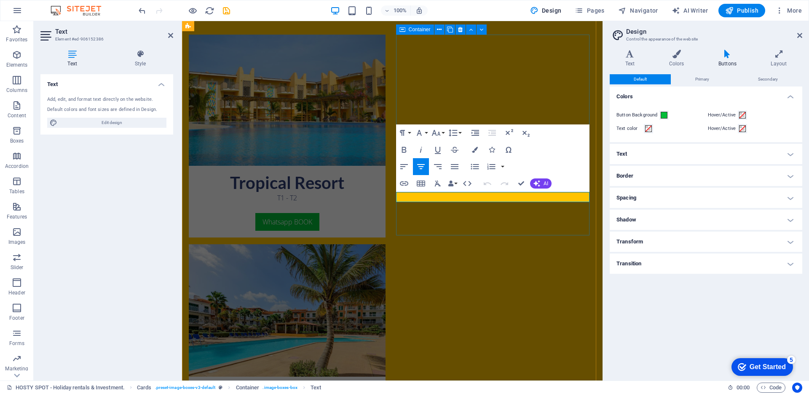
click at [386, 244] on div "Vila Verde Resort T1 Whatsapp BOOK" at bounding box center [287, 341] width 197 height 194
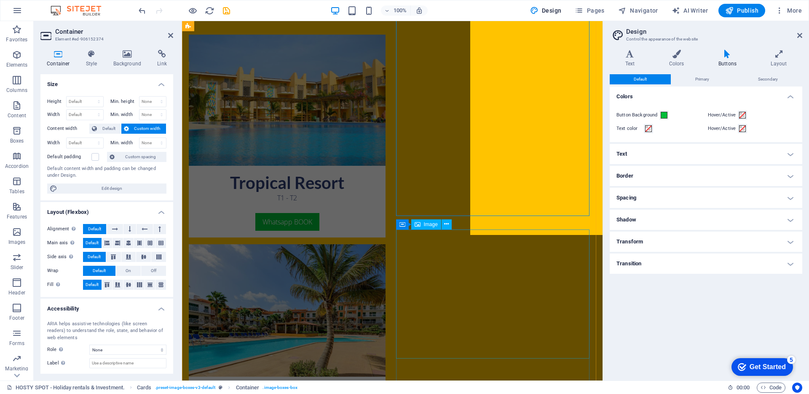
scroll to position [392, 0]
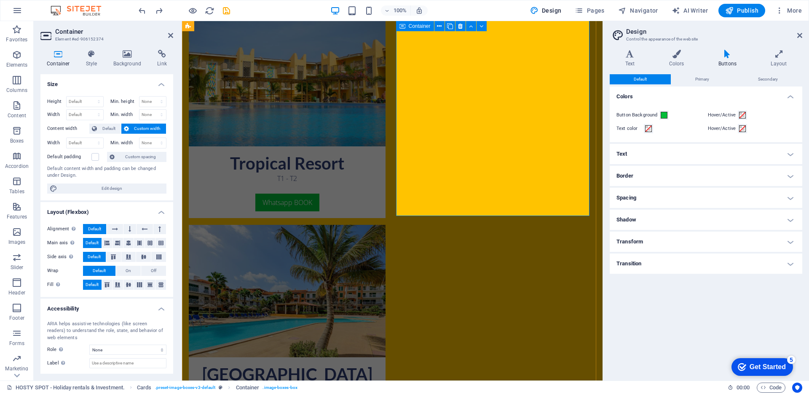
click at [386, 225] on div "Vila Verde Resort T1" at bounding box center [287, 313] width 197 height 176
drag, startPoint x: 628, startPoint y: 49, endPoint x: 446, endPoint y: 29, distance: 183.1
click at [386, 225] on figure at bounding box center [287, 291] width 197 height 132
click at [447, 29] on icon at bounding box center [446, 26] width 5 height 9
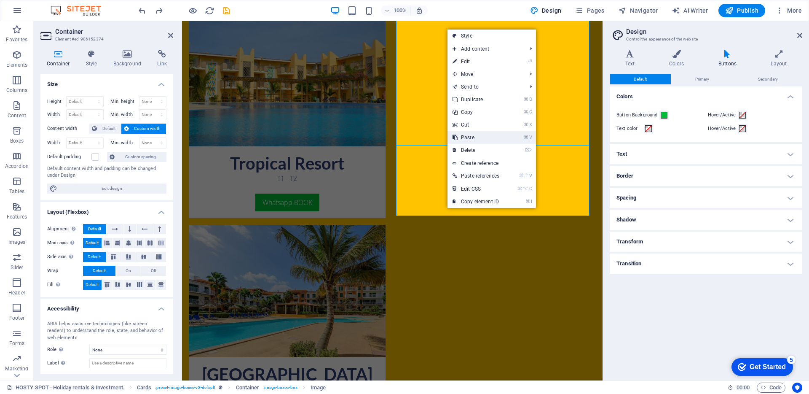
drag, startPoint x: 477, startPoint y: 138, endPoint x: 295, endPoint y: 117, distance: 183.2
click at [477, 138] on link "⌘ V Paste" at bounding box center [475, 137] width 57 height 13
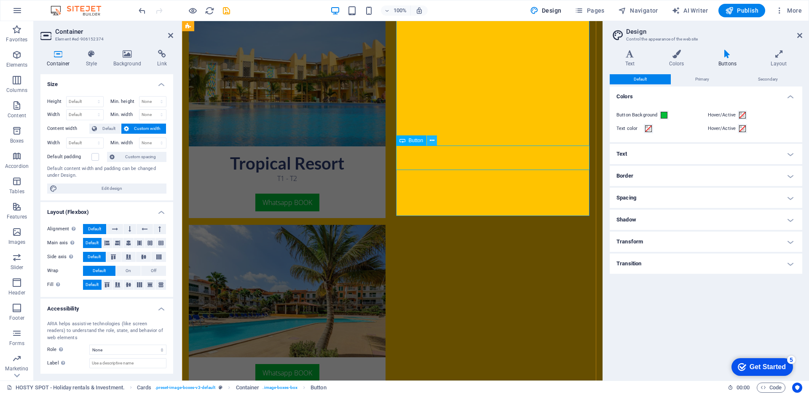
click at [434, 142] on icon at bounding box center [432, 140] width 5 height 9
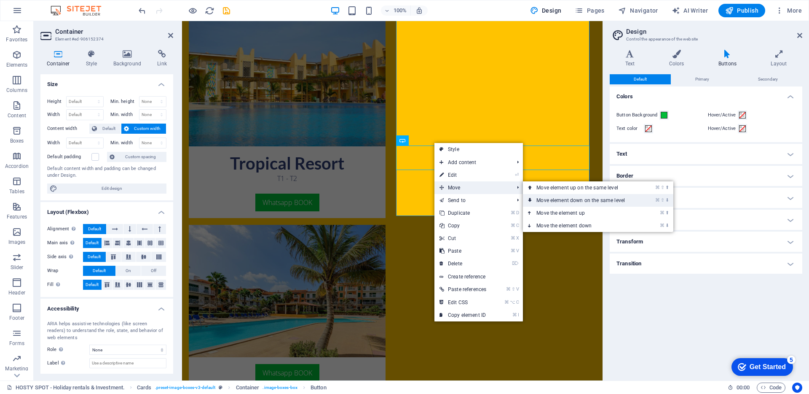
click at [555, 195] on link "⌘ ⇧ ⬇ Move element down on the same level" at bounding box center [582, 200] width 119 height 13
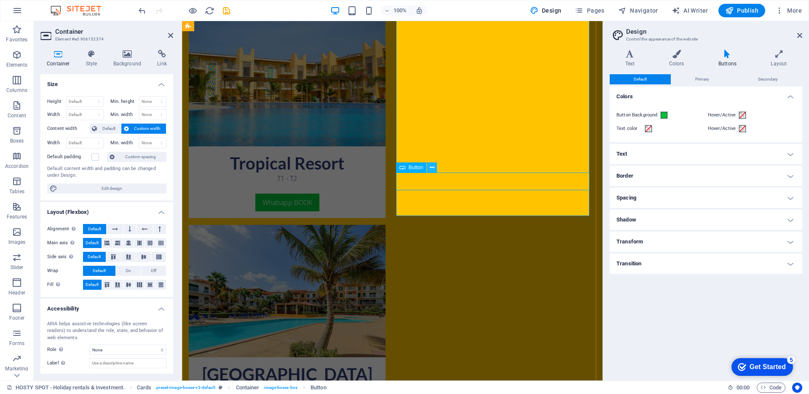
click at [433, 170] on icon at bounding box center [432, 167] width 5 height 9
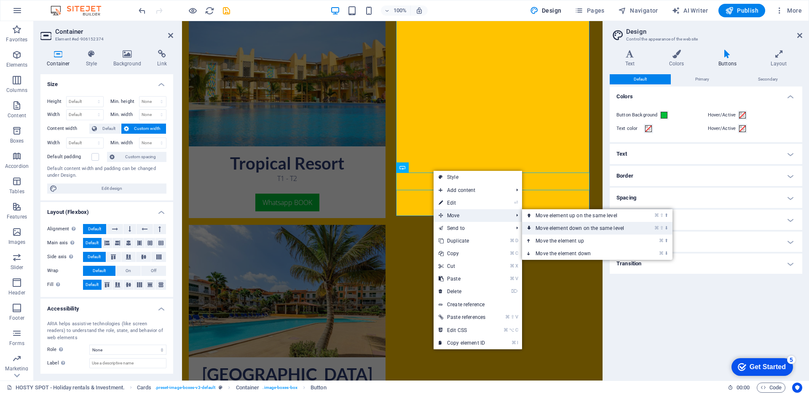
click at [554, 224] on link "⌘ ⇧ ⬇ Move element down on the same level" at bounding box center [581, 228] width 119 height 13
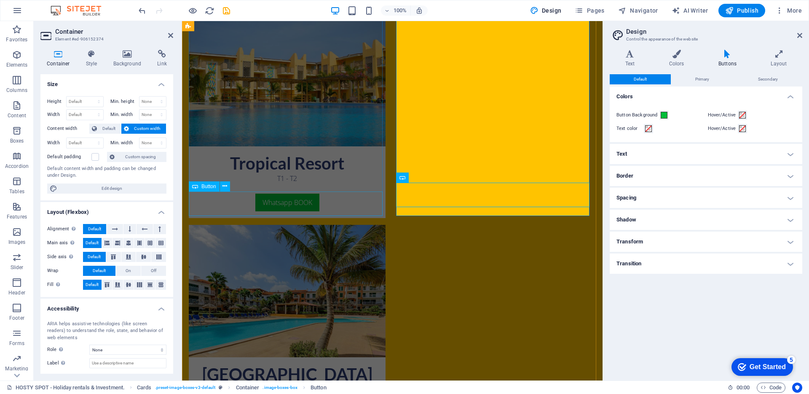
click at [355, 203] on div "Whatsapp BOOK" at bounding box center [287, 205] width 197 height 24
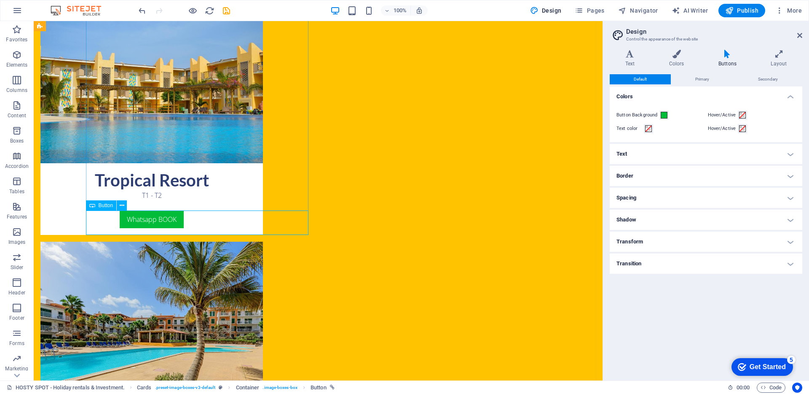
click at [239, 220] on div "Whatsapp BOOK" at bounding box center [151, 222] width 222 height 24
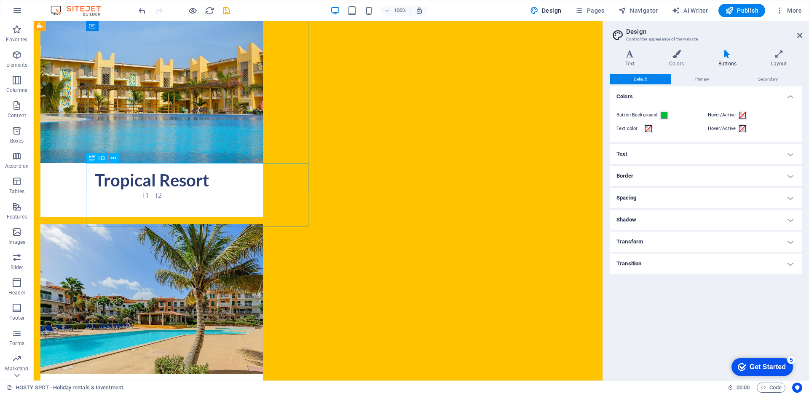
click at [191, 173] on div "Tropical Resort" at bounding box center [151, 176] width 222 height 27
click at [119, 158] on div "H3" at bounding box center [105, 158] width 38 height 11
click at [116, 158] on button at bounding box center [114, 158] width 10 height 10
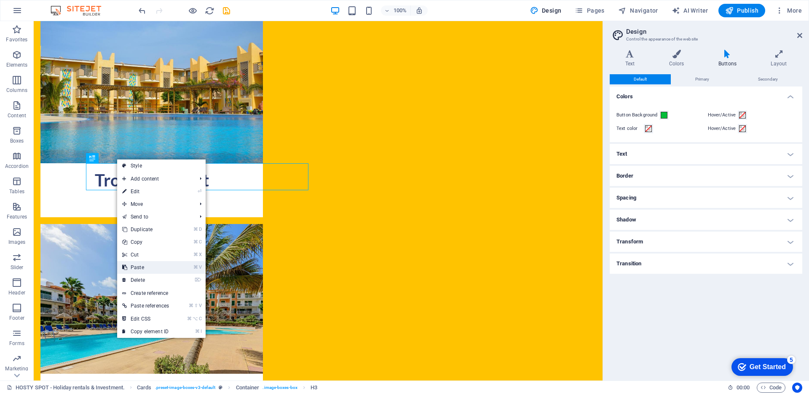
click at [147, 265] on link "⌘ V Paste" at bounding box center [145, 267] width 57 height 13
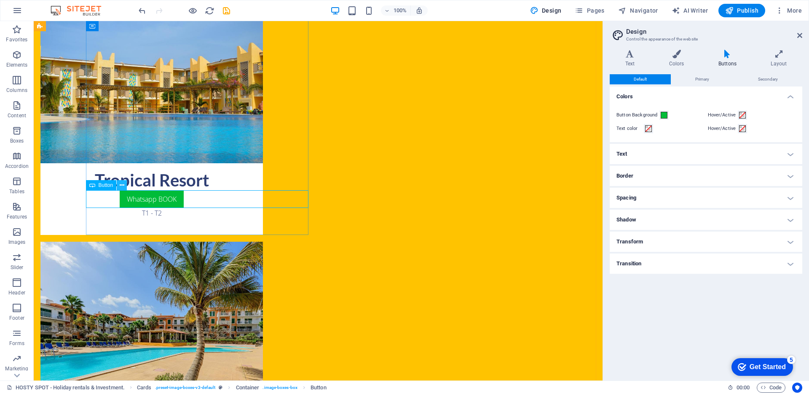
click at [120, 186] on icon at bounding box center [122, 185] width 5 height 9
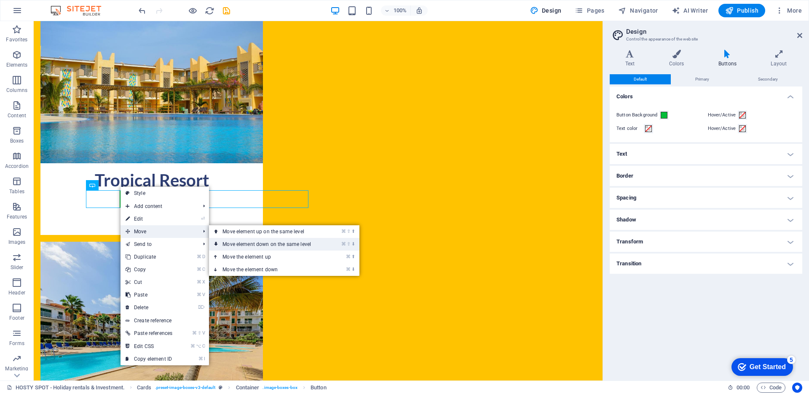
click at [237, 244] on link "⌘ ⇧ ⬇ Move element down on the same level" at bounding box center [268, 244] width 119 height 13
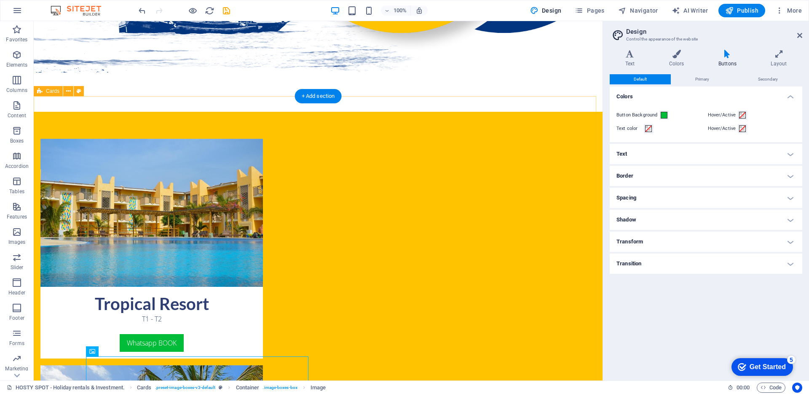
scroll to position [268, 0]
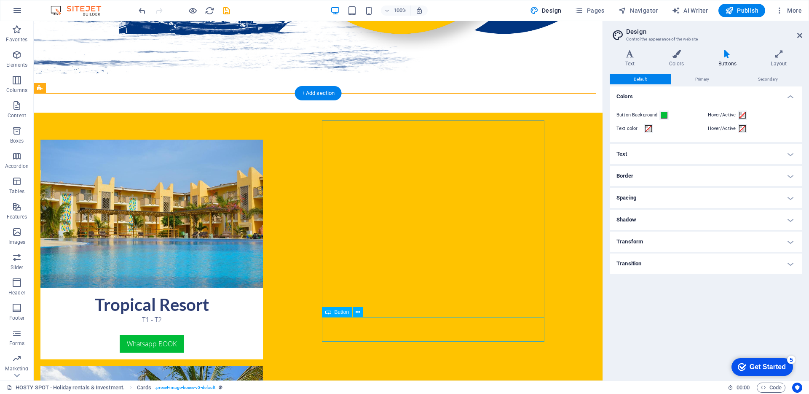
scroll to position [287, 0]
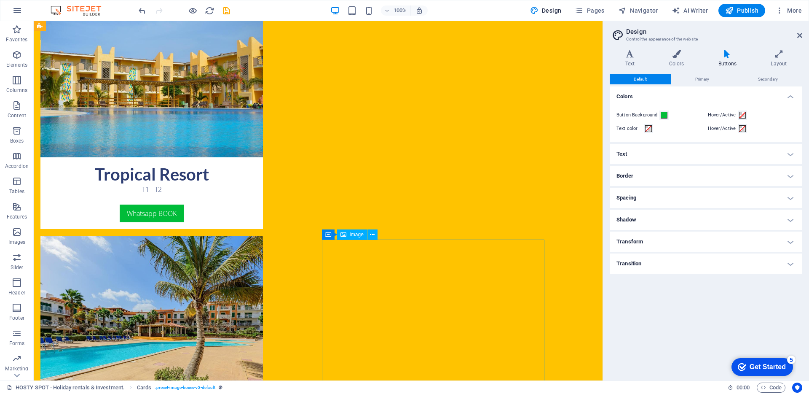
scroll to position [410, 0]
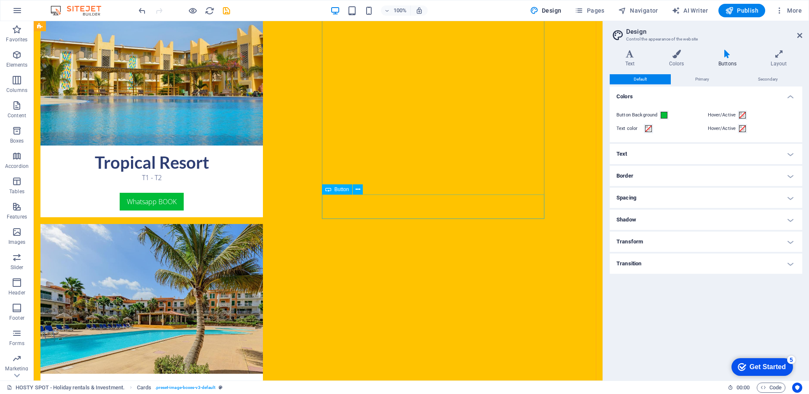
click at [361, 187] on button at bounding box center [358, 189] width 10 height 10
click at [358, 187] on icon at bounding box center [358, 189] width 5 height 9
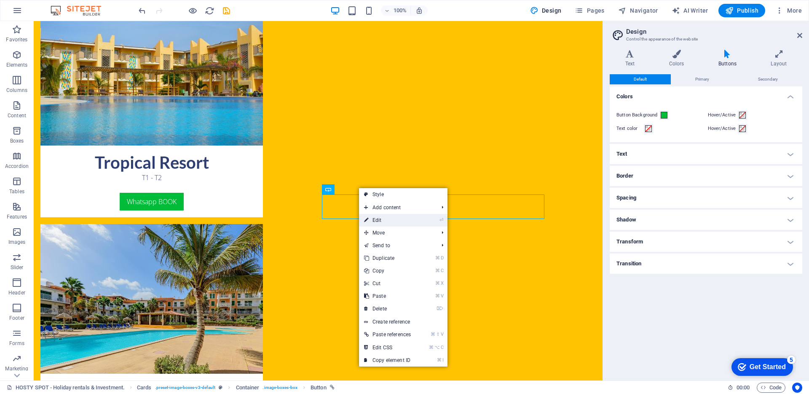
click at [378, 218] on link "⏎ Edit" at bounding box center [387, 220] width 57 height 13
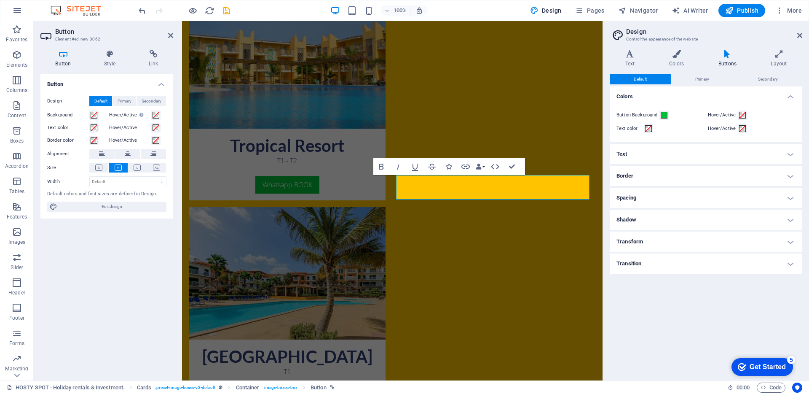
click at [163, 47] on div "Button Style Link Button Design Default Primary Secondary Background Hover/Acti…" at bounding box center [107, 211] width 146 height 337
click at [156, 59] on h4 "Link" at bounding box center [154, 59] width 40 height 18
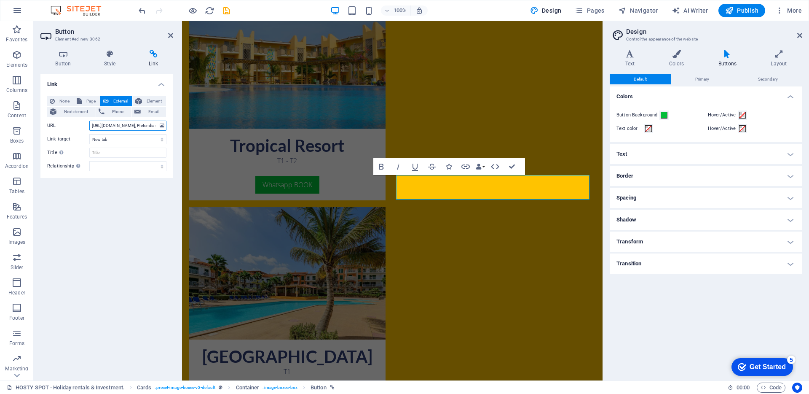
click at [120, 127] on input "https://wa.me/2385981262?text=Olá, Pretendia saber mais sobre o alojamento Trop…" at bounding box center [127, 126] width 77 height 10
drag, startPoint x: 288, startPoint y: 148, endPoint x: 182, endPoint y: 125, distance: 108.7
drag, startPoint x: 133, startPoint y: 125, endPoint x: 169, endPoint y: 126, distance: 36.3
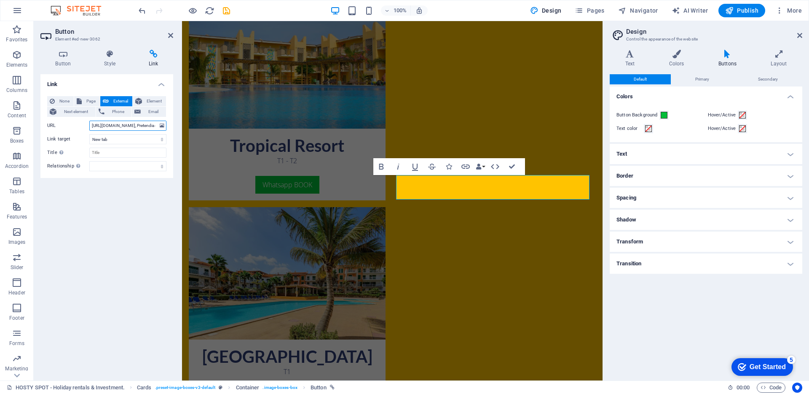
click at [169, 126] on div "None Page External Element Next element Phone Email Page HOSTY SPOT - Holiday r…" at bounding box center [106, 133] width 133 height 88
drag, startPoint x: 131, startPoint y: 129, endPoint x: 150, endPoint y: 127, distance: 19.0
click at [150, 127] on input "https://wa.me/2385981262?text=Olá, Pretendia saber mais sobre o alojamento Trop…" at bounding box center [127, 126] width 77 height 10
click at [148, 127] on input "https://wa.me/2385981262?text=Olá, Pretendia saber mais sobre o alojamento Trop…" at bounding box center [127, 126] width 77 height 10
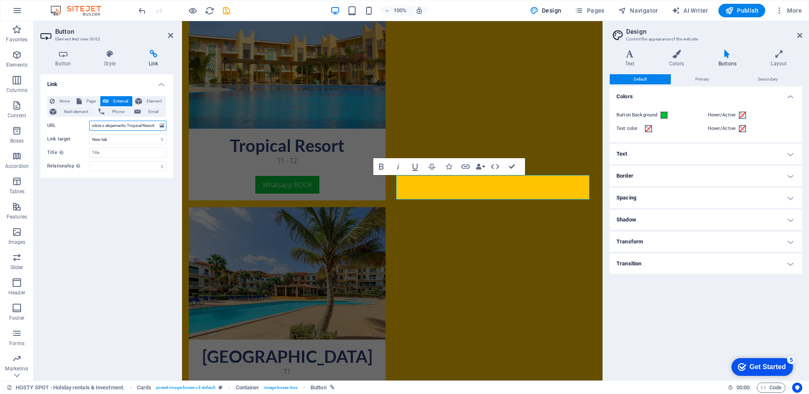
drag, startPoint x: 126, startPoint y: 125, endPoint x: 142, endPoint y: 128, distance: 16.3
click at [142, 128] on input "https://wa.me/2385981262?text=Olá, Pretendia saber mais sobre o alojamento Trop…" at bounding box center [127, 126] width 77 height 10
type input "https://wa.me/2385981262?text=Olá, Pretendia saber mais sobre o alojamento Vila…"
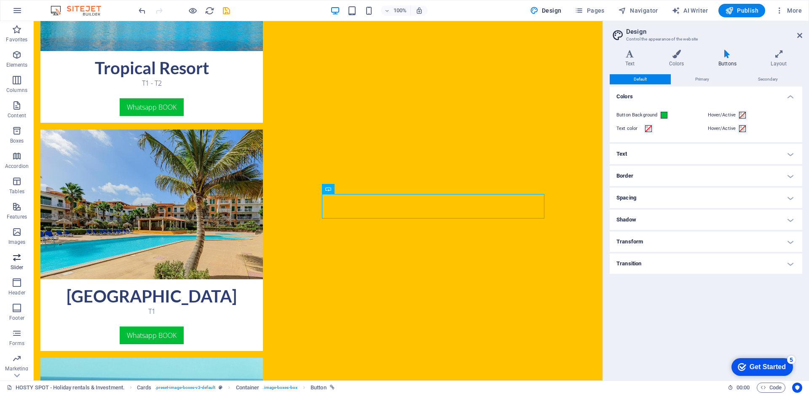
scroll to position [519, 0]
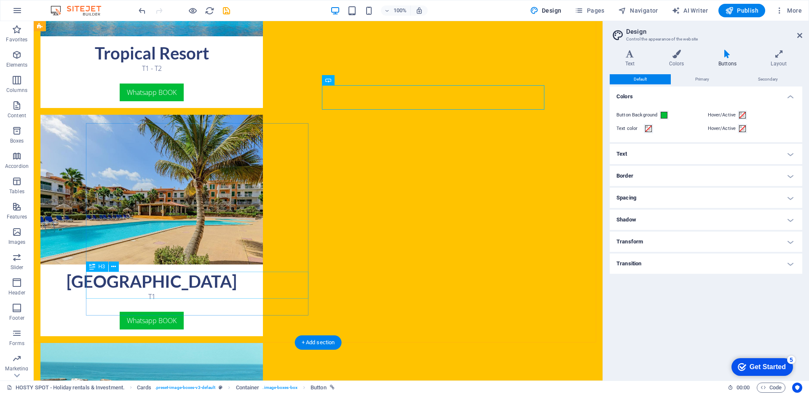
click at [116, 269] on button at bounding box center [114, 266] width 10 height 10
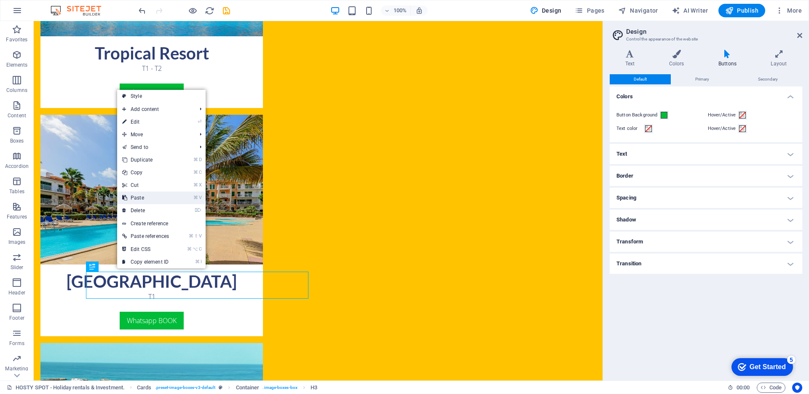
click at [141, 194] on link "⌘ V Paste" at bounding box center [145, 197] width 57 height 13
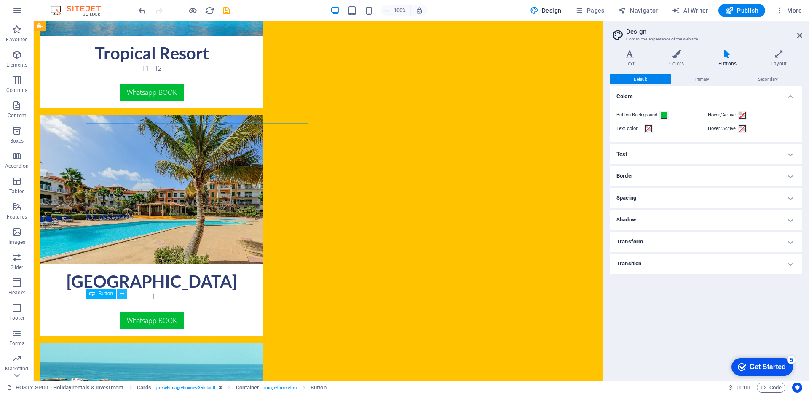
click at [125, 293] on button at bounding box center [122, 293] width 10 height 10
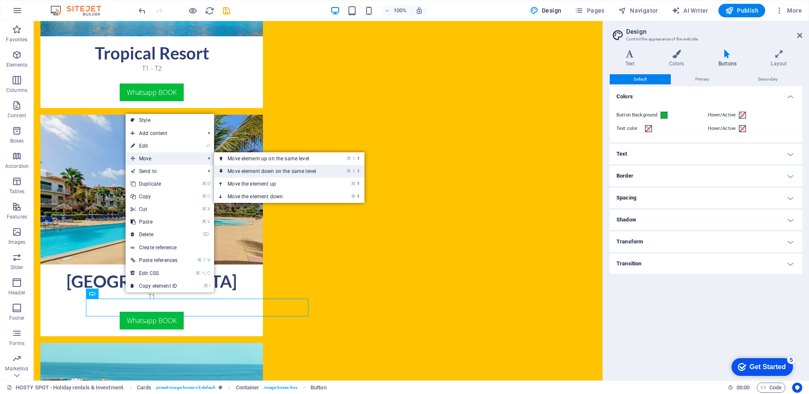
click at [260, 168] on link "⌘ ⇧ ⬇ Move element down on the same level" at bounding box center [273, 171] width 119 height 13
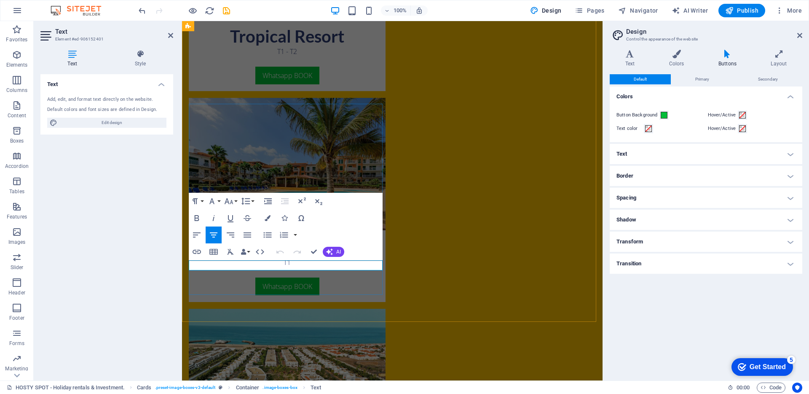
click at [407, 311] on div "Tropical Resort T1 - T2 Whatsapp BOOK Vila Verde Resort T1 Whatsapp BOOK Meliá …" at bounding box center [392, 290] width 420 height 859
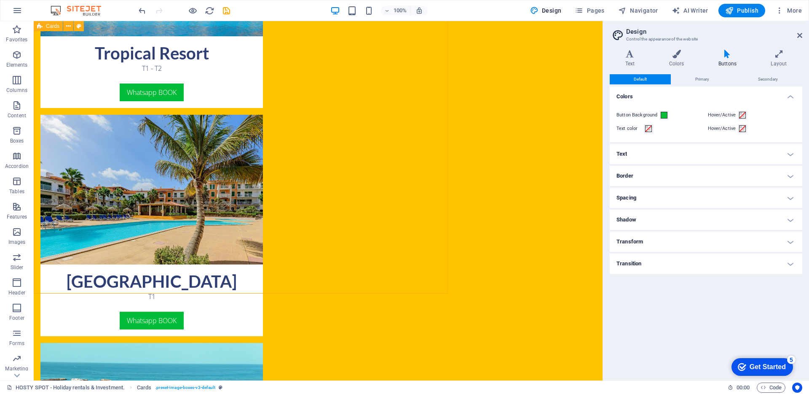
scroll to position [557, 0]
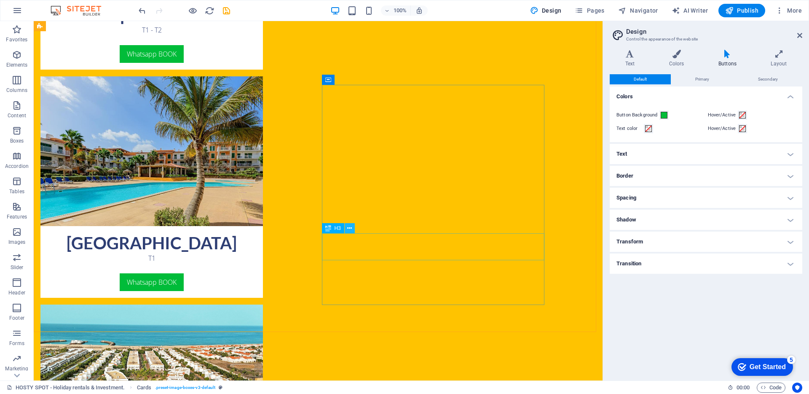
click at [351, 231] on icon at bounding box center [349, 228] width 5 height 9
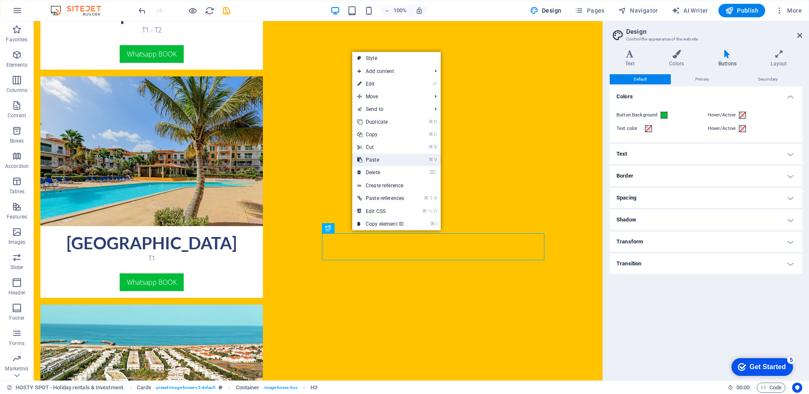
click at [375, 158] on link "⌘ V Paste" at bounding box center [380, 159] width 57 height 13
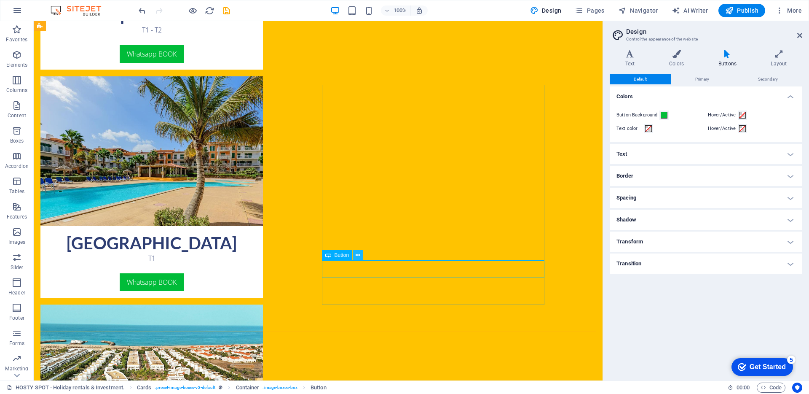
click at [360, 256] on button at bounding box center [358, 255] width 10 height 10
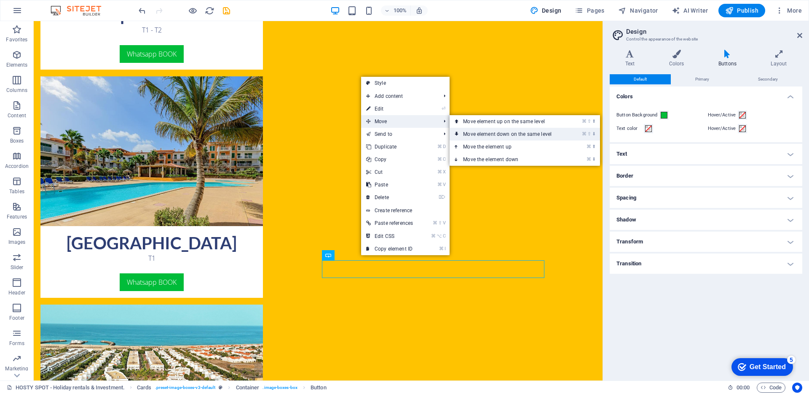
click at [491, 131] on link "⌘ ⇧ ⬇ Move element down on the same level" at bounding box center [509, 134] width 119 height 13
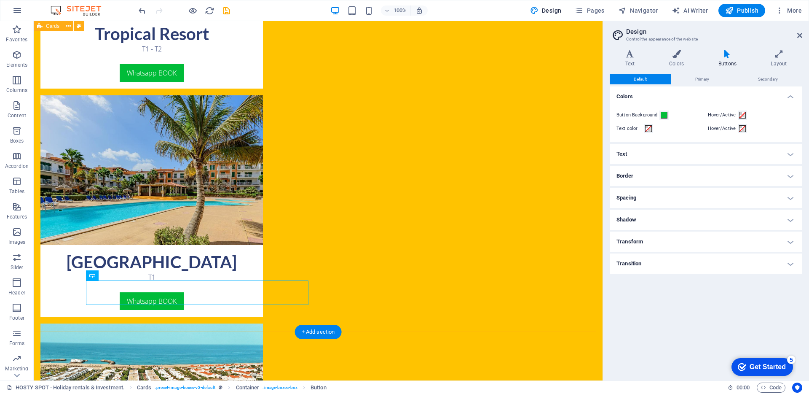
scroll to position [557, 0]
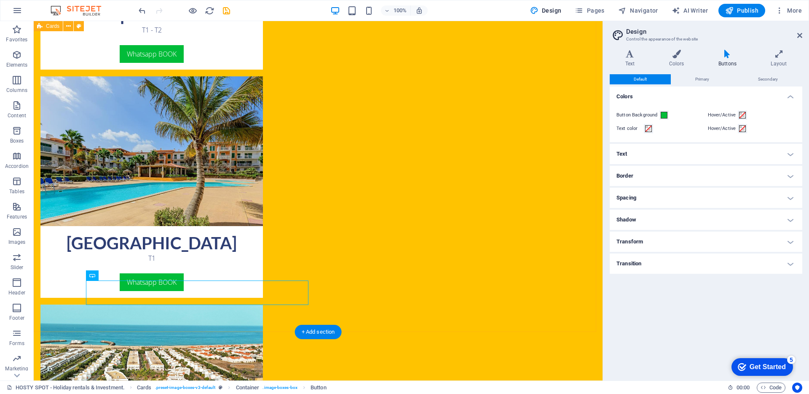
click at [311, 272] on div "Tropical Resort T1 - T2 Whatsapp BOOK Vila Verde Resort T1 Whatsapp BOOK Meliá …" at bounding box center [318, 300] width 569 height 955
click at [123, 277] on icon at bounding box center [122, 275] width 5 height 9
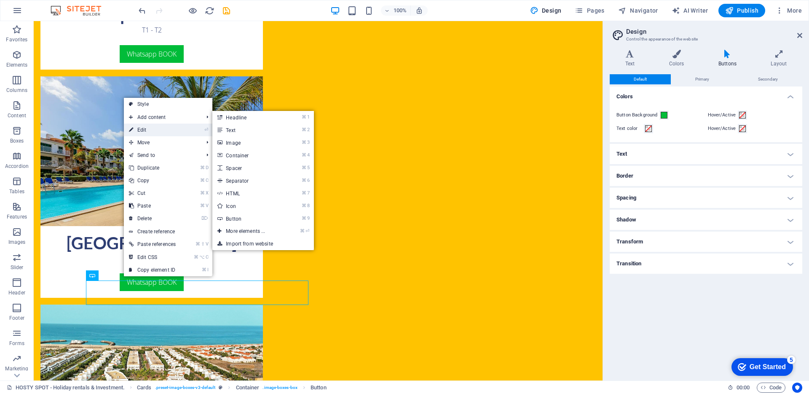
click at [146, 132] on link "⏎ Edit" at bounding box center [152, 129] width 57 height 13
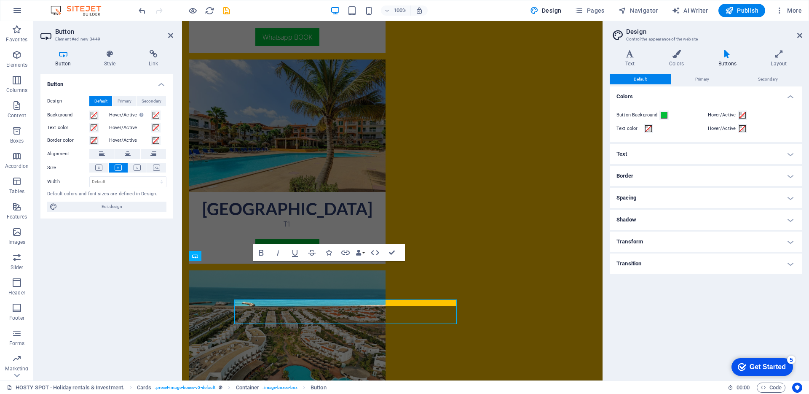
scroll to position [538, 0]
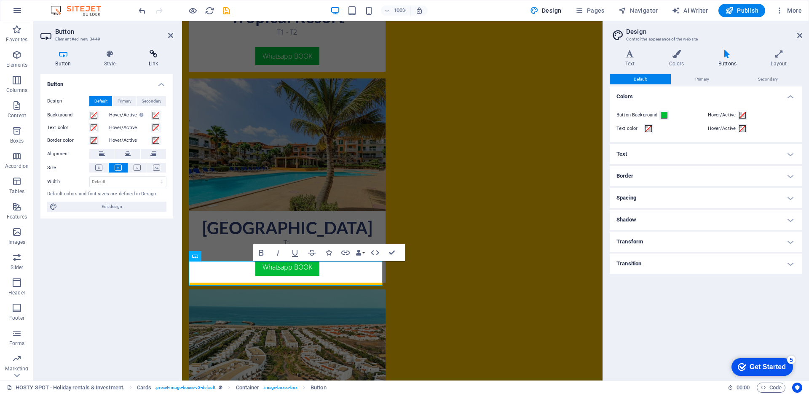
click at [155, 57] on icon at bounding box center [154, 54] width 40 height 8
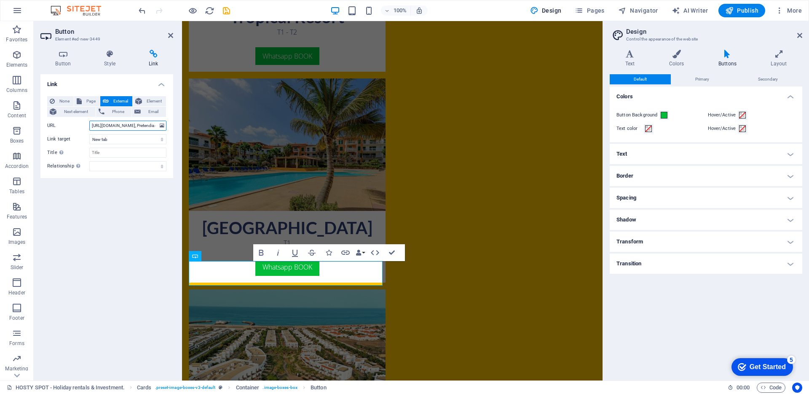
click at [124, 124] on input "https://wa.me/2385981262?text=Olá, Pretendia saber mais sobre o alojamento Trop…" at bounding box center [127, 126] width 77 height 10
drag, startPoint x: 297, startPoint y: 147, endPoint x: 219, endPoint y: 129, distance: 79.6
click at [139, 128] on input "https://wa.me/2385981262?text=Olá, Pretendia saber mais sobre o alojamento Trop…" at bounding box center [127, 126] width 77 height 10
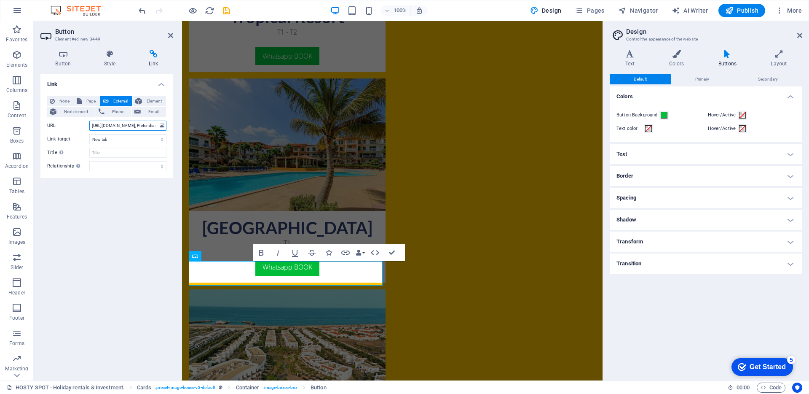
scroll to position [0, 115]
drag, startPoint x: 126, startPoint y: 125, endPoint x: 169, endPoint y: 126, distance: 43.0
click at [169, 126] on div "None Page External Element Next element Phone Email Page HOSTY SPOT - Holiday r…" at bounding box center [106, 133] width 133 height 88
click at [136, 126] on input "https://wa.me/2385981262?text=Olá, Pretendia saber mais sobre o alojamento Trop…" at bounding box center [127, 126] width 77 height 10
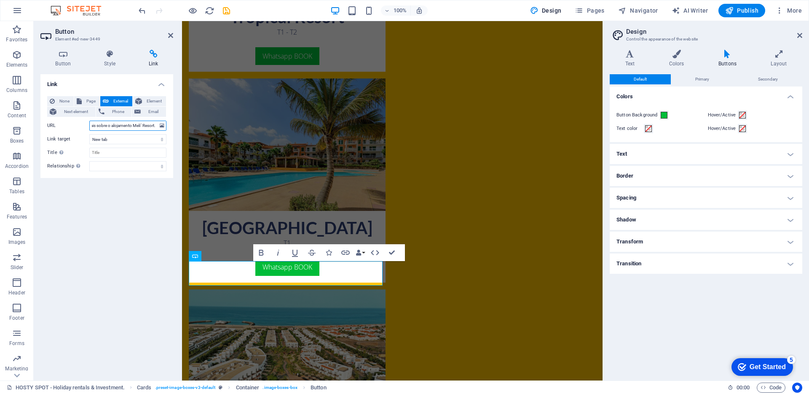
type input "https://wa.me/2385981262?text=Olá, Pretendia saber mais sobre o alojamento Meli…"
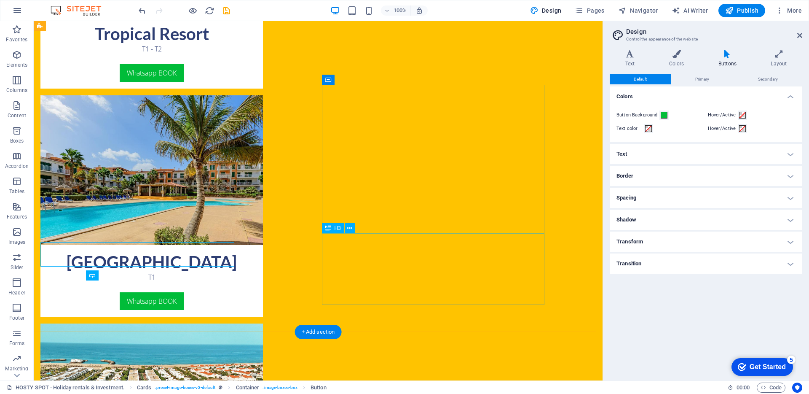
scroll to position [557, 0]
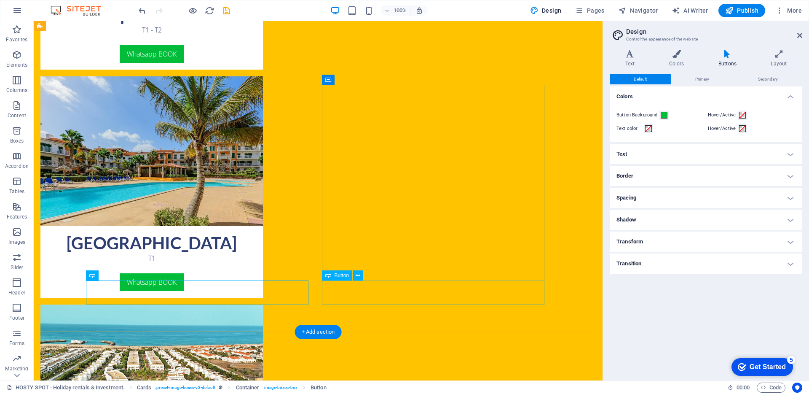
click at [356, 274] on icon at bounding box center [358, 275] width 5 height 9
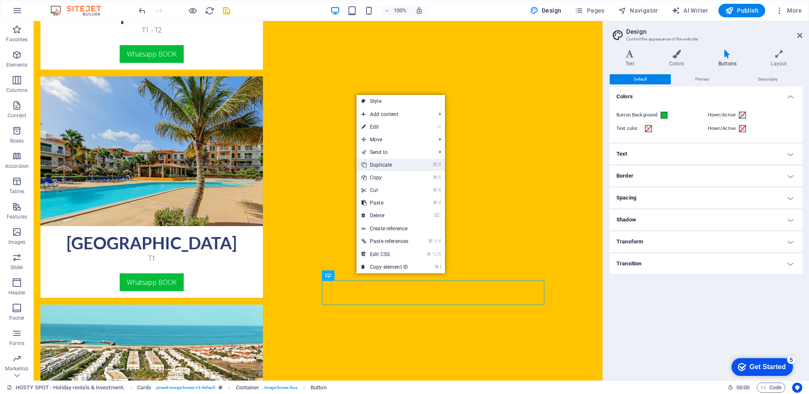
click at [383, 161] on link "⌘ D Duplicate" at bounding box center [384, 164] width 57 height 13
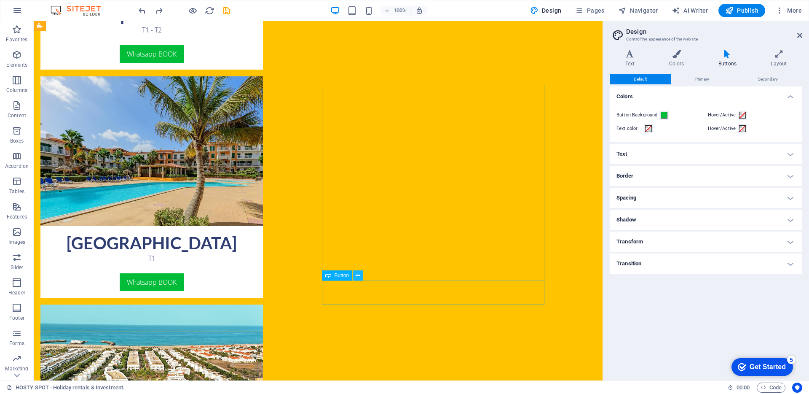
click at [356, 276] on icon at bounding box center [358, 275] width 5 height 9
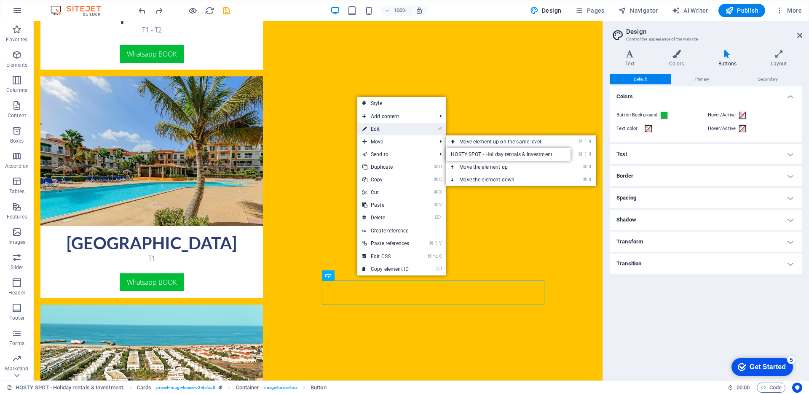
click at [380, 125] on link "⏎ Edit" at bounding box center [385, 129] width 57 height 13
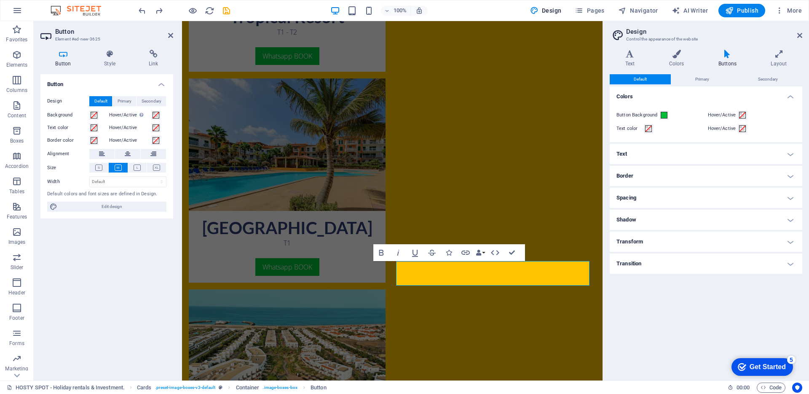
click at [163, 48] on div "Button Style Link Button Design Default Primary Secondary Background Hover/Acti…" at bounding box center [107, 211] width 146 height 337
click at [155, 55] on icon at bounding box center [154, 54] width 40 height 8
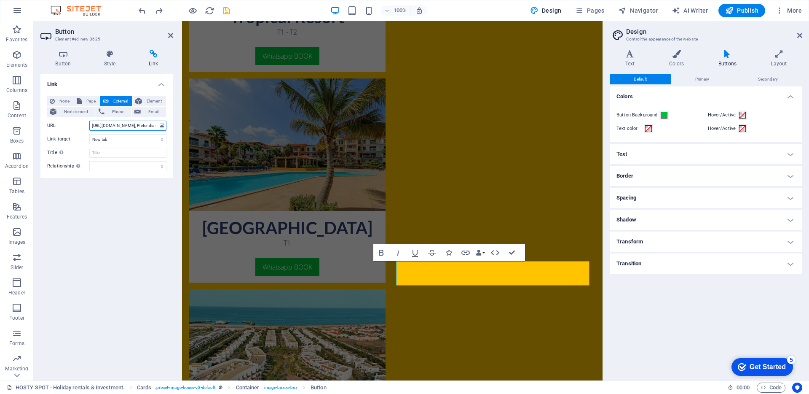
click at [135, 123] on input "https://wa.me/2385981262?text=Olá, Pretendia saber mais sobre o alojamento Trop…" at bounding box center [127, 126] width 77 height 10
drag, startPoint x: 128, startPoint y: 124, endPoint x: 174, endPoint y: 130, distance: 47.1
click at [174, 130] on div "Button Style Link Button Design Default Primary Secondary Background Hover/Acti…" at bounding box center [107, 211] width 146 height 337
click at [152, 128] on input "https://wa.me/2385981262?text=Olá, Pretendia saber mais sobre o alojamento Trop…" at bounding box center [127, 126] width 77 height 10
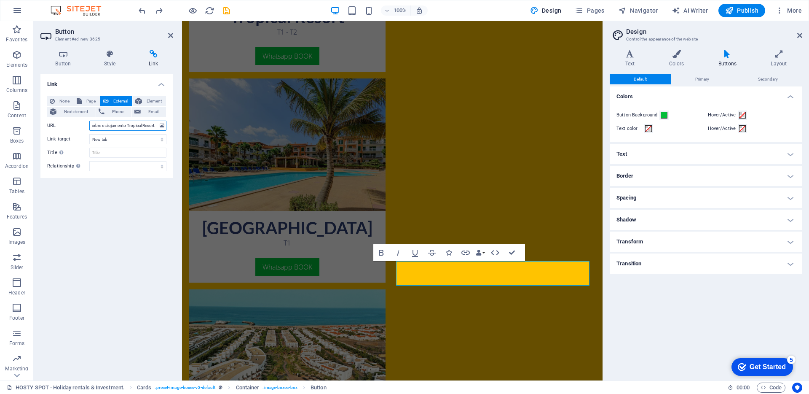
click at [142, 126] on input "https://wa.me/2385981262?text=Olá, Pretendia saber mais sobre o alojamento Trop…" at bounding box center [127, 126] width 77 height 10
type input "https://wa.me/2385981262?text=Olá, Pretendia saber mais sobre o alojamento Sal …"
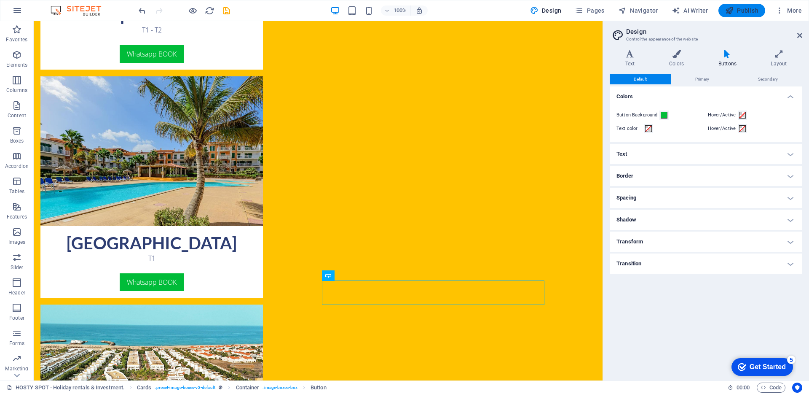
click at [745, 8] on span "Publish" at bounding box center [741, 10] width 33 height 8
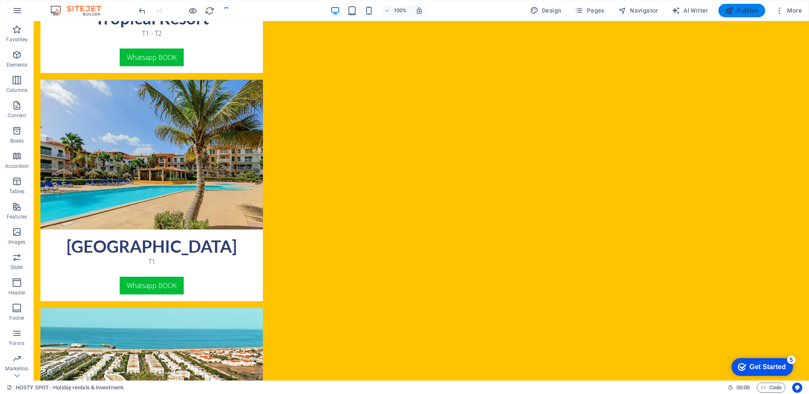
click at [746, 10] on span "Publish" at bounding box center [741, 10] width 33 height 8
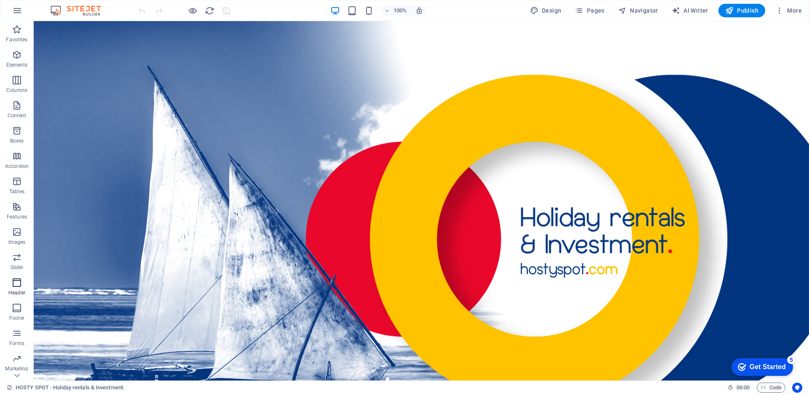
click at [18, 287] on icon "button" at bounding box center [17, 282] width 10 height 10
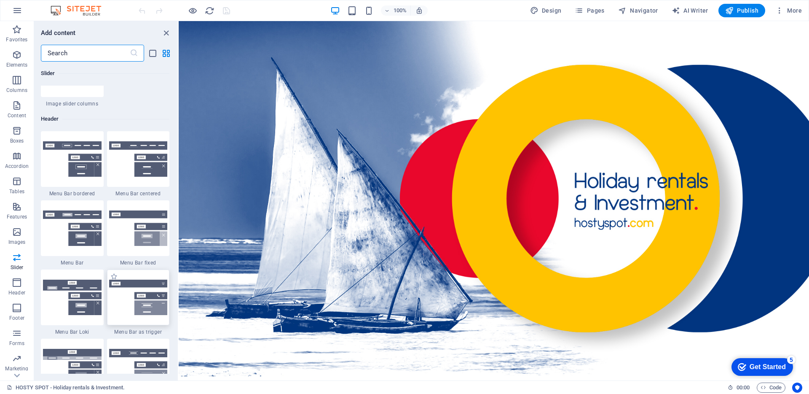
scroll to position [5062, 0]
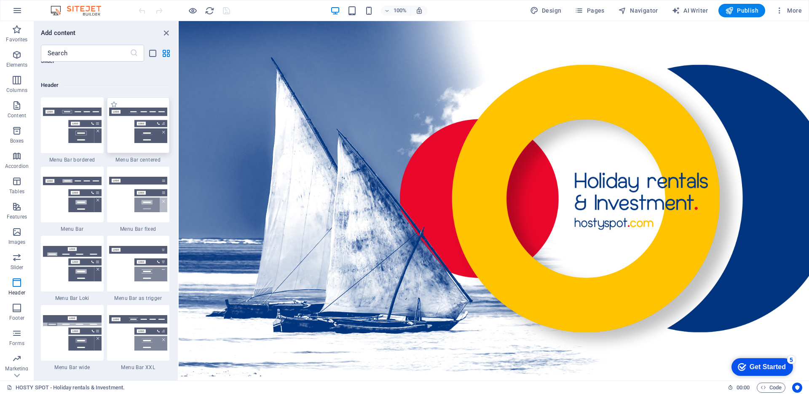
click at [142, 137] on img at bounding box center [138, 124] width 59 height 35
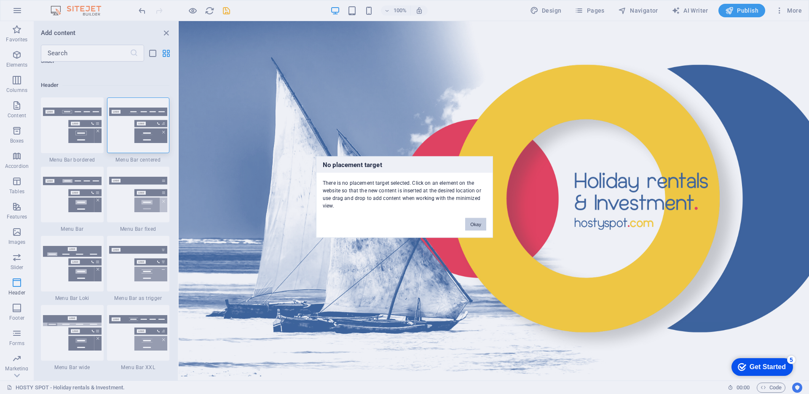
click at [476, 223] on button "Okay" at bounding box center [475, 224] width 21 height 13
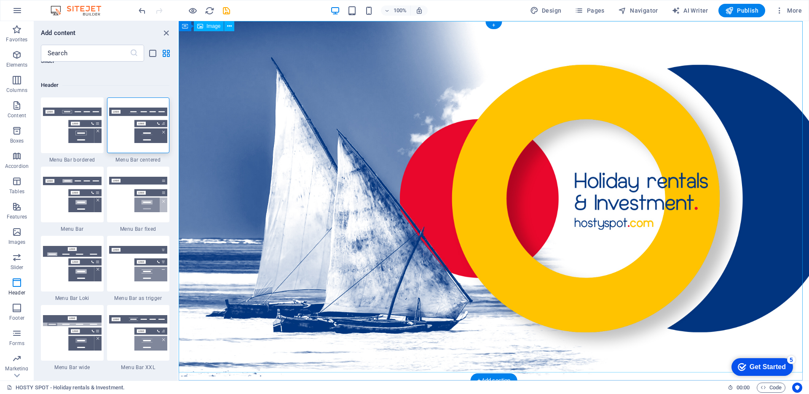
click at [380, 43] on figure at bounding box center [494, 198] width 630 height 355
click at [496, 25] on div "+" at bounding box center [493, 25] width 16 height 8
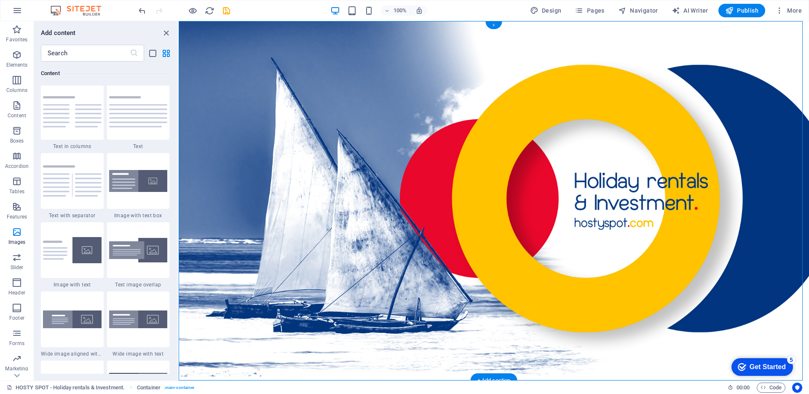
scroll to position [1474, 0]
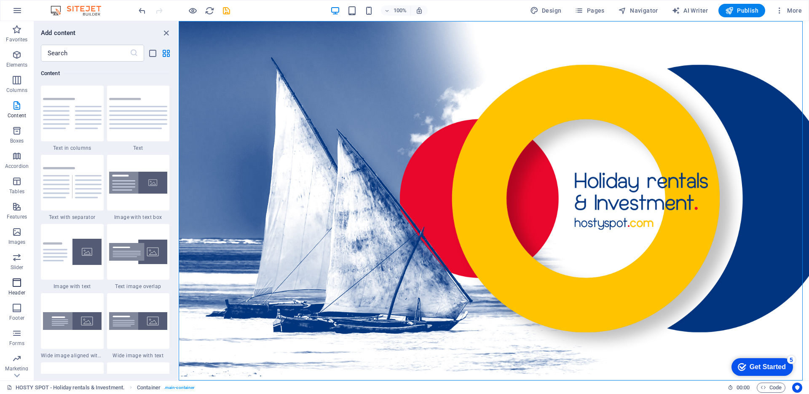
click at [18, 283] on icon "button" at bounding box center [17, 282] width 10 height 10
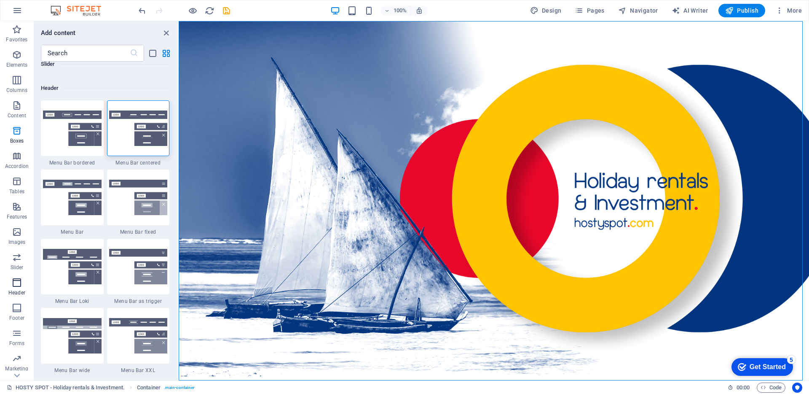
scroll to position [5074, 0]
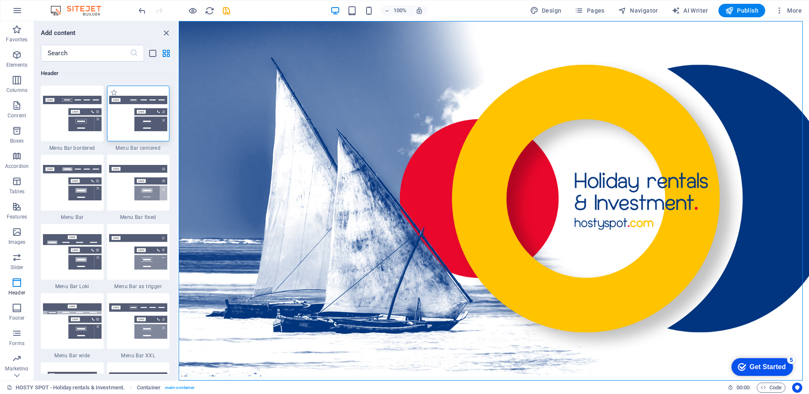
click at [131, 110] on img at bounding box center [138, 113] width 59 height 35
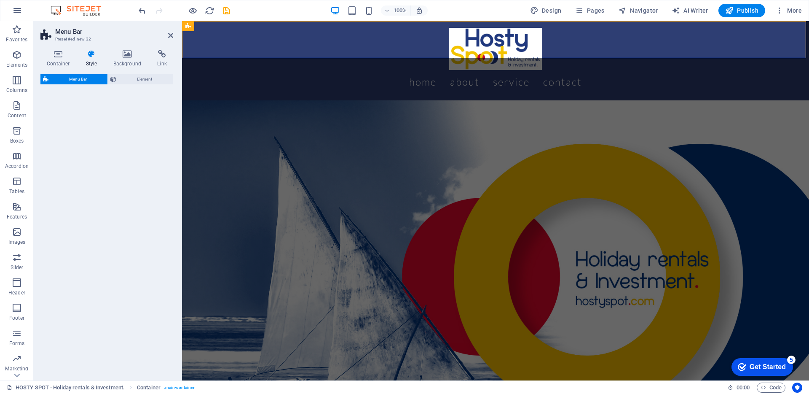
select select "rem"
select select "preset-menu-v2-centered"
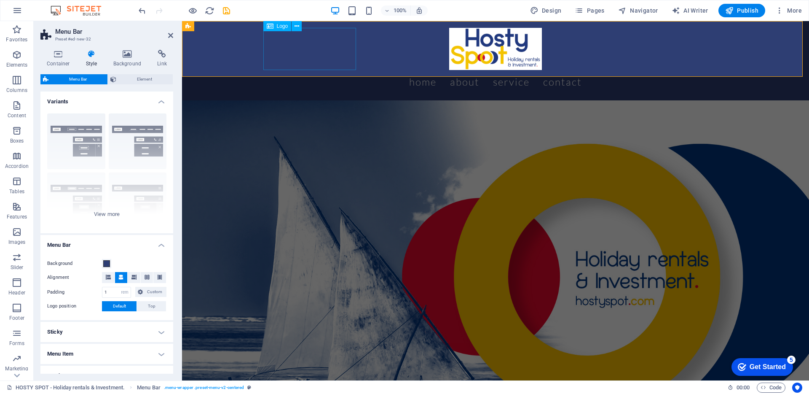
click at [315, 50] on div at bounding box center [495, 49] width 458 height 42
click at [283, 27] on span "Logo" at bounding box center [282, 26] width 11 height 5
click at [289, 54] on div at bounding box center [495, 49] width 458 height 42
select select "px"
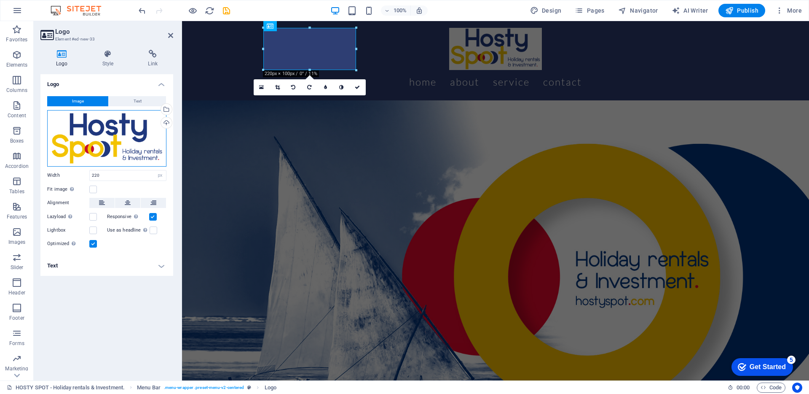
click at [128, 155] on div "Drag files here, click to choose files or select files from Files or our free s…" at bounding box center [106, 138] width 119 height 56
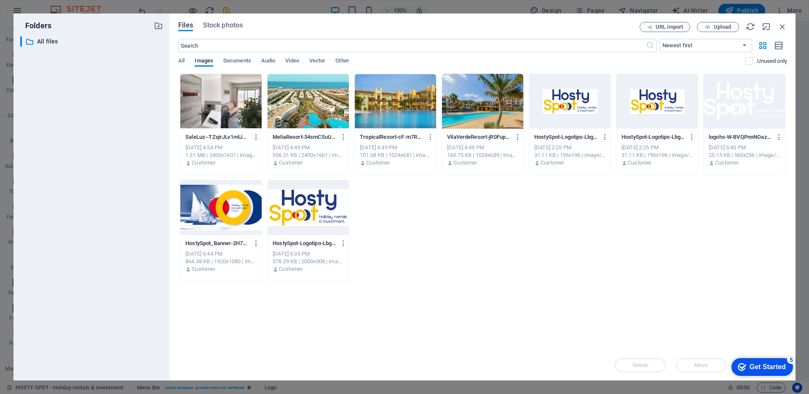
click at [731, 116] on div at bounding box center [744, 101] width 81 height 55
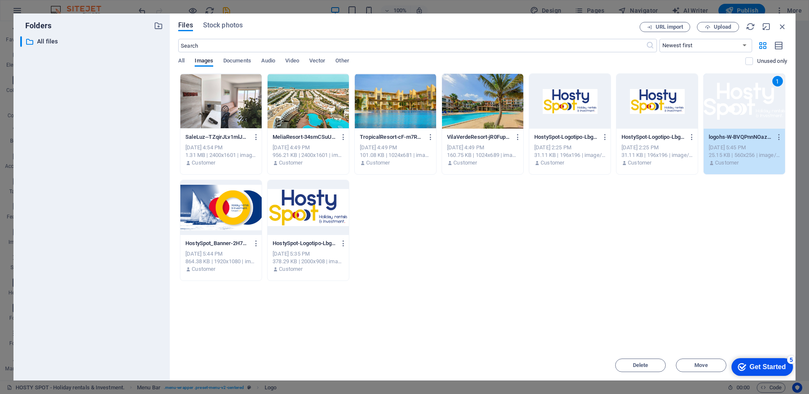
click at [761, 111] on div "1" at bounding box center [744, 101] width 81 height 55
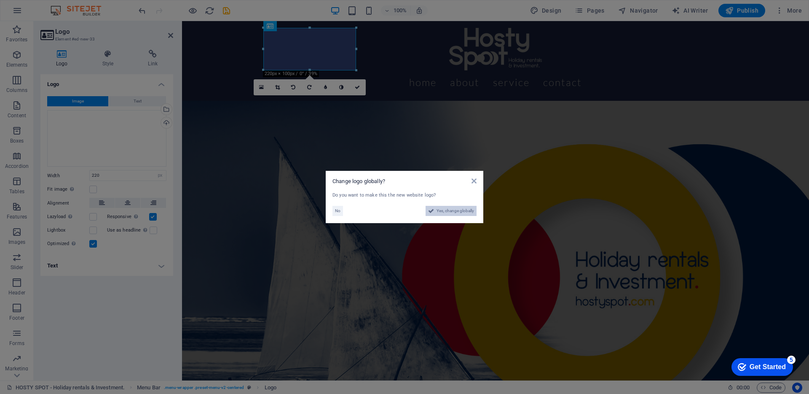
click at [460, 212] on span "Yes, change globally" at bounding box center [455, 211] width 37 height 10
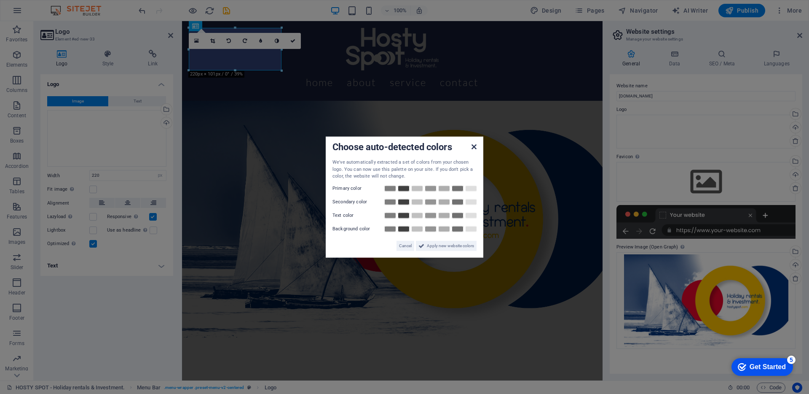
click at [474, 147] on icon at bounding box center [473, 146] width 5 height 7
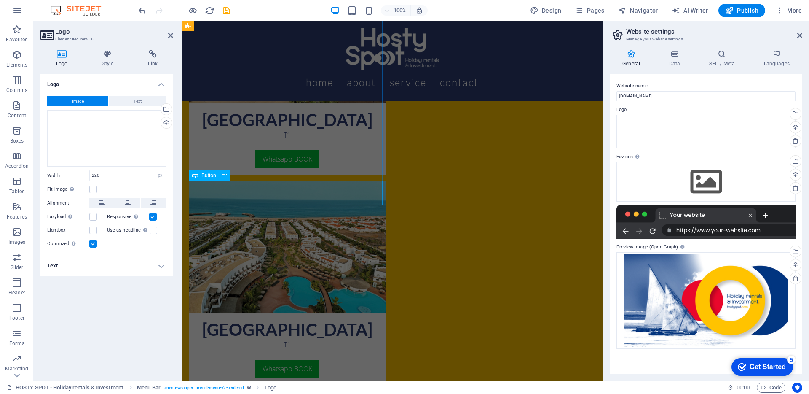
scroll to position [742, 0]
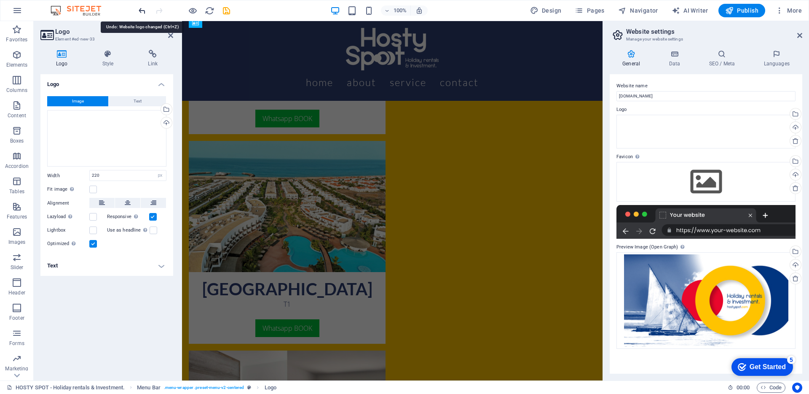
click at [140, 14] on icon "undo" at bounding box center [142, 11] width 10 height 10
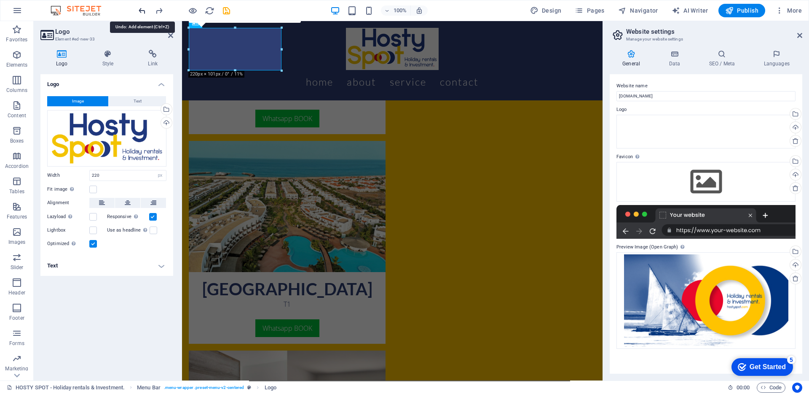
scroll to position [742, 0]
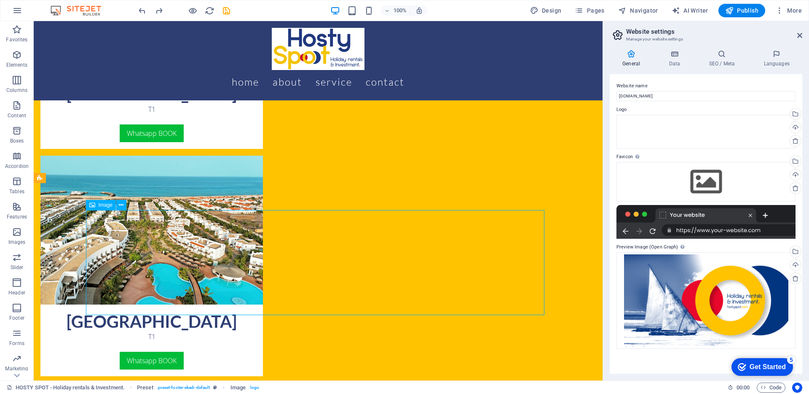
select select "%"
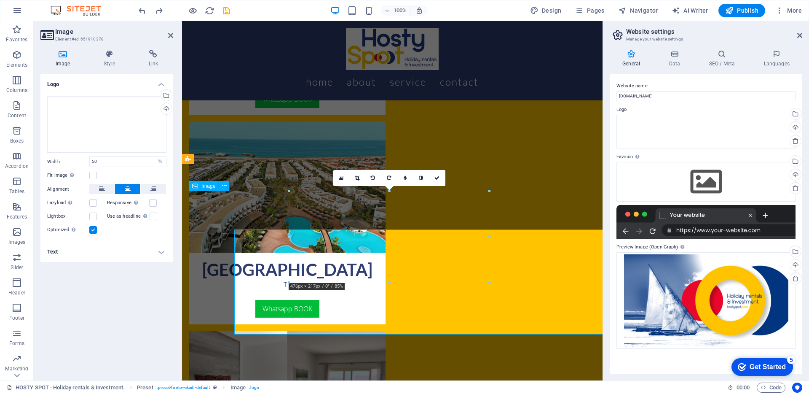
scroll to position [742, 0]
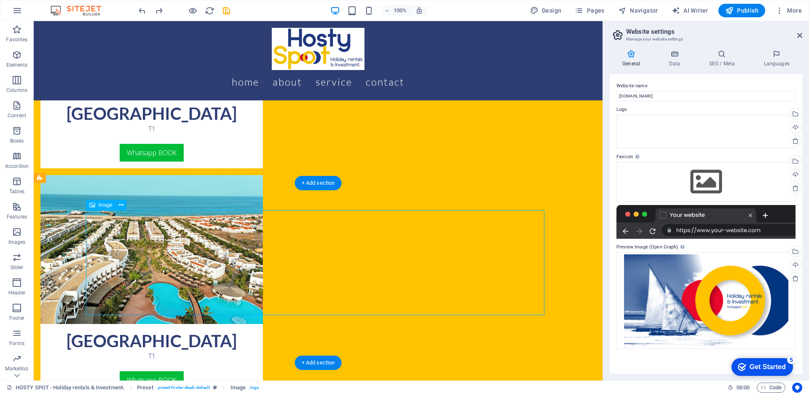
select select "%"
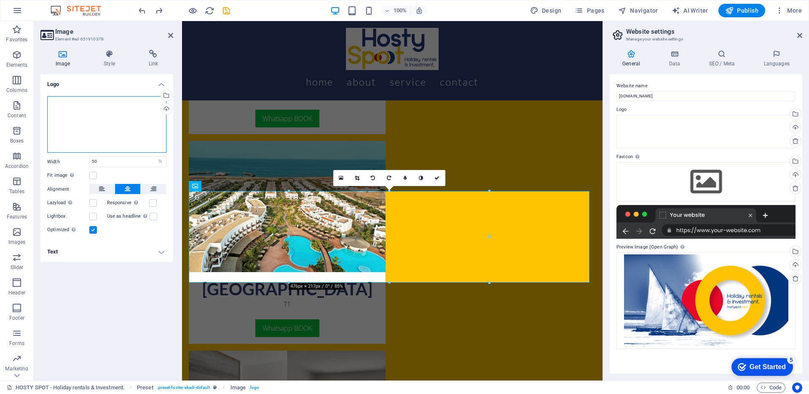
click at [146, 132] on div "Drag files here, click to choose files or select files from Files or our free s…" at bounding box center [106, 124] width 119 height 57
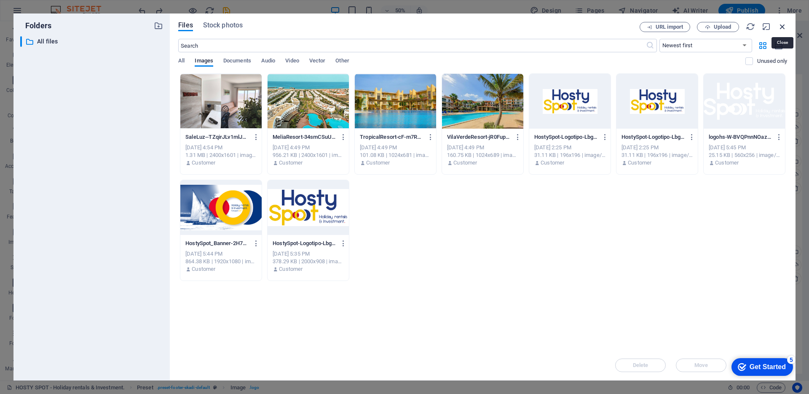
click at [783, 29] on icon "button" at bounding box center [782, 26] width 9 height 9
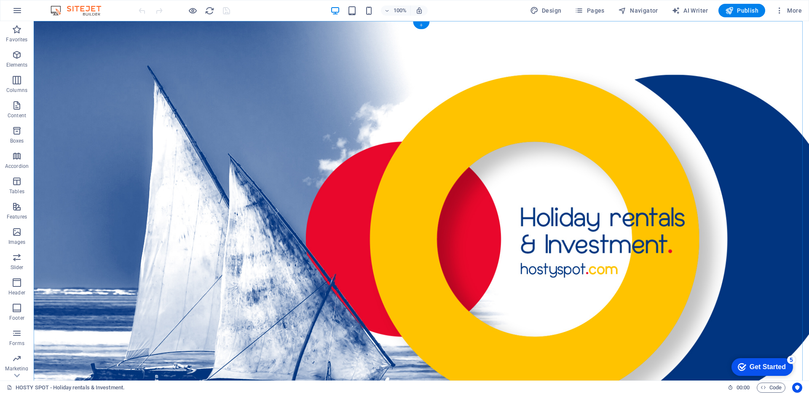
click at [424, 23] on div "+" at bounding box center [421, 25] width 16 height 8
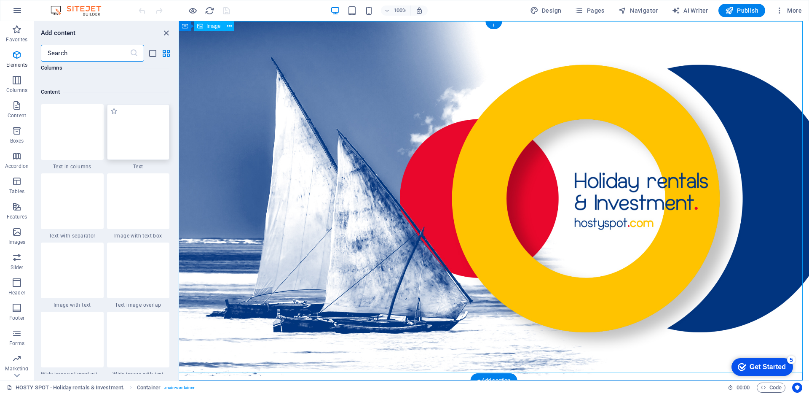
scroll to position [1474, 0]
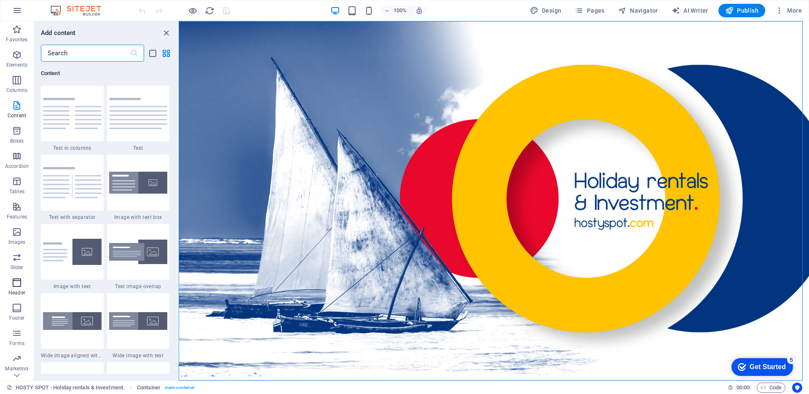
click at [17, 289] on span "Header" at bounding box center [17, 287] width 34 height 20
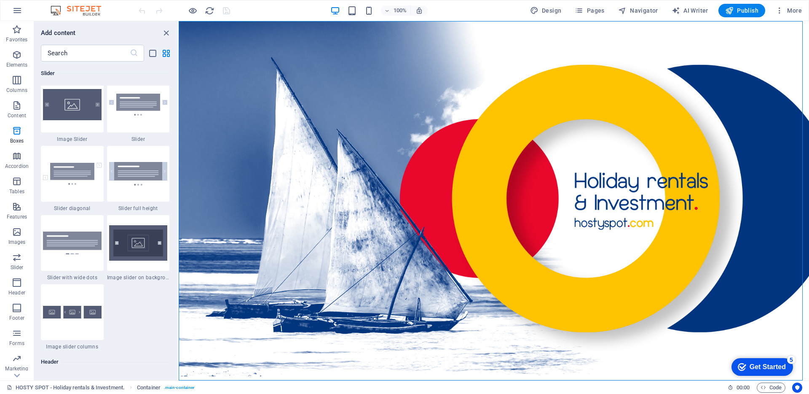
scroll to position [5074, 0]
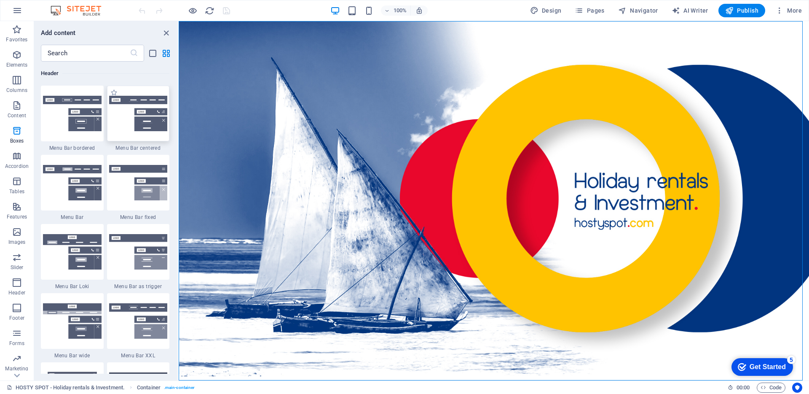
click at [149, 118] on img at bounding box center [138, 113] width 59 height 35
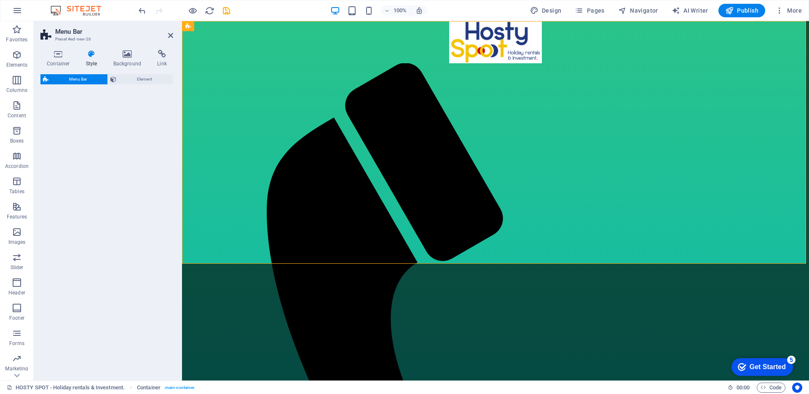
select select "rem"
select select "preset-menu-v2-centered"
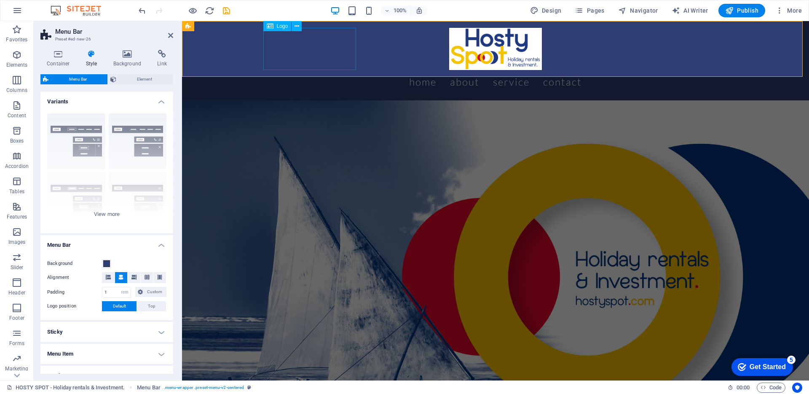
click at [308, 55] on div at bounding box center [495, 49] width 458 height 42
click at [285, 54] on div at bounding box center [495, 49] width 458 height 42
select select "px"
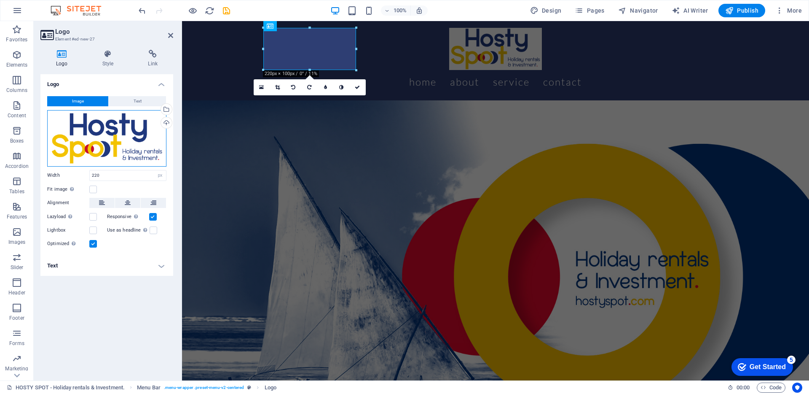
click at [115, 135] on div "Drag files here, click to choose files or select files from Files or our free s…" at bounding box center [106, 138] width 119 height 56
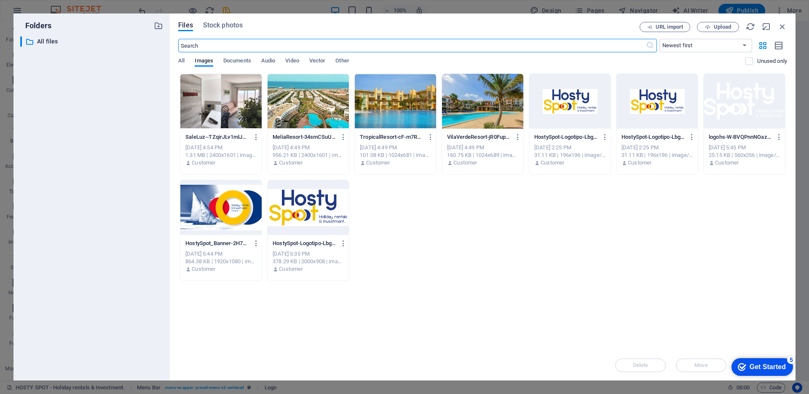
click at [723, 109] on div at bounding box center [744, 101] width 81 height 55
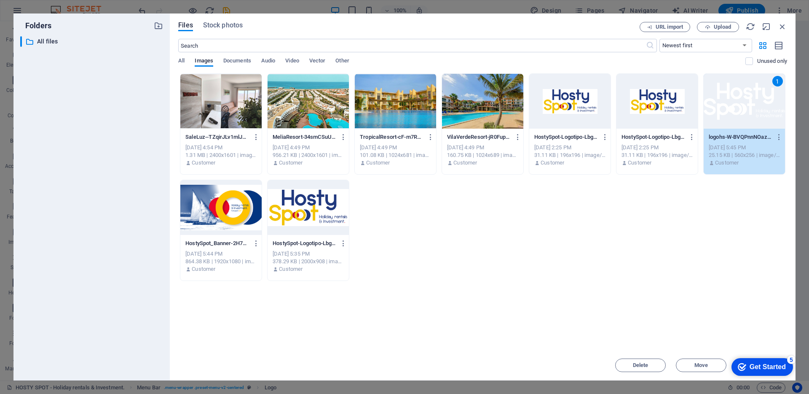
click at [735, 109] on div "1" at bounding box center [744, 101] width 81 height 55
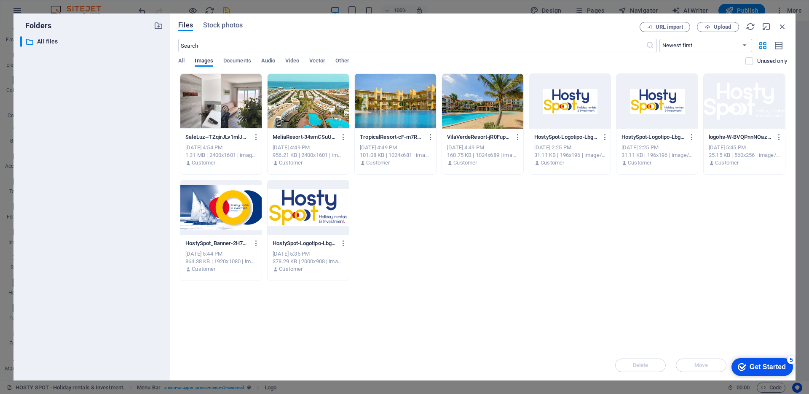
click at [735, 109] on div at bounding box center [744, 101] width 81 height 55
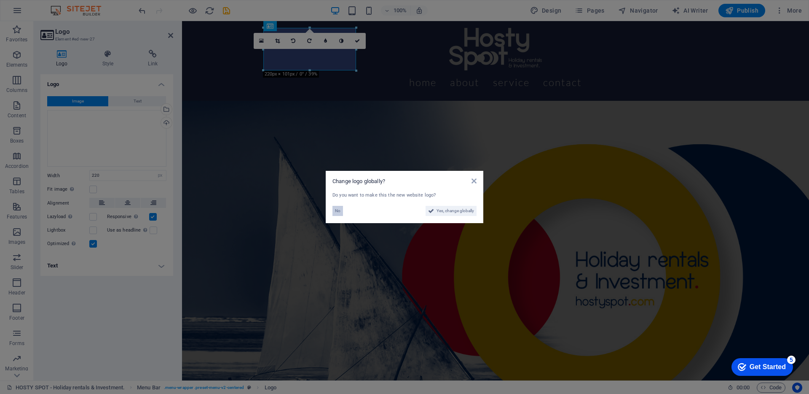
click at [337, 209] on span "No" at bounding box center [337, 211] width 5 height 10
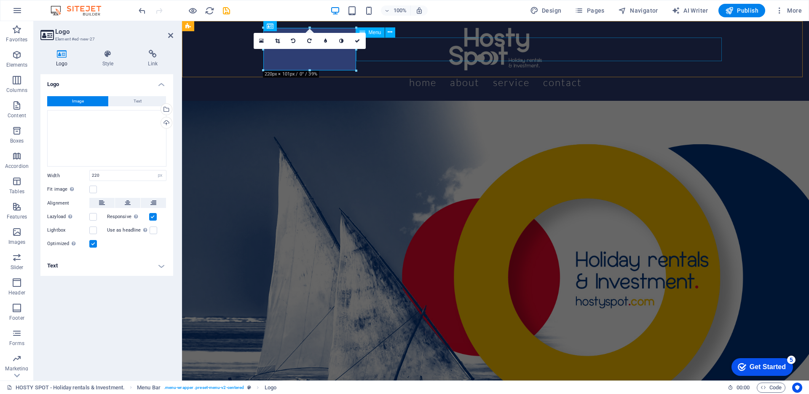
click at [474, 70] on nav "Home About Service Contact" at bounding box center [495, 82] width 458 height 24
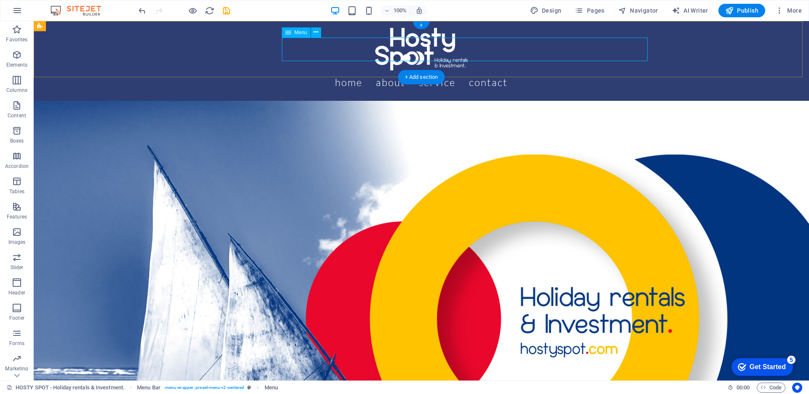
click at [389, 70] on nav "Home About Service Contact" at bounding box center [421, 82] width 458 height 24
click at [432, 70] on nav "Home About Service Contact" at bounding box center [421, 82] width 458 height 24
click at [433, 70] on nav "Home About Service Contact" at bounding box center [421, 82] width 458 height 24
select select
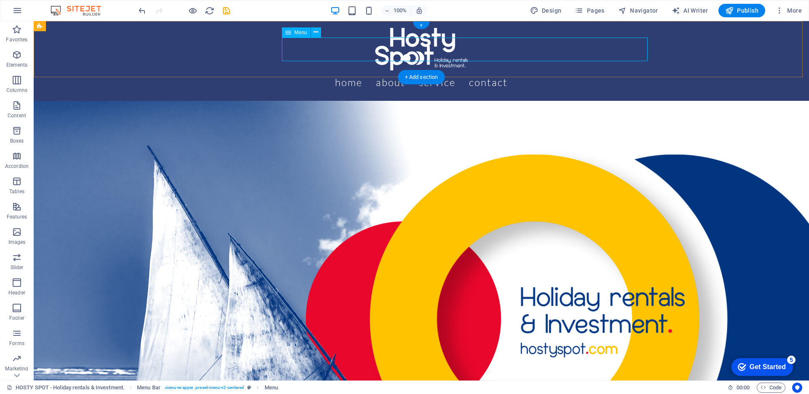
select select
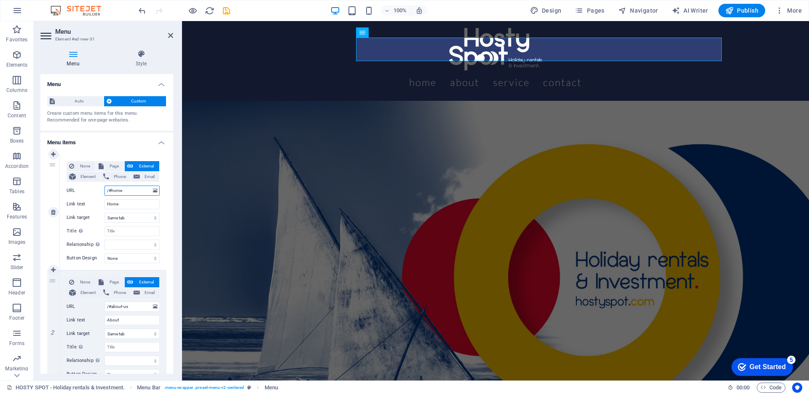
click at [129, 190] on input "/#home" at bounding box center [131, 190] width 55 height 10
click at [128, 204] on input "Home" at bounding box center [131, 204] width 55 height 10
type input "Sobre"
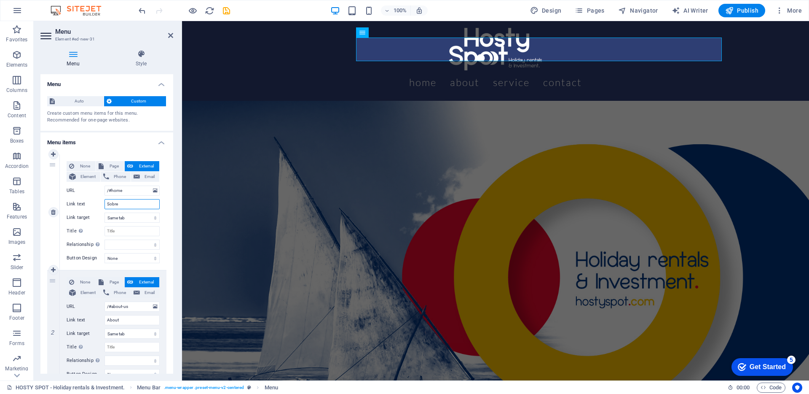
select select
click at [121, 201] on input "Sobre" at bounding box center [131, 204] width 55 height 10
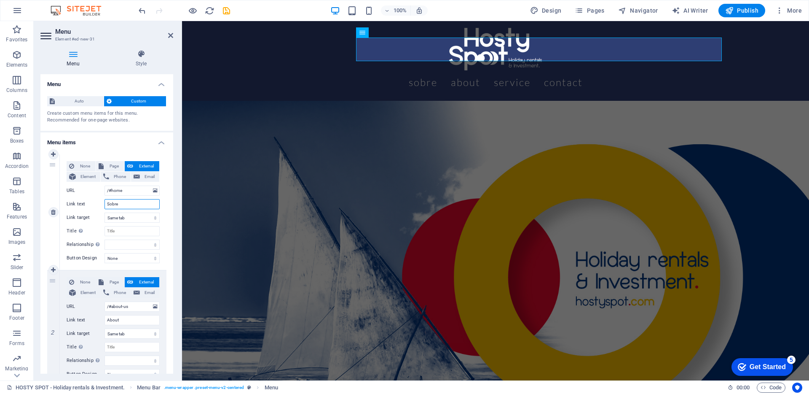
click at [121, 201] on input "Sobre" at bounding box center [131, 204] width 55 height 10
type input "Host"
select select
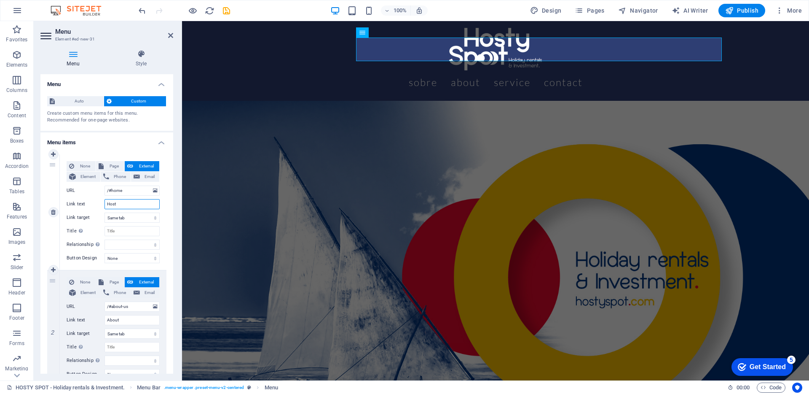
select select
type input "HostyS"
select select
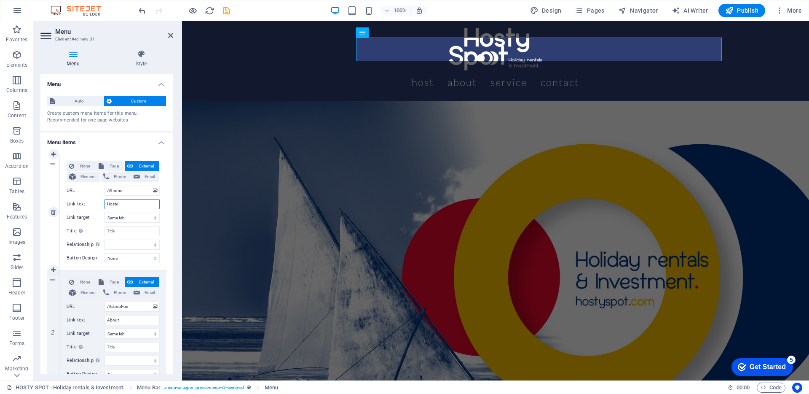
select select
type input "HostySpot"
select select
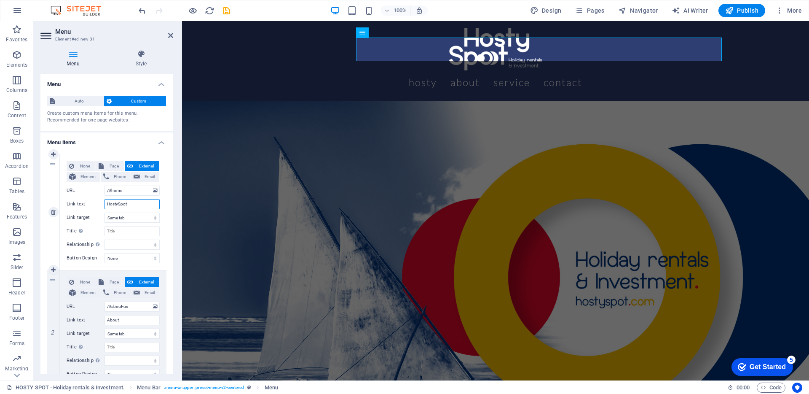
select select
click at [115, 204] on input "HostySpot" at bounding box center [131, 204] width 55 height 10
click at [134, 204] on input "HostySpot" at bounding box center [131, 204] width 55 height 10
type input "HostySpot"
click at [110, 166] on span "Page" at bounding box center [114, 166] width 16 height 10
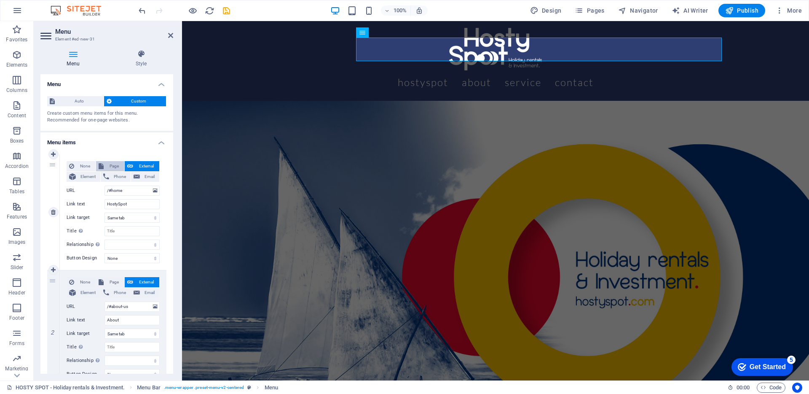
select select
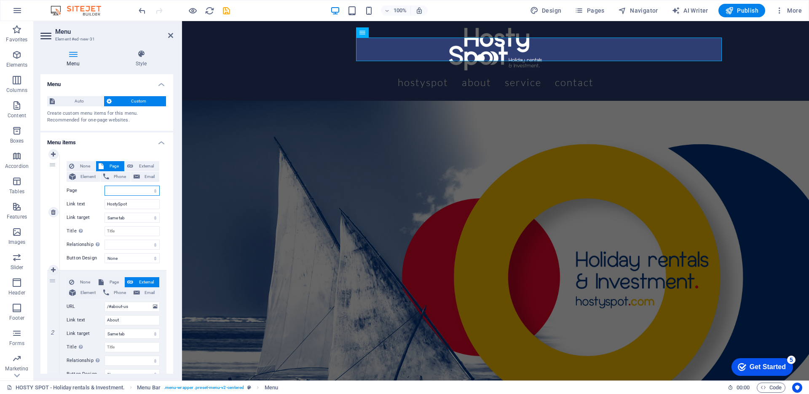
click at [133, 190] on select "HOSTY SPOT - Holiday rentals &amp; Investment." at bounding box center [131, 190] width 55 height 10
click at [148, 168] on span "External" at bounding box center [146, 166] width 21 height 10
select select "blank"
select select
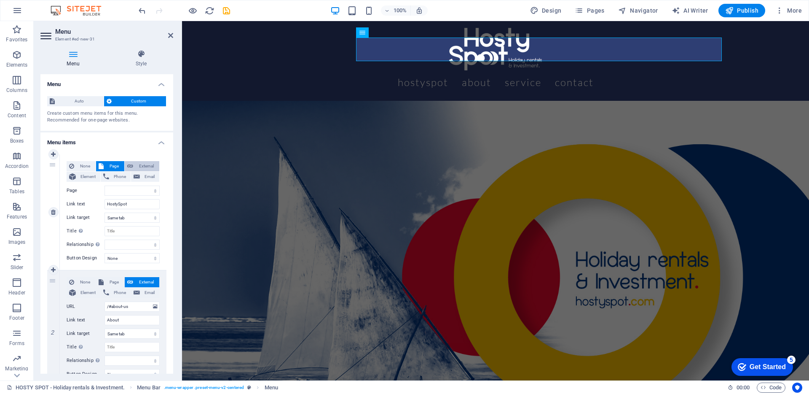
select select
click at [129, 219] on select "New tab Same tab Overlay" at bounding box center [131, 217] width 55 height 10
select select "overlay"
click at [104, 212] on select "New tab Same tab Overlay" at bounding box center [131, 217] width 55 height 10
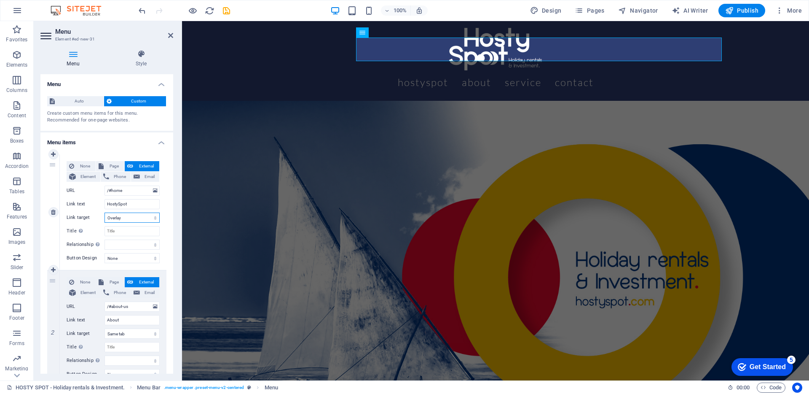
select select
click at [137, 218] on select "New tab Same tab Overlay" at bounding box center [131, 217] width 55 height 10
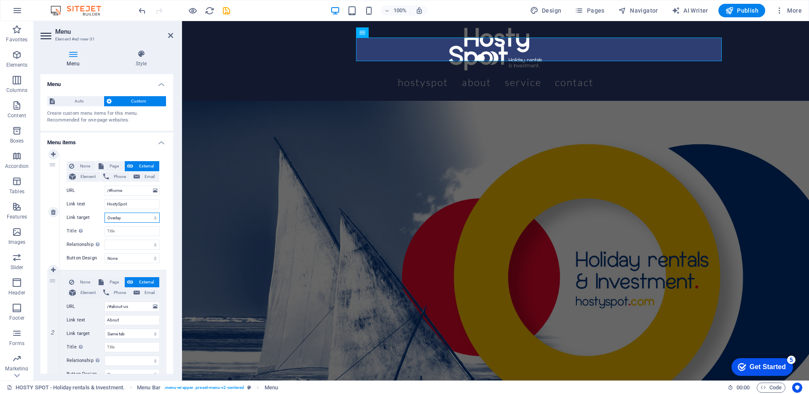
select select
click at [104, 212] on select "New tab Same tab Overlay" at bounding box center [131, 217] width 55 height 10
select select
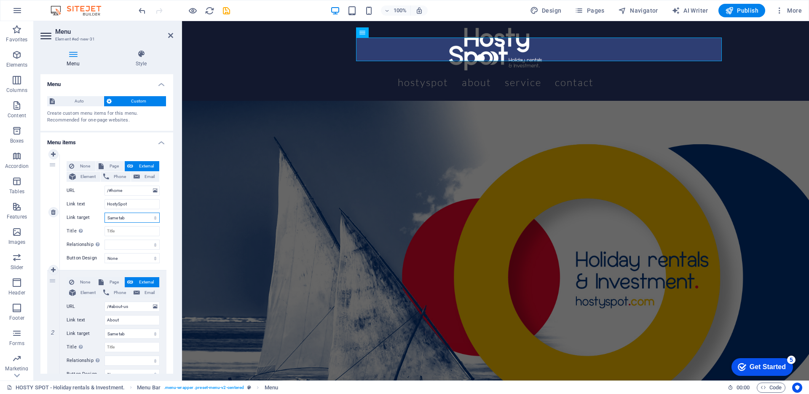
select select
click at [118, 320] on input "About" at bounding box center [131, 320] width 55 height 10
type input "Alojamentos"
select select
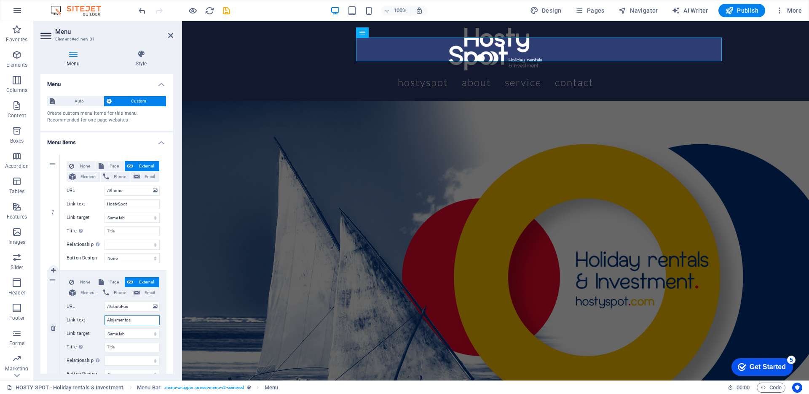
select select
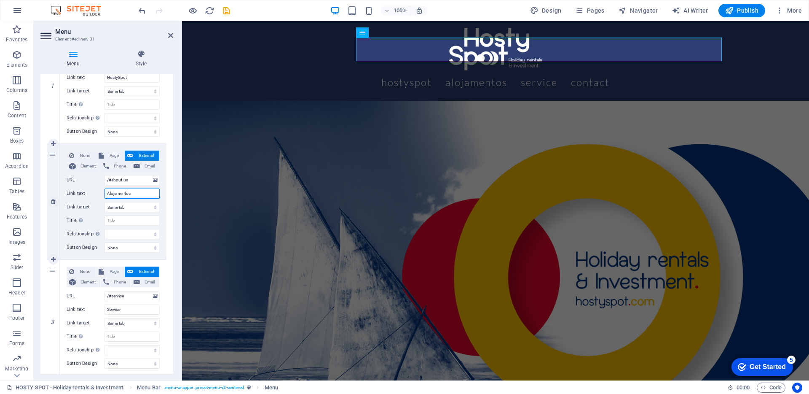
scroll to position [127, 0]
type input "Alojamentos"
click at [126, 310] on input "Service" at bounding box center [131, 308] width 55 height 10
type input "Serviços"
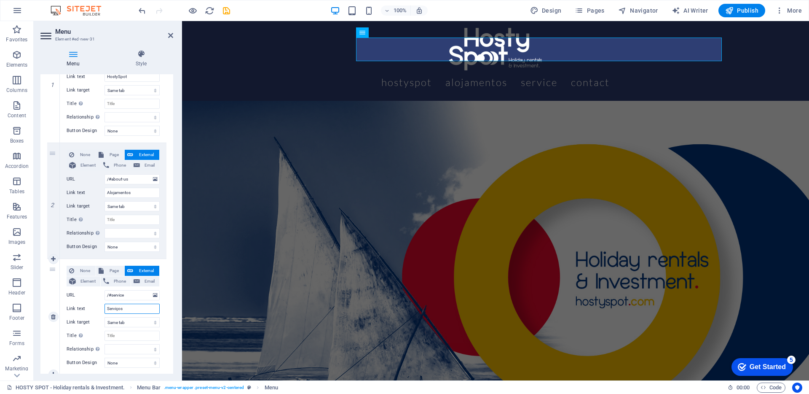
select select
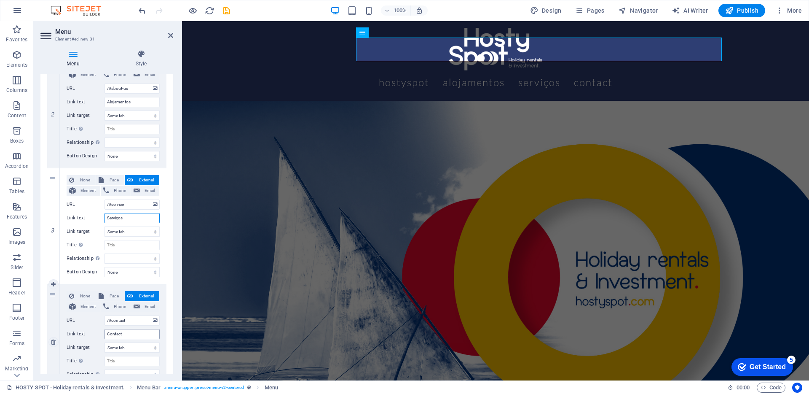
scroll to position [221, 0]
type input "Serviços"
click at [130, 332] on input "Contact" at bounding box center [131, 331] width 55 height 10
type input "Contactos"
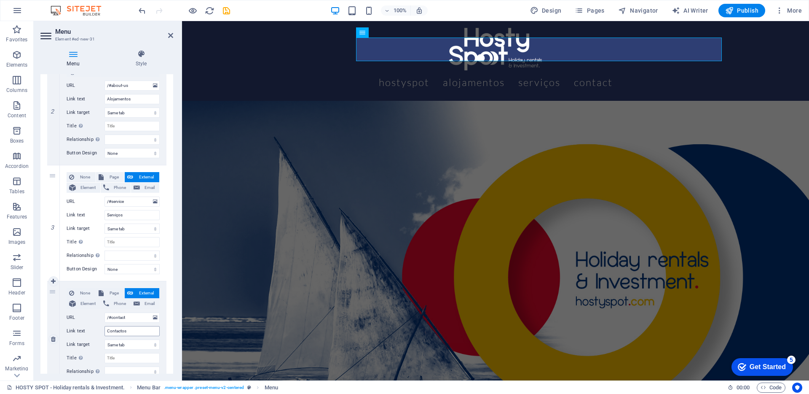
select select
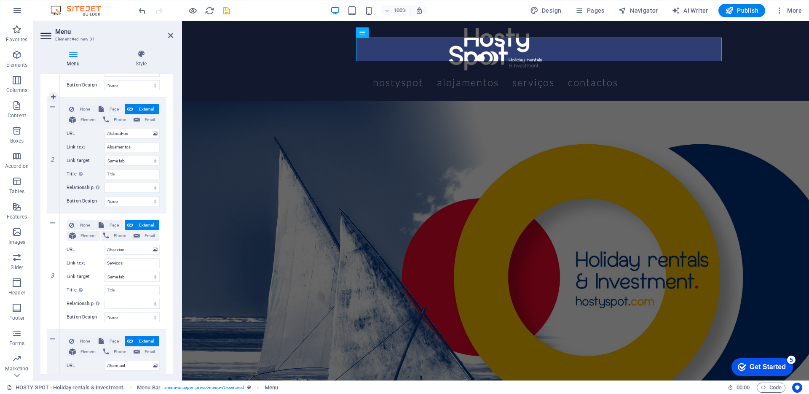
scroll to position [0, 0]
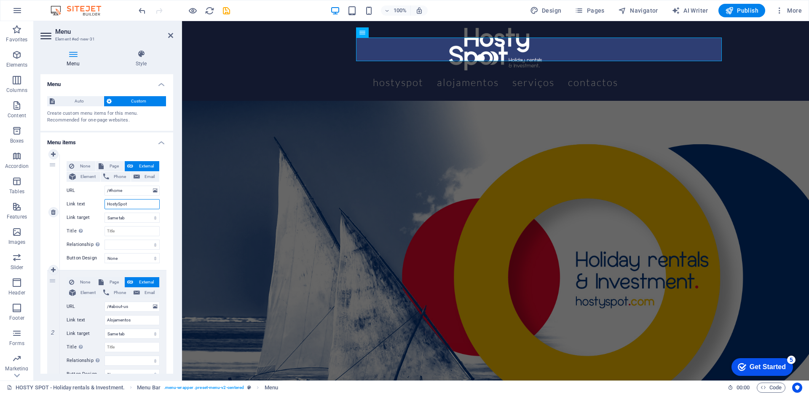
click at [118, 205] on input "HostySpot" at bounding box center [131, 204] width 55 height 10
type input "Hosty Spot"
select select
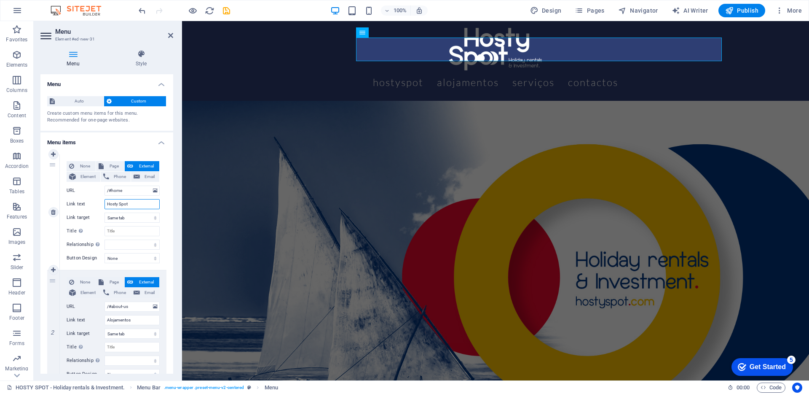
select select
type input "Hosty Spot"
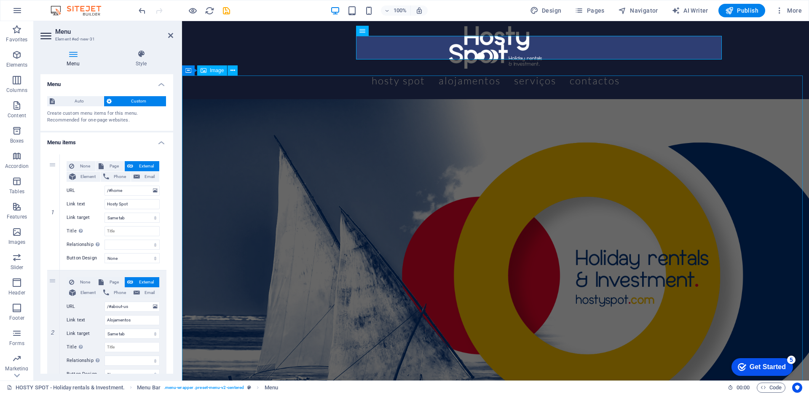
click at [362, 188] on figure at bounding box center [495, 275] width 627 height 353
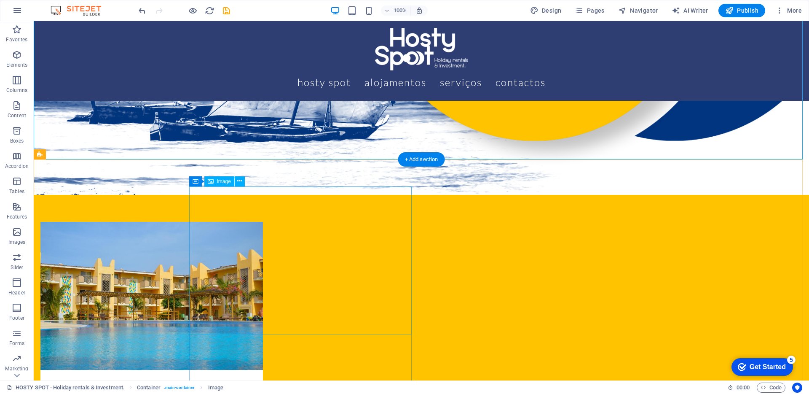
scroll to position [351, 0]
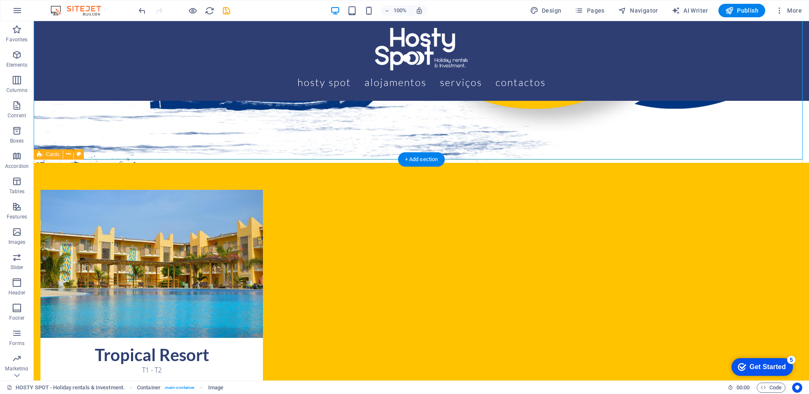
click at [419, 159] on div "+ Add section" at bounding box center [421, 159] width 47 height 14
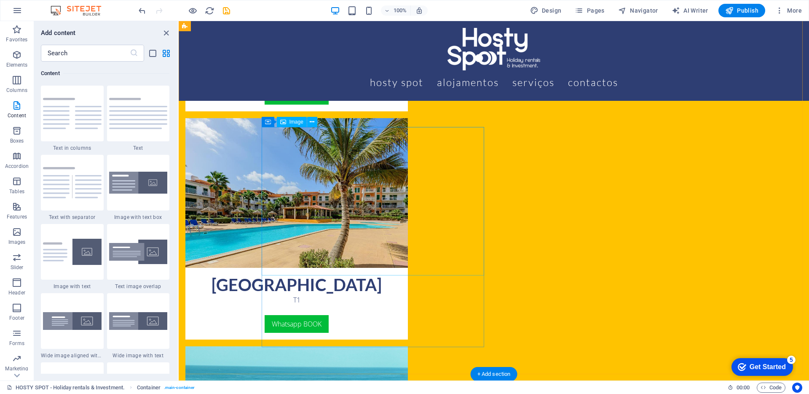
scroll to position [570, 0]
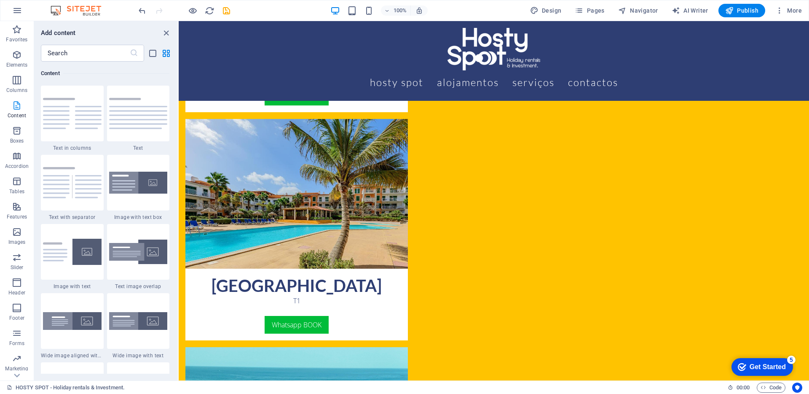
click at [18, 111] on span "Content" at bounding box center [17, 110] width 34 height 20
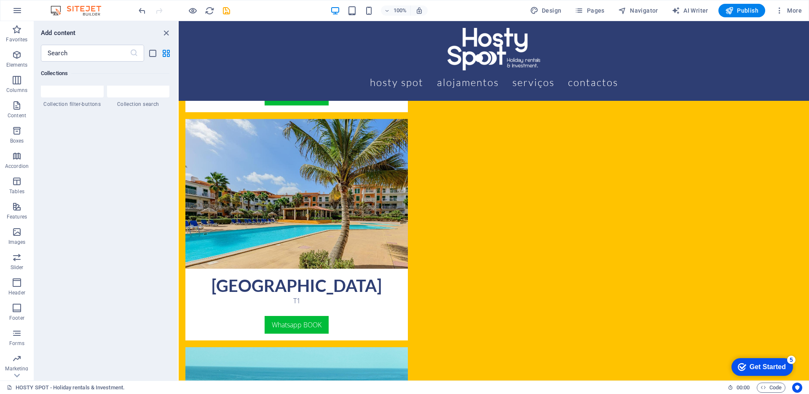
scroll to position [8075, 0]
click at [10, 110] on span "Content" at bounding box center [17, 110] width 34 height 20
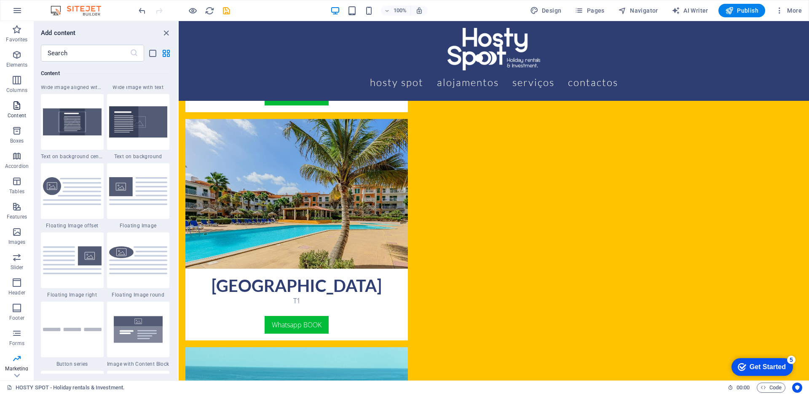
scroll to position [1474, 0]
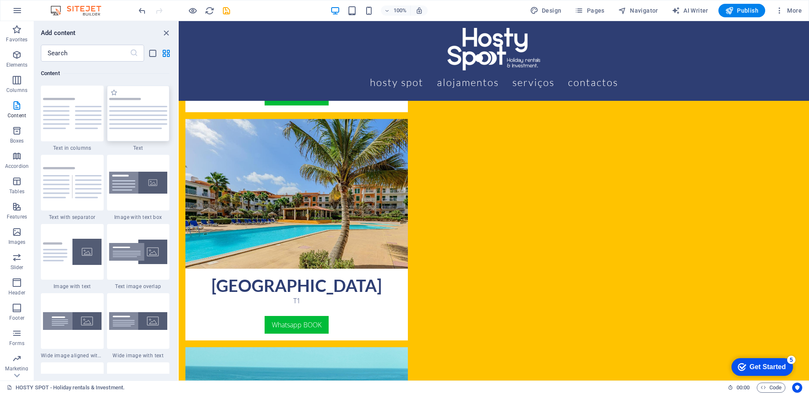
click at [133, 113] on img at bounding box center [138, 113] width 59 height 31
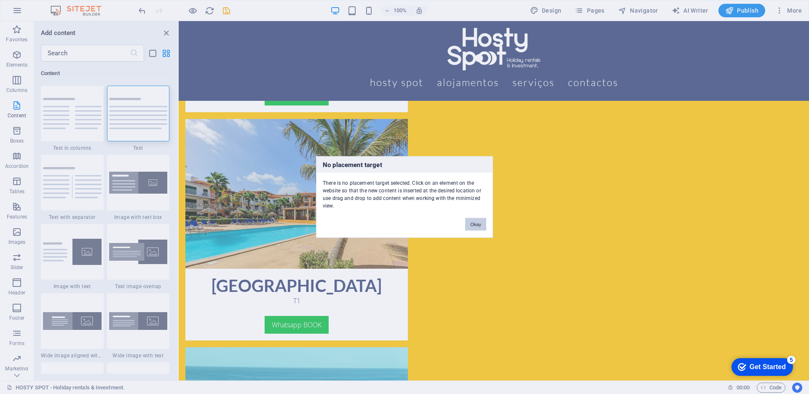
click at [477, 223] on button "Okay" at bounding box center [475, 224] width 21 height 13
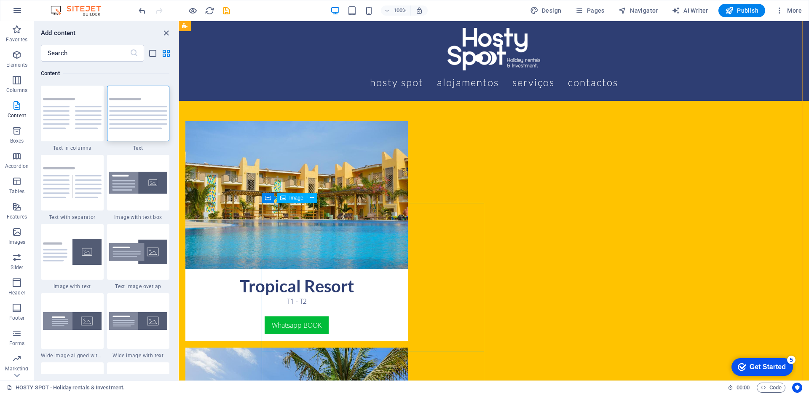
scroll to position [153, 0]
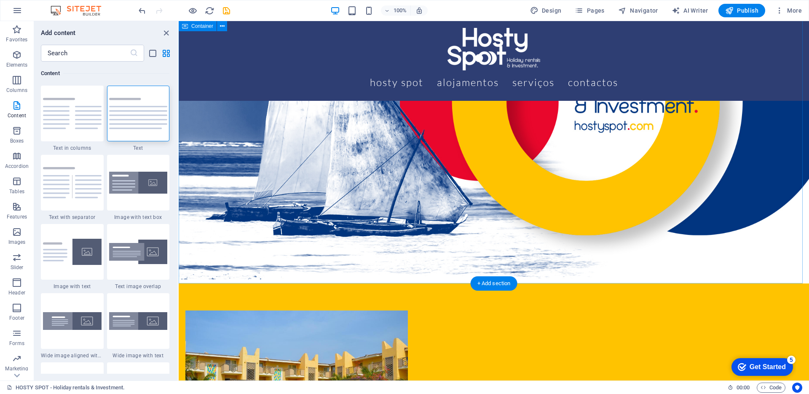
click at [461, 279] on div at bounding box center [494, 103] width 630 height 359
click at [479, 283] on div "+ Add section" at bounding box center [494, 283] width 47 height 14
click at [133, 123] on img at bounding box center [138, 113] width 59 height 31
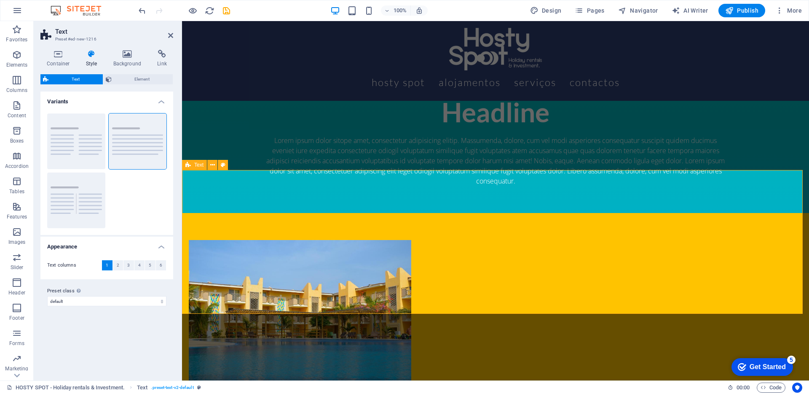
scroll to position [377, 0]
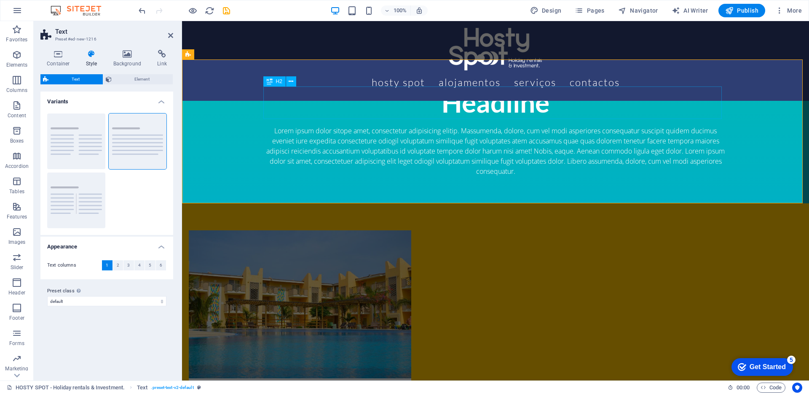
click at [485, 103] on div "Headline" at bounding box center [495, 102] width 458 height 32
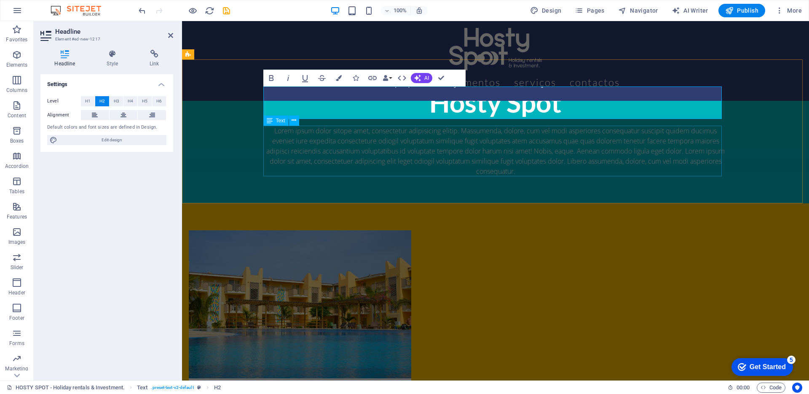
click at [436, 139] on div "Lorem ipsum dolor sitope amet, consectetur adipisicing elitip. Massumenda, dolo…" at bounding box center [495, 151] width 458 height 51
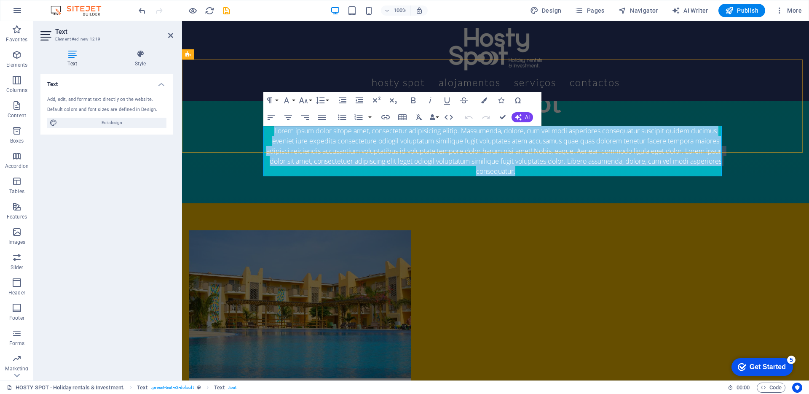
click at [436, 139] on p "Lorem ipsum dolor sitope amet, consectetur adipisicing elitip. Massumenda, dolo…" at bounding box center [495, 151] width 458 height 51
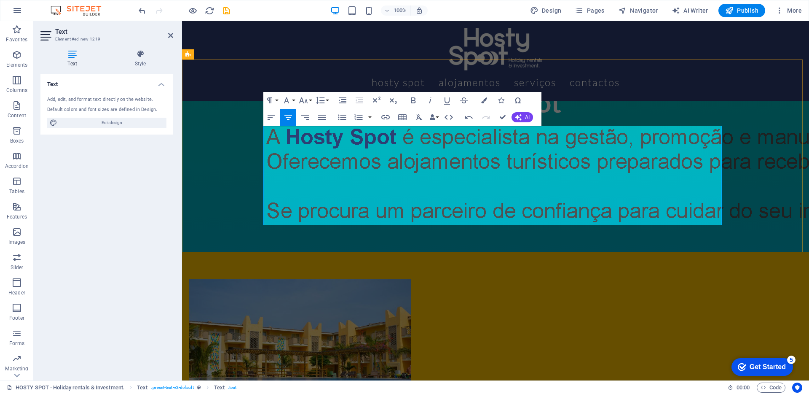
scroll to position [0, 1867]
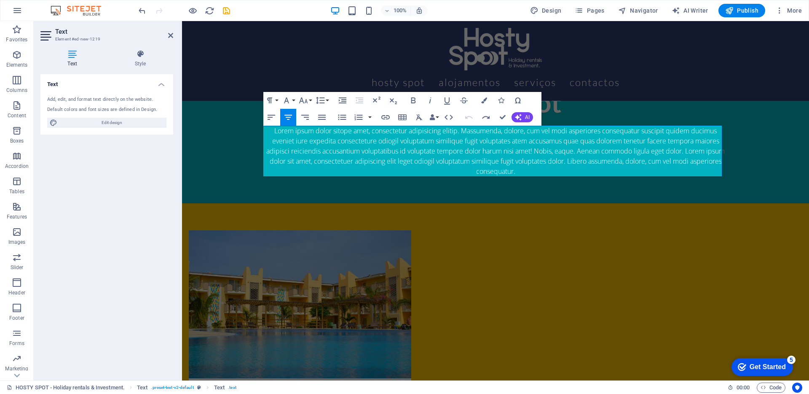
click at [365, 145] on p "Lorem ipsum dolor sitope amet, consectetur adipisicing elitip. Massumenda, dolo…" at bounding box center [495, 151] width 458 height 51
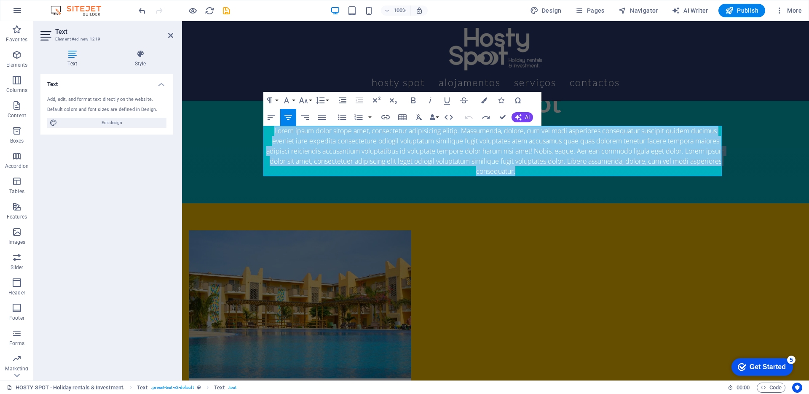
click at [365, 145] on p "Lorem ipsum dolor sitope amet, consectetur adipisicing elitip. Massumenda, dolo…" at bounding box center [495, 151] width 458 height 51
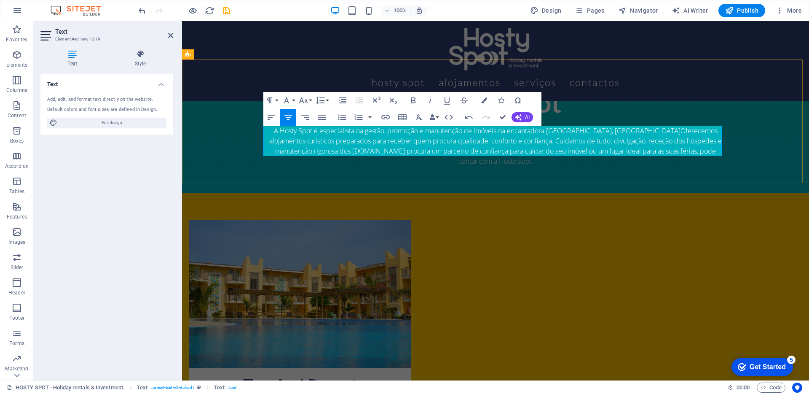
click at [485, 141] on p "A Hosty Spot é especialista na gestão, promoção e manutenção de imóveis na enca…" at bounding box center [495, 146] width 458 height 40
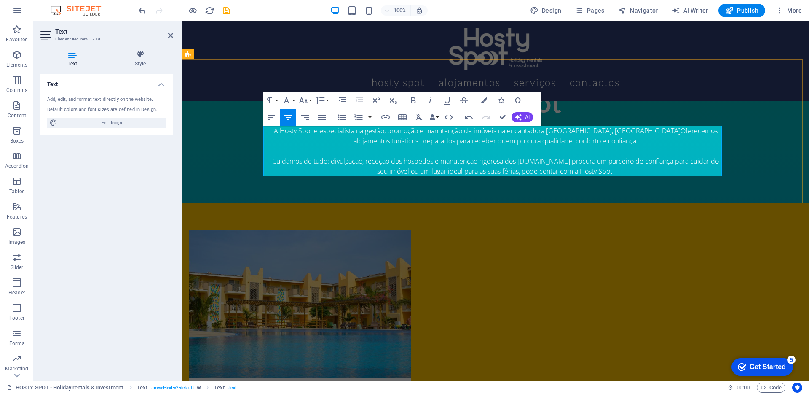
click at [547, 162] on p "Cuidamos de tudo: divulgação, receção dos hóspedes e manutenção rigorosa dos es…" at bounding box center [495, 166] width 458 height 20
click at [546, 162] on p "Cuidamos de tudo: divulgação, receção dos hóspedes e manutenção rigorosa dos es…" at bounding box center [495, 166] width 458 height 20
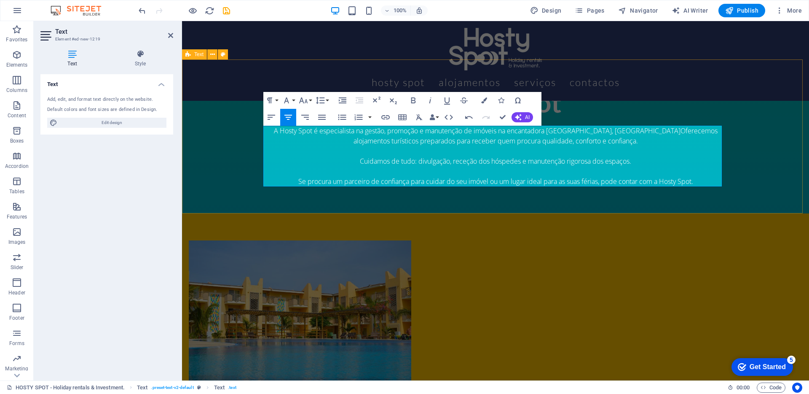
click at [240, 163] on div "Hosty Spot A Hosty Spot é especialista na gestão, promoção e manutenção de imóv…" at bounding box center [495, 136] width 627 height 154
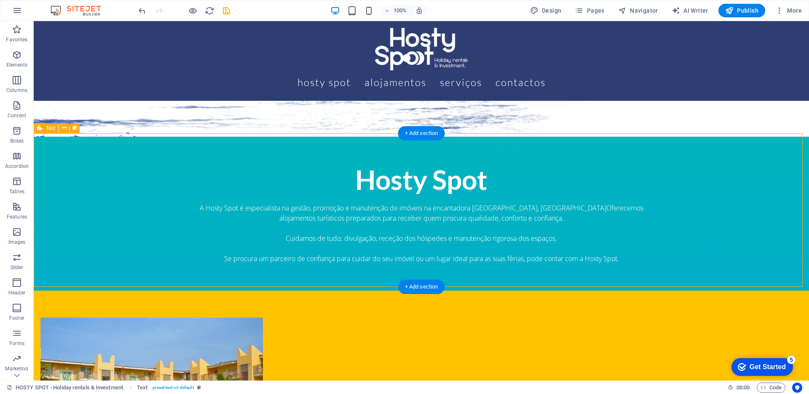
click at [233, 153] on div "Hosty Spot A Hosty Spot é especialista na gestão, promoção e manutenção de imóv…" at bounding box center [421, 214] width 775 height 154
click at [76, 128] on icon at bounding box center [74, 127] width 5 height 9
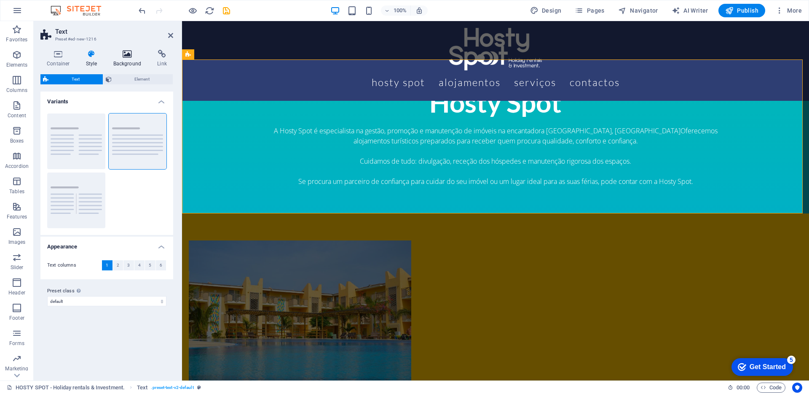
click at [127, 51] on icon at bounding box center [127, 54] width 41 height 8
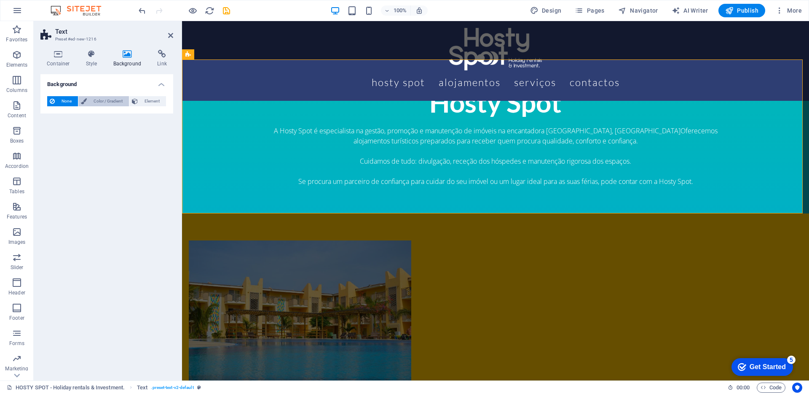
click at [96, 100] on span "Color / Gradient" at bounding box center [107, 101] width 37 height 10
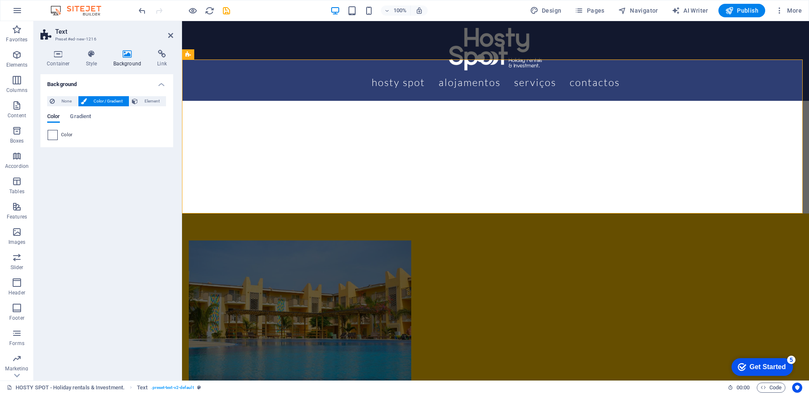
click at [55, 137] on span at bounding box center [52, 134] width 9 height 9
type input "#ffffff"
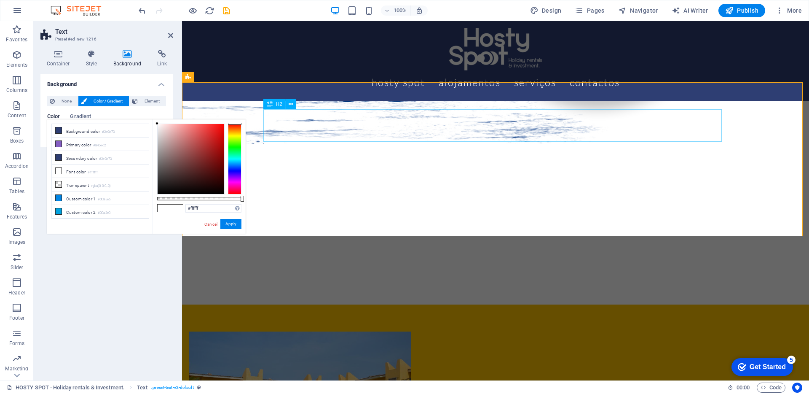
scroll to position [64, 0]
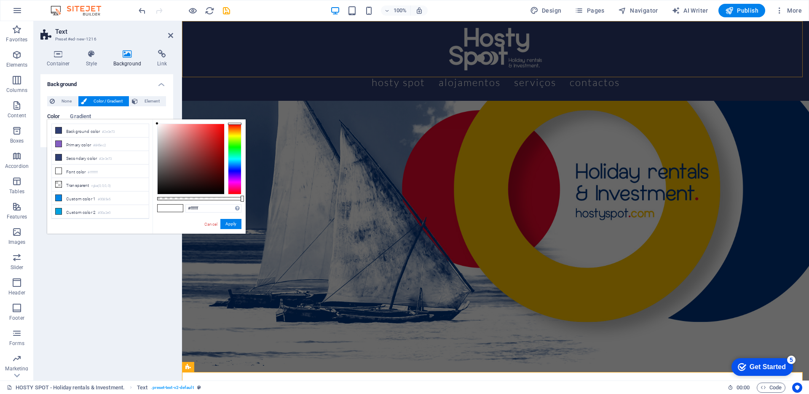
click at [221, 58] on div "Menu Hosty Spot Alojamentos Serviços Contactos" at bounding box center [495, 61] width 627 height 80
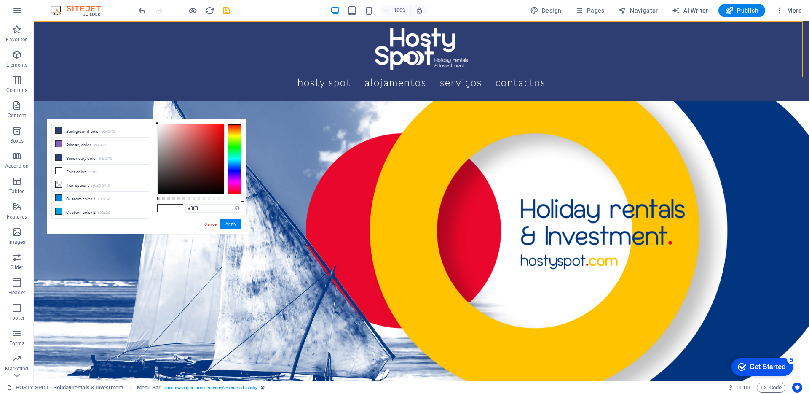
click at [128, 54] on div "Menu Hosty Spot Alojamentos Serviços Contactos" at bounding box center [421, 61] width 775 height 80
click at [216, 222] on link "Cancel" at bounding box center [211, 224] width 15 height 6
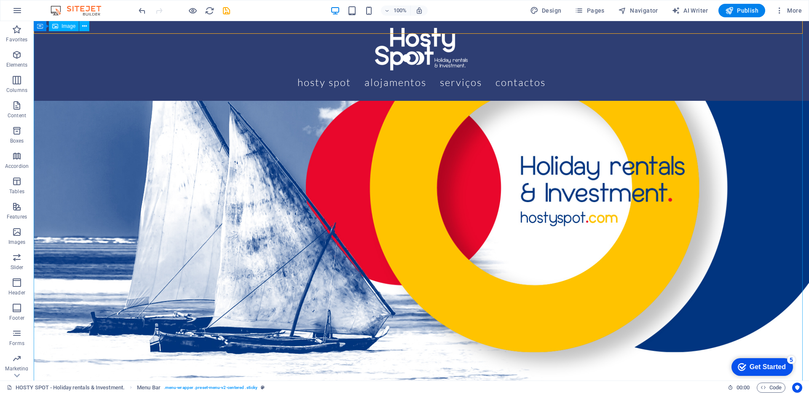
scroll to position [108, 0]
click at [412, 239] on figure at bounding box center [421, 187] width 775 height 436
click at [153, 48] on div "Menu Hosty Spot Alojamentos Serviços Contactos" at bounding box center [421, 61] width 775 height 80
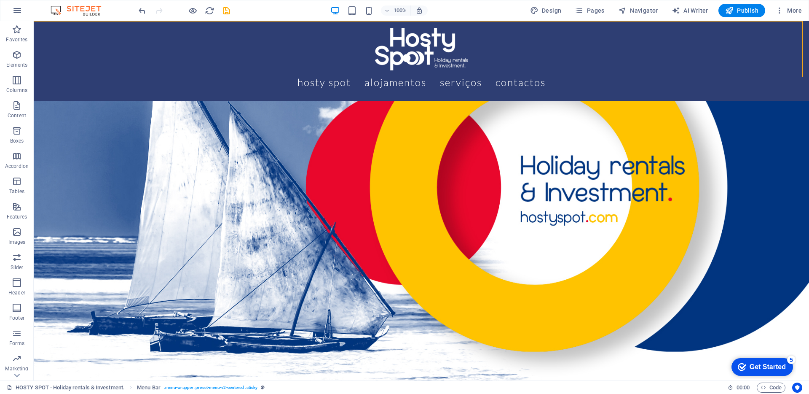
click at [153, 48] on div "Menu Hosty Spot Alojamentos Serviços Contactos" at bounding box center [421, 61] width 775 height 80
select select "rem"
select select "preset-menu-v2-centered"
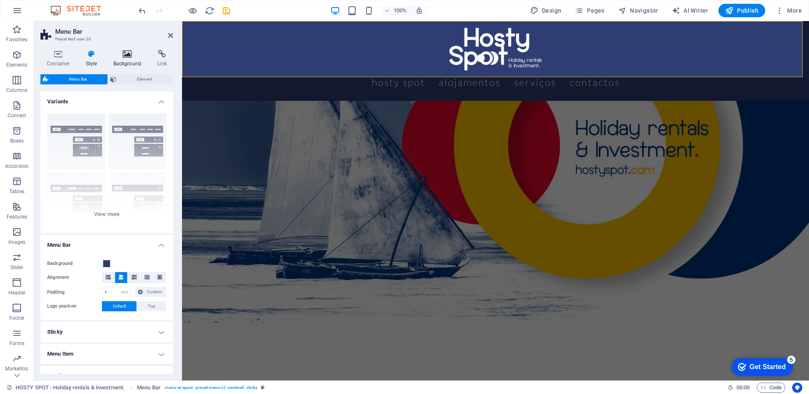
click at [128, 56] on icon at bounding box center [127, 54] width 41 height 8
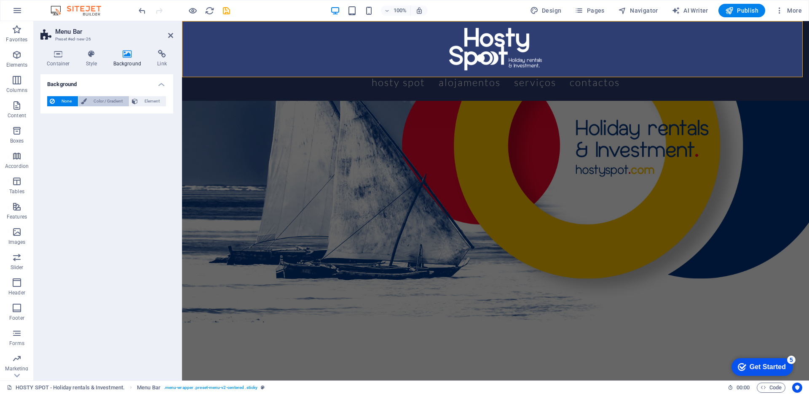
click at [93, 102] on span "Color / Gradient" at bounding box center [107, 101] width 37 height 10
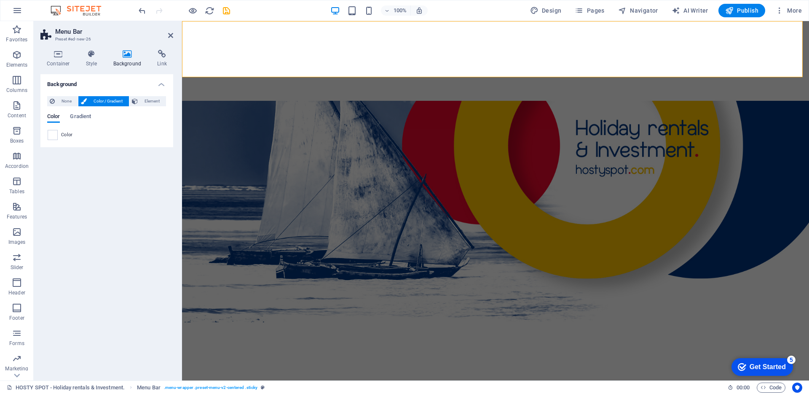
click at [51, 137] on span at bounding box center [52, 134] width 9 height 9
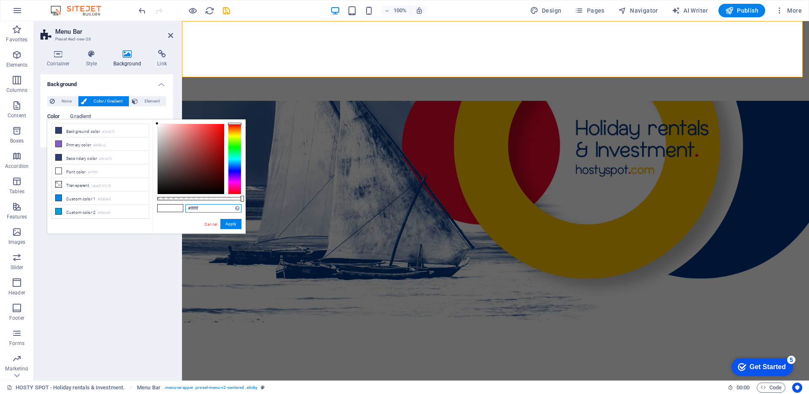
drag, startPoint x: 203, startPoint y: 209, endPoint x: 190, endPoint y: 209, distance: 12.6
click at [190, 209] on input "#ffffff" at bounding box center [213, 208] width 56 height 8
paste input "013580"
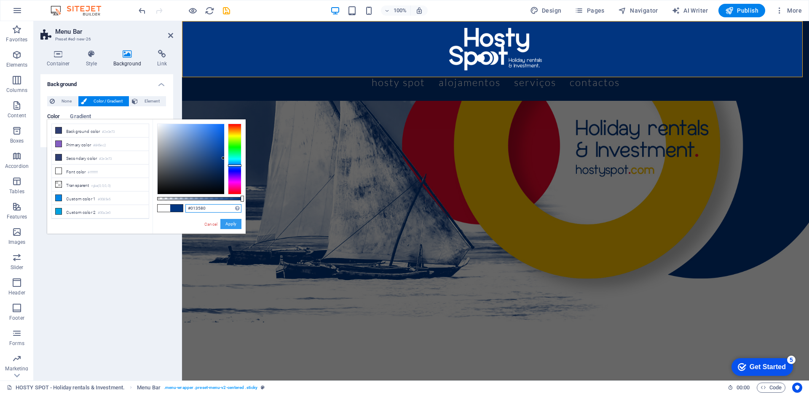
type input "#013580"
click at [227, 222] on button "Apply" at bounding box center [230, 224] width 21 height 10
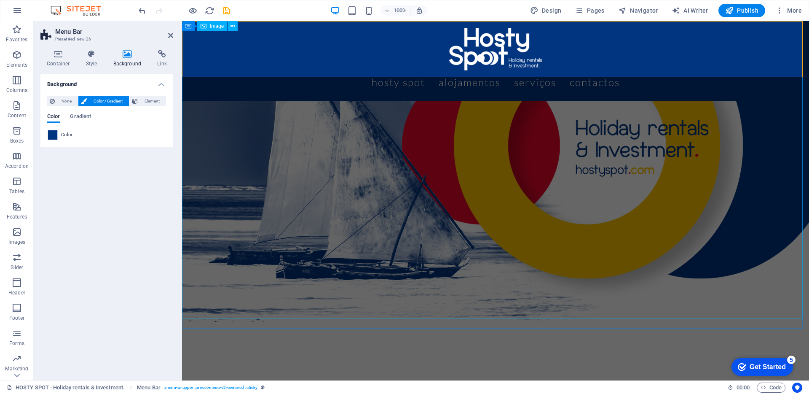
click at [237, 221] on figure at bounding box center [495, 145] width 627 height 353
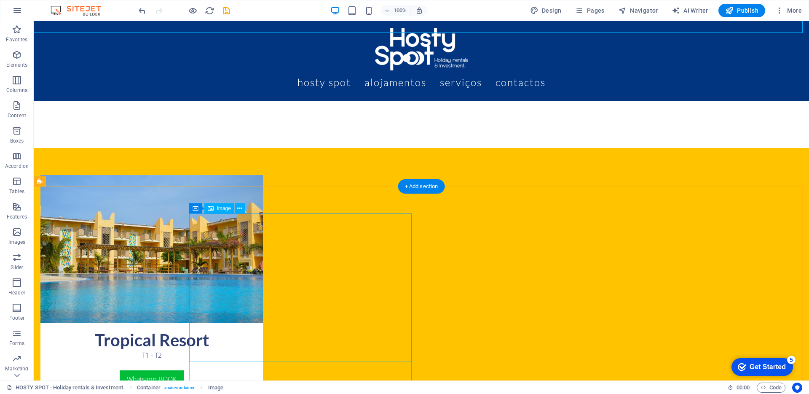
scroll to position [299, 0]
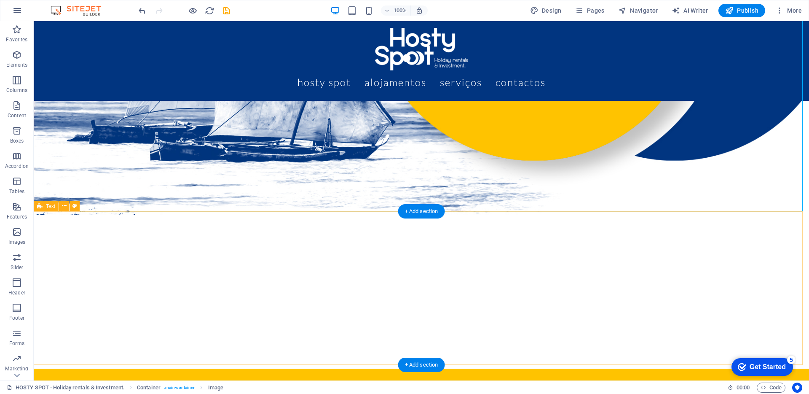
click at [70, 236] on div "Hosty Spot A Hosty Spot é especialista na gestão, promoção e manutenção de imóv…" at bounding box center [421, 291] width 775 height 154
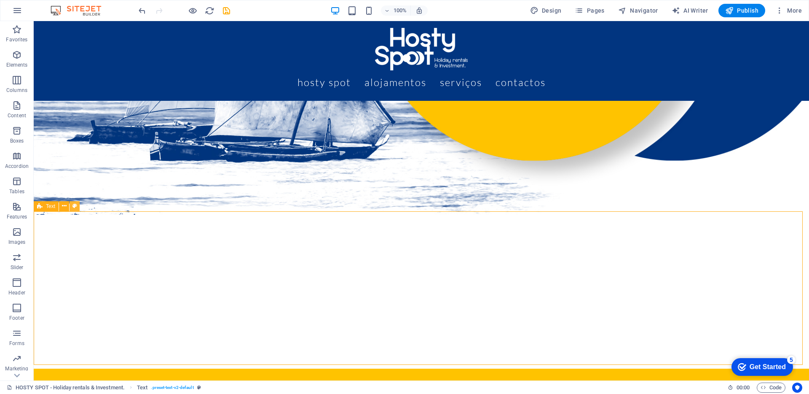
click at [72, 207] on icon at bounding box center [74, 205] width 5 height 9
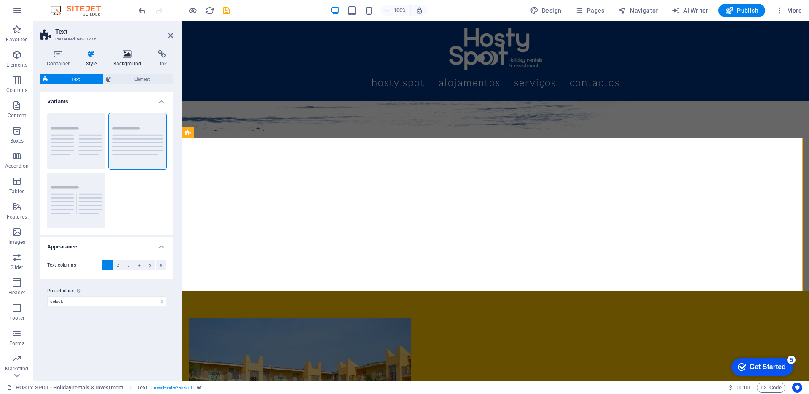
click at [118, 61] on h4 "Background" at bounding box center [129, 59] width 44 height 18
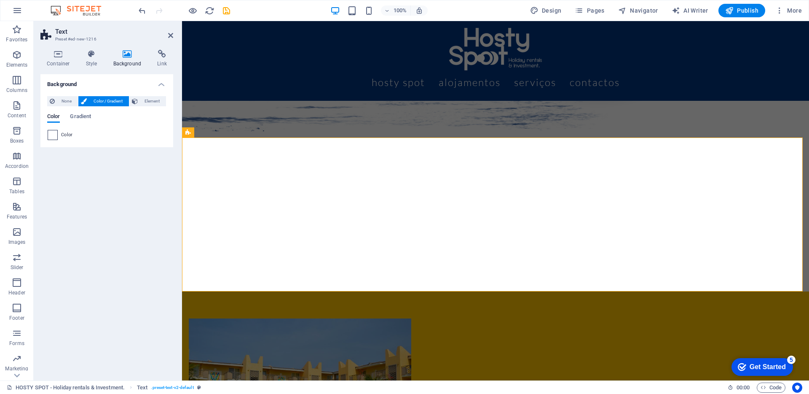
click at [55, 132] on span at bounding box center [52, 134] width 9 height 9
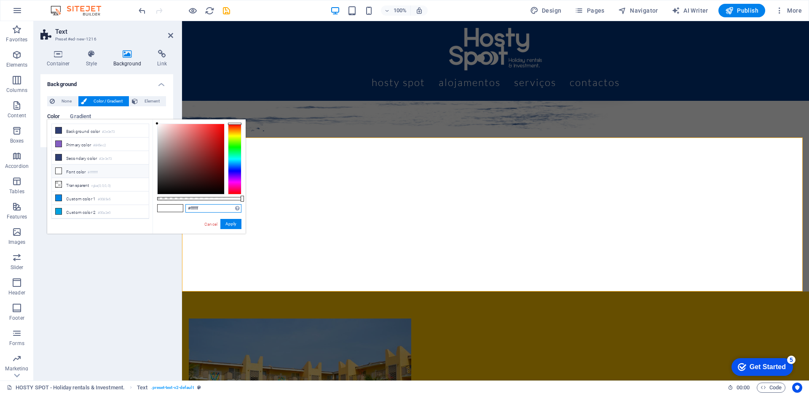
drag, startPoint x: 208, startPoint y: 210, endPoint x: 190, endPoint y: 209, distance: 17.3
click at [190, 209] on input "#ffffff" at bounding box center [213, 208] width 56 height 8
paste input "013580"
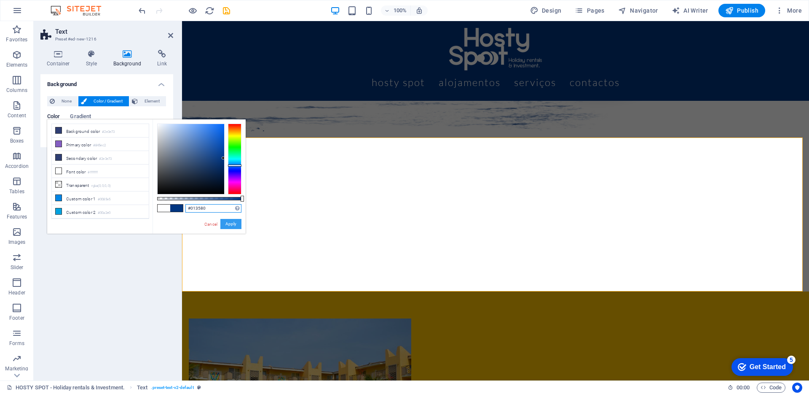
type input "#013580"
drag, startPoint x: 226, startPoint y: 221, endPoint x: 44, endPoint y: 201, distance: 183.2
click at [226, 221] on button "Apply" at bounding box center [230, 224] width 21 height 10
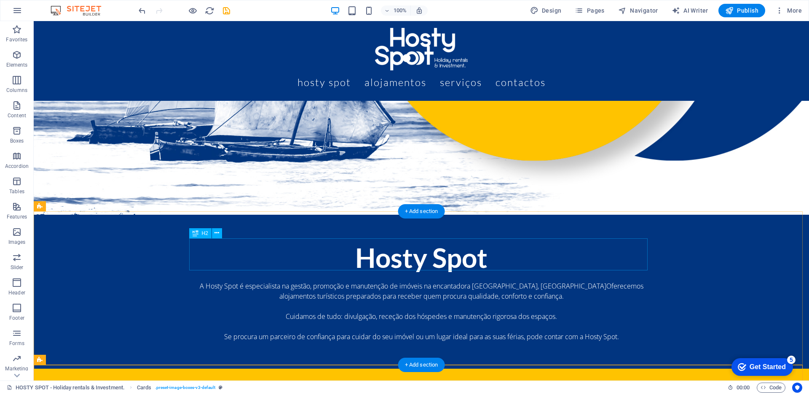
click at [386, 253] on div "Hosty Spot" at bounding box center [421, 257] width 458 height 32
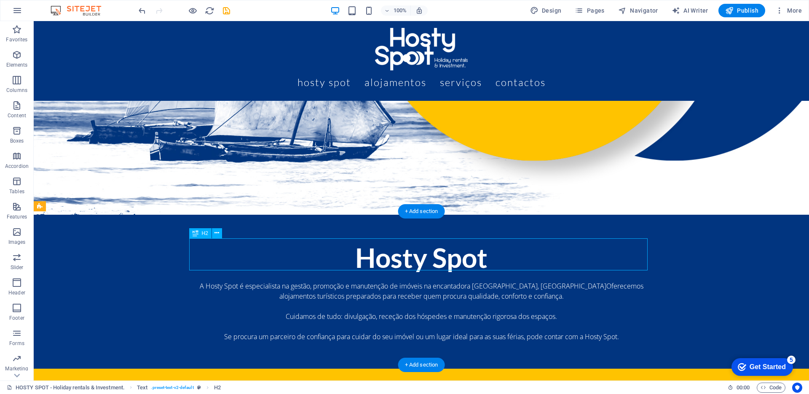
click at [386, 253] on div "Hosty Spot" at bounding box center [421, 257] width 458 height 32
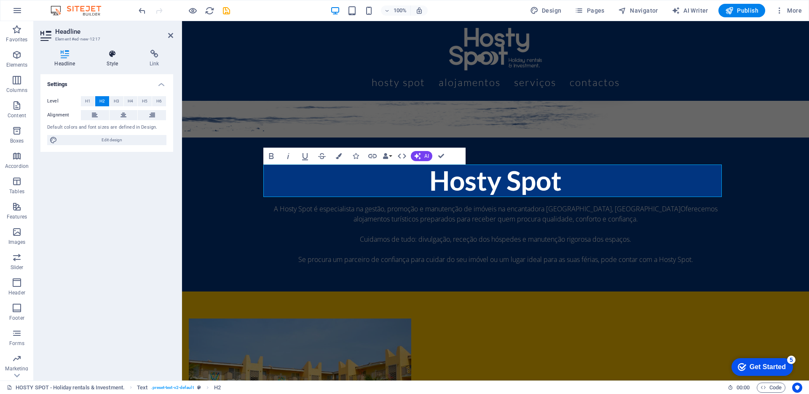
click at [109, 58] on icon at bounding box center [113, 54] width 40 height 8
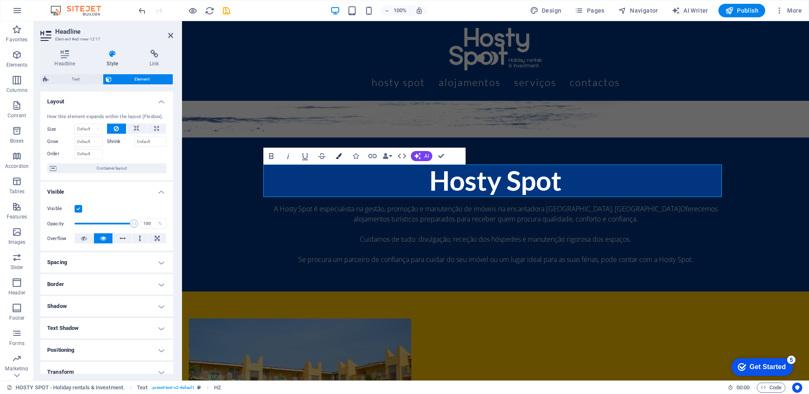
click at [340, 158] on icon "button" at bounding box center [339, 156] width 6 height 6
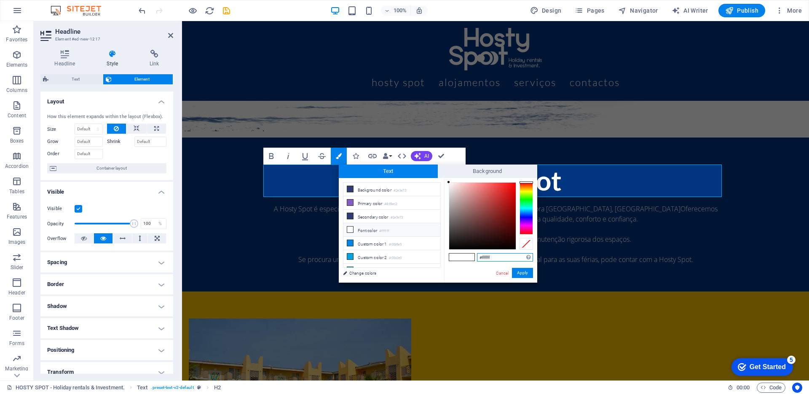
click at [483, 255] on input "#ffffff" at bounding box center [505, 257] width 56 height 8
drag, startPoint x: 482, startPoint y: 257, endPoint x: 509, endPoint y: 256, distance: 27.0
click at [509, 256] on input "#ffffff" at bounding box center [505, 257] width 56 height 8
paste input "c300"
type input "#ffc300"
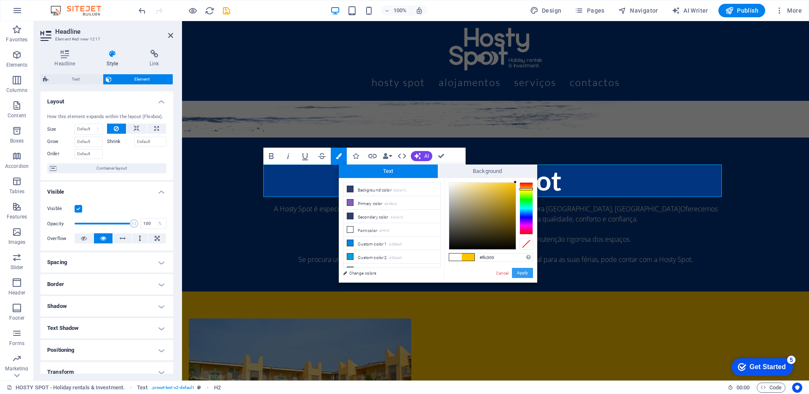
click at [524, 272] on button "Apply" at bounding box center [522, 273] width 21 height 10
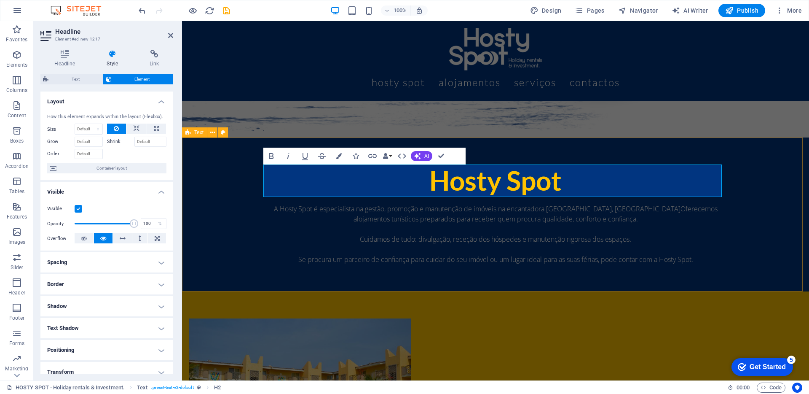
click at [247, 252] on div "Hosty Spot A Hosty Spot é especialista na gestão, promoção e manutenção de imóv…" at bounding box center [495, 214] width 627 height 154
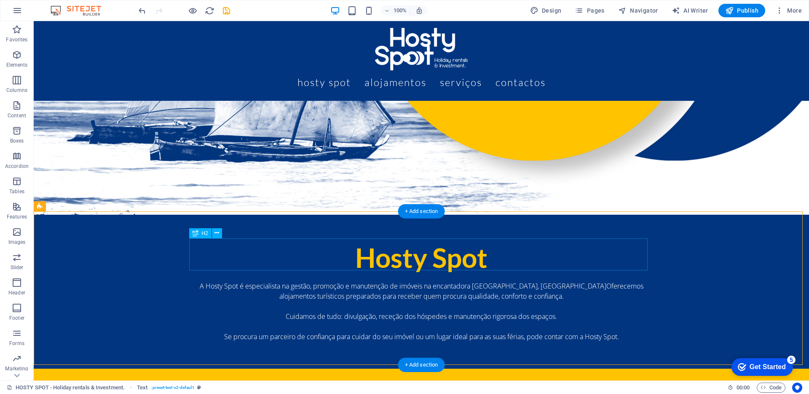
click at [247, 252] on div "Hosty Spot" at bounding box center [421, 257] width 458 height 32
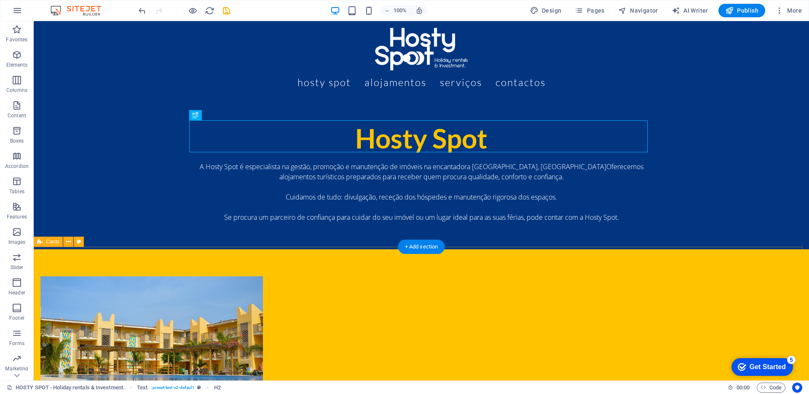
scroll to position [418, 0]
click at [735, 10] on span "Publish" at bounding box center [741, 10] width 33 height 8
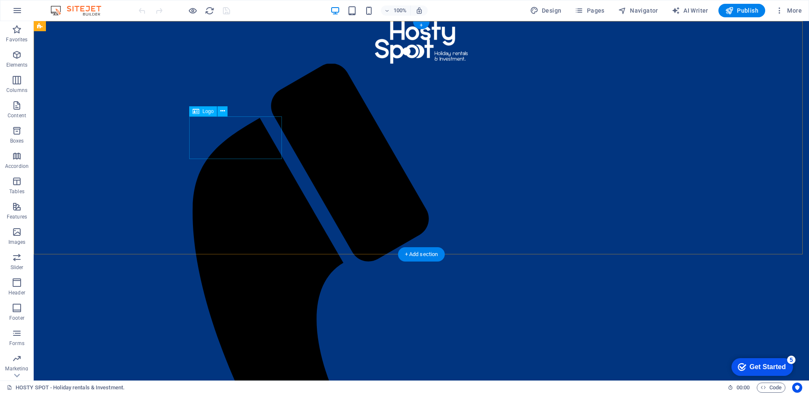
click at [219, 64] on div at bounding box center [421, 42] width 458 height 43
click at [709, 57] on div "Menu Hosty Spot Alojamentos Serviços Contactos" at bounding box center [421, 368] width 775 height 695
click at [109, 107] on div "Menu Hosty Spot Alojamentos Serviços Contactos" at bounding box center [421, 368] width 775 height 695
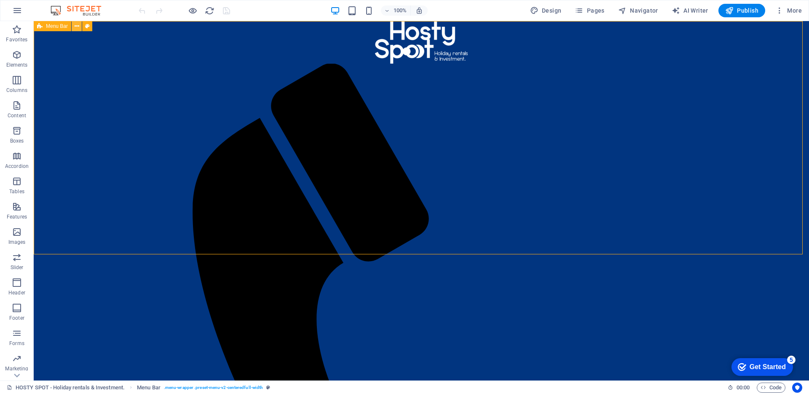
click at [79, 26] on button at bounding box center [77, 26] width 10 height 10
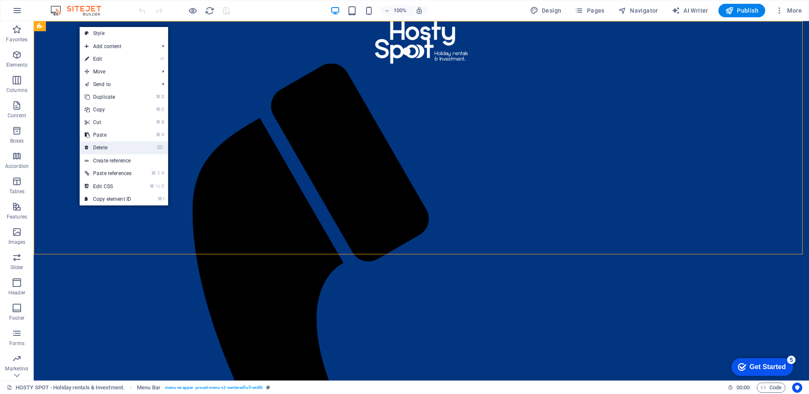
click at [107, 143] on link "⌦ Delete" at bounding box center [108, 147] width 57 height 13
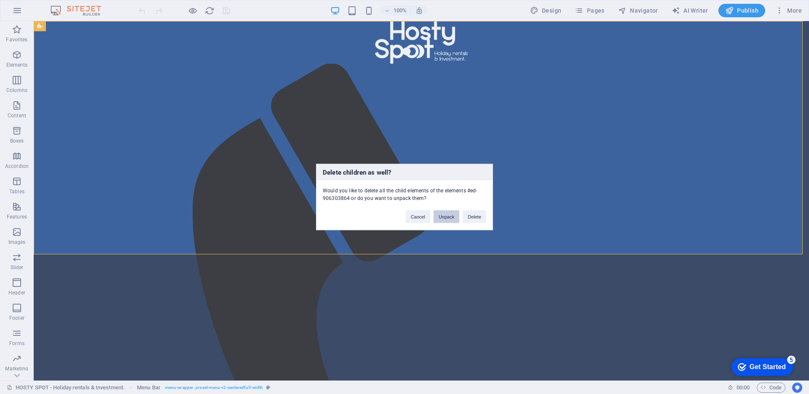
click at [445, 220] on button "Unpack" at bounding box center [447, 216] width 26 height 13
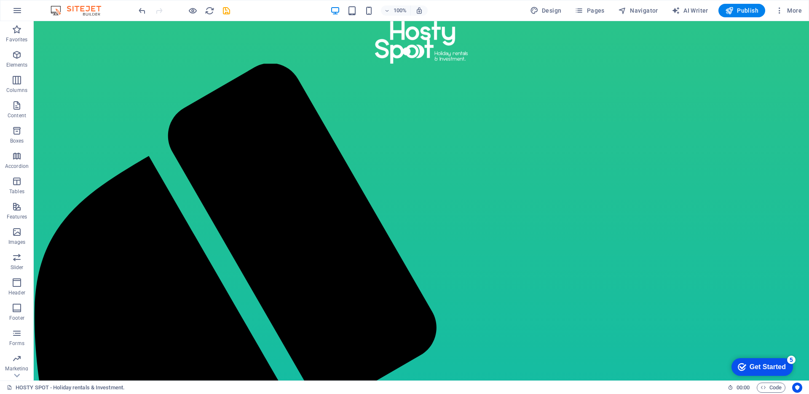
click at [147, 12] on div at bounding box center [184, 10] width 94 height 13
click at [142, 13] on icon "undo" at bounding box center [142, 11] width 10 height 10
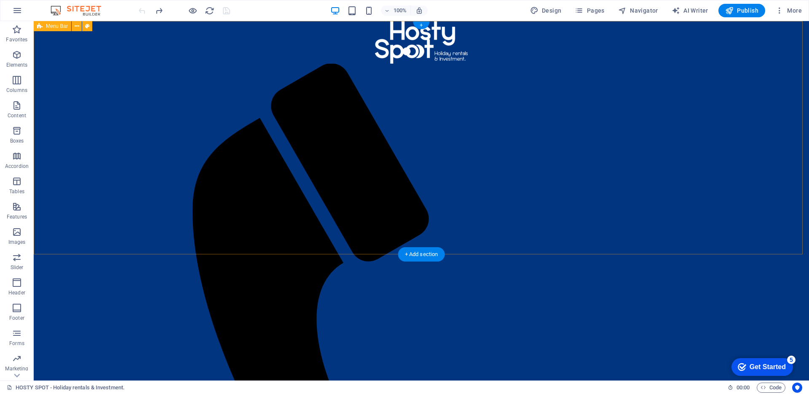
click at [156, 86] on div "Menu Hosty Spot Alojamentos Serviços Contactos" at bounding box center [421, 368] width 775 height 695
click at [78, 25] on icon at bounding box center [77, 26] width 5 height 9
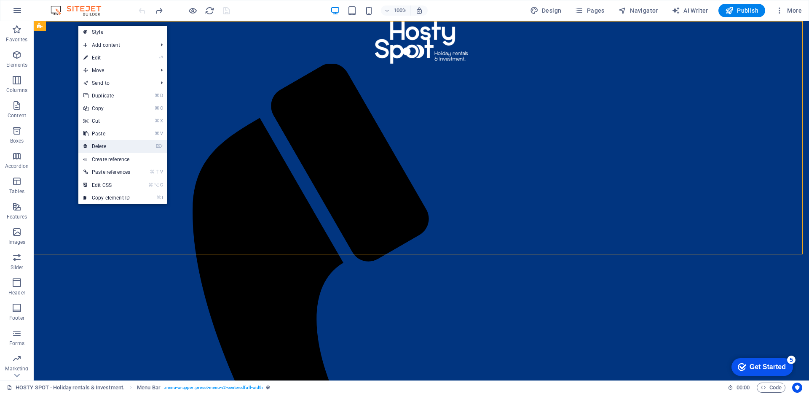
click at [110, 141] on link "⌦ Delete" at bounding box center [106, 146] width 57 height 13
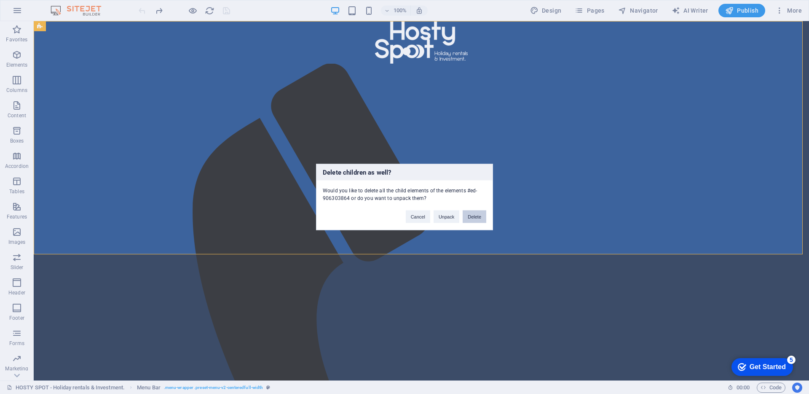
click at [469, 217] on button "Delete" at bounding box center [475, 216] width 24 height 13
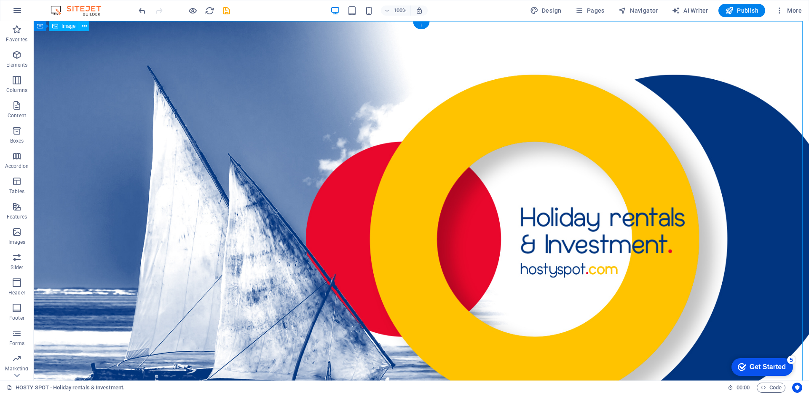
click at [423, 27] on div "+" at bounding box center [421, 25] width 16 height 8
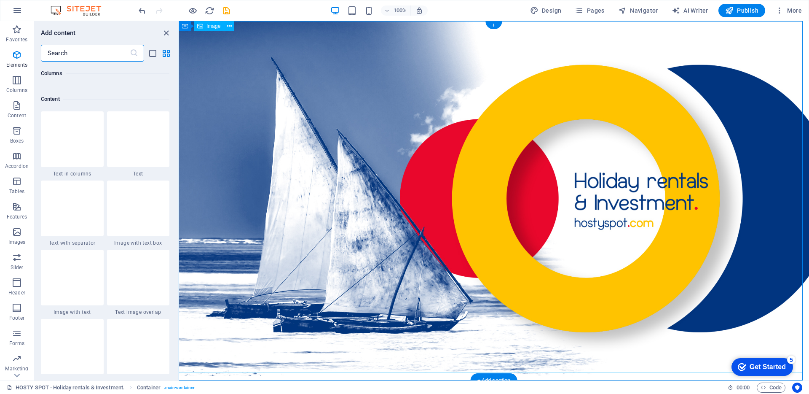
scroll to position [1474, 0]
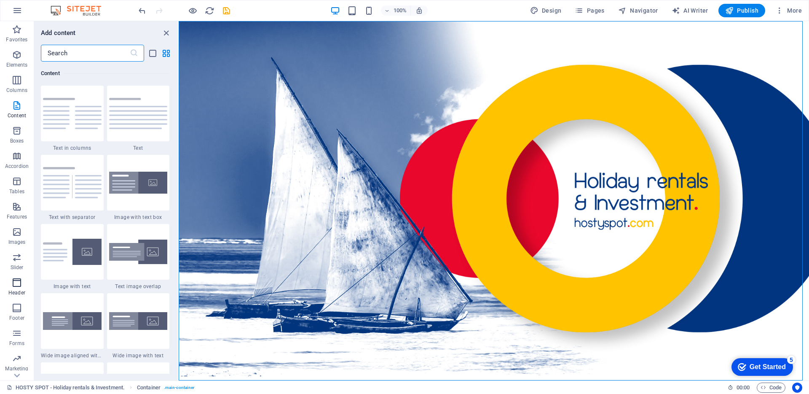
click at [19, 283] on icon "button" at bounding box center [17, 282] width 10 height 10
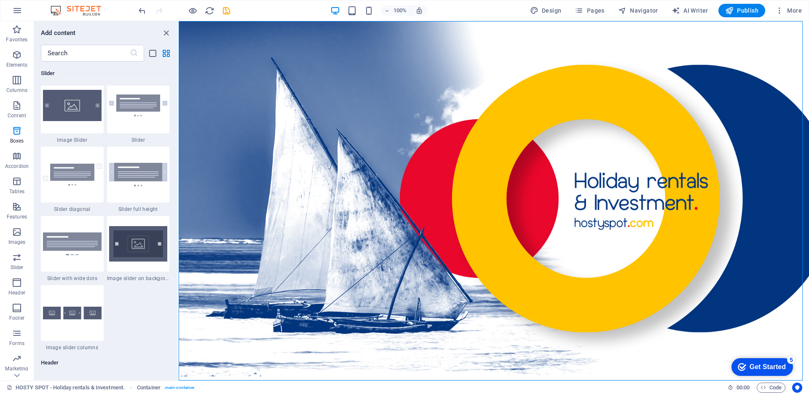
scroll to position [5074, 0]
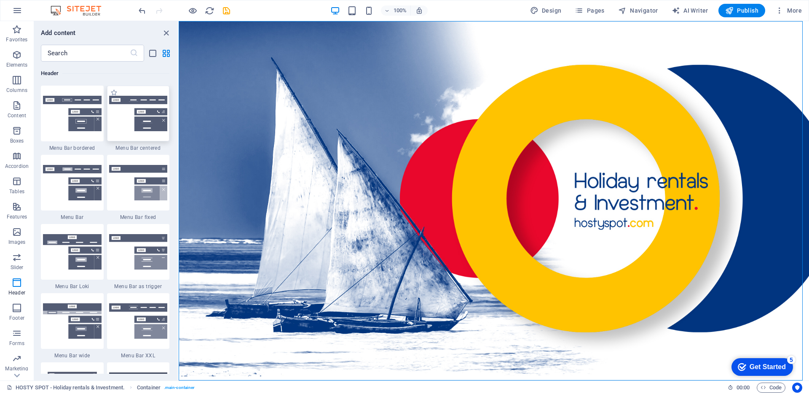
click at [146, 119] on img at bounding box center [138, 113] width 59 height 35
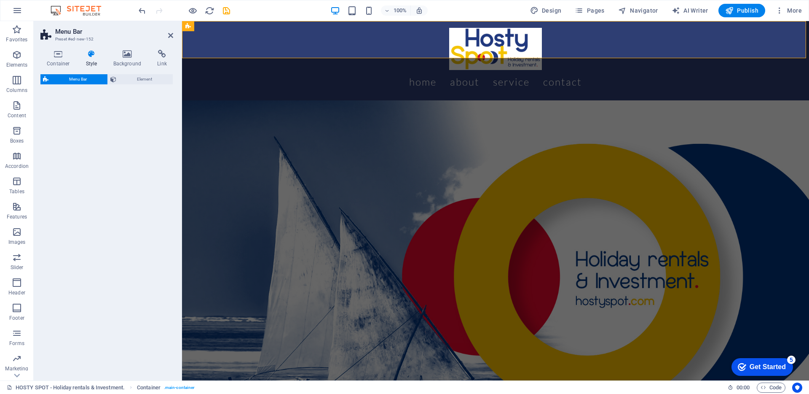
select select "rem"
select select "preset-menu-v2-centered"
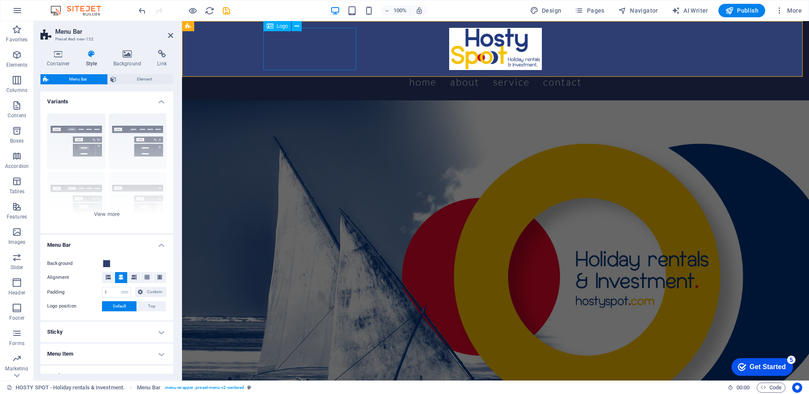
click at [302, 61] on div at bounding box center [495, 49] width 458 height 42
click at [283, 40] on div at bounding box center [495, 49] width 458 height 42
click at [286, 48] on div at bounding box center [495, 49] width 458 height 42
select select "px"
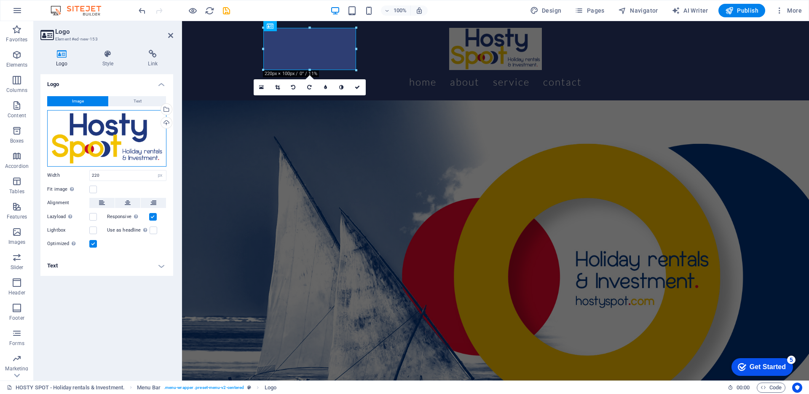
click at [121, 145] on div "Drag files here, click to choose files or select files from Files or our free s…" at bounding box center [106, 138] width 119 height 56
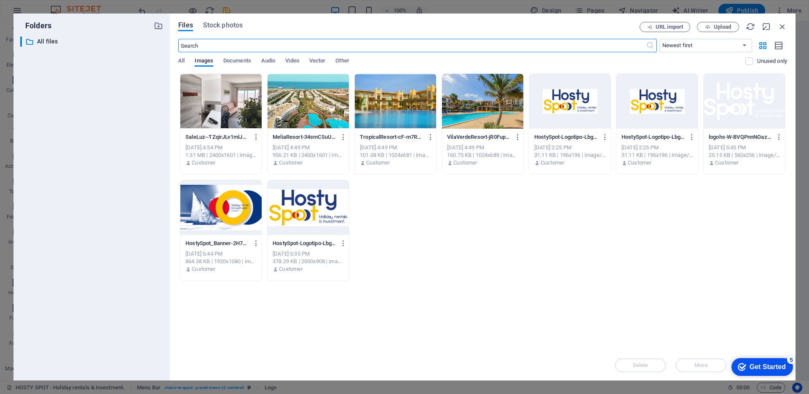
click at [730, 110] on div at bounding box center [744, 101] width 81 height 55
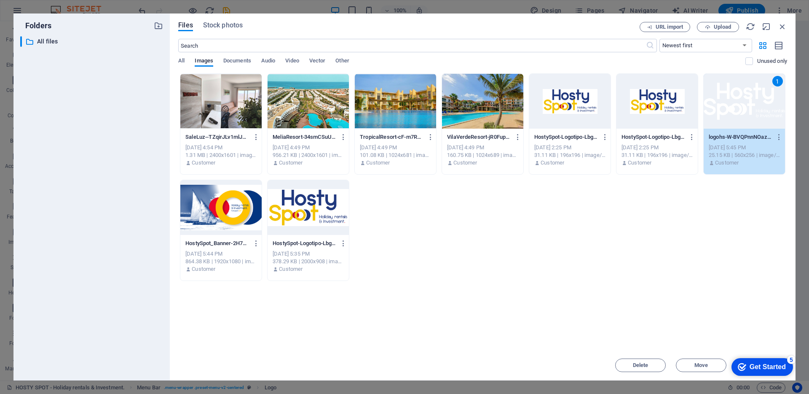
click at [738, 107] on div "1" at bounding box center [744, 101] width 81 height 55
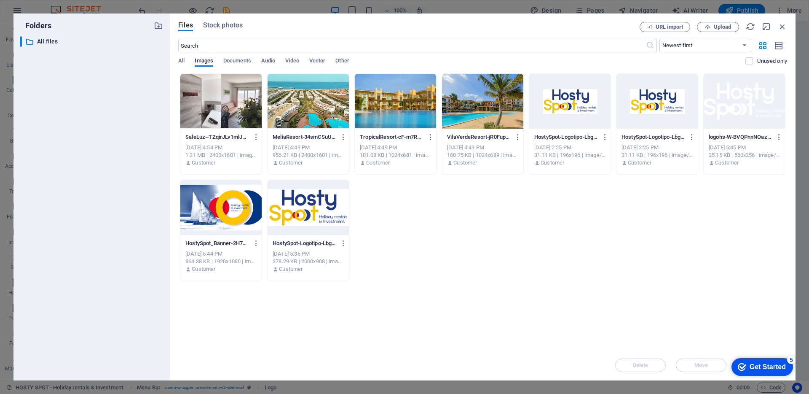
click at [738, 107] on div at bounding box center [744, 101] width 81 height 55
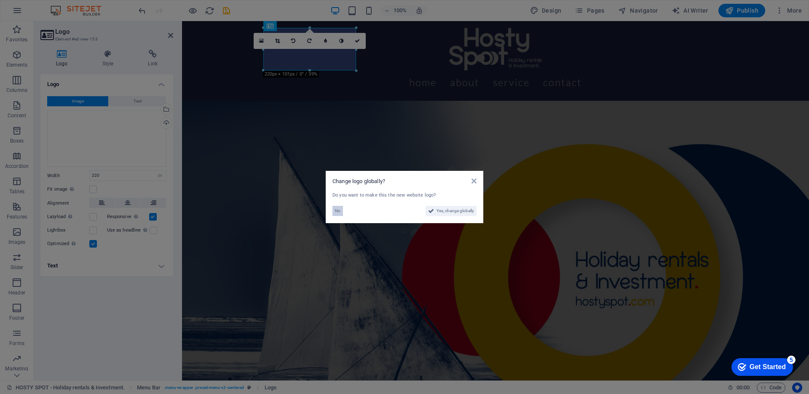
click at [339, 212] on span "No" at bounding box center [337, 211] width 5 height 10
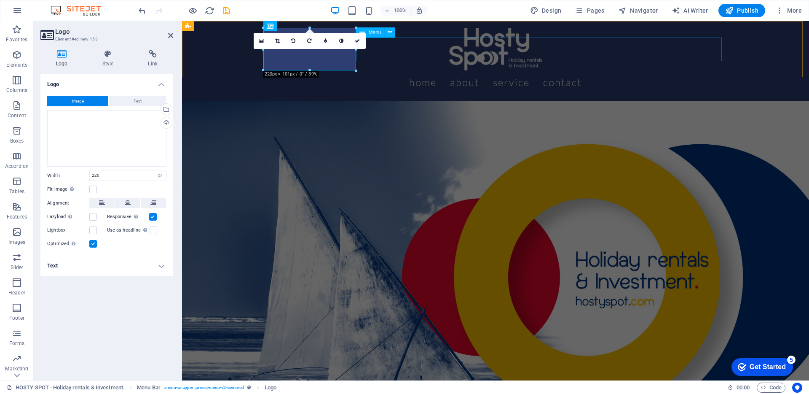
click at [467, 70] on nav "Home About Service Contact" at bounding box center [495, 82] width 458 height 24
click at [616, 70] on nav "Home About Service Contact" at bounding box center [495, 82] width 458 height 24
select select
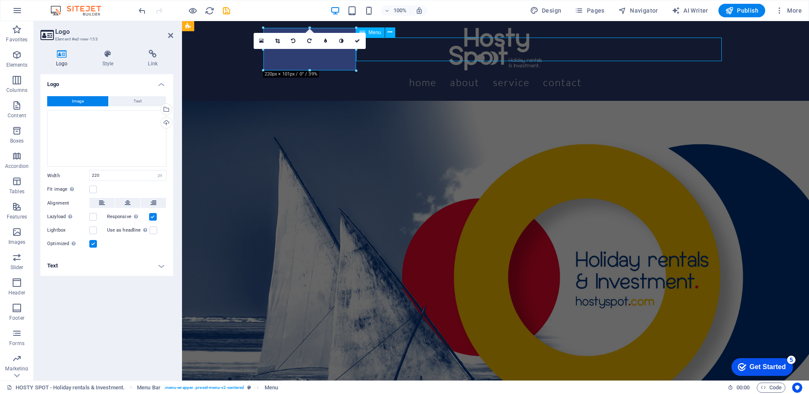
select select
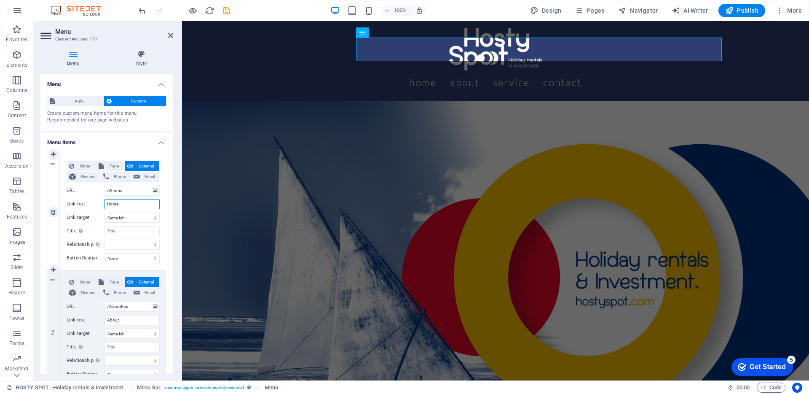
drag, startPoint x: 122, startPoint y: 203, endPoint x: 92, endPoint y: 210, distance: 30.8
click at [92, 210] on div "None Page External Element Phone Email Page HOSTY SPOT - Holiday rentals &amp; …" at bounding box center [113, 205] width 93 height 88
click at [116, 206] on input "Home" at bounding box center [131, 204] width 55 height 10
type input "Hosty Spot"
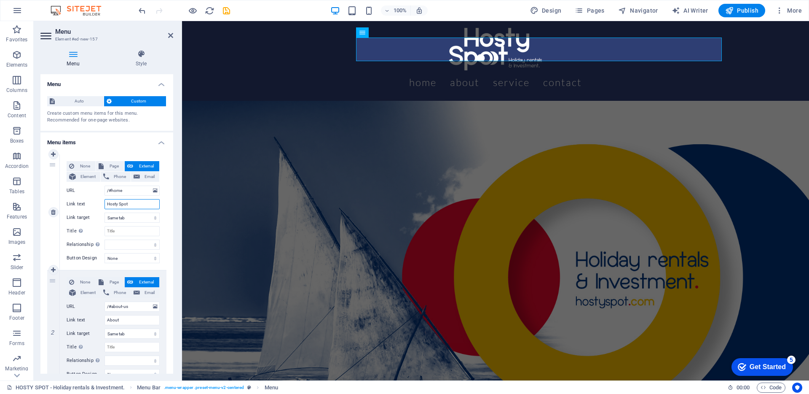
select select
type input "Hosty Spot"
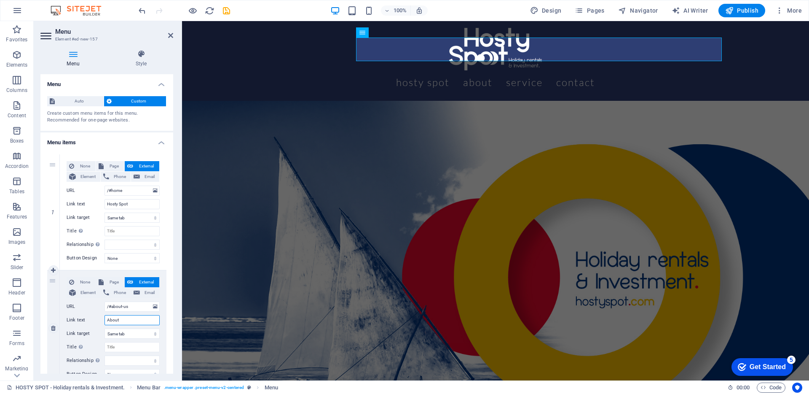
click at [126, 319] on input "About" at bounding box center [131, 320] width 55 height 10
type input "Alojamentos"
select select
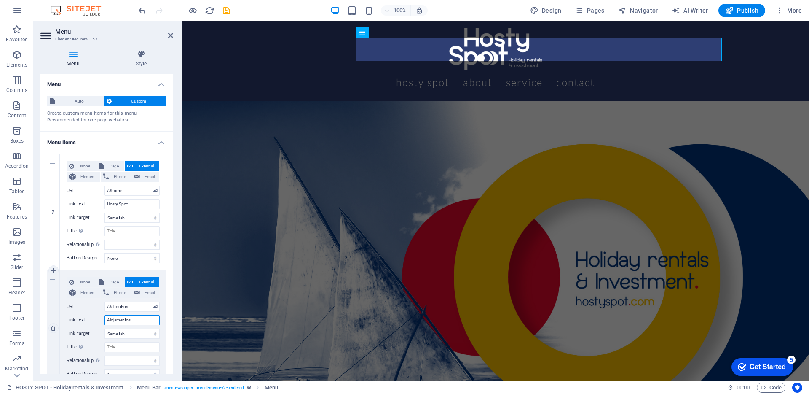
select select
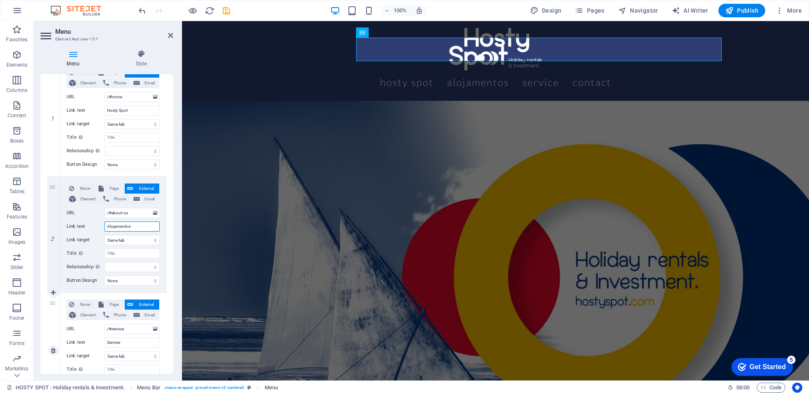
scroll to position [94, 0]
type input "Alojamentos"
click at [127, 346] on input "Service" at bounding box center [131, 342] width 55 height 10
click at [127, 345] on input "Service" at bounding box center [131, 342] width 55 height 10
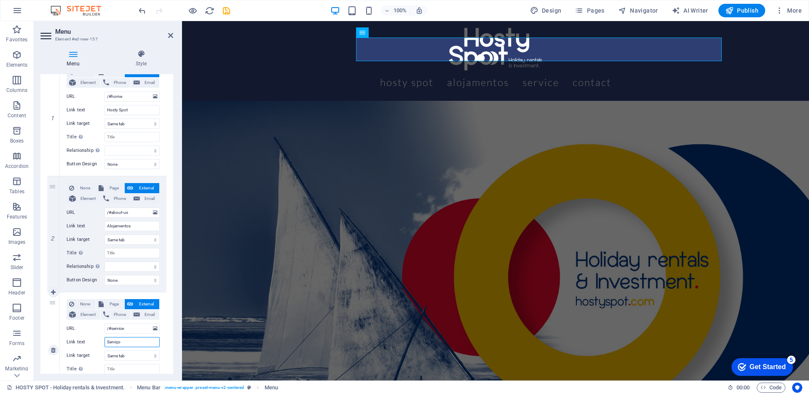
type input "Serviços"
select select
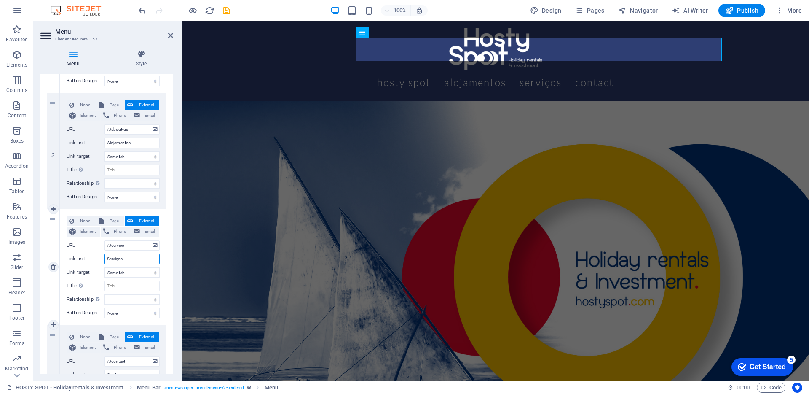
scroll to position [257, 0]
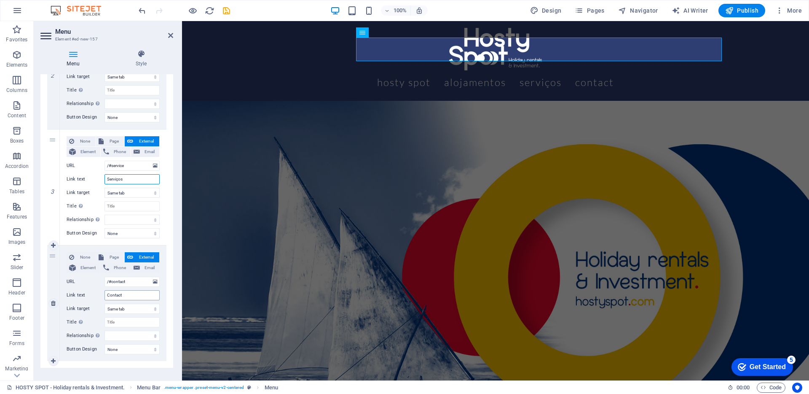
type input "Serviços"
click at [128, 298] on input "Contact" at bounding box center [131, 295] width 55 height 10
type input "Contatos"
select select
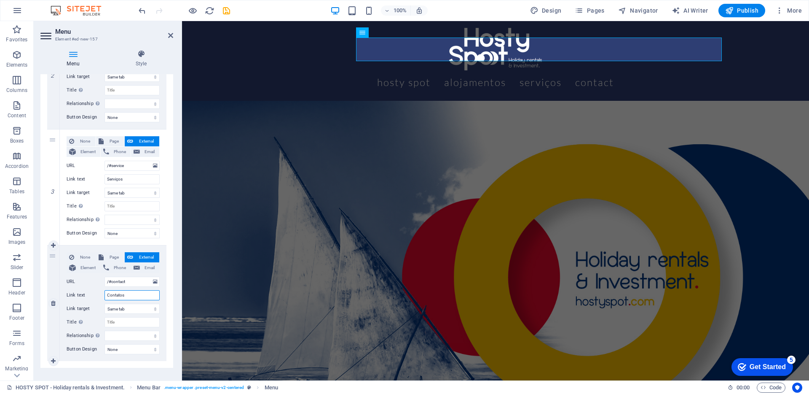
select select
type input "Contaxtos"
select select
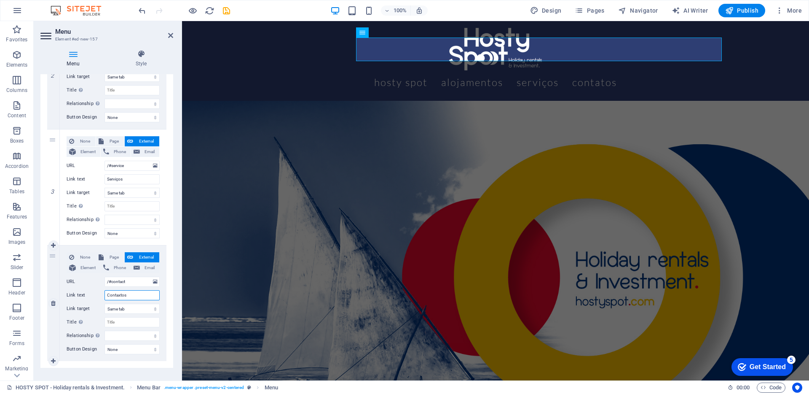
select select
type input "Contactos"
select select
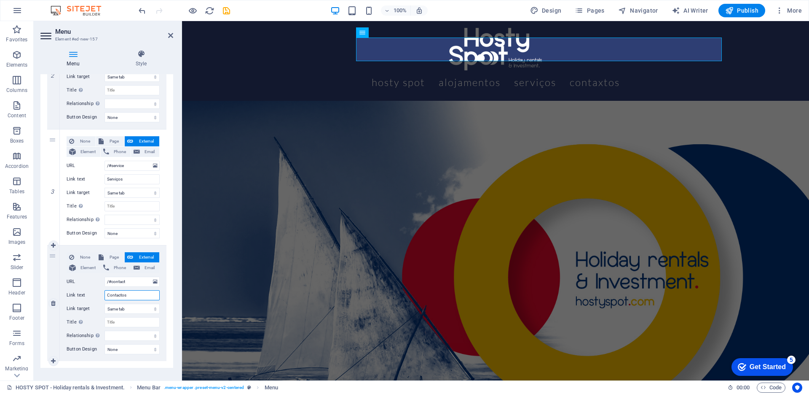
select select
type input "Contactos"
click at [229, 245] on figure at bounding box center [495, 277] width 627 height 353
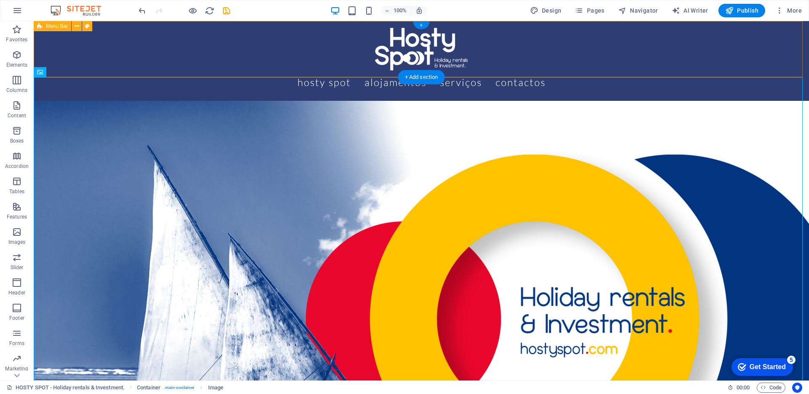
click at [134, 62] on div "Menu Hosty Spot Alojamentos Serviços Contactos" at bounding box center [421, 61] width 775 height 80
click at [162, 47] on div "Menu Hosty Spot Alojamentos Serviços Contactos" at bounding box center [421, 61] width 775 height 80
select select "rem"
select select "preset-menu-v2-centered"
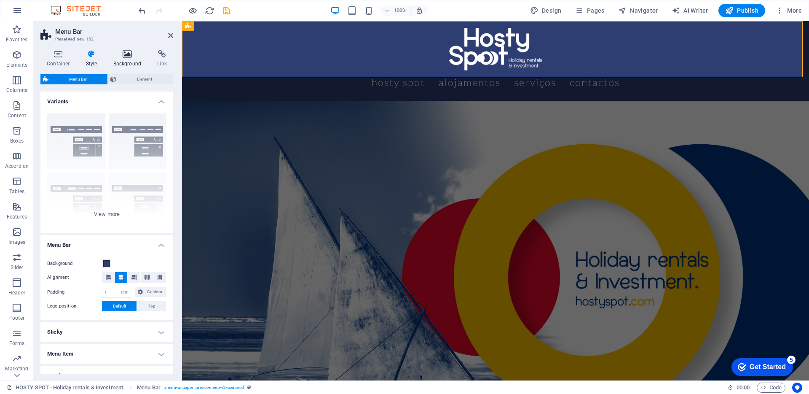
click at [126, 52] on icon at bounding box center [127, 54] width 41 height 8
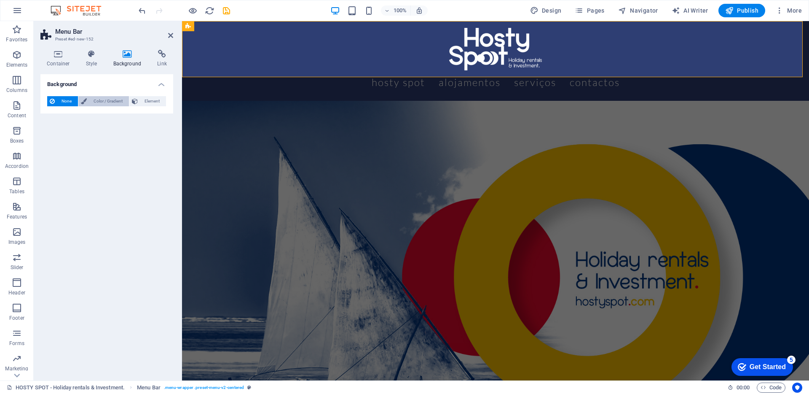
click at [115, 102] on span "Color / Gradient" at bounding box center [107, 101] width 37 height 10
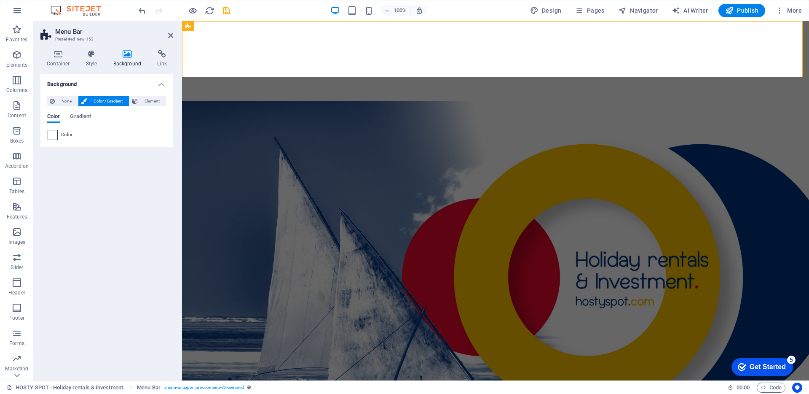
click at [52, 135] on span at bounding box center [52, 134] width 9 height 9
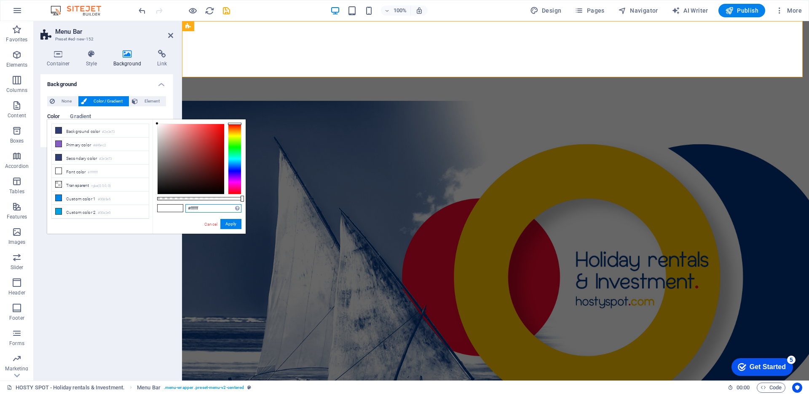
drag, startPoint x: 216, startPoint y: 205, endPoint x: 192, endPoint y: 208, distance: 24.6
click at [192, 208] on input "#ffffff" at bounding box center [213, 208] width 56 height 8
drag, startPoint x: 210, startPoint y: 207, endPoint x: 189, endPoint y: 209, distance: 21.1
click at [189, 209] on input "#ffffff" at bounding box center [213, 208] width 56 height 8
paste input "013580"
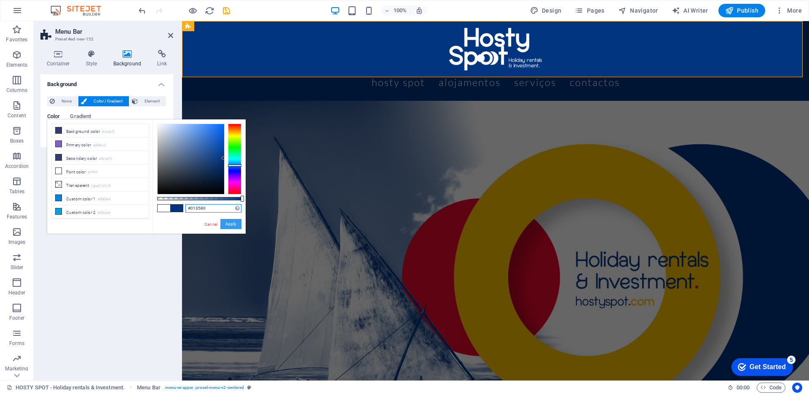
type input "#013580"
click at [231, 223] on button "Apply" at bounding box center [230, 224] width 21 height 10
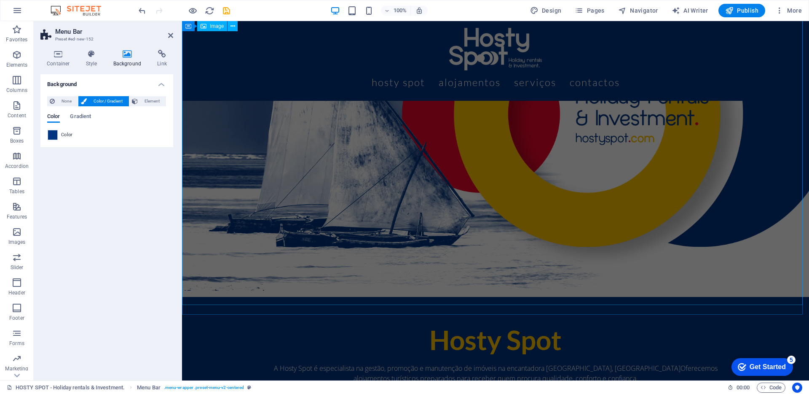
scroll to position [198, 0]
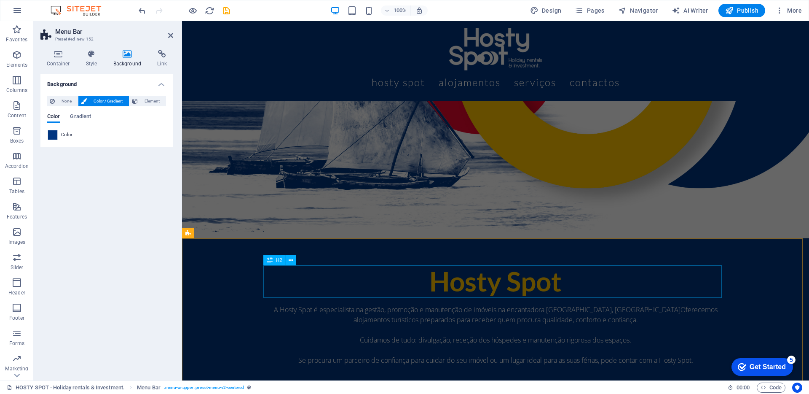
click at [266, 276] on div "Hosty Spot" at bounding box center [495, 281] width 458 height 32
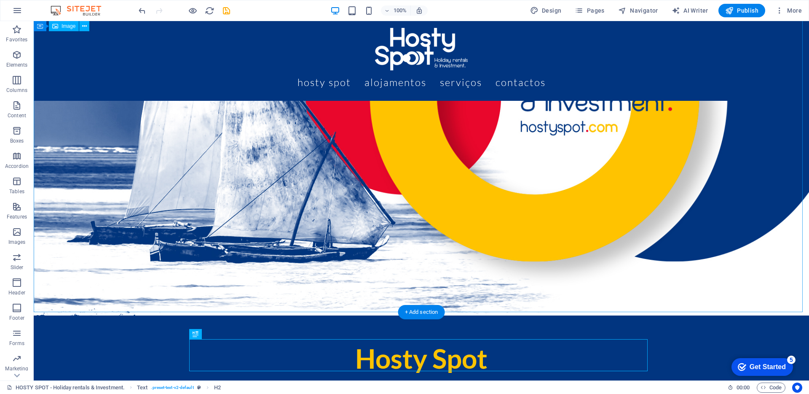
click at [233, 283] on figure at bounding box center [421, 97] width 775 height 436
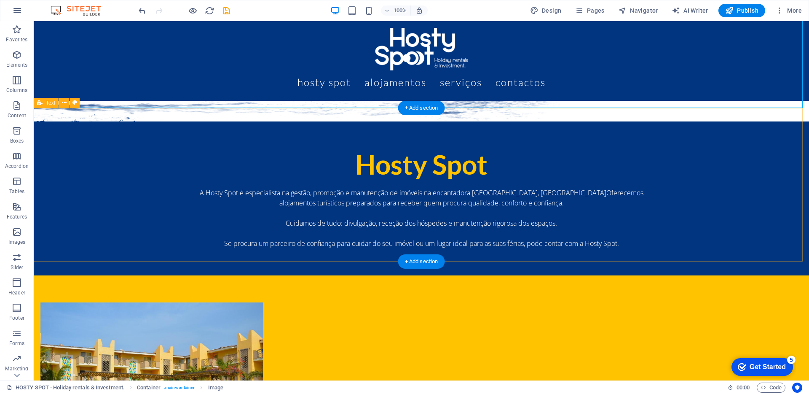
scroll to position [389, 0]
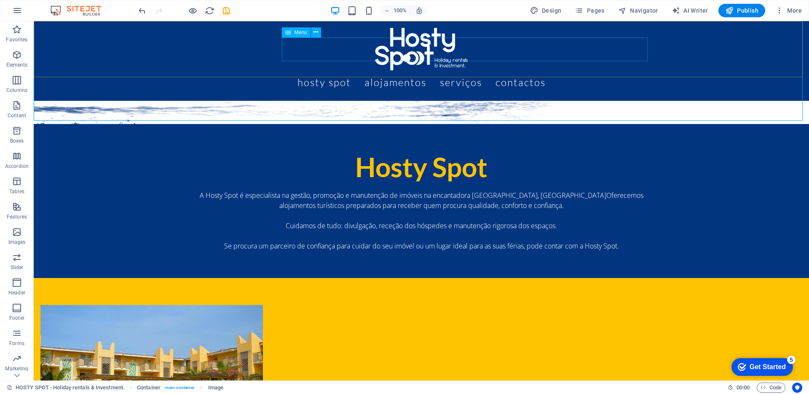
click at [344, 70] on nav "Hosty Spot Alojamentos Serviços Contactos" at bounding box center [421, 82] width 458 height 24
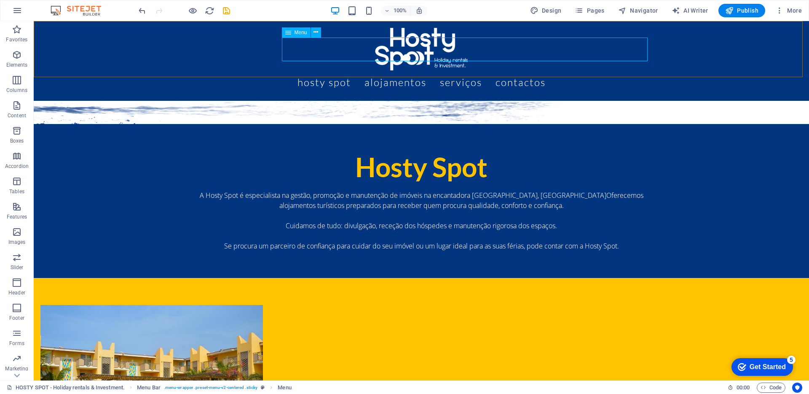
click at [297, 30] on span "Menu" at bounding box center [301, 32] width 13 height 5
click at [296, 34] on span "Menu" at bounding box center [301, 32] width 13 height 5
click at [313, 32] on button at bounding box center [316, 32] width 10 height 10
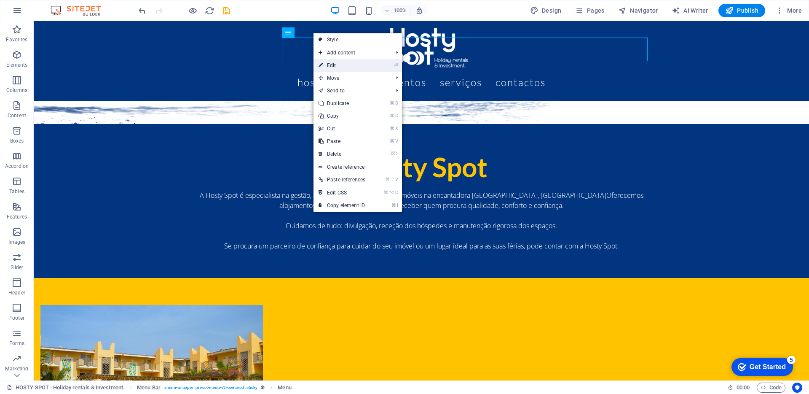
click at [334, 66] on link "⏎ Edit" at bounding box center [341, 65] width 57 height 13
select select
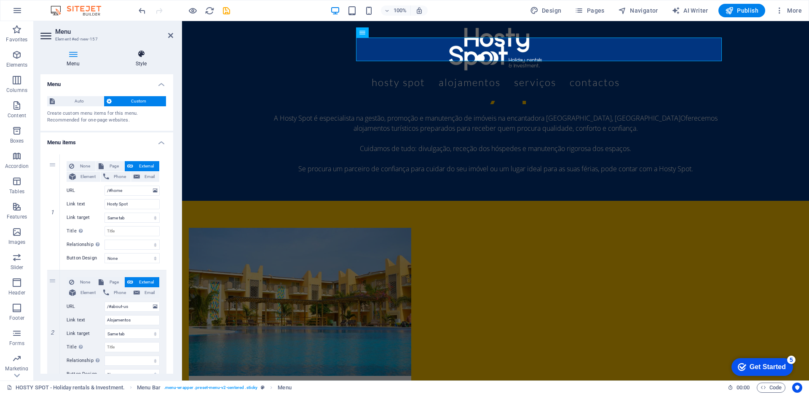
click at [134, 55] on icon at bounding box center [141, 54] width 64 height 8
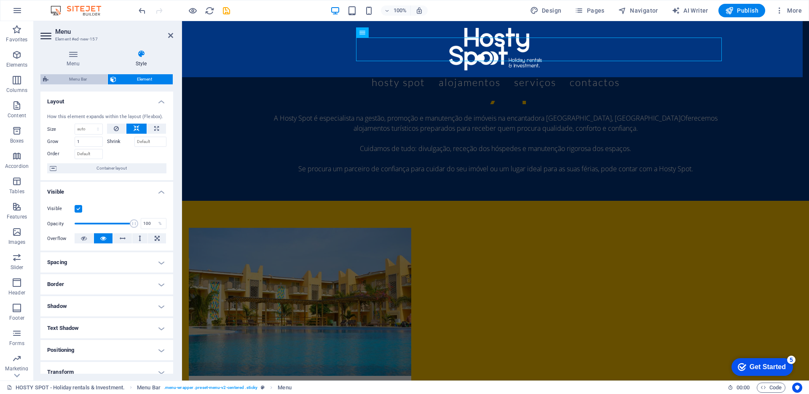
click at [78, 78] on span "Menu Bar" at bounding box center [78, 79] width 54 height 10
select select "rem"
select select "preset-menu-v2-centered"
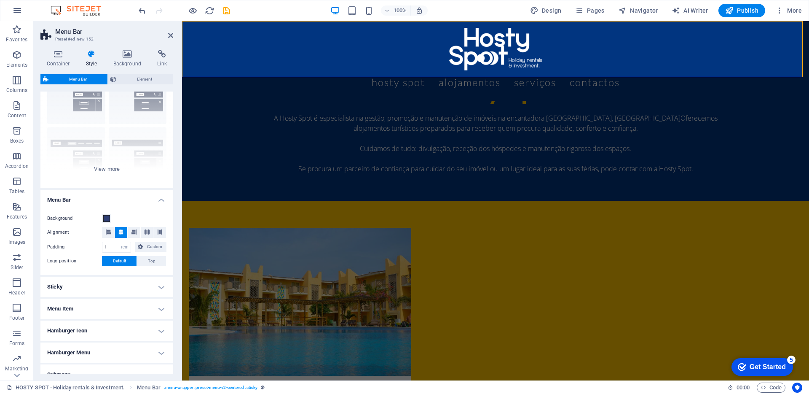
scroll to position [49, 0]
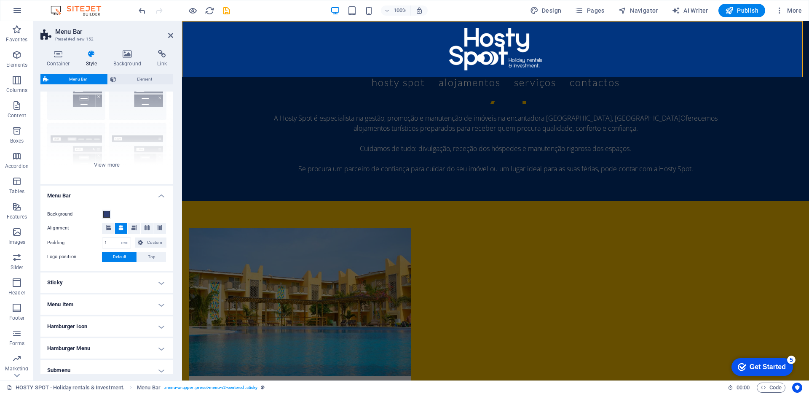
click at [94, 283] on h4 "Sticky" at bounding box center [106, 282] width 133 height 20
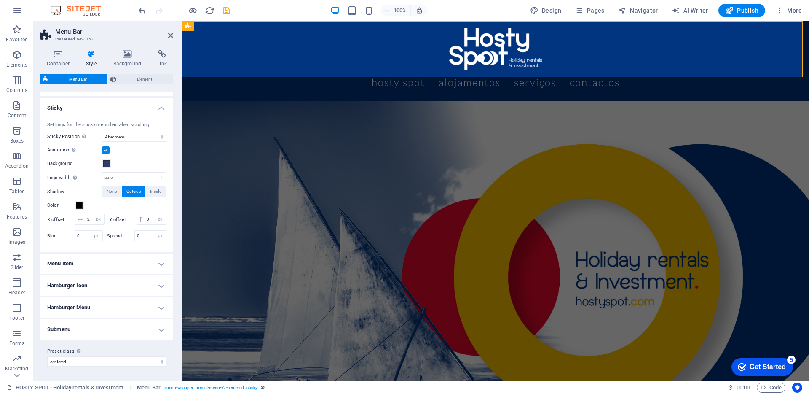
scroll to position [233, 0]
click at [99, 270] on h4 "Menu Item" at bounding box center [106, 263] width 133 height 20
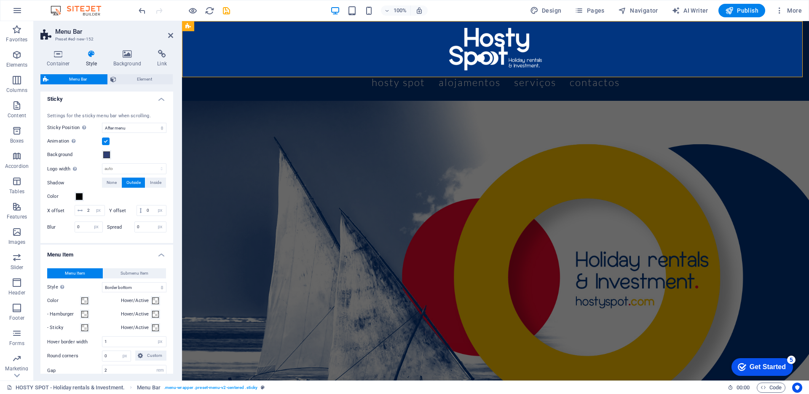
click at [101, 260] on h4 "Menu Item" at bounding box center [106, 251] width 133 height 15
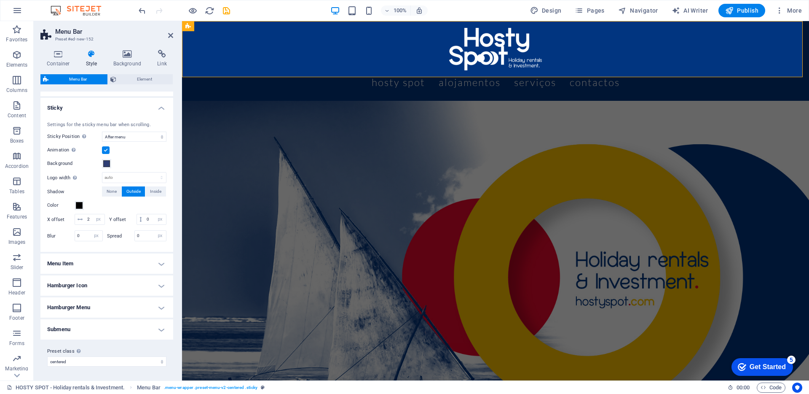
click at [108, 101] on h4 "Sticky" at bounding box center [106, 105] width 133 height 15
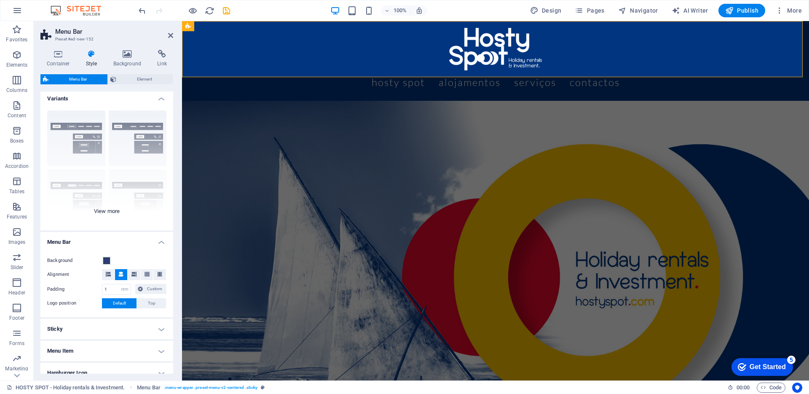
scroll to position [0, 0]
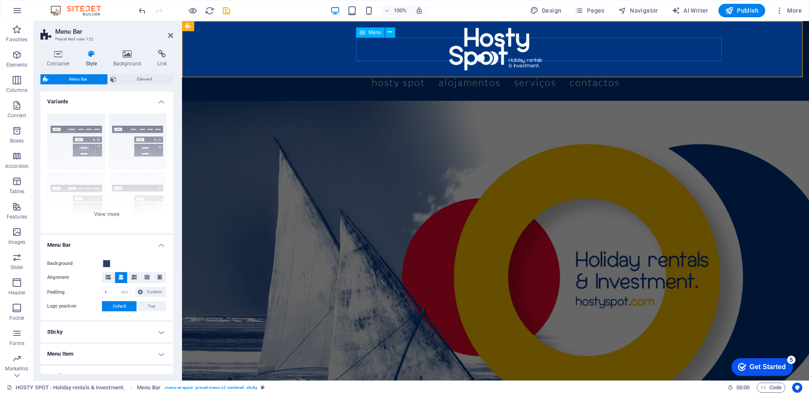
click at [434, 70] on nav "Hosty Spot Alojamentos Serviços Contactos" at bounding box center [495, 82] width 458 height 24
click at [149, 79] on span "Element" at bounding box center [144, 79] width 51 height 10
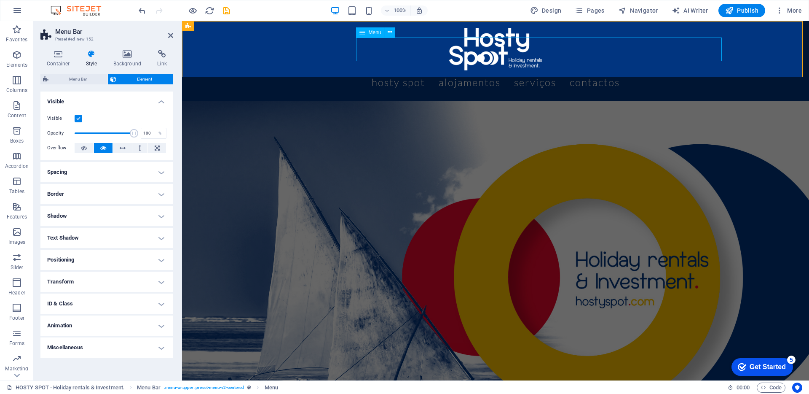
click at [417, 70] on nav "Hosty Spot Alojamentos Serviços Contactos" at bounding box center [495, 82] width 458 height 24
click at [83, 321] on h4 "Animation" at bounding box center [106, 325] width 133 height 20
click at [83, 321] on h4 "Animation" at bounding box center [106, 322] width 133 height 15
click at [75, 81] on span "Menu Bar" at bounding box center [78, 79] width 54 height 10
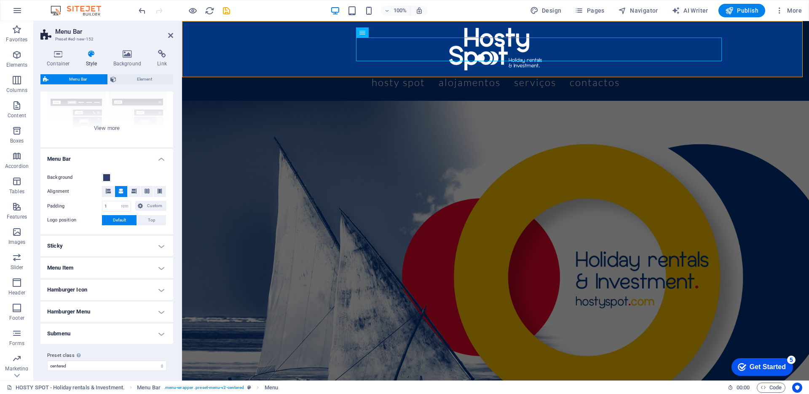
scroll to position [90, 0]
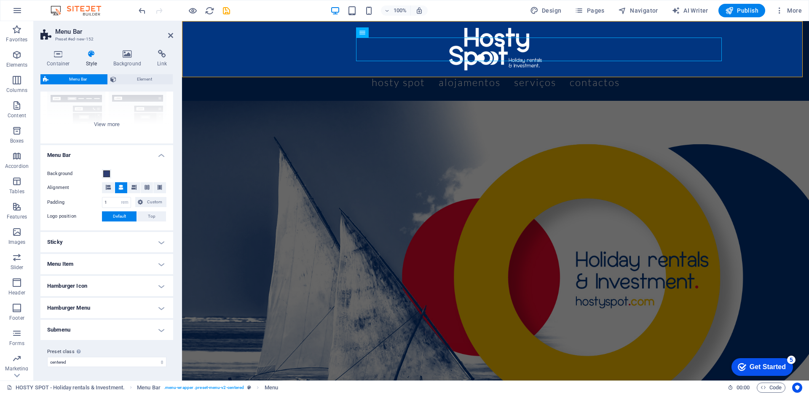
click at [78, 262] on h4 "Menu Item" at bounding box center [106, 264] width 133 height 20
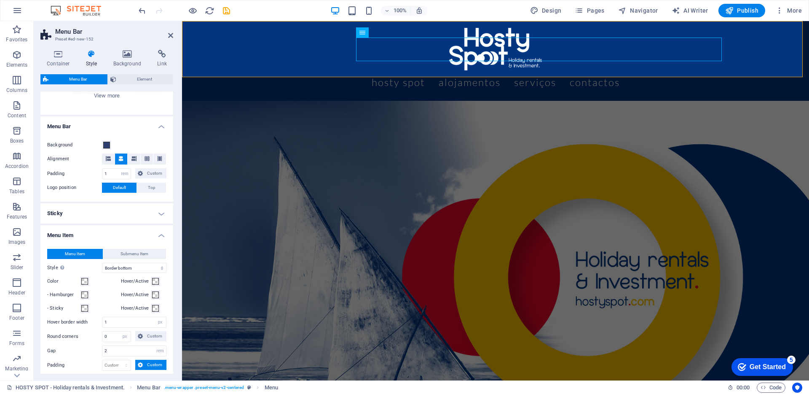
scroll to position [149, 0]
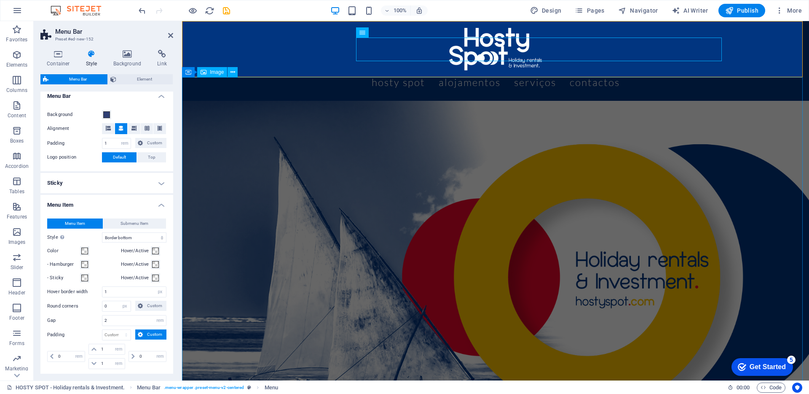
click at [612, 150] on figure at bounding box center [495, 277] width 627 height 353
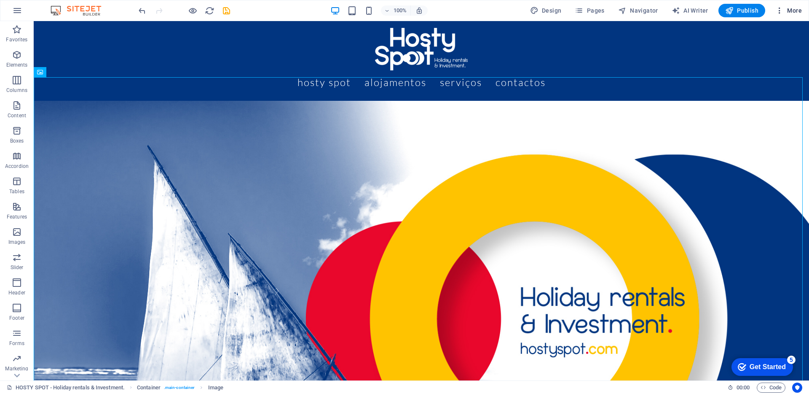
click at [617, 49] on icon "button" at bounding box center [387, 61] width 458 height 24
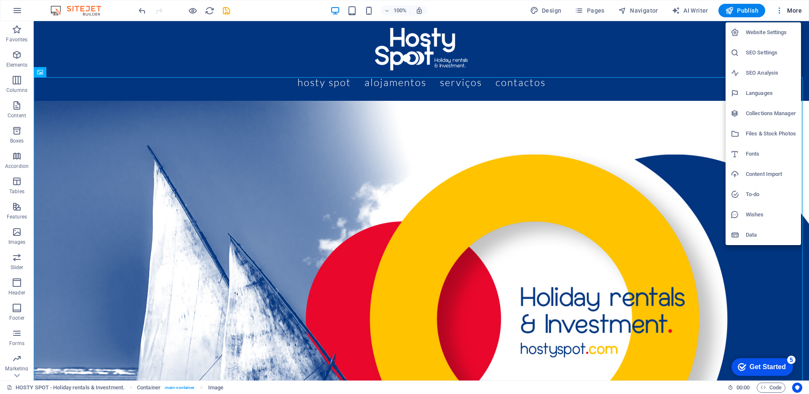
click at [792, 13] on div at bounding box center [404, 197] width 809 height 394
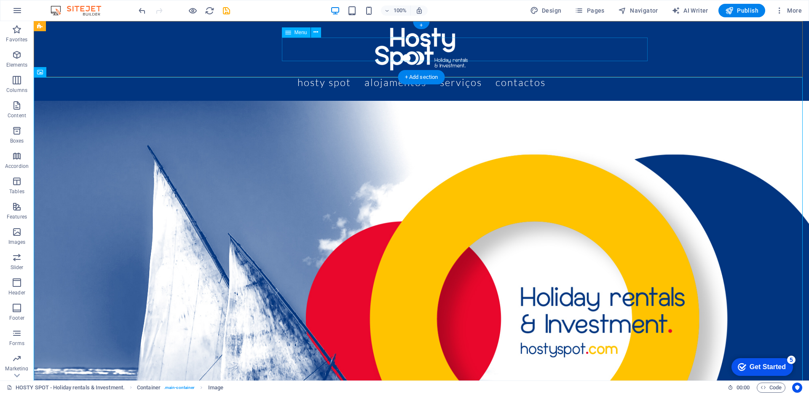
click at [364, 70] on nav "Hosty Spot Alojamentos Serviços Contactos" at bounding box center [421, 82] width 458 height 24
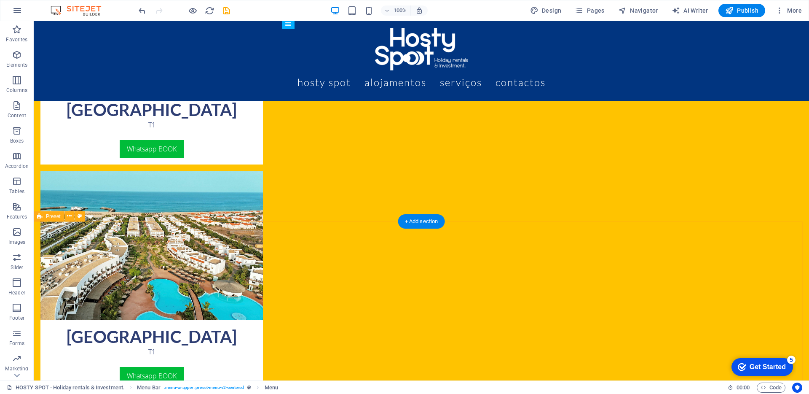
scroll to position [1020, 0]
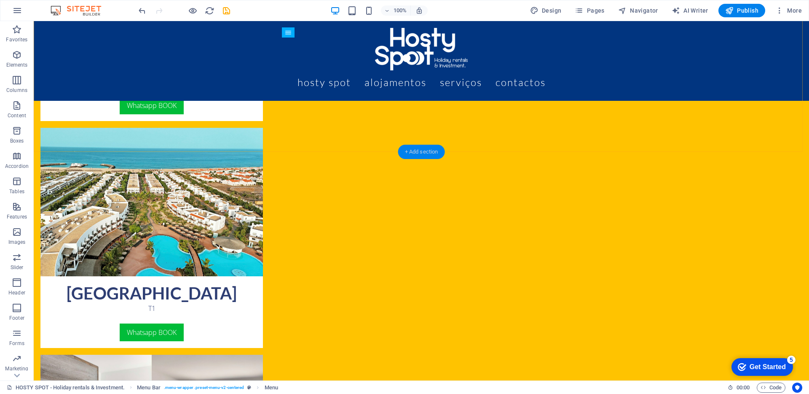
click at [420, 153] on div "+ Add section" at bounding box center [421, 152] width 47 height 14
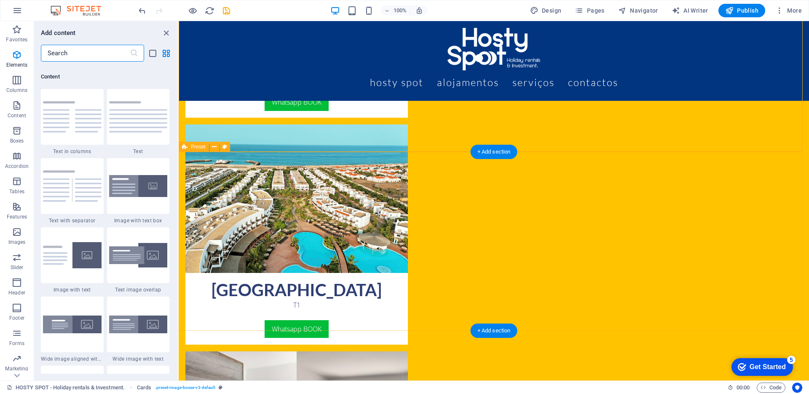
scroll to position [1474, 0]
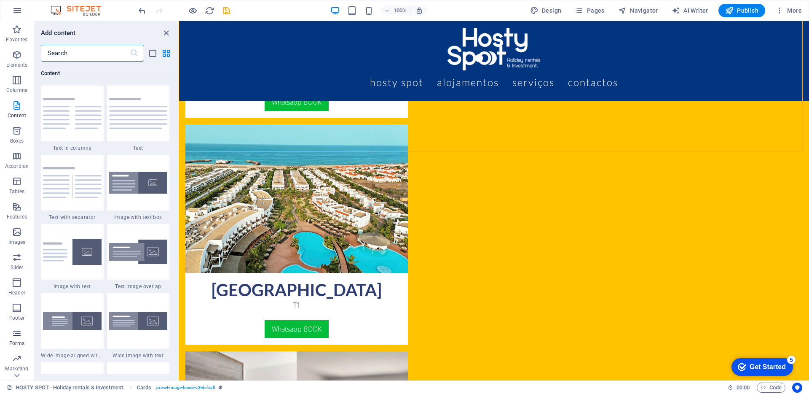
click at [13, 338] on span "Forms" at bounding box center [17, 338] width 34 height 20
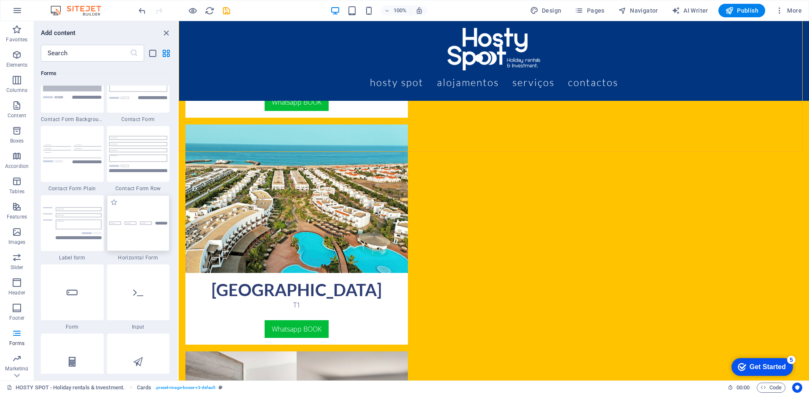
scroll to position [6201, 0]
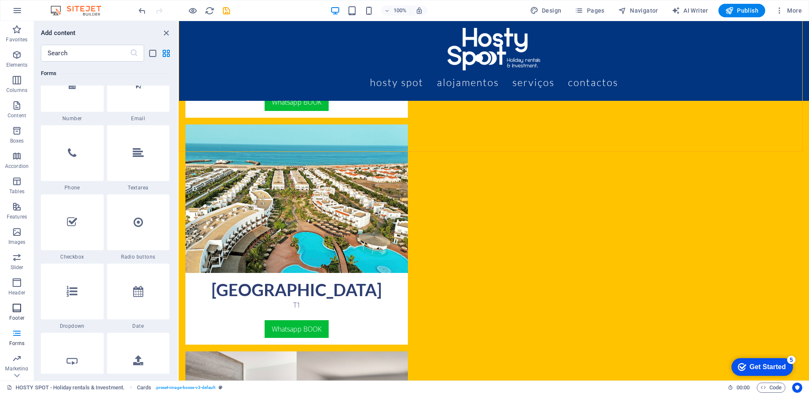
click at [14, 312] on icon "button" at bounding box center [17, 308] width 10 height 10
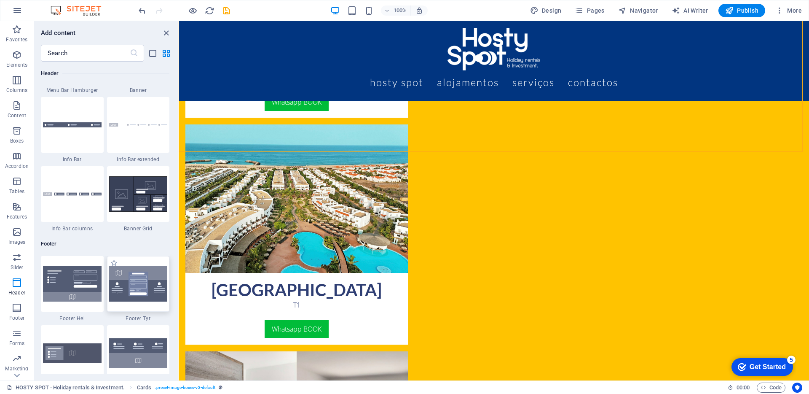
scroll to position [5407, 0]
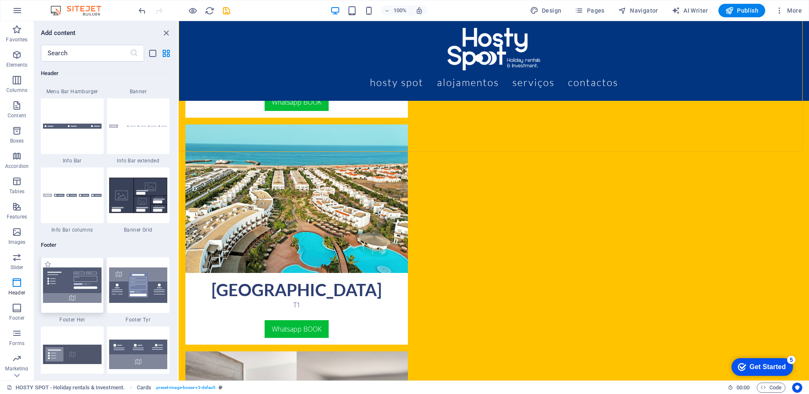
click at [81, 287] on img at bounding box center [72, 284] width 59 height 35
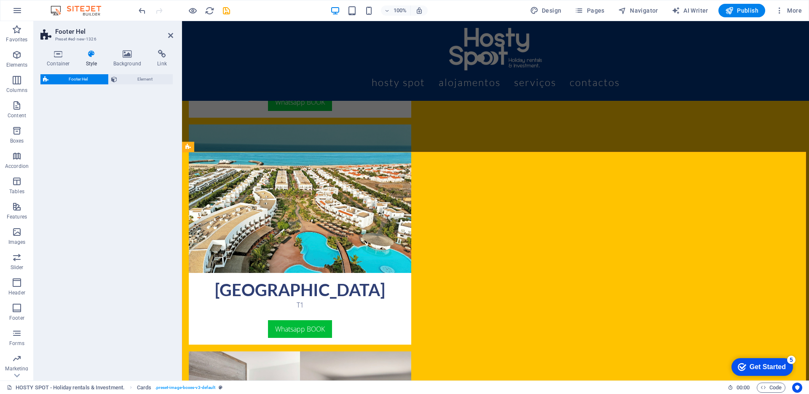
select select "%"
select select "rem"
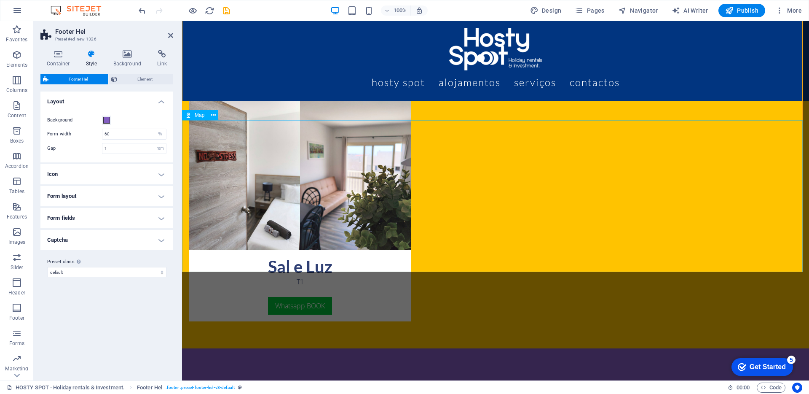
scroll to position [1157, 0]
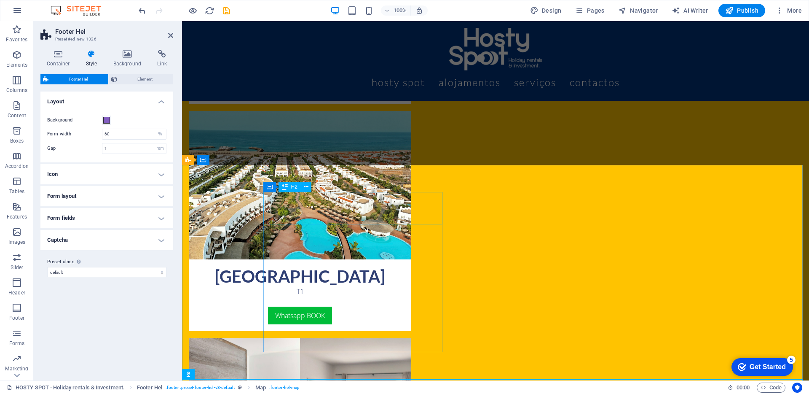
scroll to position [979, 0]
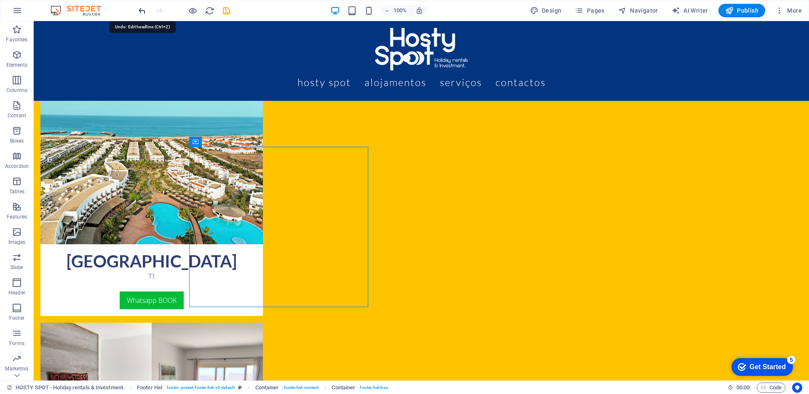
click at [139, 9] on icon "undo" at bounding box center [142, 11] width 10 height 10
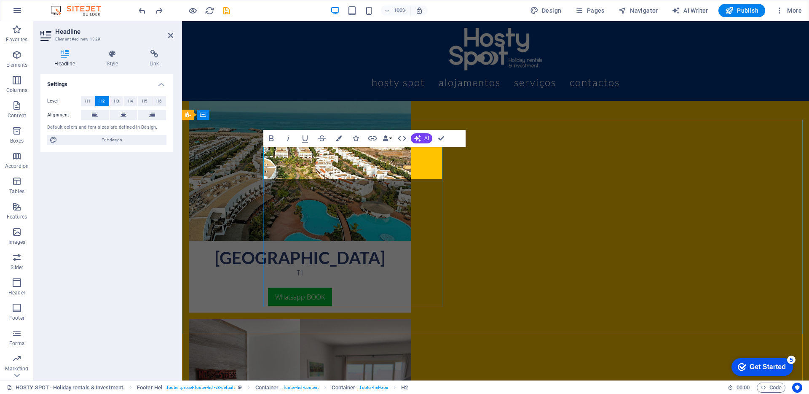
copy h2 "Get in touch"
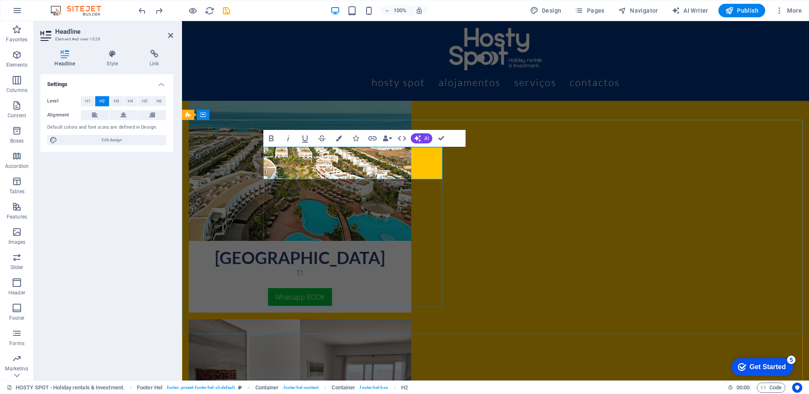
drag, startPoint x: 282, startPoint y: 166, endPoint x: 278, endPoint y: 167, distance: 4.9
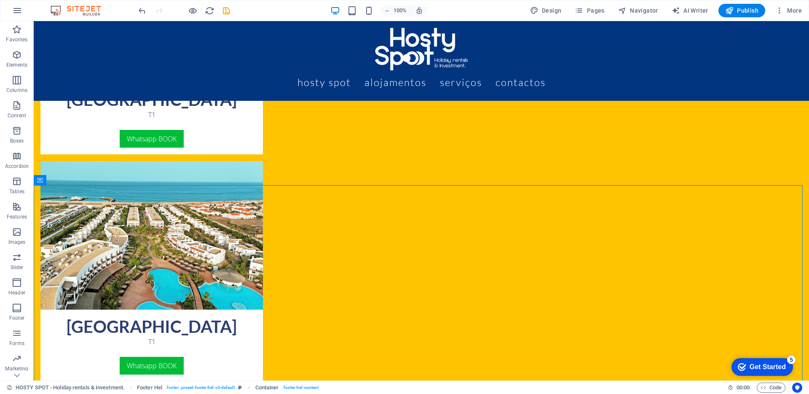
scroll to position [987, 0]
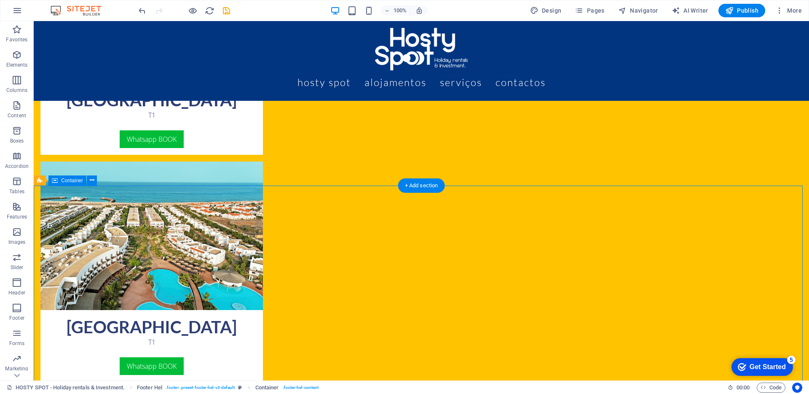
click at [422, 189] on div "+ Add section" at bounding box center [421, 185] width 47 height 14
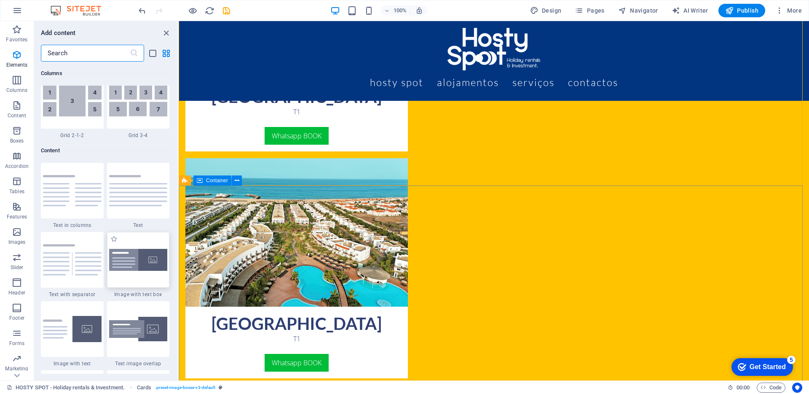
scroll to position [1474, 0]
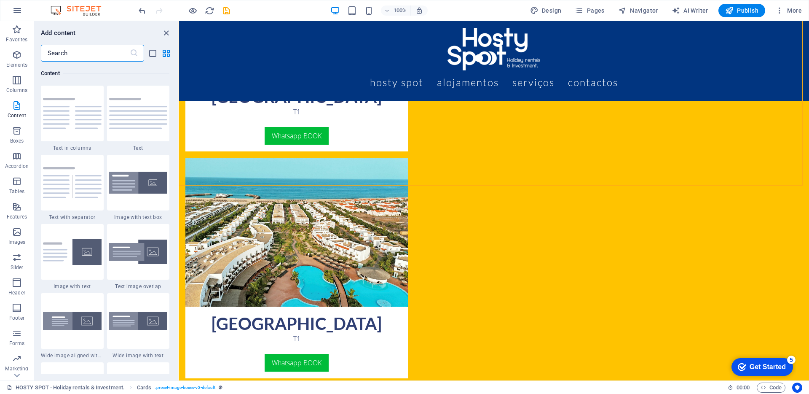
click at [84, 50] on input "text" at bounding box center [85, 53] width 89 height 17
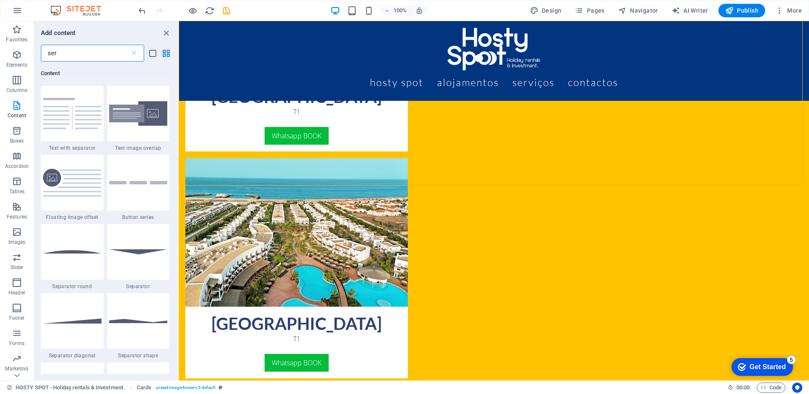
scroll to position [0, 0]
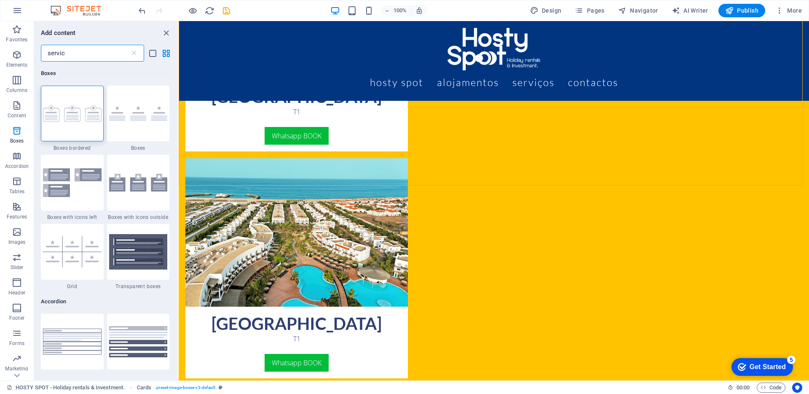
type input "service"
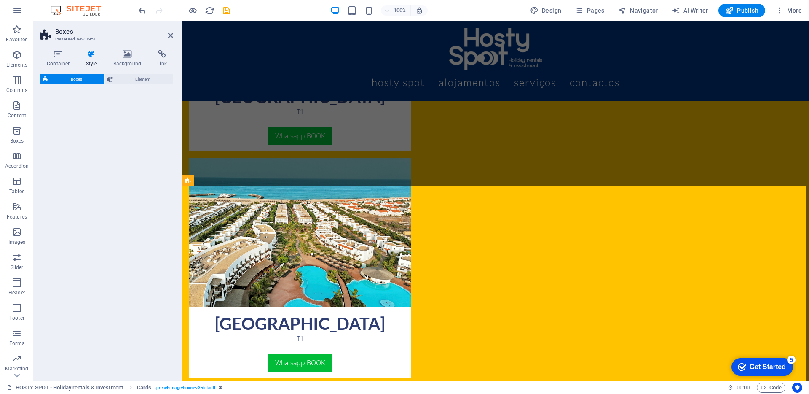
select select "rem"
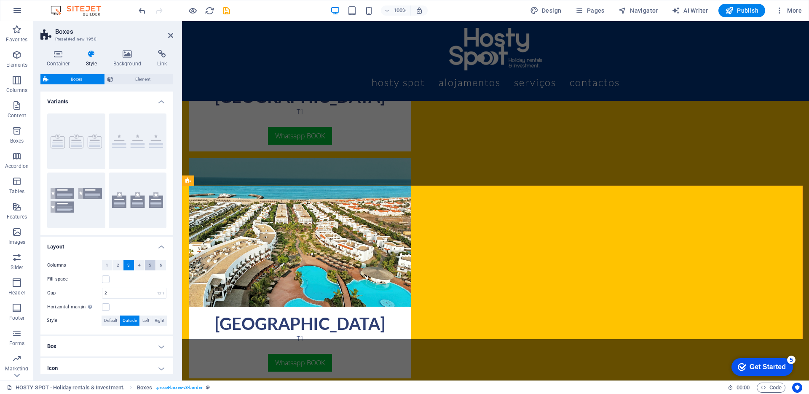
click at [149, 265] on span "5" at bounding box center [150, 265] width 3 height 10
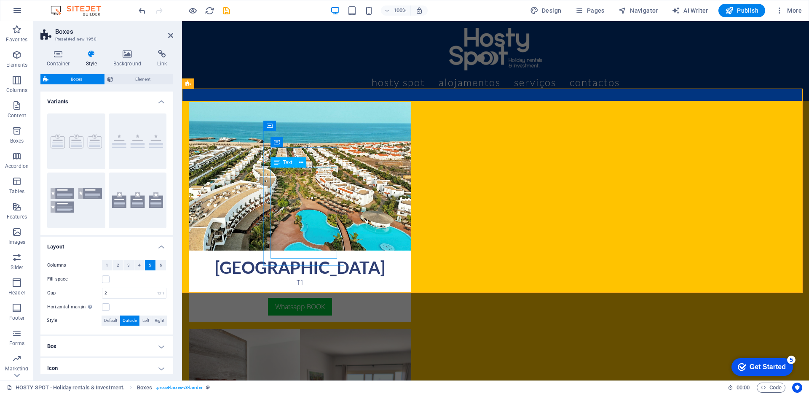
scroll to position [968, 0]
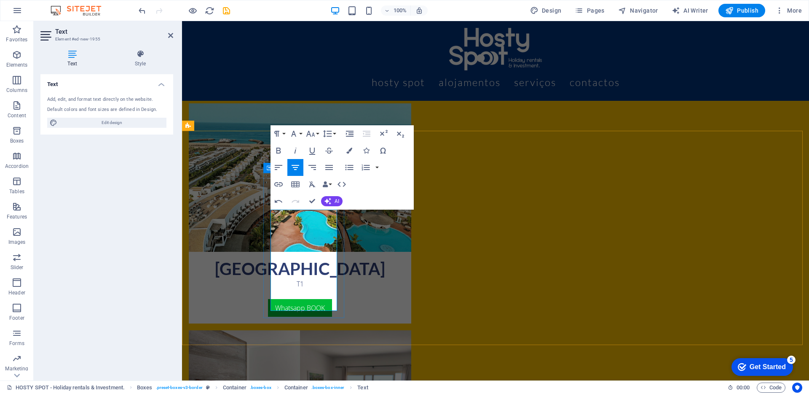
drag, startPoint x: 308, startPoint y: 214, endPoint x: 339, endPoint y: 325, distance: 115.3
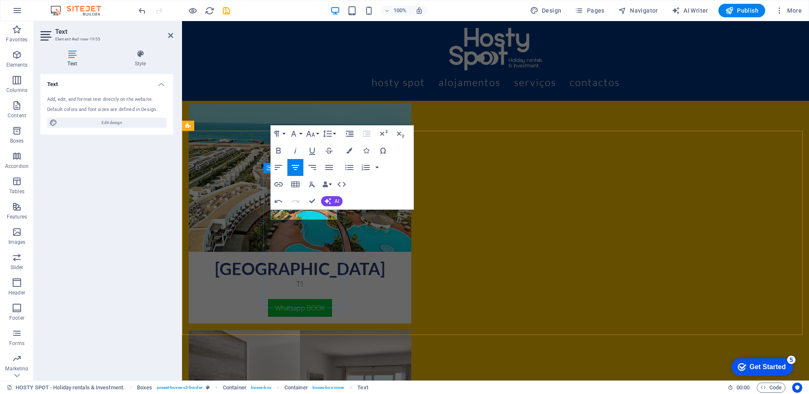
copy p "Descrição"
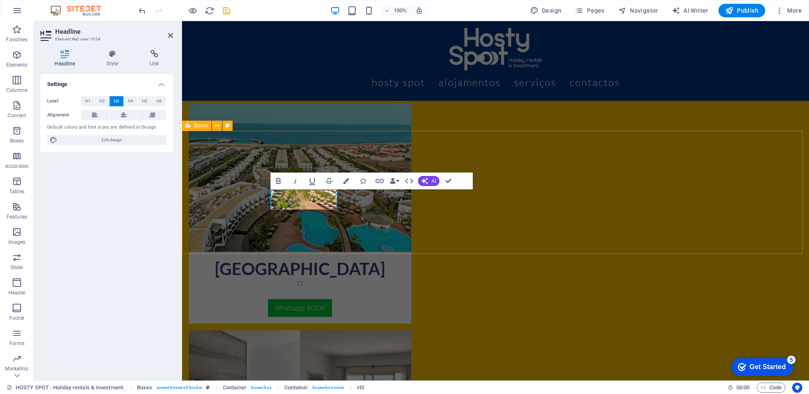
drag, startPoint x: 300, startPoint y: 228, endPoint x: 493, endPoint y: 224, distance: 193.0
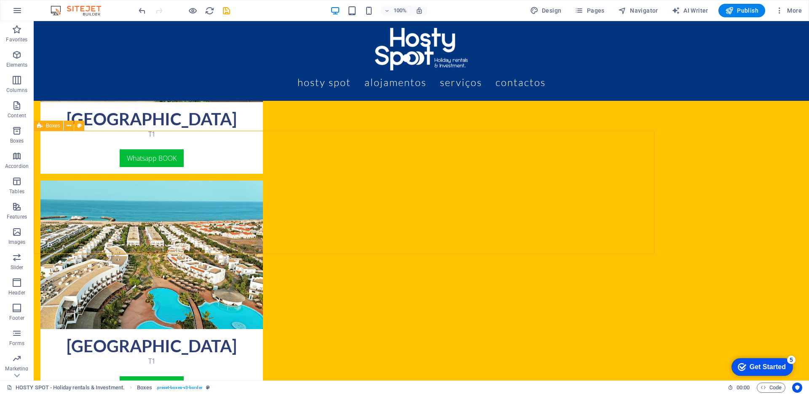
scroll to position [1042, 0]
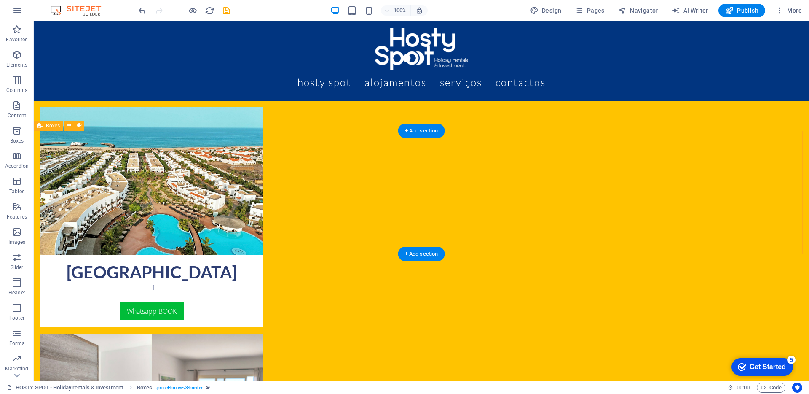
click at [80, 126] on icon at bounding box center [79, 125] width 5 height 9
select select "rem"
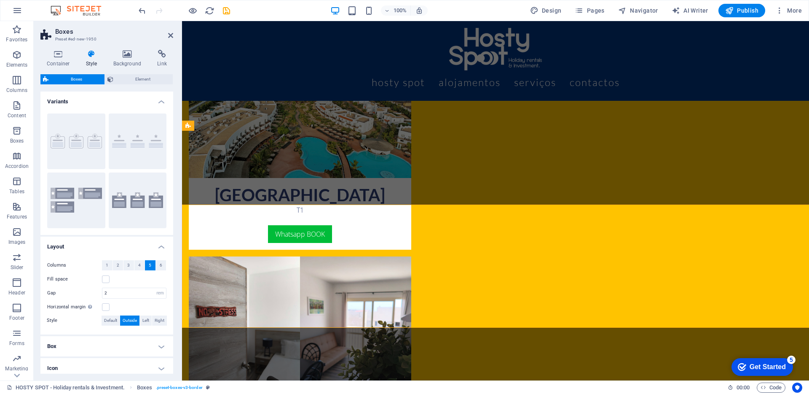
scroll to position [968, 0]
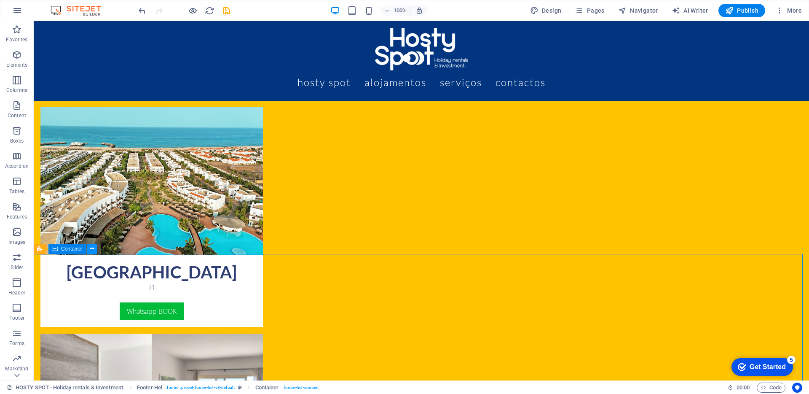
click at [91, 250] on icon at bounding box center [92, 248] width 5 height 9
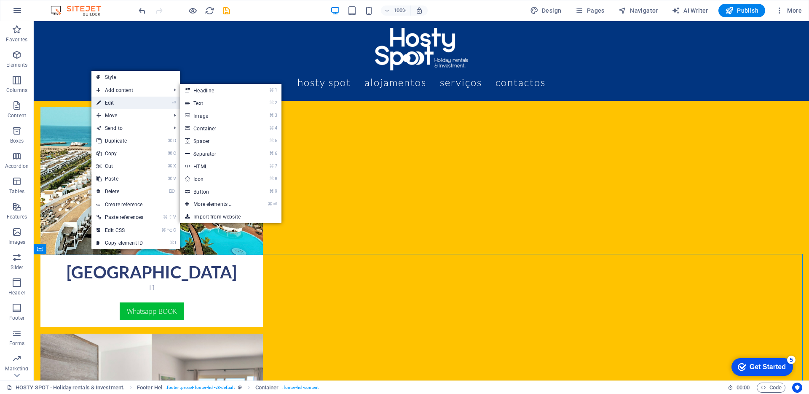
click at [119, 107] on link "⏎ Edit" at bounding box center [119, 102] width 57 height 13
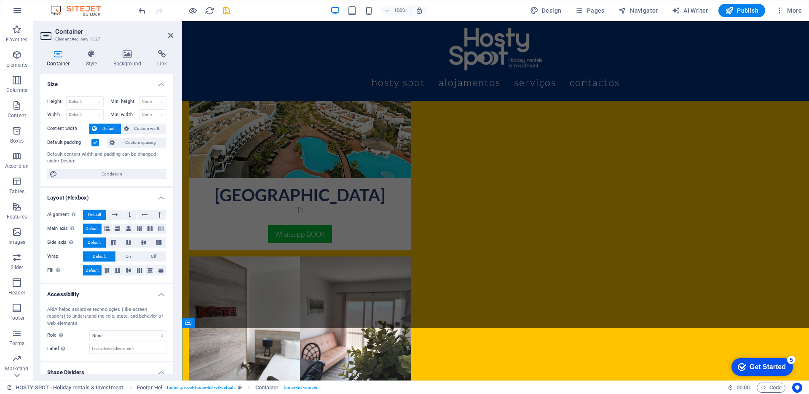
scroll to position [968, 0]
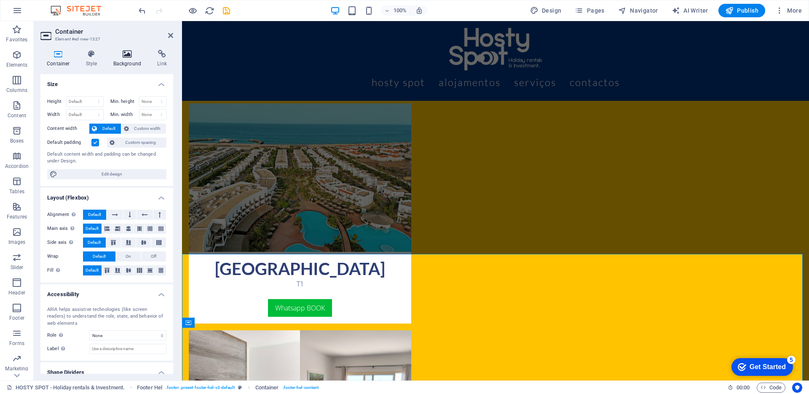
click at [119, 55] on icon at bounding box center [127, 54] width 41 height 8
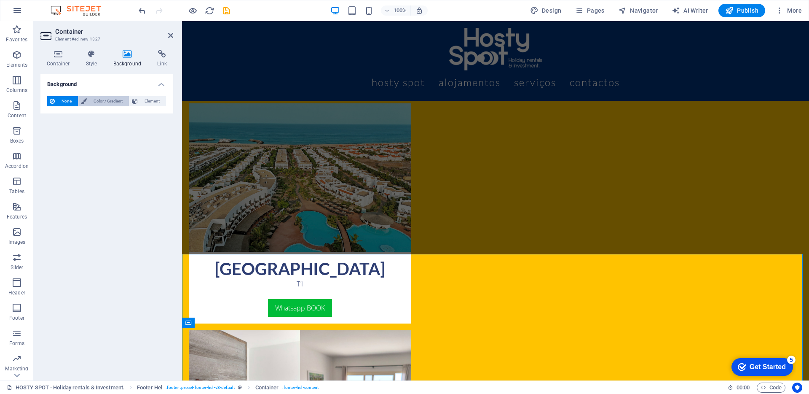
click at [108, 99] on span "Color / Gradient" at bounding box center [107, 101] width 37 height 10
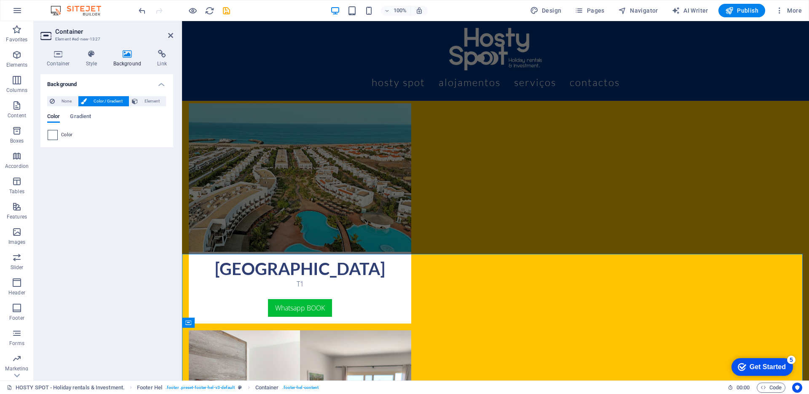
click at [55, 138] on span at bounding box center [52, 134] width 9 height 9
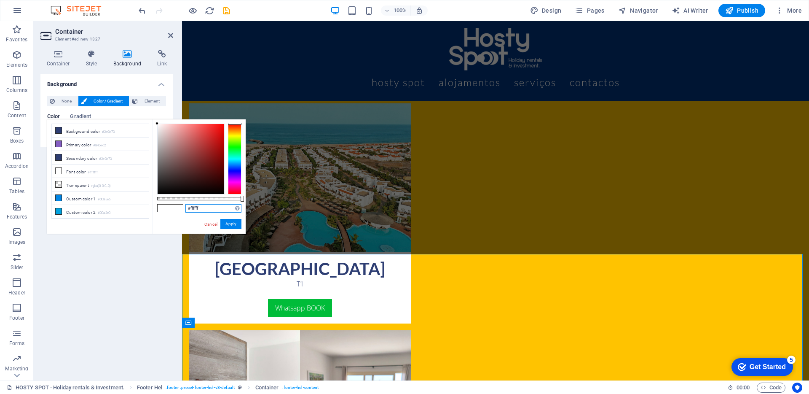
drag, startPoint x: 206, startPoint y: 208, endPoint x: 190, endPoint y: 209, distance: 16.5
click at [190, 209] on input "#ffffff" at bounding box center [213, 208] width 56 height 8
paste input "e9072c"
type input "#e9072c"
click at [228, 222] on button "Apply" at bounding box center [230, 224] width 21 height 10
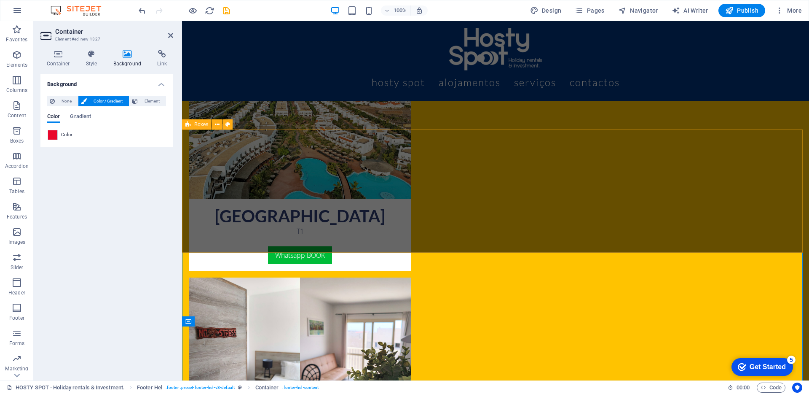
scroll to position [1052, 0]
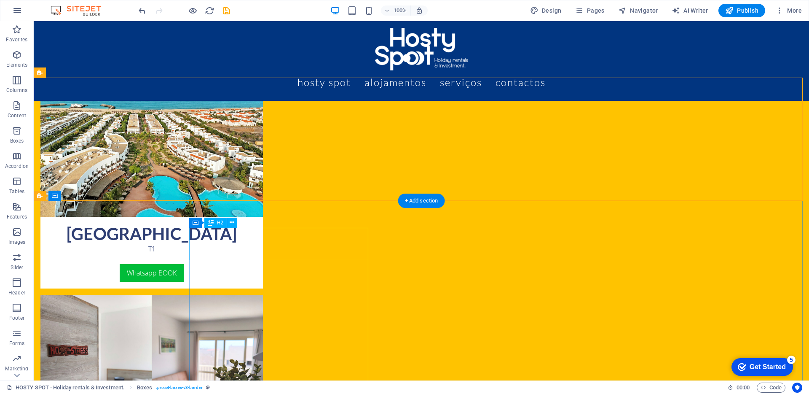
scroll to position [1076, 0]
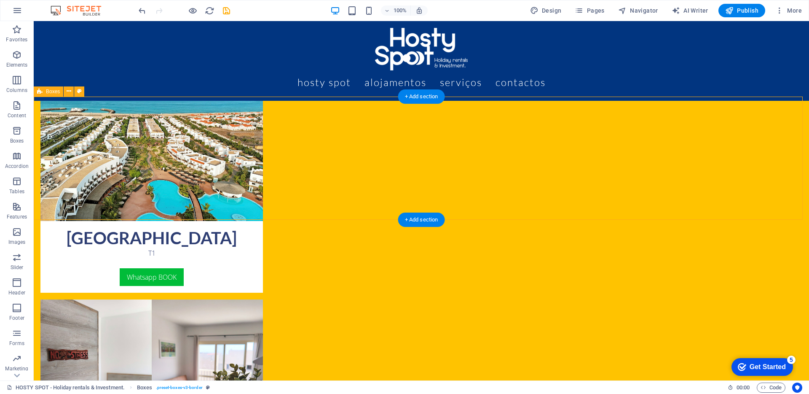
click at [72, 89] on button at bounding box center [69, 91] width 10 height 10
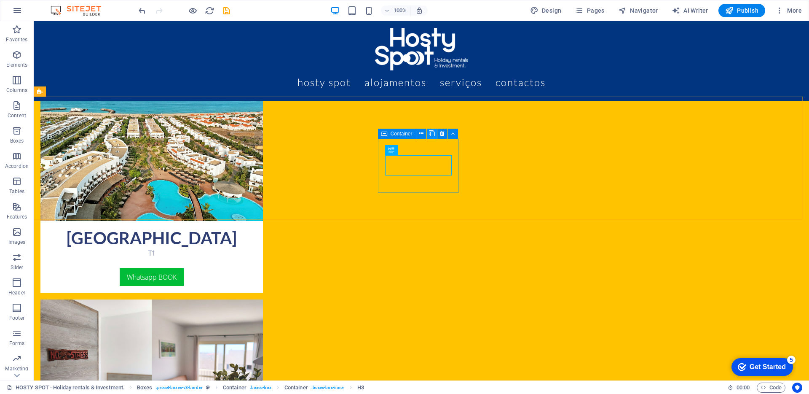
click at [430, 133] on icon at bounding box center [432, 133] width 6 height 9
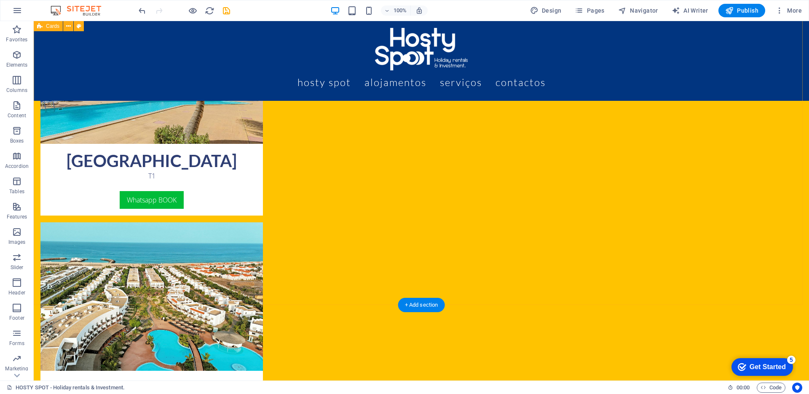
scroll to position [1013, 0]
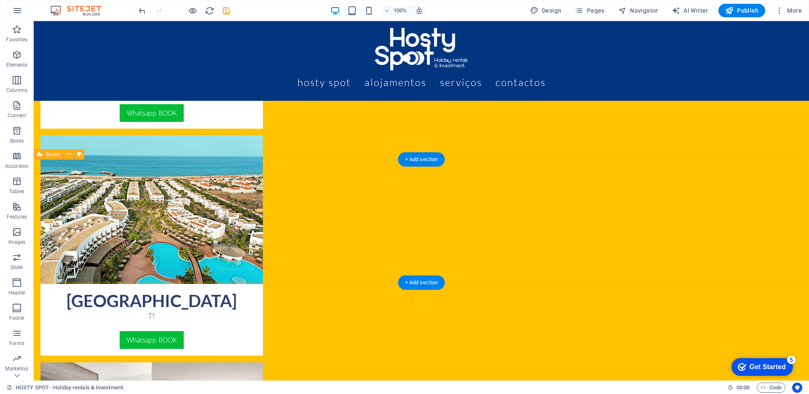
click at [81, 151] on icon at bounding box center [79, 154] width 5 height 9
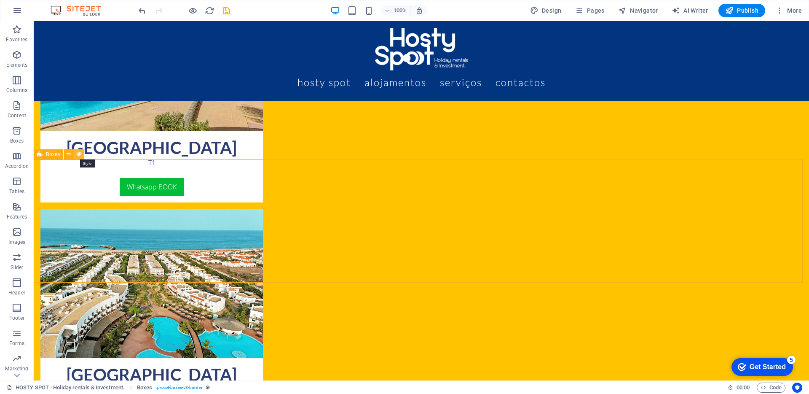
select select "rem"
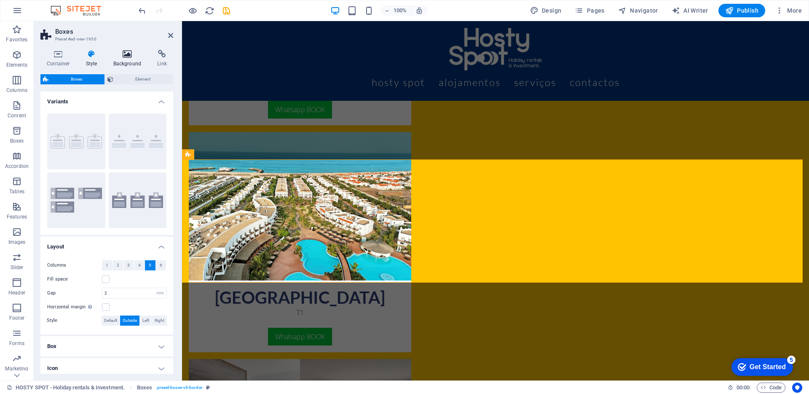
click at [124, 57] on icon at bounding box center [127, 54] width 41 height 8
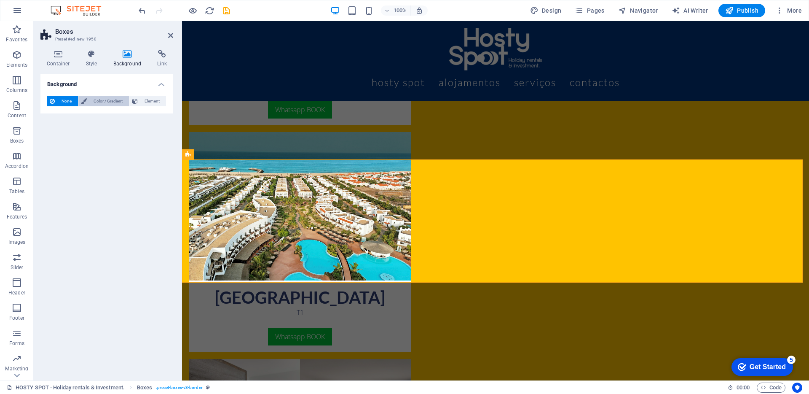
click at [94, 98] on span "Color / Gradient" at bounding box center [107, 101] width 37 height 10
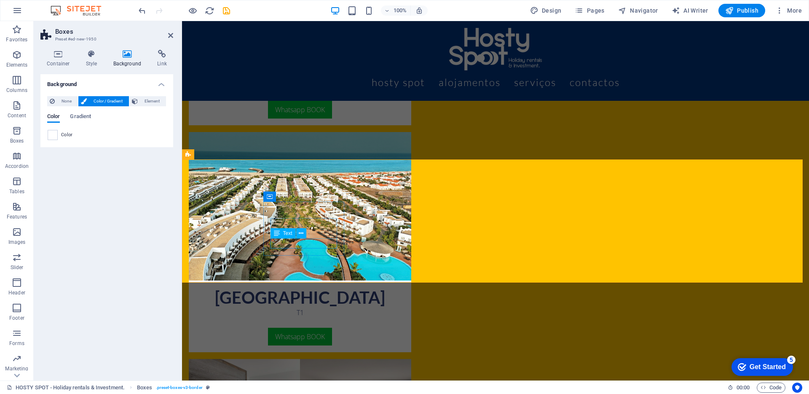
click at [321, 179] on icon at bounding box center [319, 181] width 5 height 9
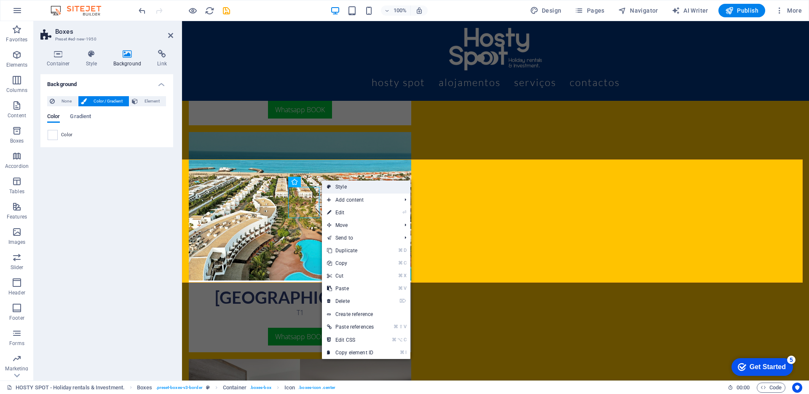
click at [344, 184] on link "Style" at bounding box center [366, 186] width 88 height 13
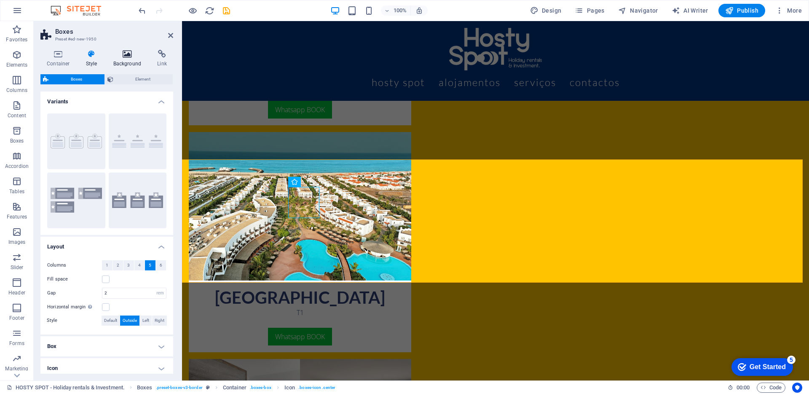
click at [131, 57] on icon at bounding box center [127, 54] width 41 height 8
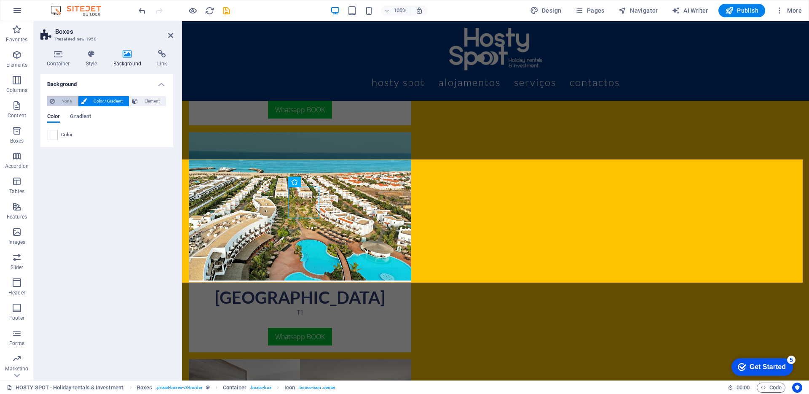
click at [70, 101] on span "None" at bounding box center [66, 101] width 18 height 10
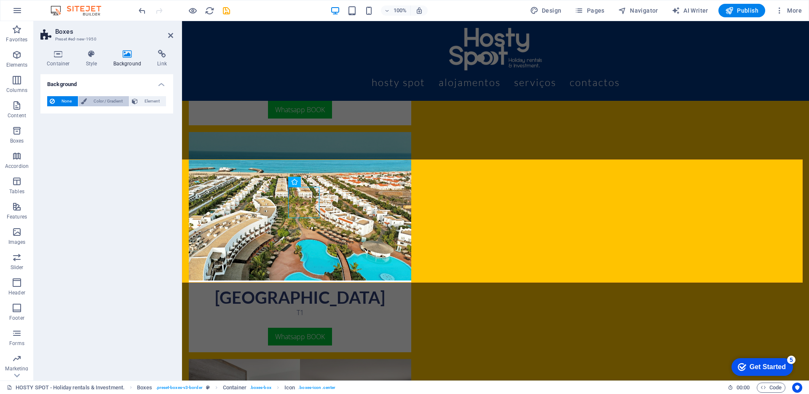
click at [96, 102] on span "Color / Gradient" at bounding box center [107, 101] width 37 height 10
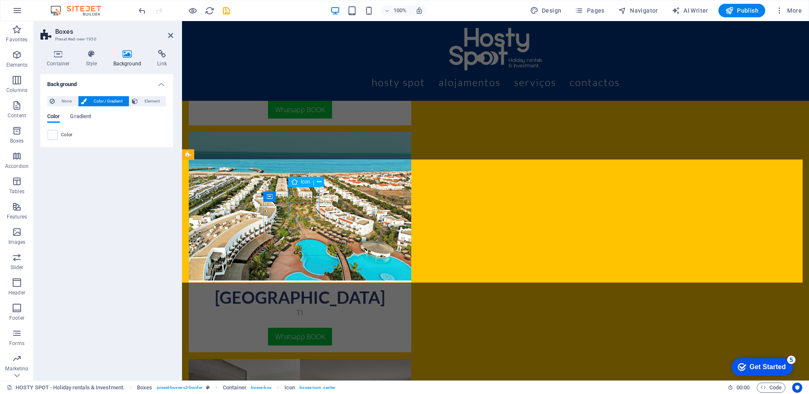
select select "xMidYMid"
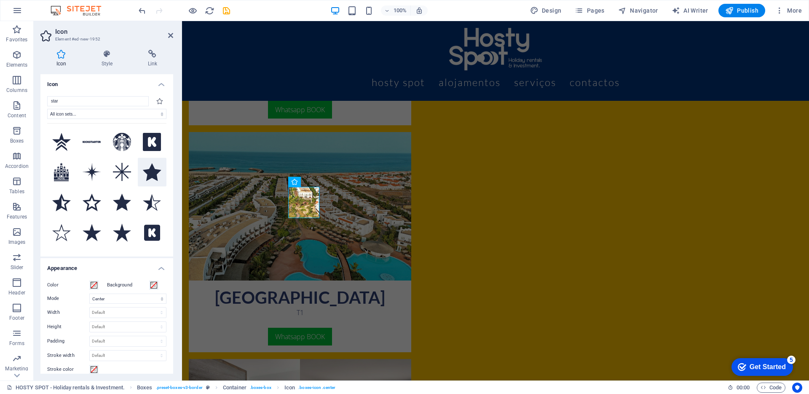
click at [148, 175] on icon at bounding box center [152, 172] width 19 height 18
click at [140, 12] on icon "undo" at bounding box center [142, 11] width 10 height 10
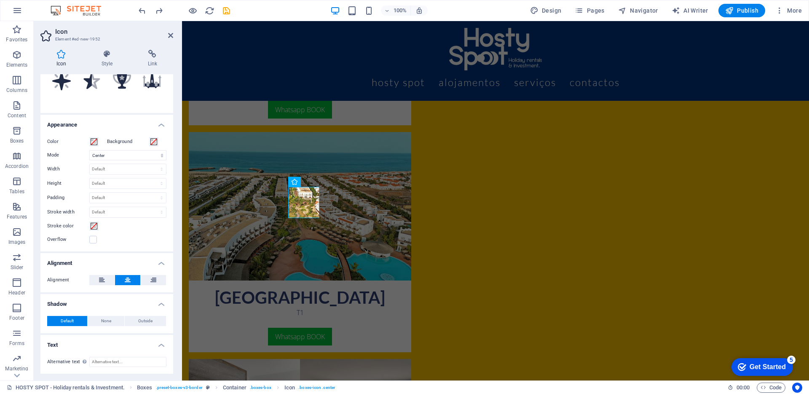
scroll to position [142, 0]
click at [317, 181] on icon at bounding box center [319, 181] width 5 height 9
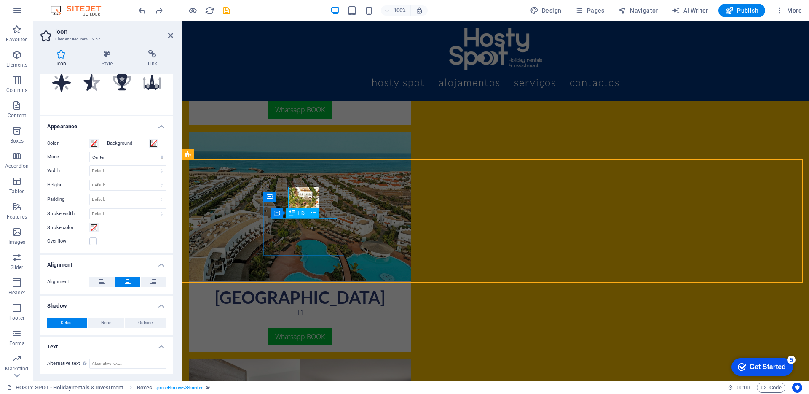
scroll to position [1013, 0]
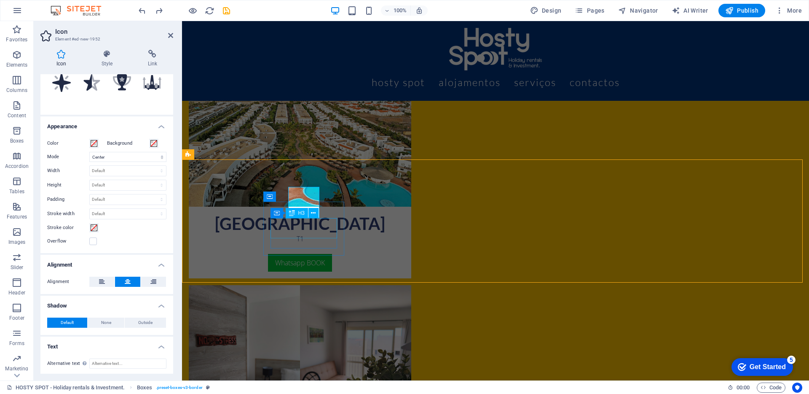
drag, startPoint x: 275, startPoint y: 227, endPoint x: 424, endPoint y: 227, distance: 148.7
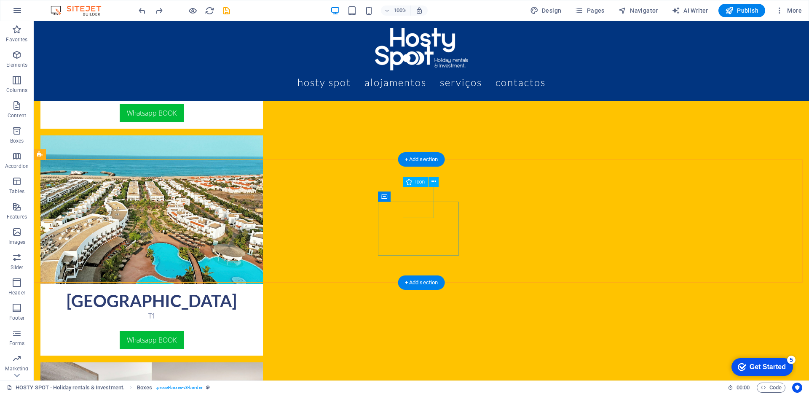
select select "xMidYMid"
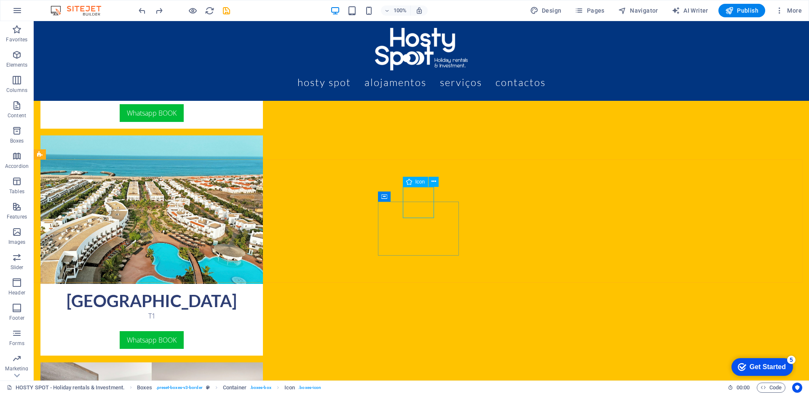
click at [419, 185] on div "Icon" at bounding box center [416, 182] width 26 height 10
click at [431, 183] on icon at bounding box center [433, 181] width 5 height 9
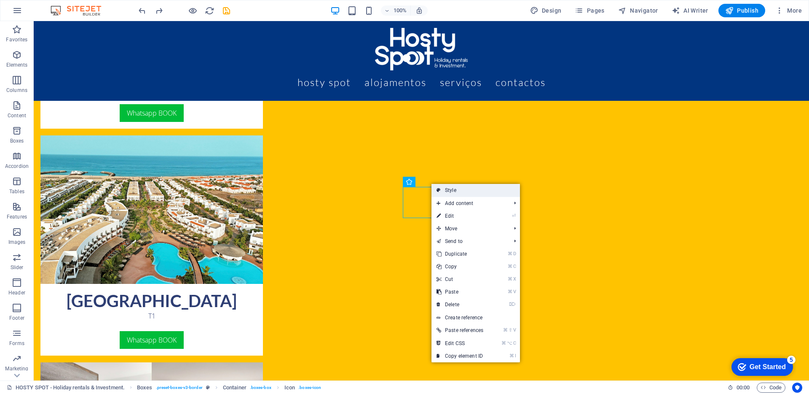
click at [449, 192] on link "Style" at bounding box center [475, 190] width 88 height 13
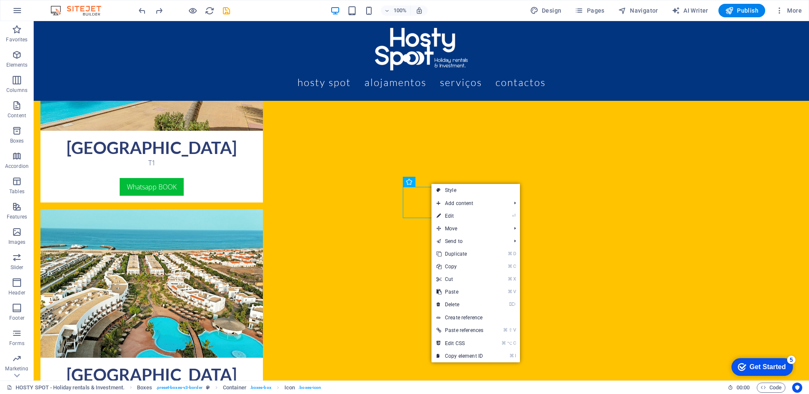
select select "rem"
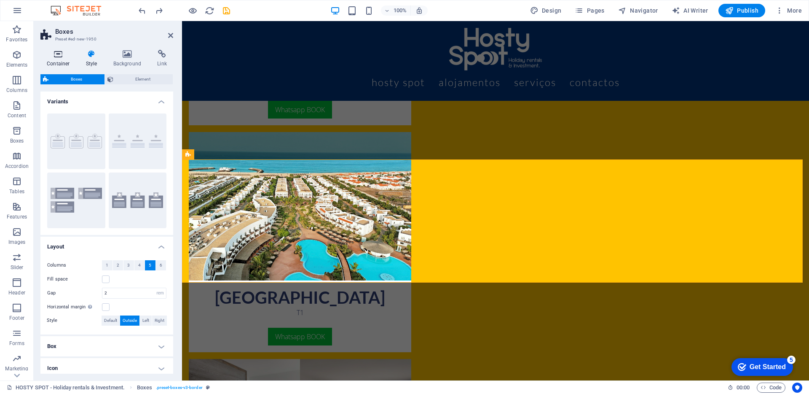
click at [66, 59] on h4 "Container" at bounding box center [59, 59] width 39 height 18
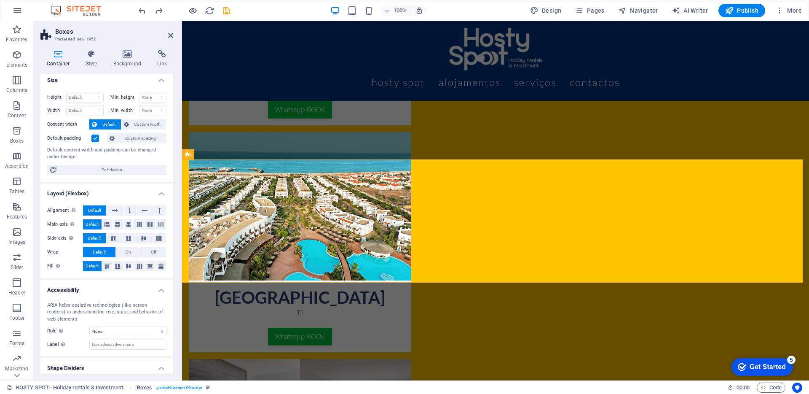
scroll to position [0, 0]
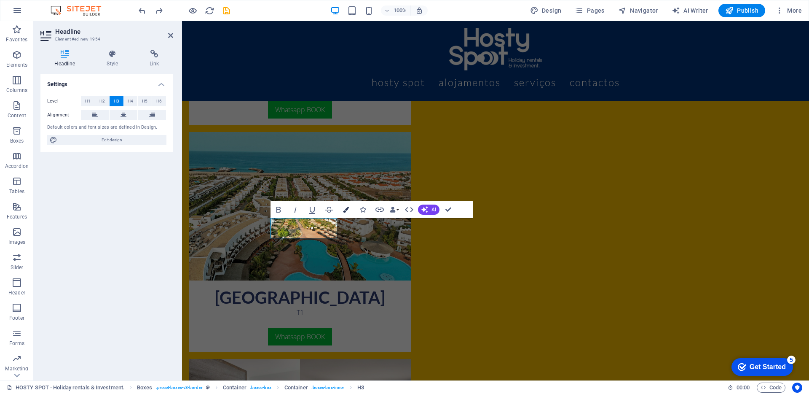
click at [351, 209] on button "Colors" at bounding box center [346, 209] width 16 height 17
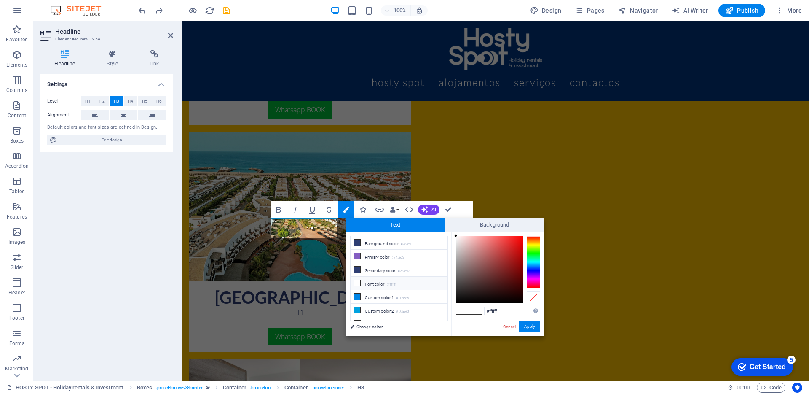
scroll to position [2, 0]
drag, startPoint x: 502, startPoint y: 311, endPoint x: 489, endPoint y: 311, distance: 13.1
click at [489, 311] on input "#ffffff" at bounding box center [512, 310] width 56 height 8
click at [525, 323] on button "Apply" at bounding box center [529, 326] width 21 height 10
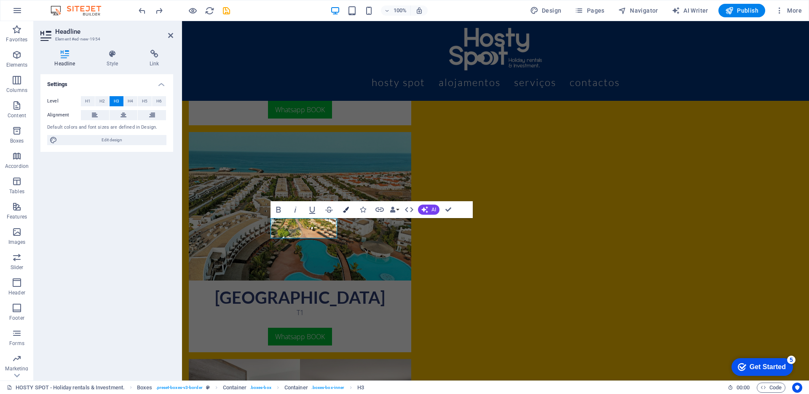
click at [347, 210] on icon "button" at bounding box center [346, 209] width 6 height 6
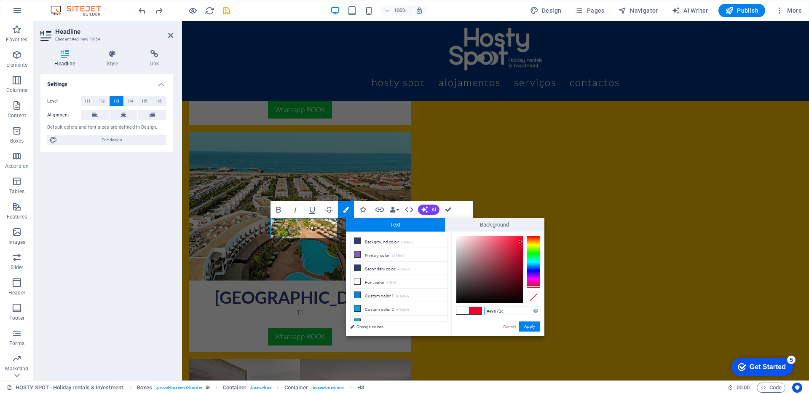
drag, startPoint x: 505, startPoint y: 311, endPoint x: 490, endPoint y: 311, distance: 15.2
click at [490, 311] on input "#e9072c" at bounding box center [512, 310] width 56 height 8
paste input "ffc300"
type input "#ffc300"
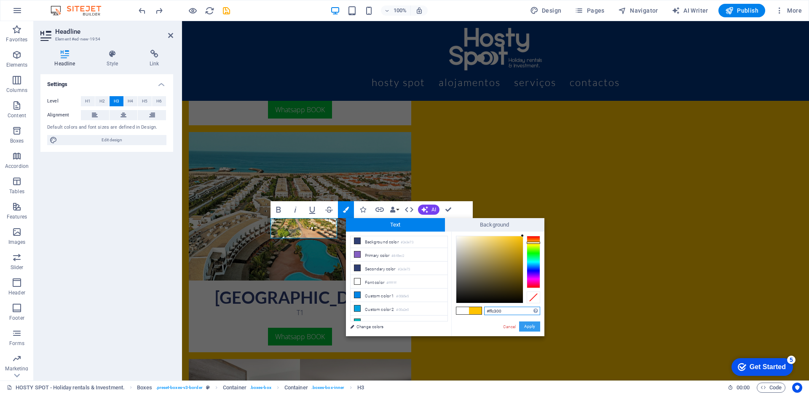
drag, startPoint x: 533, startPoint y: 327, endPoint x: 295, endPoint y: 292, distance: 240.5
click at [533, 327] on button "Apply" at bounding box center [529, 326] width 21 height 10
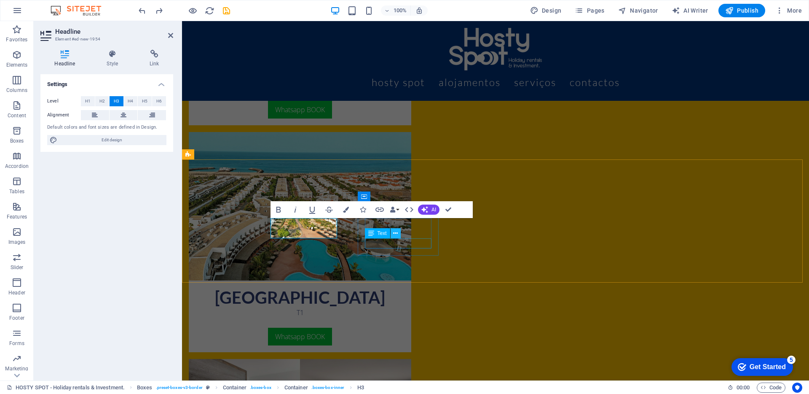
click at [396, 233] on icon at bounding box center [395, 233] width 5 height 9
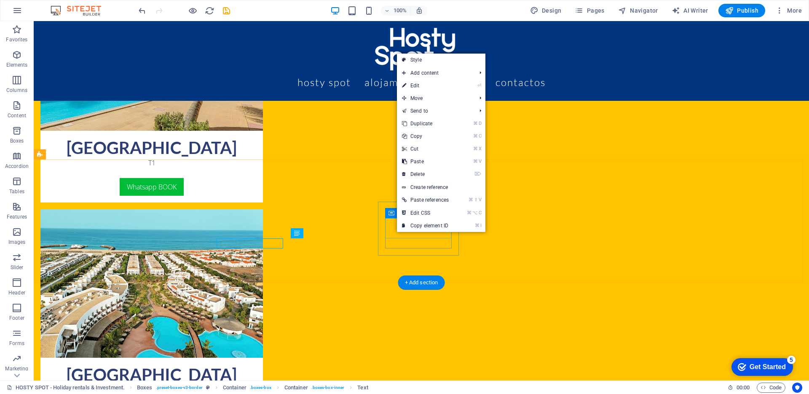
scroll to position [1013, 0]
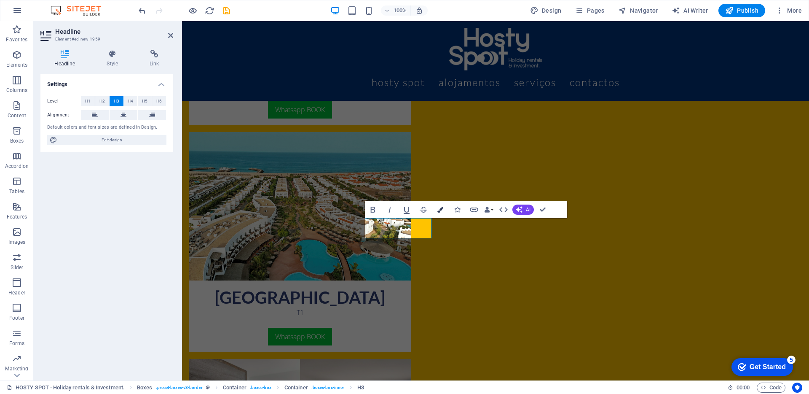
click at [443, 208] on button "Colors" at bounding box center [440, 209] width 16 height 17
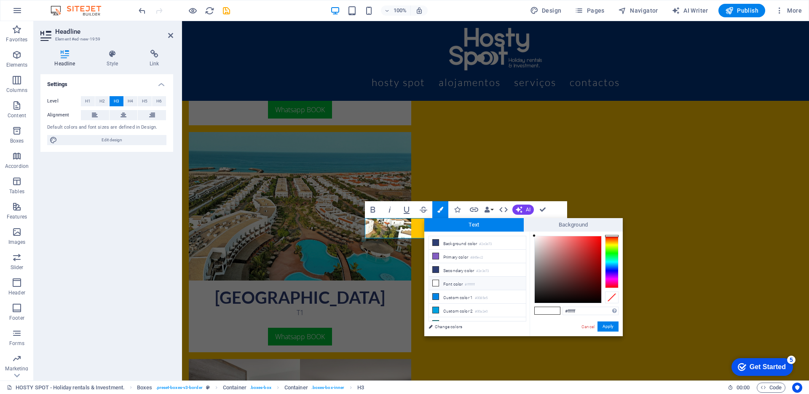
drag, startPoint x: 583, startPoint y: 310, endPoint x: 531, endPoint y: 313, distance: 51.5
click at [532, 313] on div "#ffffff Supported formats #0852ed rgb(8, 82, 237) rgba(8, 82, 237, 90%) hsv(221…" at bounding box center [576, 344] width 93 height 227
type input "#ffc300"
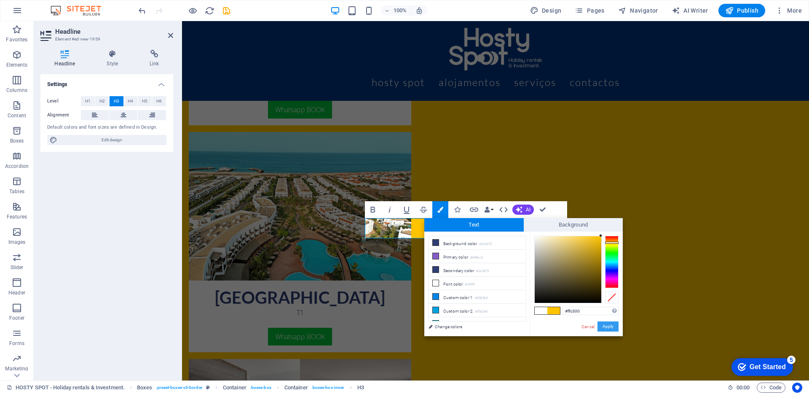
click at [603, 324] on button "Apply" at bounding box center [607, 326] width 21 height 10
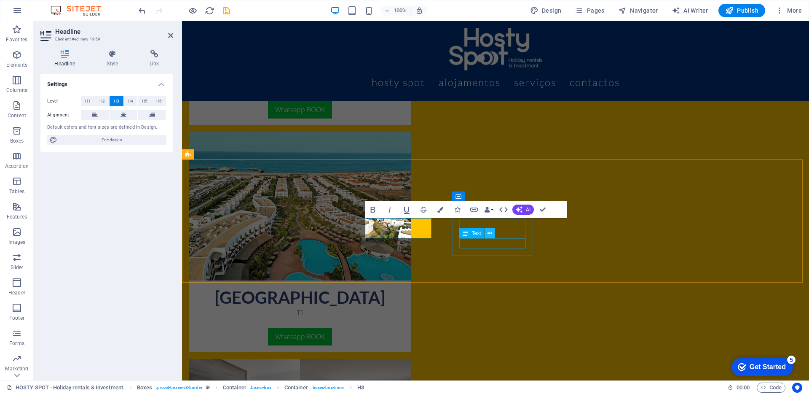
click at [485, 228] on button at bounding box center [490, 233] width 10 height 10
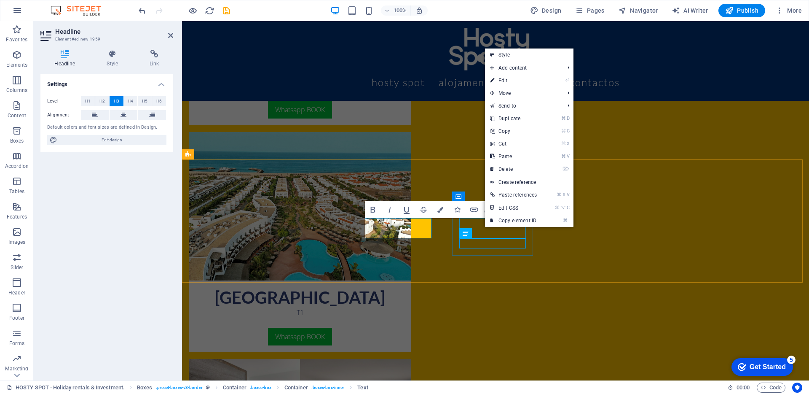
scroll to position [1013, 0]
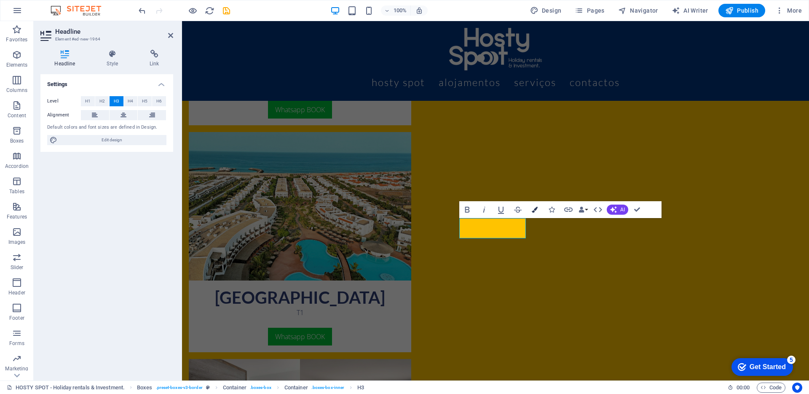
click at [532, 210] on icon "button" at bounding box center [535, 209] width 6 height 6
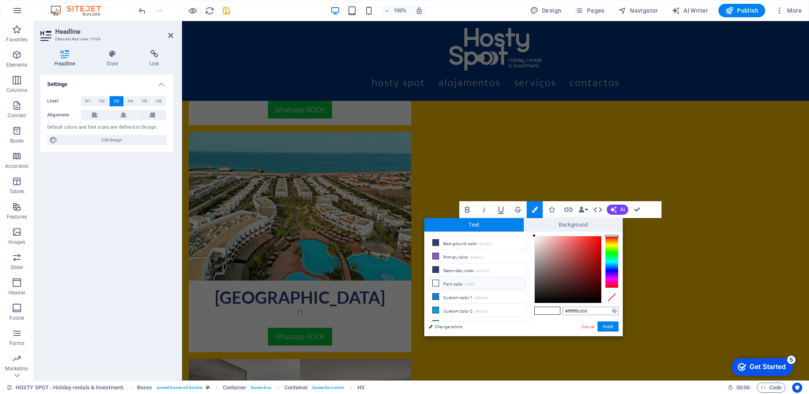
click at [597, 311] on input "#ffffffffc300" at bounding box center [590, 310] width 56 height 8
type input "#ffc300"
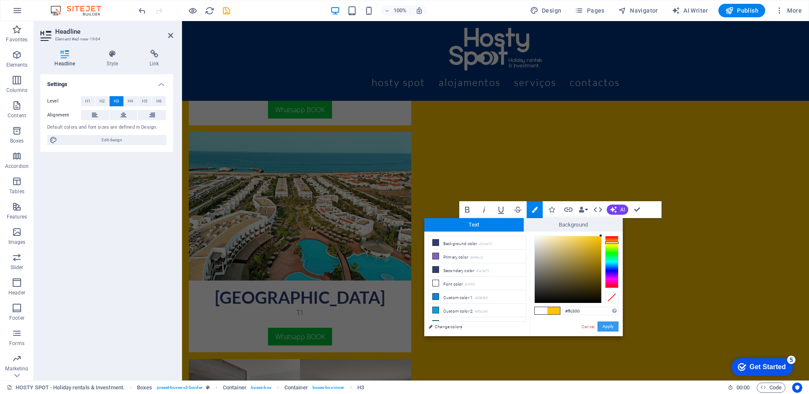
click at [606, 325] on button "Apply" at bounding box center [607, 326] width 21 height 10
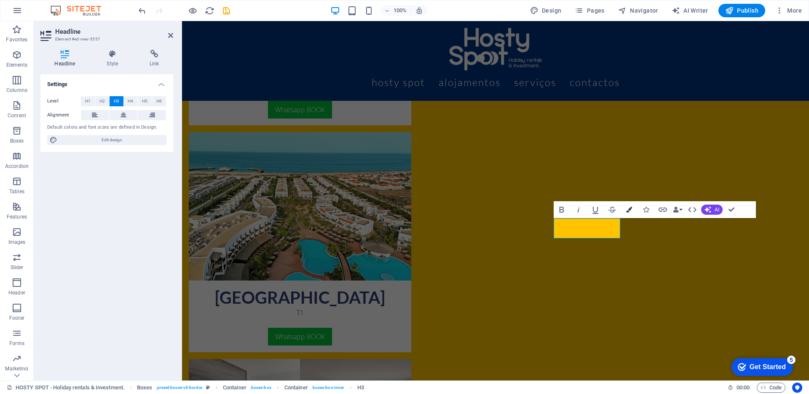
click at [629, 210] on icon "button" at bounding box center [629, 209] width 6 height 6
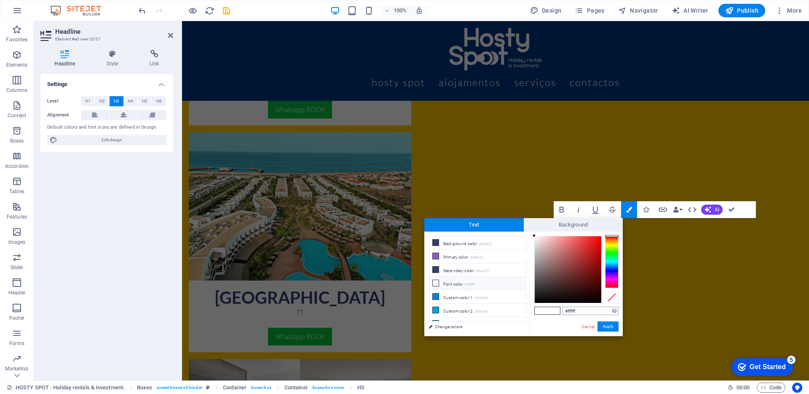
click at [586, 309] on input "#ffffff" at bounding box center [590, 310] width 56 height 8
type input "#ffc300"
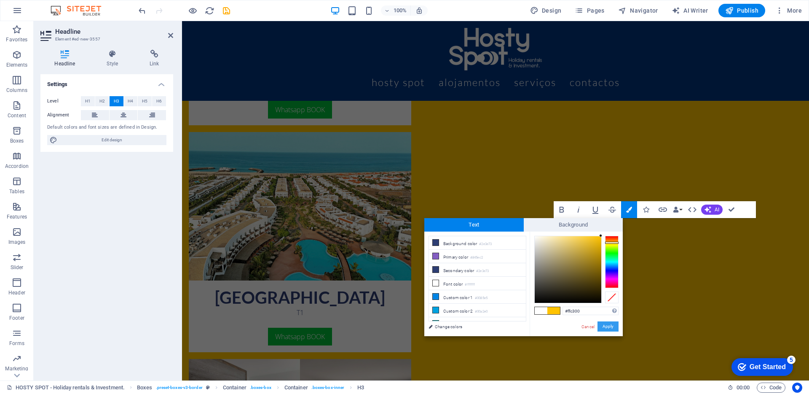
click at [606, 322] on button "Apply" at bounding box center [607, 326] width 21 height 10
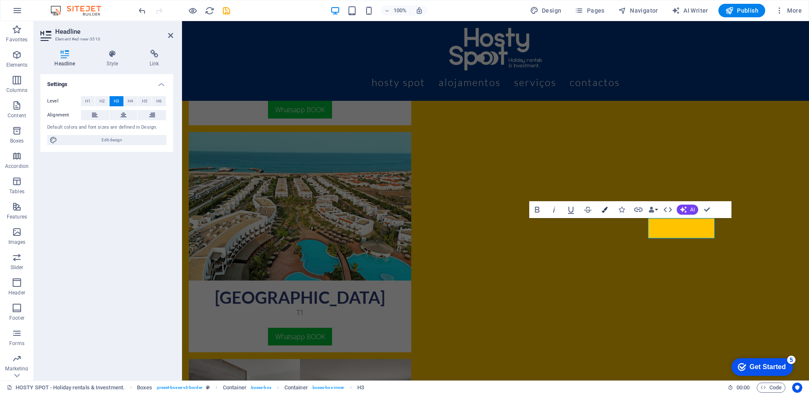
click at [608, 211] on button "Colors" at bounding box center [605, 209] width 16 height 17
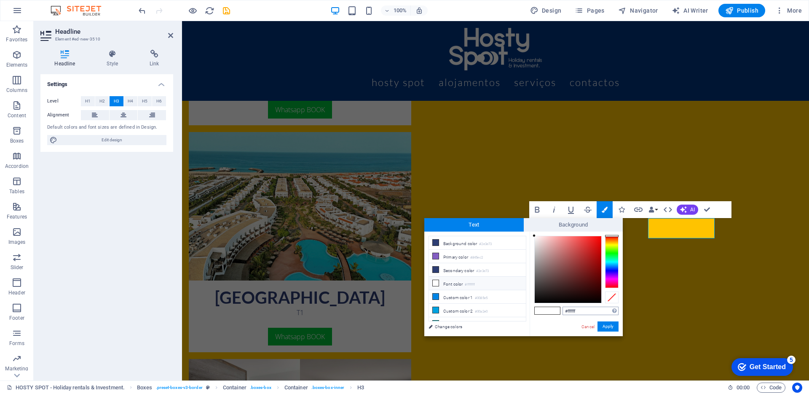
click at [585, 313] on input "#ffffff" at bounding box center [590, 310] width 56 height 8
type input "#ffc300"
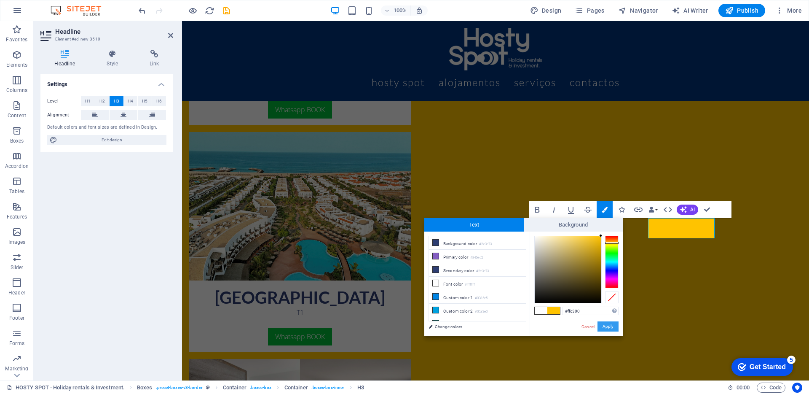
click at [606, 326] on button "Apply" at bounding box center [607, 326] width 21 height 10
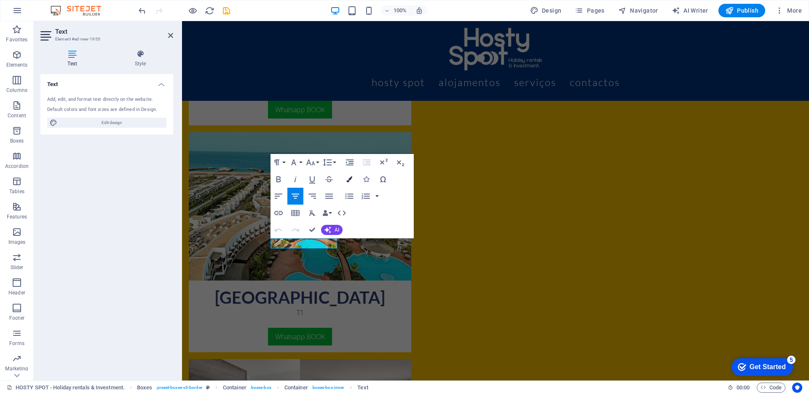
click at [349, 174] on button "Colors" at bounding box center [349, 179] width 16 height 17
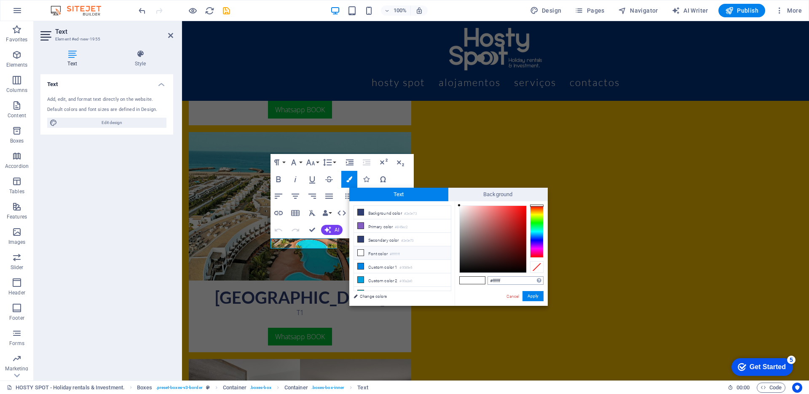
click at [510, 283] on input "#ffffff" at bounding box center [515, 280] width 56 height 8
click at [509, 280] on input "#ffffff" at bounding box center [515, 280] width 56 height 8
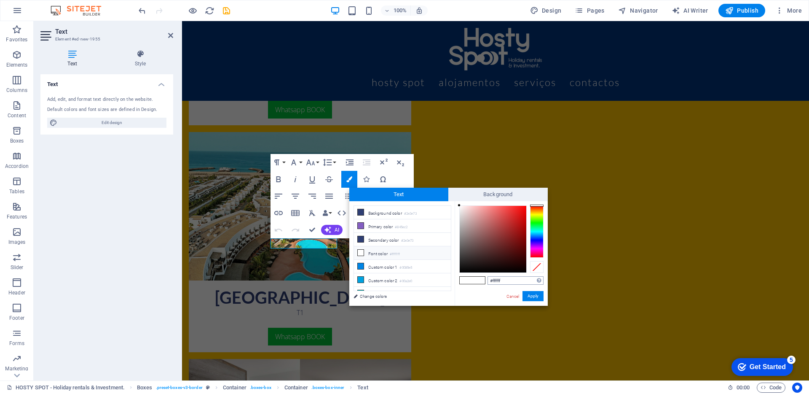
click at [509, 280] on input "#ffffff" at bounding box center [515, 280] width 56 height 8
type input "#013580"
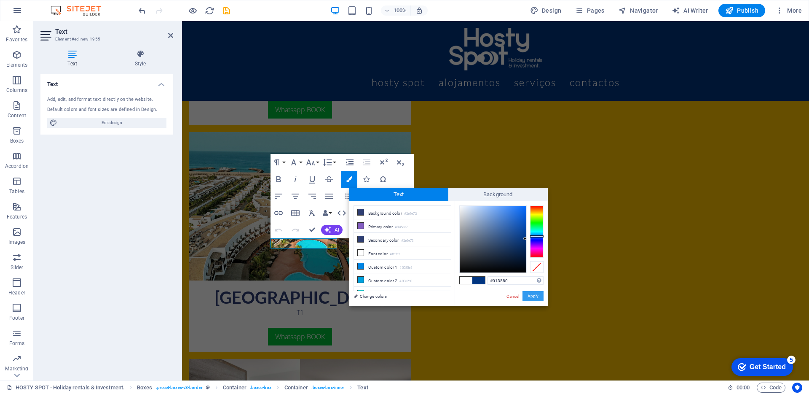
click at [536, 296] on button "Apply" at bounding box center [532, 296] width 21 height 10
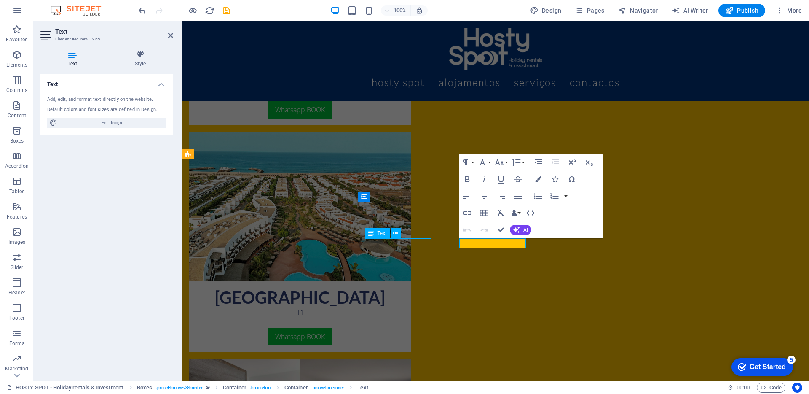
scroll to position [1013, 0]
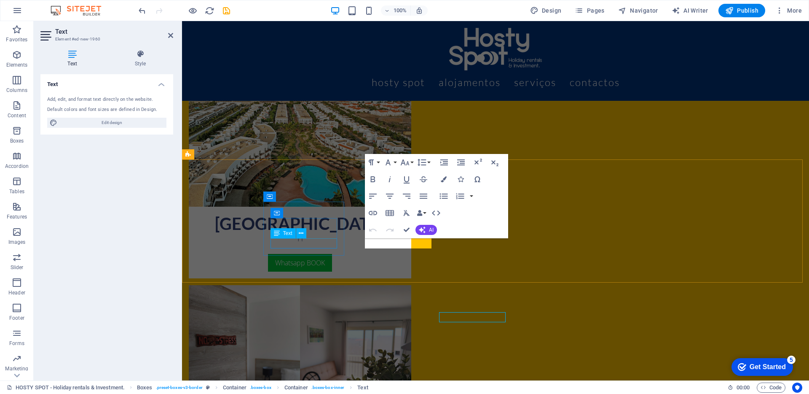
scroll to position [939, 0]
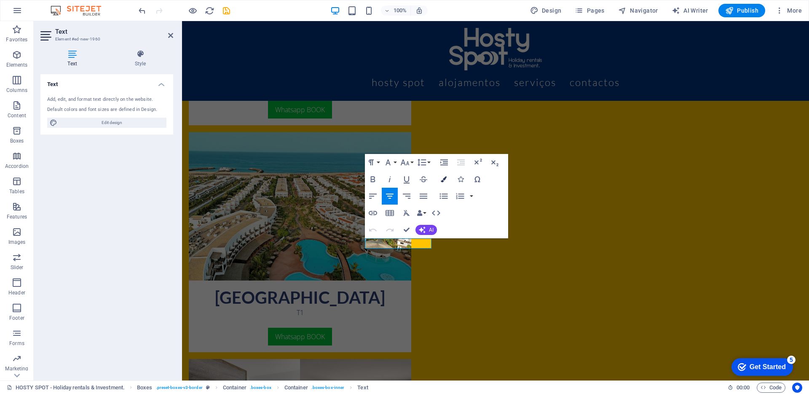
click at [440, 185] on button "Colors" at bounding box center [444, 179] width 16 height 17
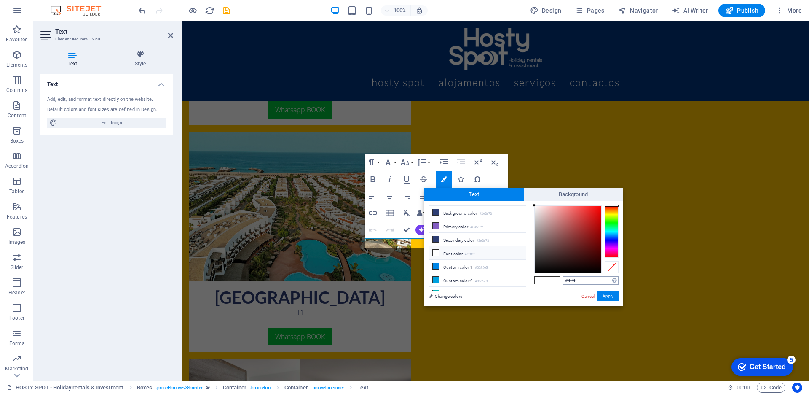
click at [569, 278] on input "#ffffff" at bounding box center [590, 280] width 56 height 8
type input "#013580"
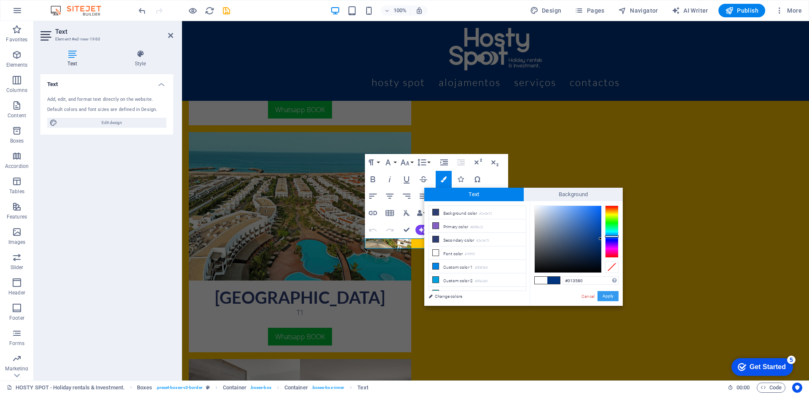
click at [610, 293] on button "Apply" at bounding box center [607, 296] width 21 height 10
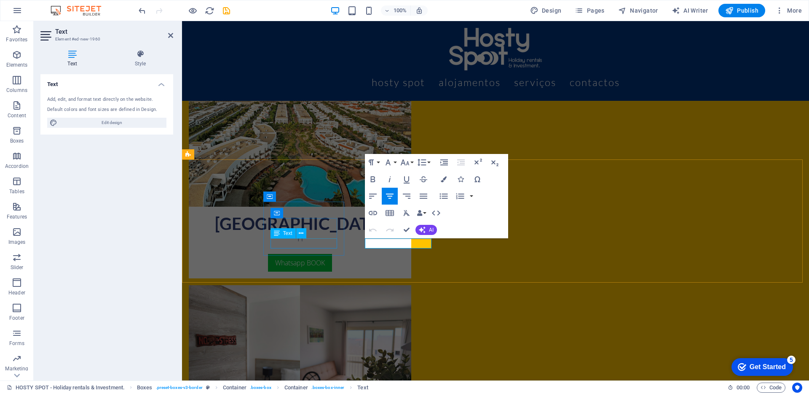
scroll to position [939, 0]
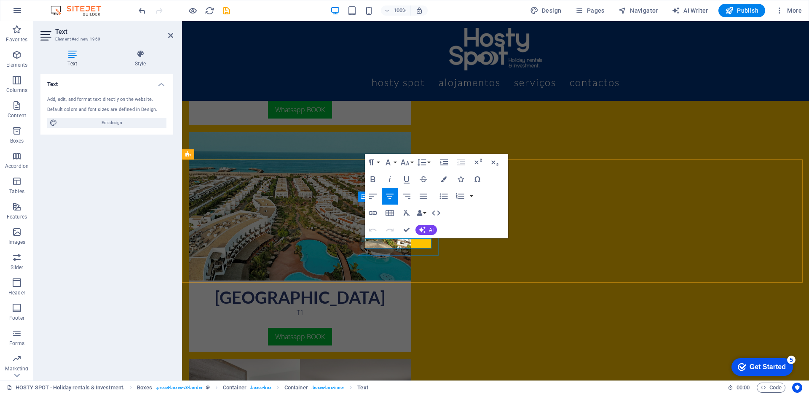
click at [438, 179] on button "Colors" at bounding box center [444, 179] width 16 height 17
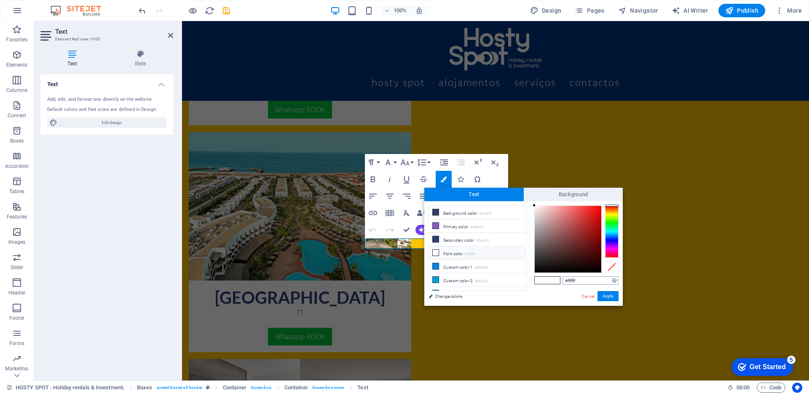
click at [570, 279] on input "#ffffff" at bounding box center [590, 280] width 56 height 8
type input "#013580"
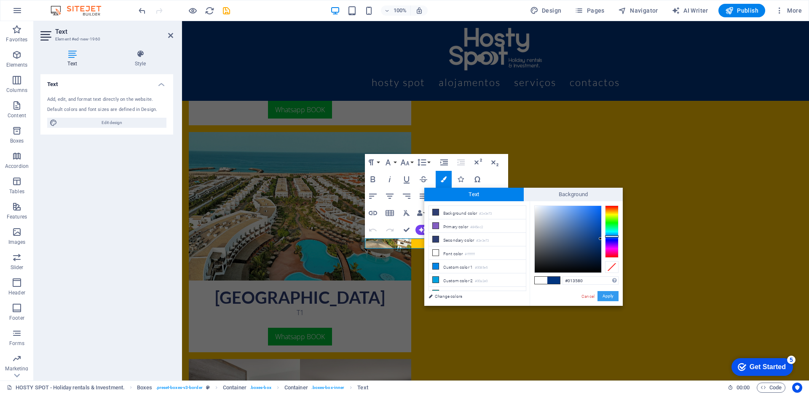
drag, startPoint x: 615, startPoint y: 295, endPoint x: 432, endPoint y: 273, distance: 183.7
click at [615, 295] on button "Apply" at bounding box center [607, 296] width 21 height 10
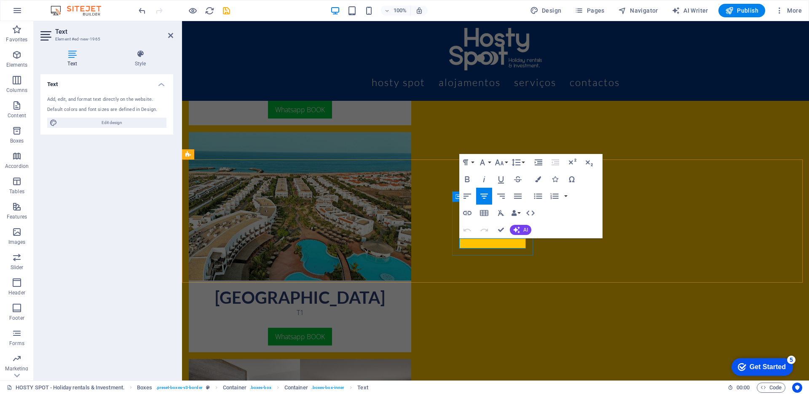
click at [533, 182] on button "Colors" at bounding box center [538, 179] width 16 height 17
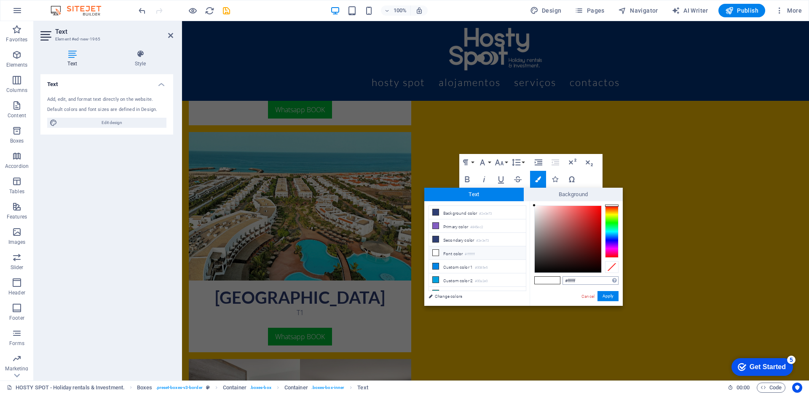
click at [578, 276] on input "#ffffff" at bounding box center [590, 280] width 56 height 8
click at [578, 279] on input "#ffffff" at bounding box center [590, 280] width 56 height 8
type input "#013580"
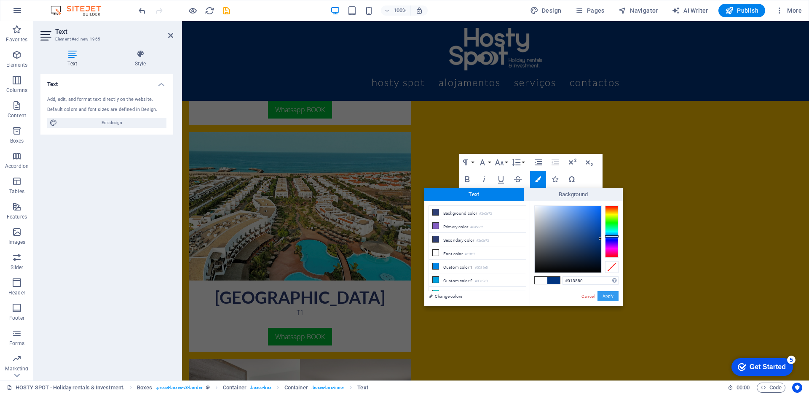
click at [607, 294] on button "Apply" at bounding box center [607, 296] width 21 height 10
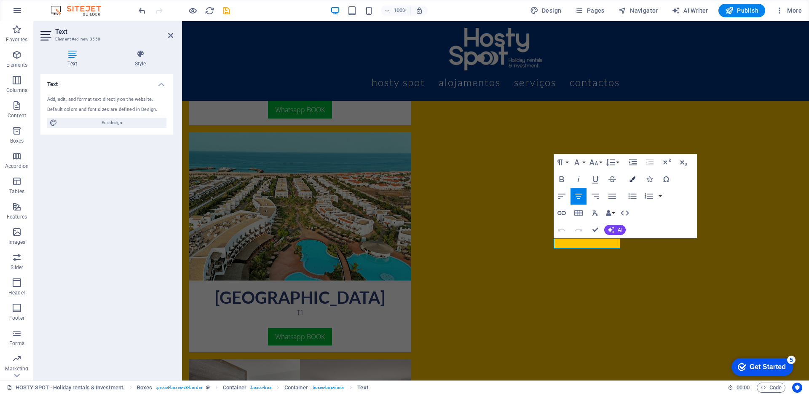
click at [630, 179] on icon "button" at bounding box center [632, 179] width 6 height 6
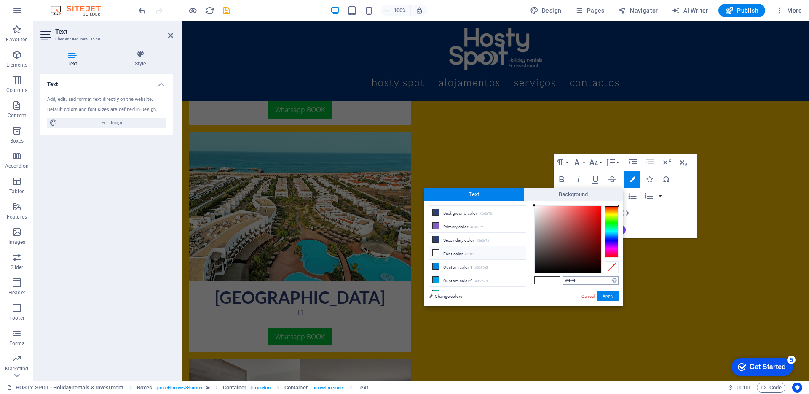
click at [583, 278] on input "#ffffff" at bounding box center [590, 280] width 56 height 8
type input "#013580"
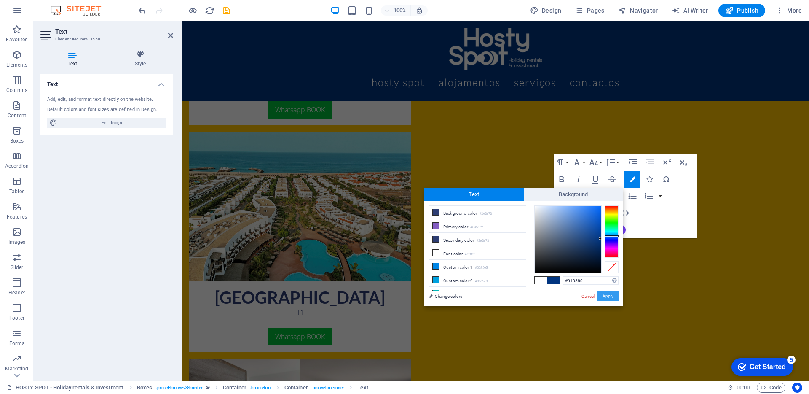
click at [603, 296] on button "Apply" at bounding box center [607, 296] width 21 height 10
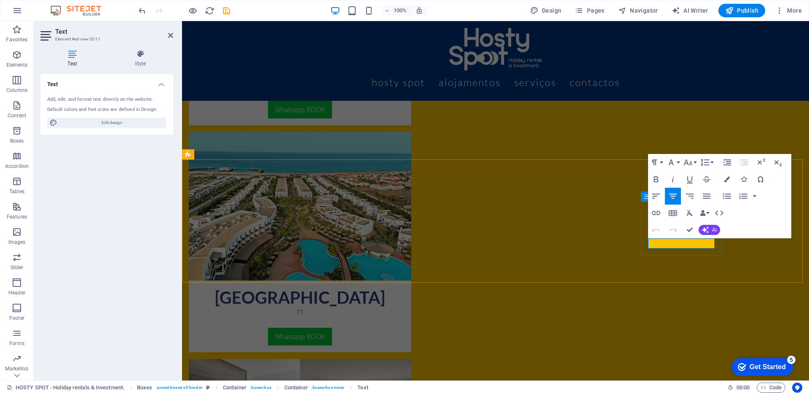
click at [719, 175] on button "Colors" at bounding box center [727, 179] width 16 height 17
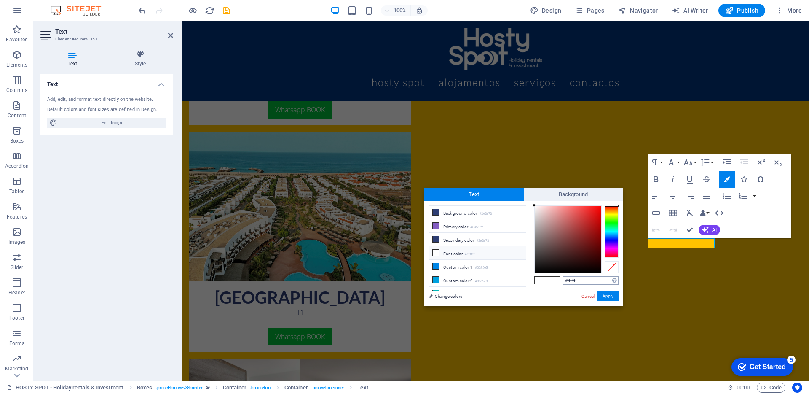
click at [584, 282] on input "#ffffff" at bounding box center [590, 280] width 56 height 8
type input "#013580"
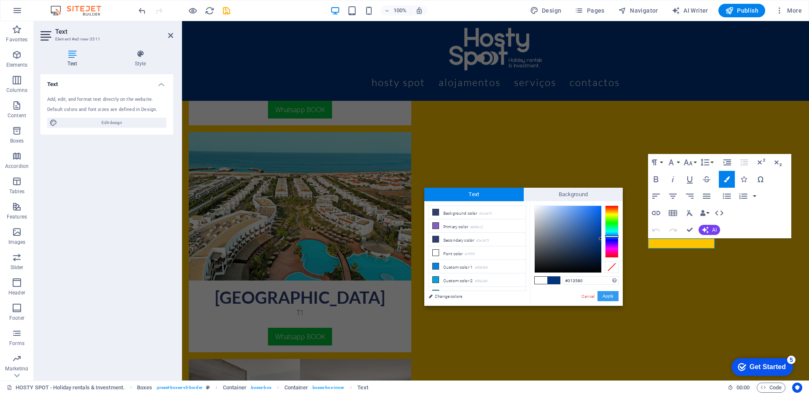
click at [614, 298] on button "Apply" at bounding box center [607, 296] width 21 height 10
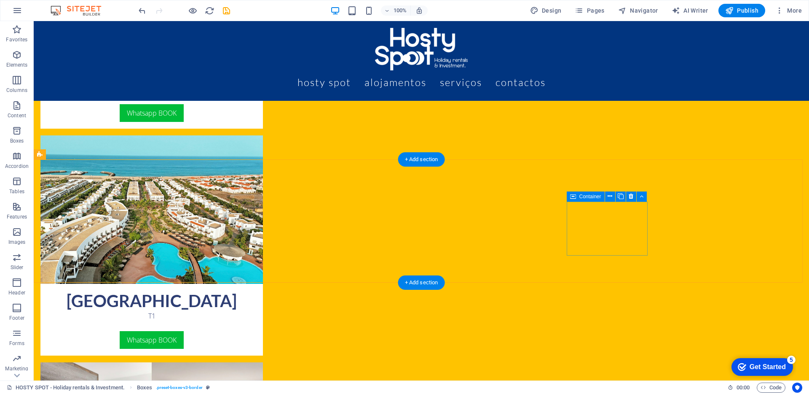
click at [610, 198] on icon at bounding box center [610, 196] width 5 height 9
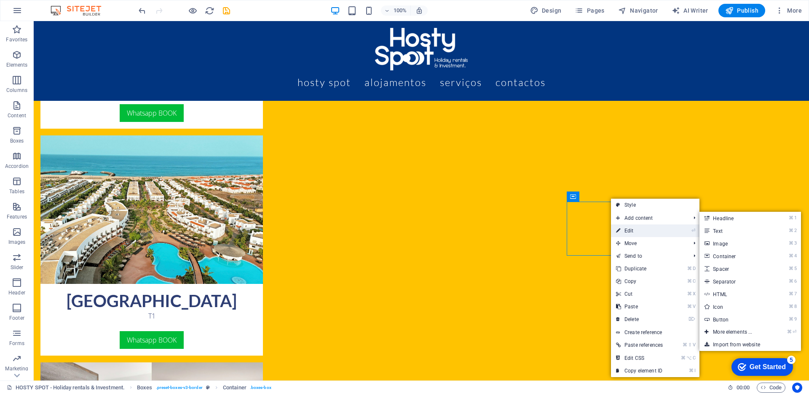
click at [638, 230] on link "⏎ Edit" at bounding box center [639, 230] width 57 height 13
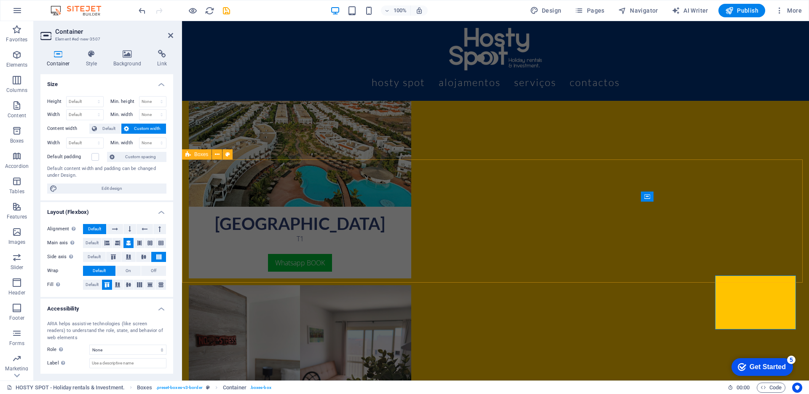
scroll to position [939, 0]
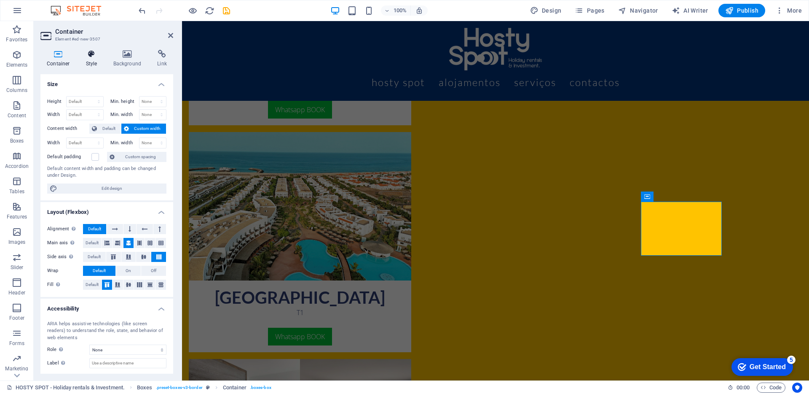
click at [91, 61] on h4 "Style" at bounding box center [93, 59] width 27 height 18
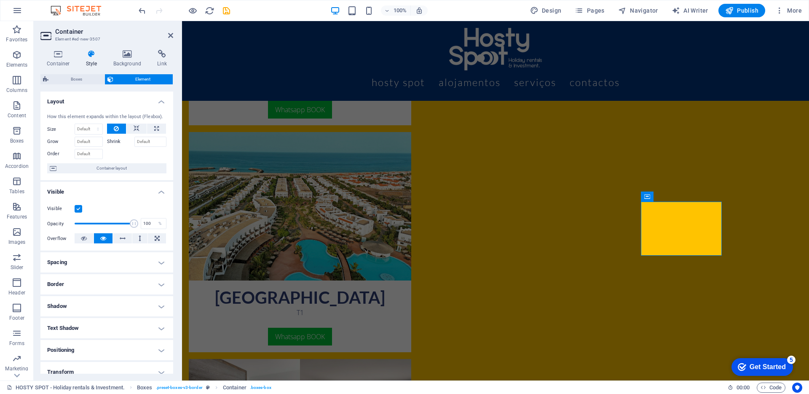
click at [88, 286] on h4 "Border" at bounding box center [106, 284] width 133 height 20
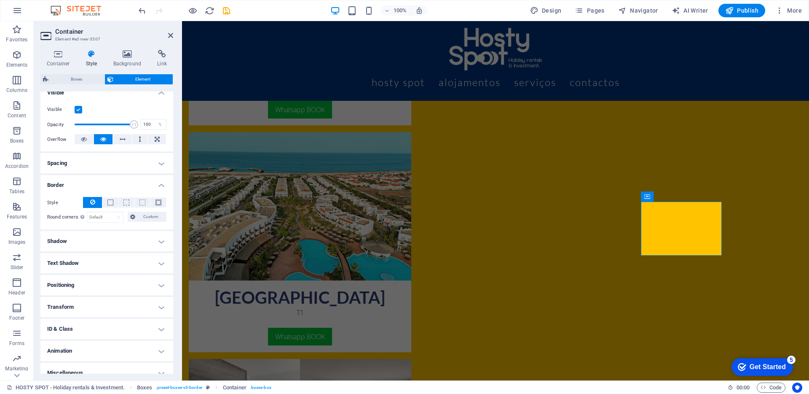
scroll to position [108, 0]
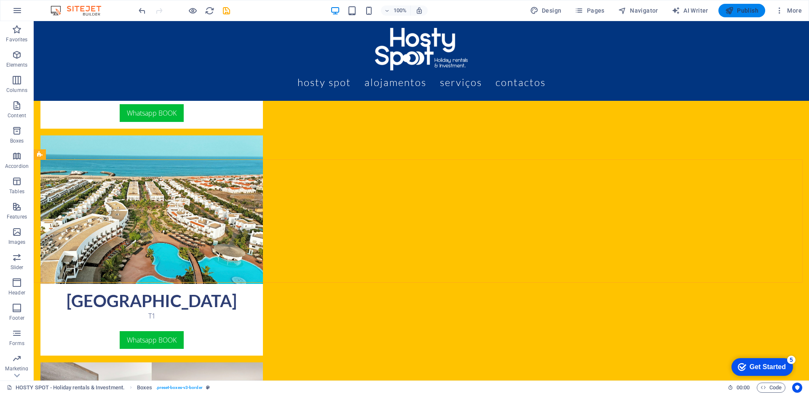
click at [741, 16] on button "Publish" at bounding box center [741, 10] width 47 height 13
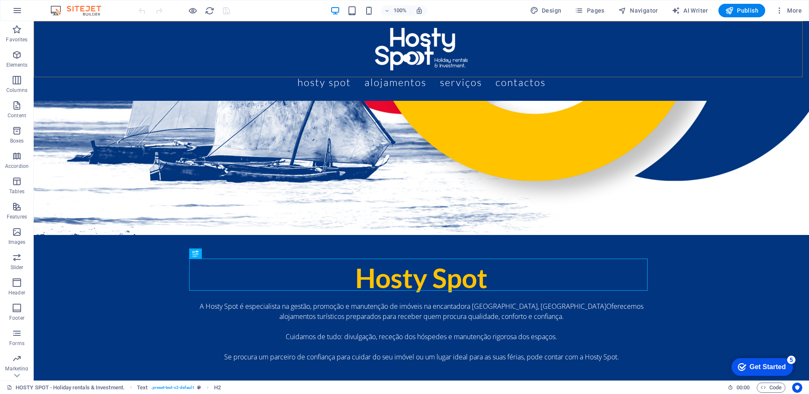
click at [126, 46] on div "Menu Hosty Spot Alojamentos Serviços Contactos" at bounding box center [421, 61] width 775 height 80
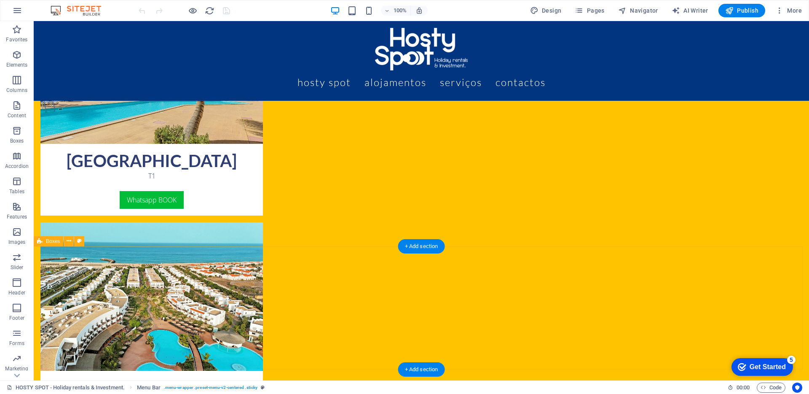
scroll to position [927, 0]
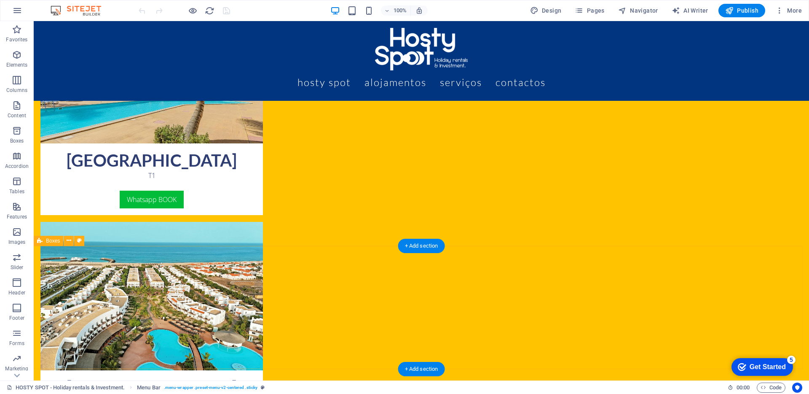
click at [69, 240] on icon at bounding box center [69, 240] width 5 height 9
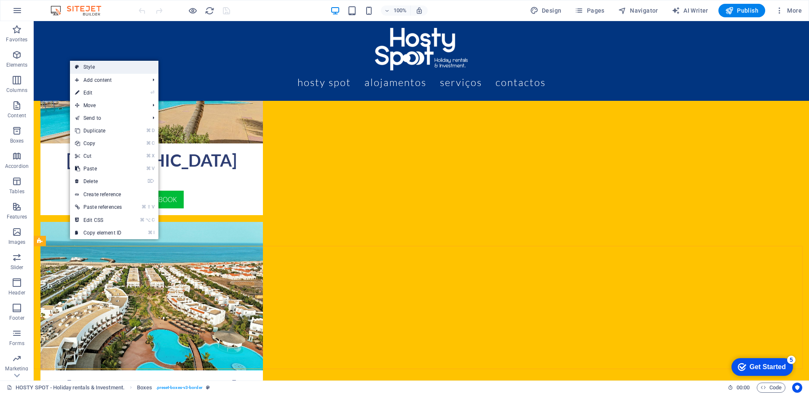
click at [96, 67] on link "Style" at bounding box center [114, 67] width 88 height 13
select select "rem"
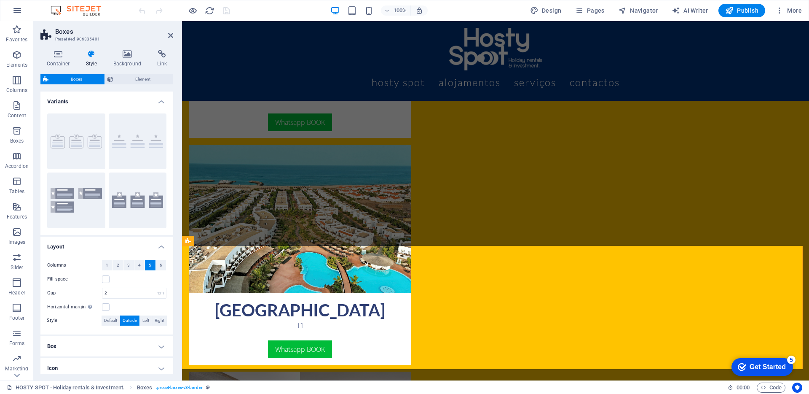
scroll to position [853, 0]
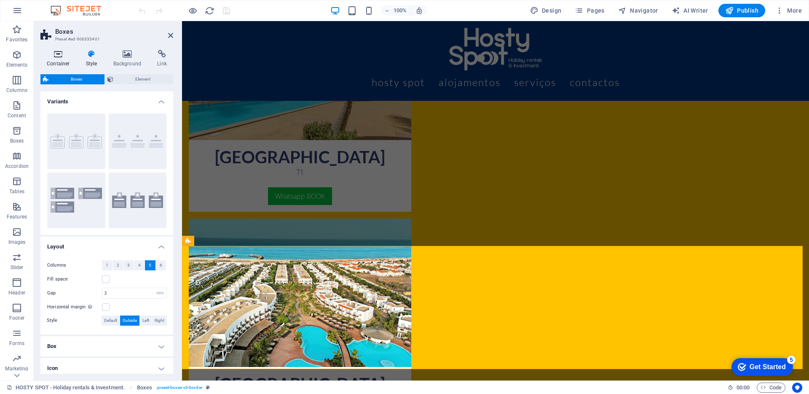
click at [58, 59] on h4 "Container" at bounding box center [59, 59] width 39 height 18
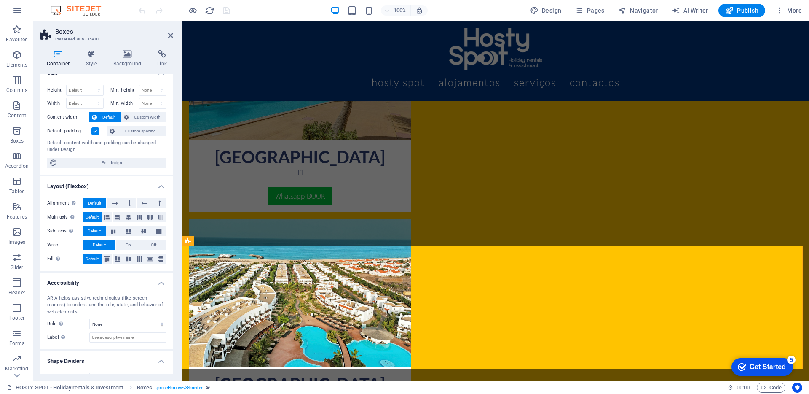
scroll to position [0, 0]
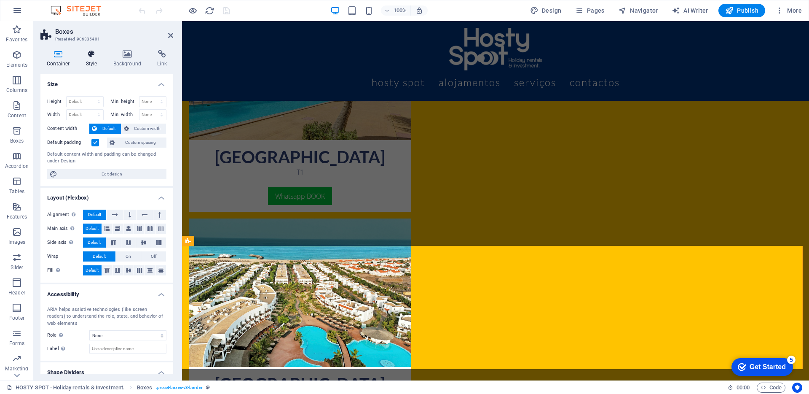
click at [94, 54] on icon at bounding box center [92, 54] width 24 height 8
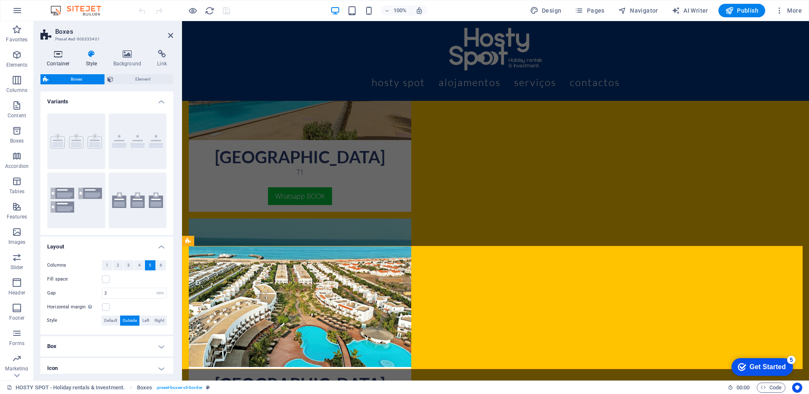
click at [65, 60] on h4 "Container" at bounding box center [59, 59] width 39 height 18
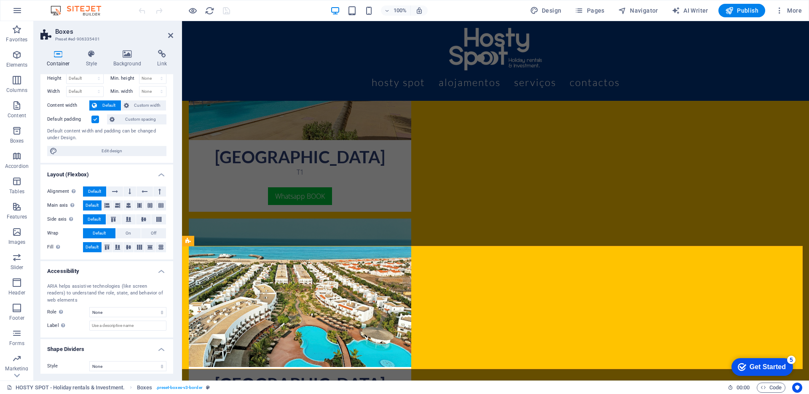
scroll to position [27, 0]
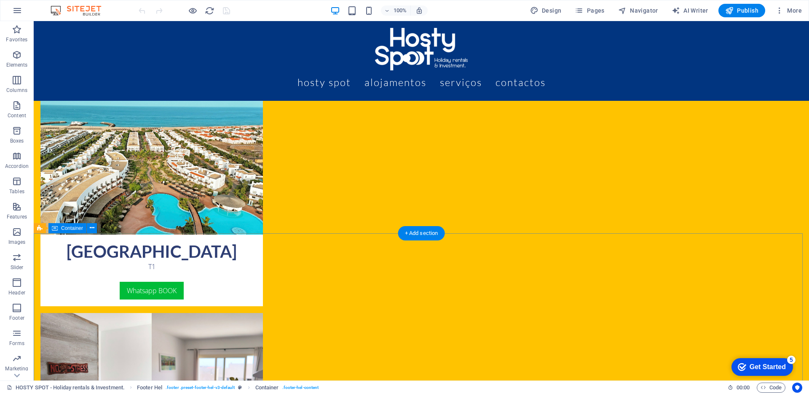
click at [90, 228] on icon at bounding box center [92, 227] width 5 height 9
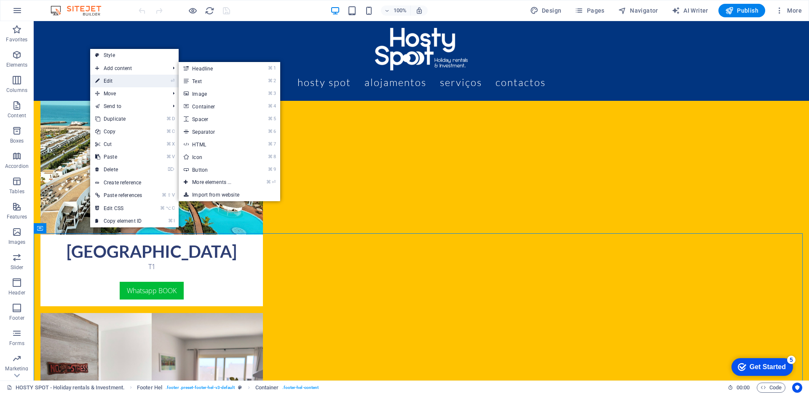
click at [115, 82] on link "⏎ Edit" at bounding box center [118, 81] width 57 height 13
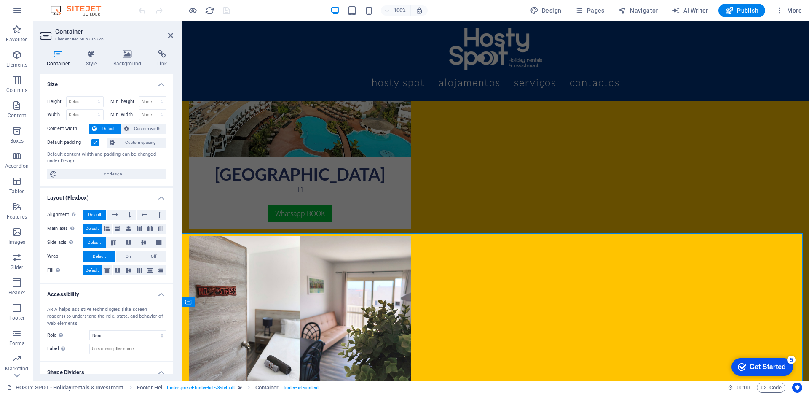
scroll to position [988, 0]
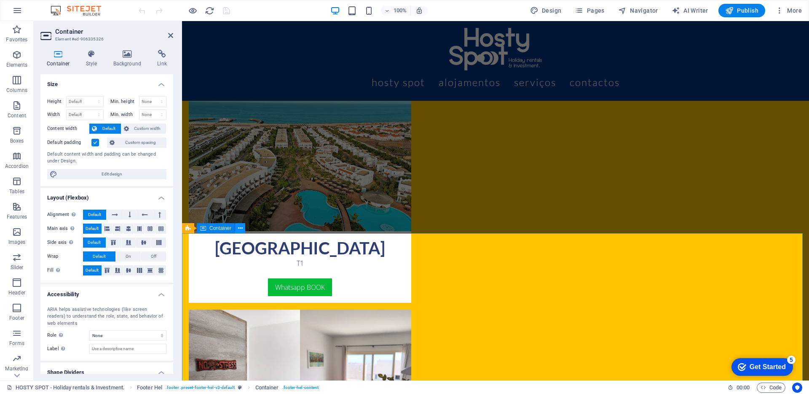
click at [238, 228] on icon at bounding box center [240, 228] width 5 height 9
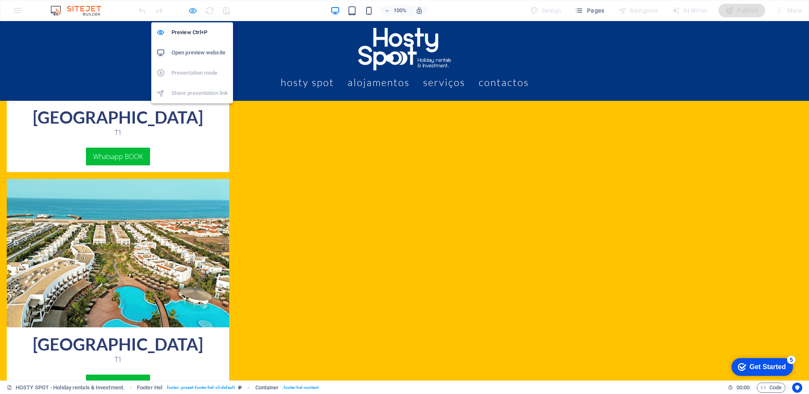
scroll to position [1081, 0]
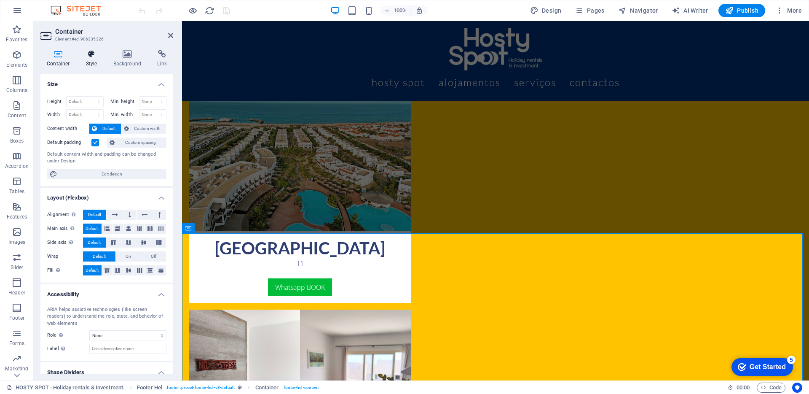
click at [92, 57] on icon at bounding box center [92, 54] width 24 height 8
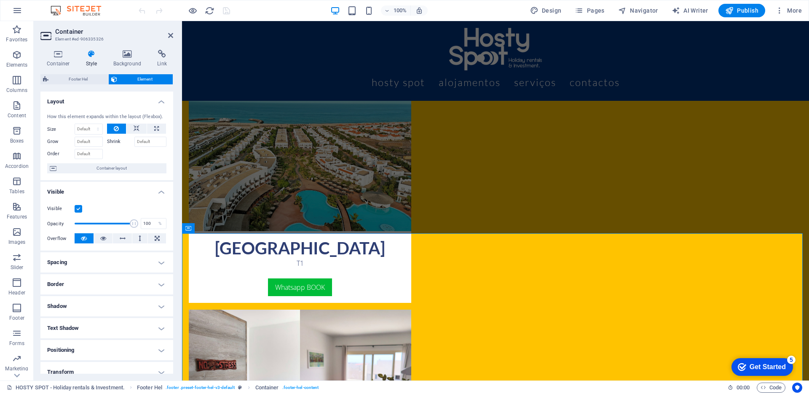
click at [78, 210] on label at bounding box center [79, 209] width 8 height 8
click at [0, 0] on input "Visible" at bounding box center [0, 0] width 0 height 0
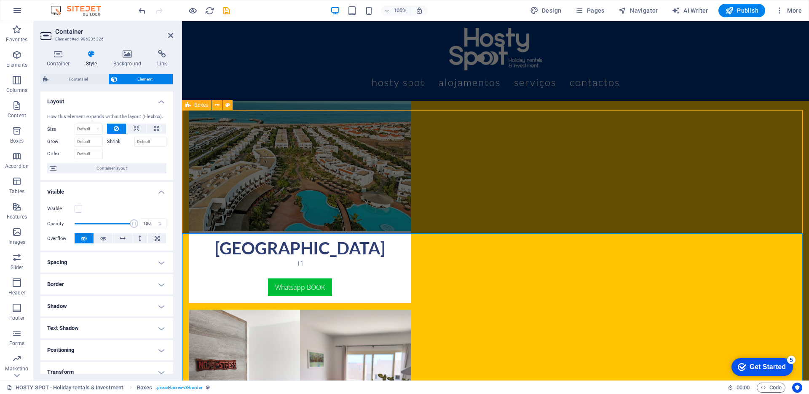
scroll to position [1062, 0]
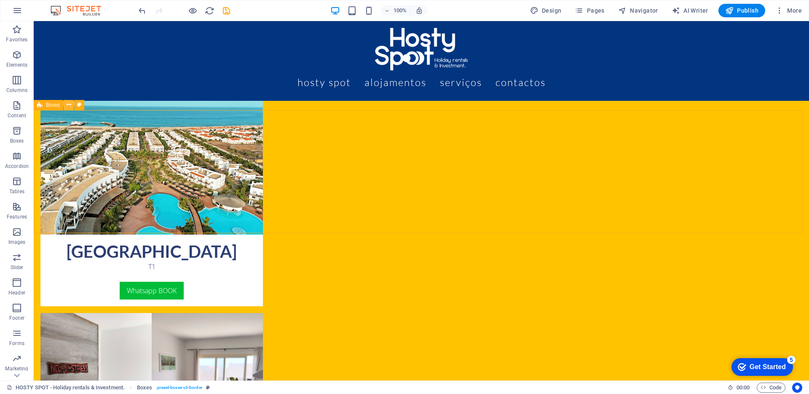
click at [72, 104] on button at bounding box center [69, 105] width 10 height 10
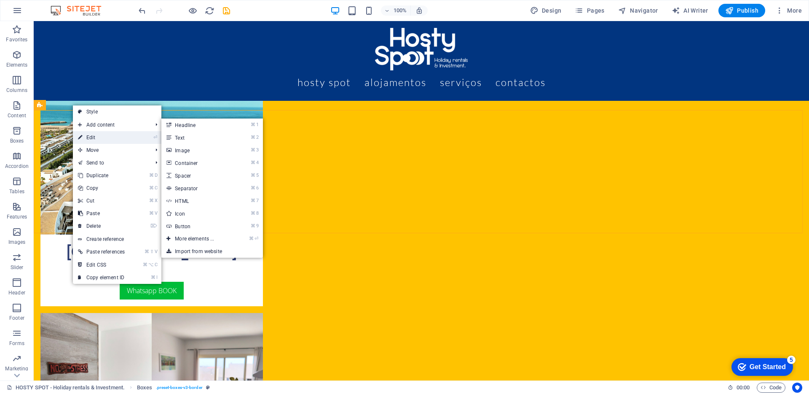
click at [92, 140] on link "⏎ Edit" at bounding box center [101, 137] width 57 height 13
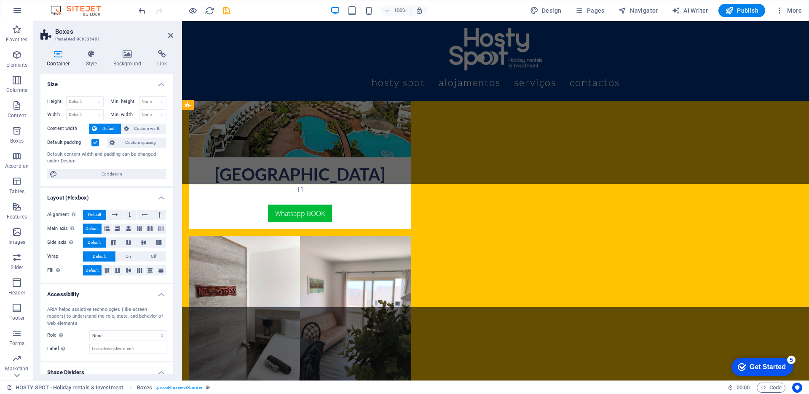
scroll to position [988, 0]
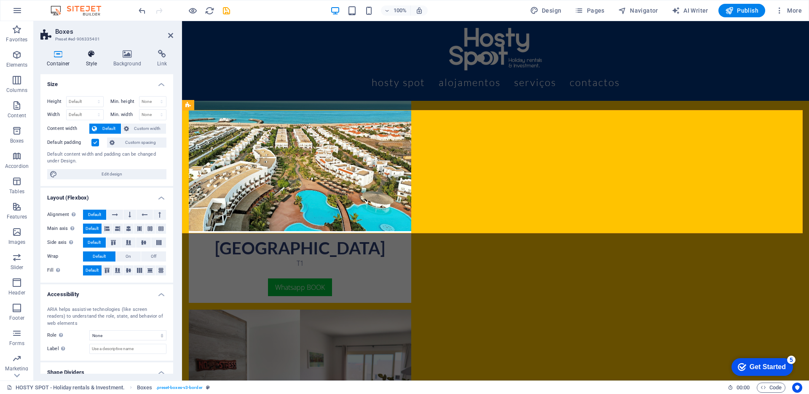
click at [87, 59] on h4 "Style" at bounding box center [93, 59] width 27 height 18
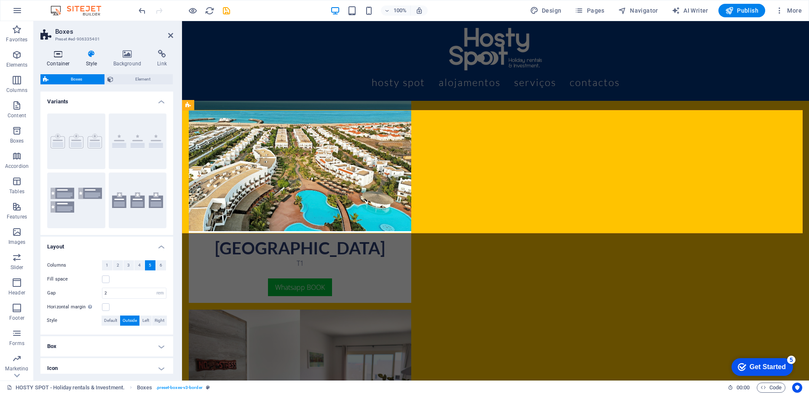
click at [58, 52] on icon at bounding box center [58, 54] width 36 height 8
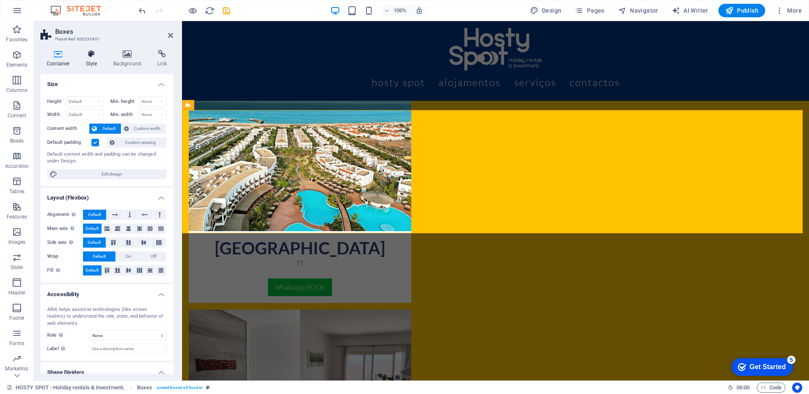
click at [92, 56] on icon at bounding box center [92, 54] width 24 height 8
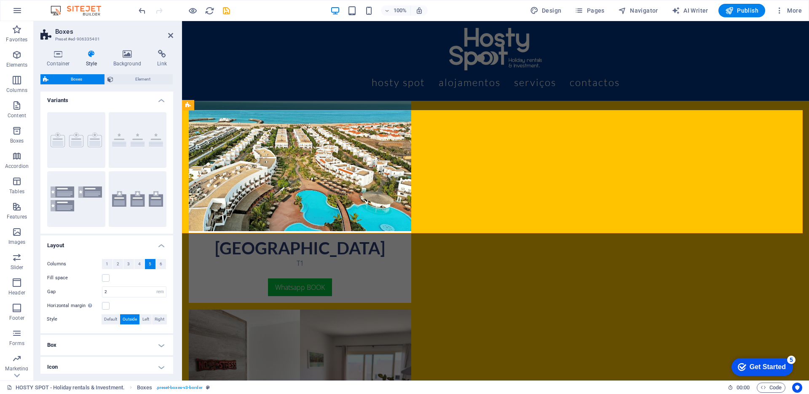
scroll to position [0, 0]
click at [145, 75] on span "Element" at bounding box center [143, 79] width 55 height 10
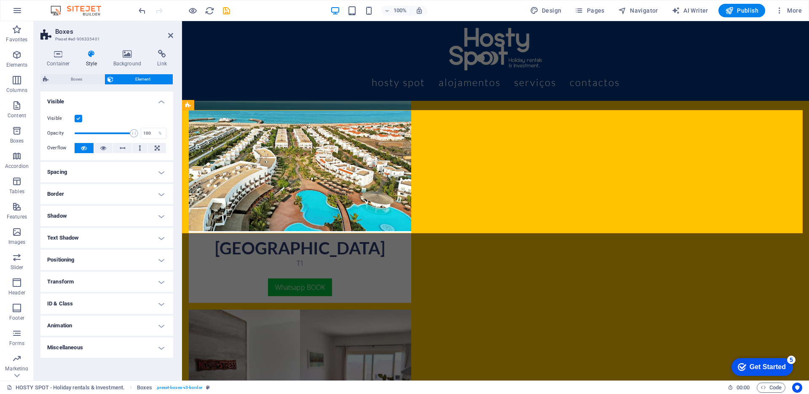
click at [78, 118] on label at bounding box center [79, 119] width 8 height 8
click at [0, 0] on input "Visible" at bounding box center [0, 0] width 0 height 0
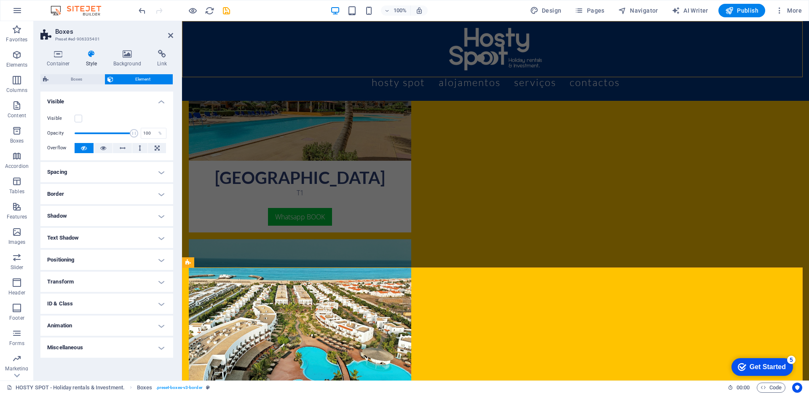
scroll to position [831, 0]
click at [224, 45] on div "Menu Hosty Spot Alojamentos Serviços Contactos" at bounding box center [495, 61] width 627 height 80
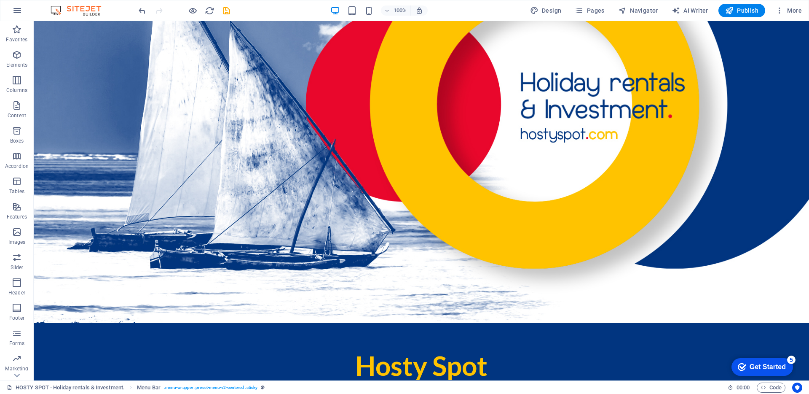
scroll to position [0, 0]
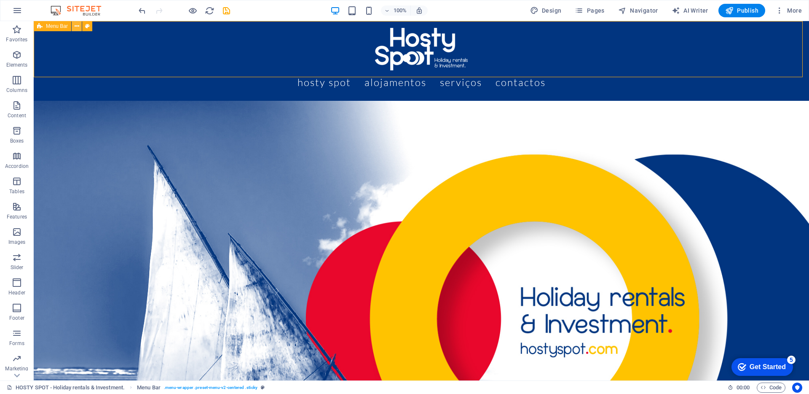
click at [77, 26] on icon at bounding box center [77, 26] width 5 height 9
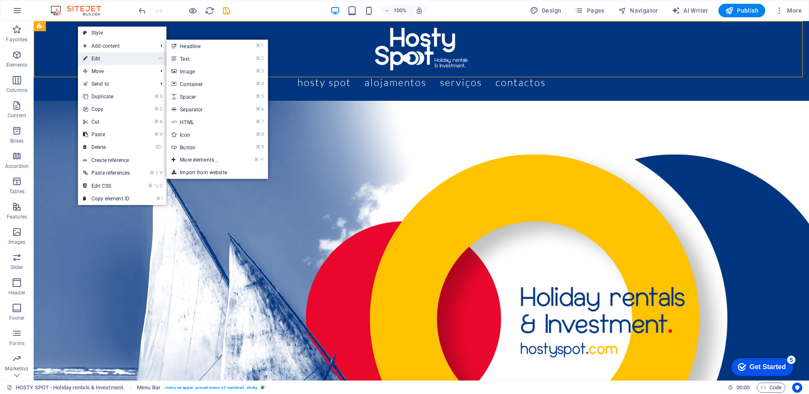
click at [96, 57] on link "⏎ Edit" at bounding box center [106, 58] width 57 height 13
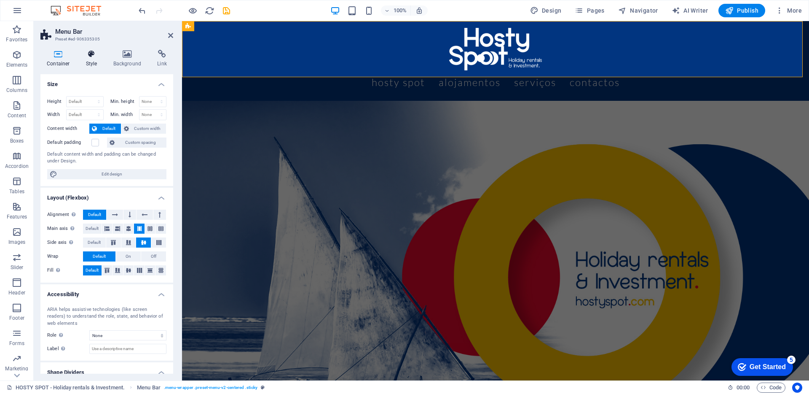
click at [97, 58] on h4 "Style" at bounding box center [93, 59] width 27 height 18
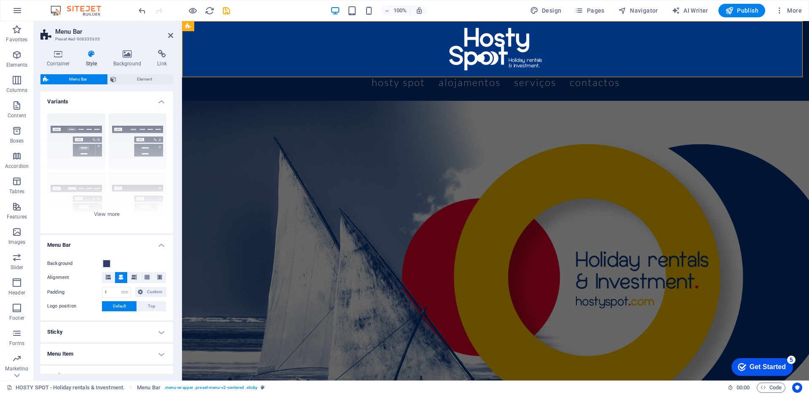
click at [132, 72] on div "Container Style Background Link Size Height Default px rem % vh vw Min. height …" at bounding box center [106, 212] width 133 height 324
click at [134, 76] on span "Element" at bounding box center [144, 79] width 51 height 10
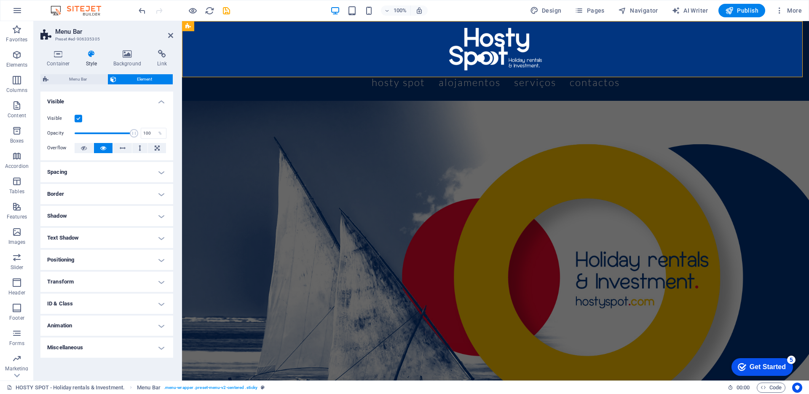
click at [78, 118] on label at bounding box center [79, 119] width 8 height 8
click at [0, 0] on input "Visible" at bounding box center [0, 0] width 0 height 0
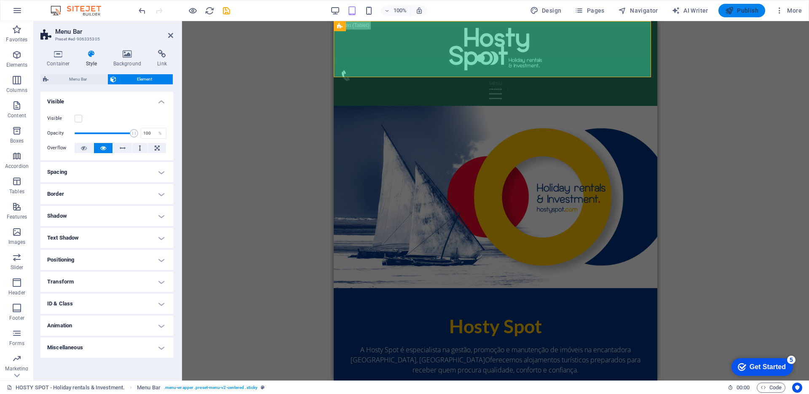
click at [741, 13] on span "Publish" at bounding box center [741, 10] width 33 height 8
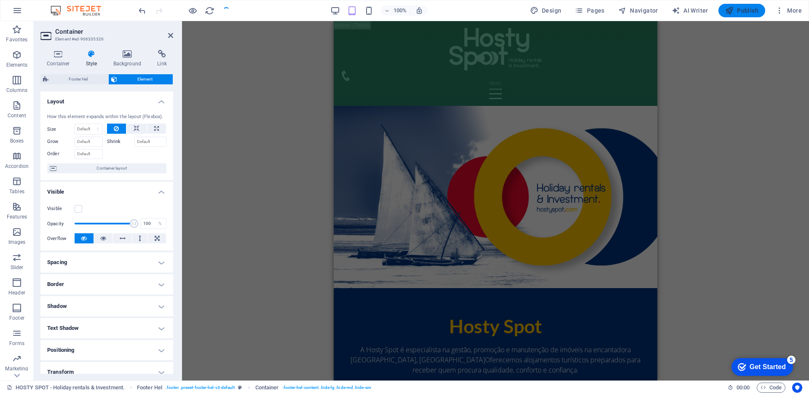
click at [741, 13] on span "Publish" at bounding box center [741, 10] width 33 height 8
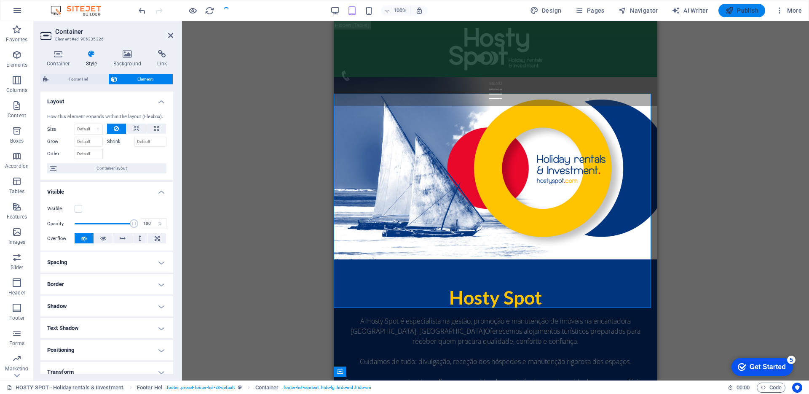
scroll to position [845, 0]
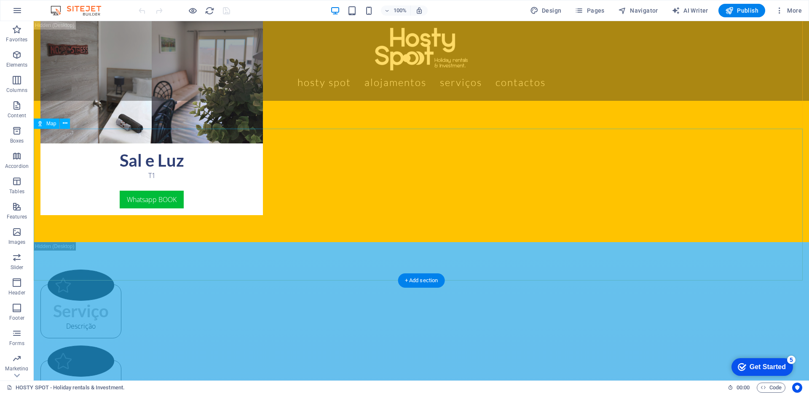
scroll to position [1381, 0]
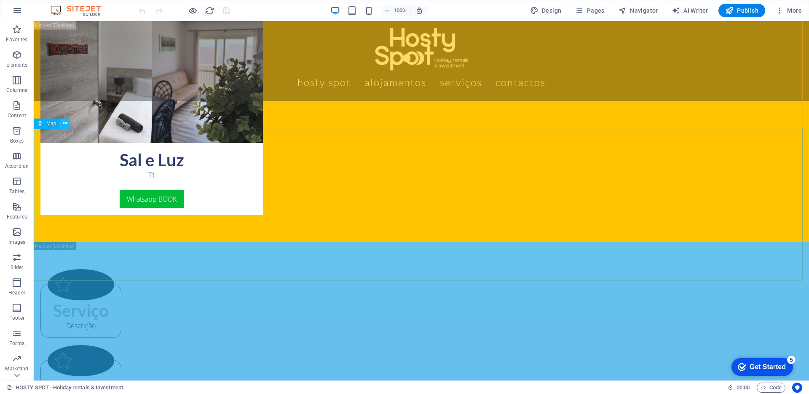
click at [65, 122] on icon at bounding box center [65, 123] width 5 height 9
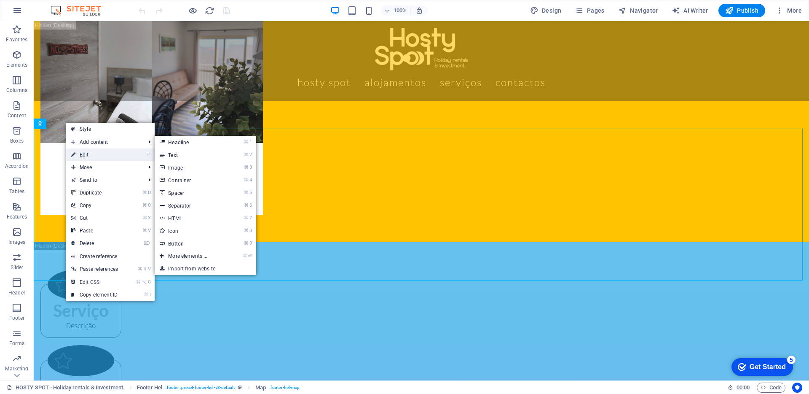
click at [83, 150] on link "⏎ Edit" at bounding box center [94, 154] width 57 height 13
select select "1"
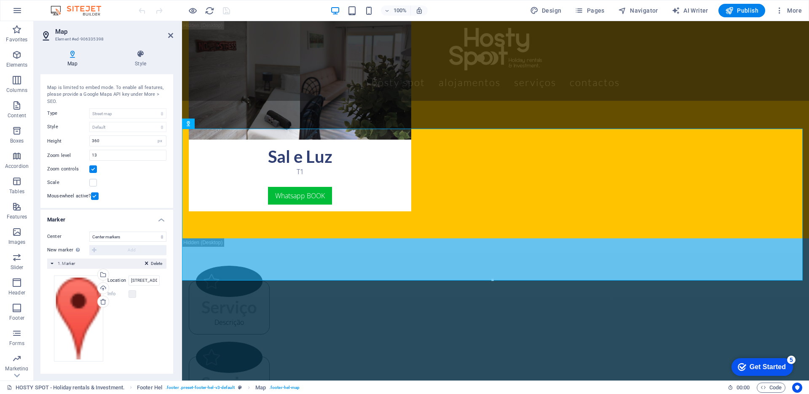
scroll to position [16, 0]
click at [134, 55] on icon at bounding box center [140, 54] width 65 height 8
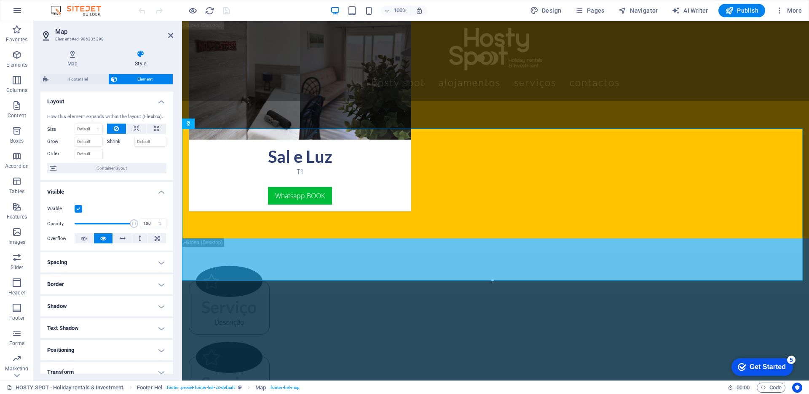
click at [75, 209] on label at bounding box center [79, 209] width 8 height 8
click at [0, 0] on input "Visible" at bounding box center [0, 0] width 0 height 0
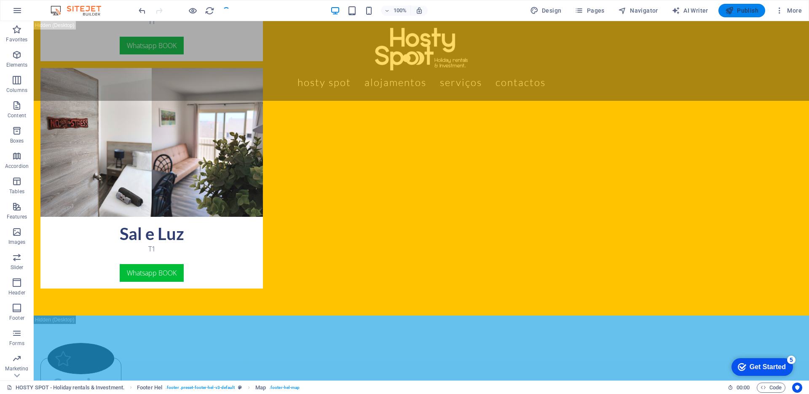
scroll to position [1381, 0]
